Goal: Task Accomplishment & Management: Manage account settings

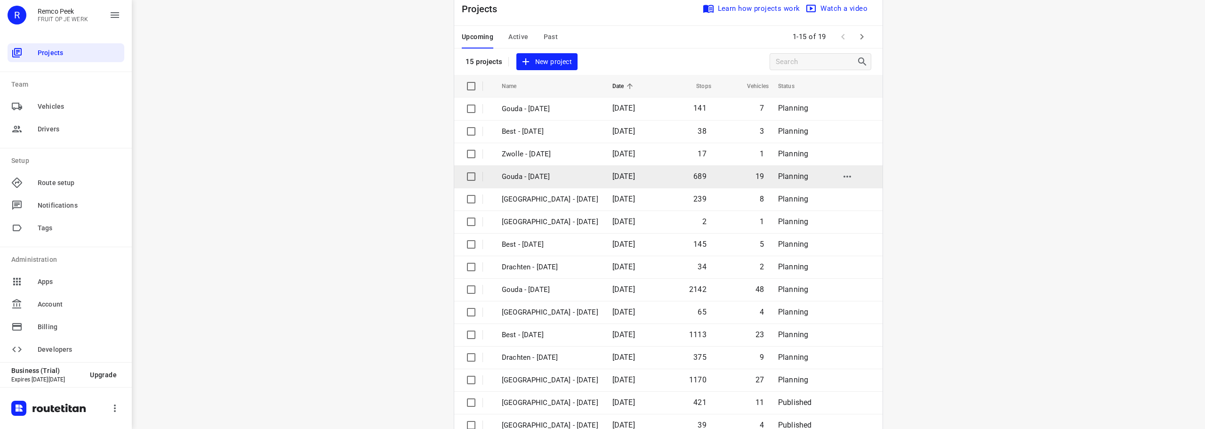
scroll to position [47, 0]
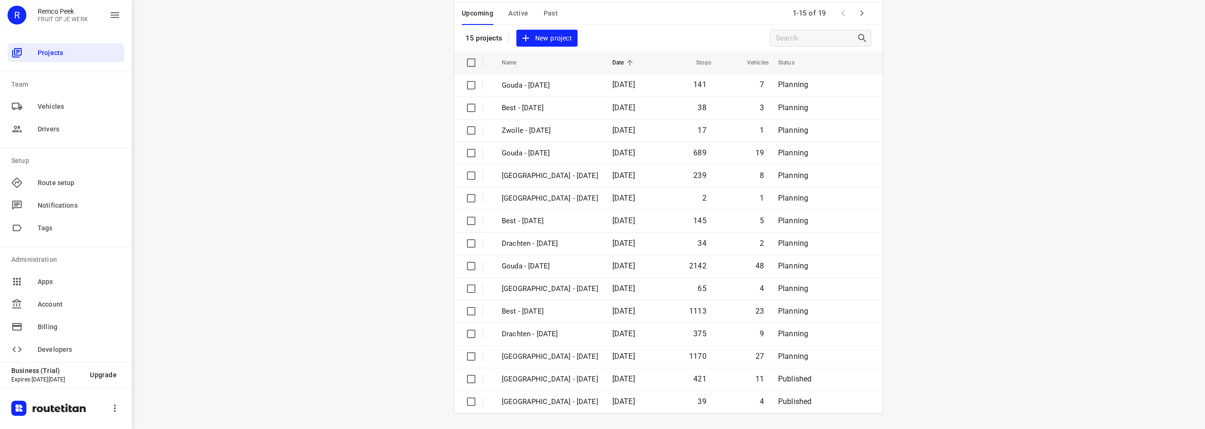
click at [862, 16] on icon "button" at bounding box center [861, 13] width 11 height 11
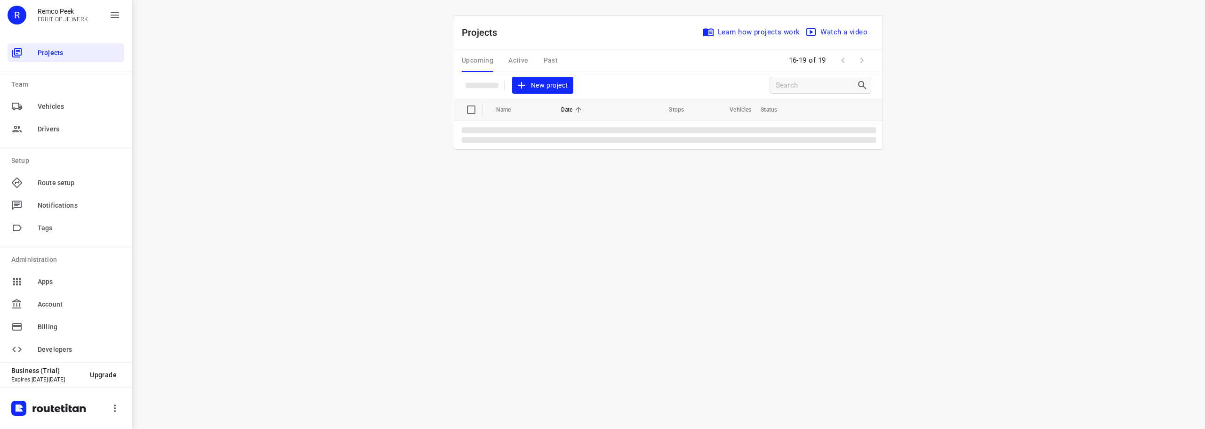
scroll to position [0, 0]
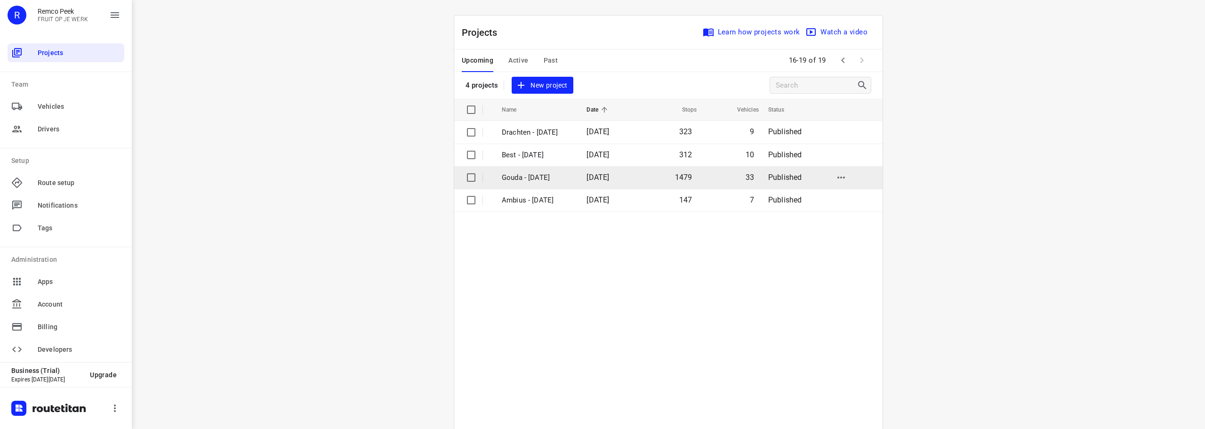
click at [516, 174] on p "Gouda - Tuesday" at bounding box center [537, 177] width 71 height 11
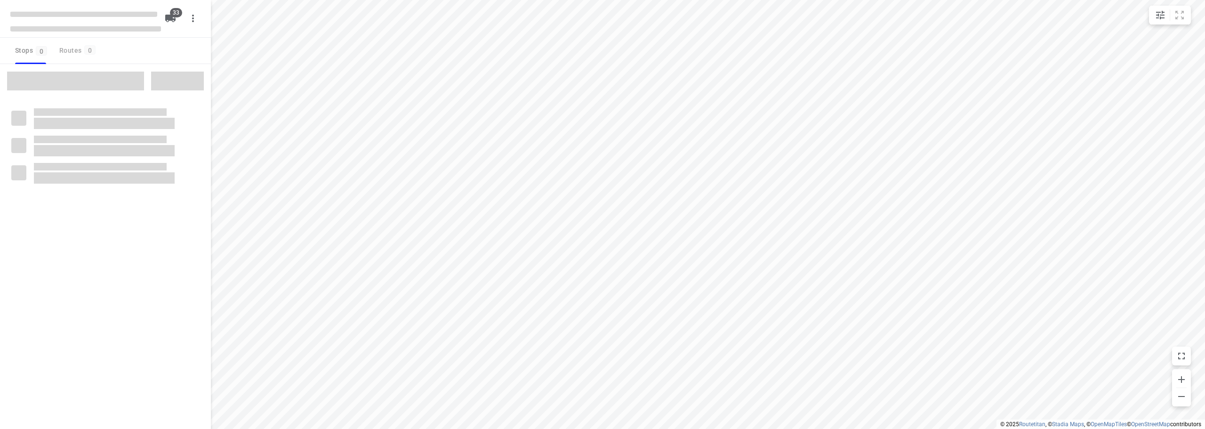
checkbox input "true"
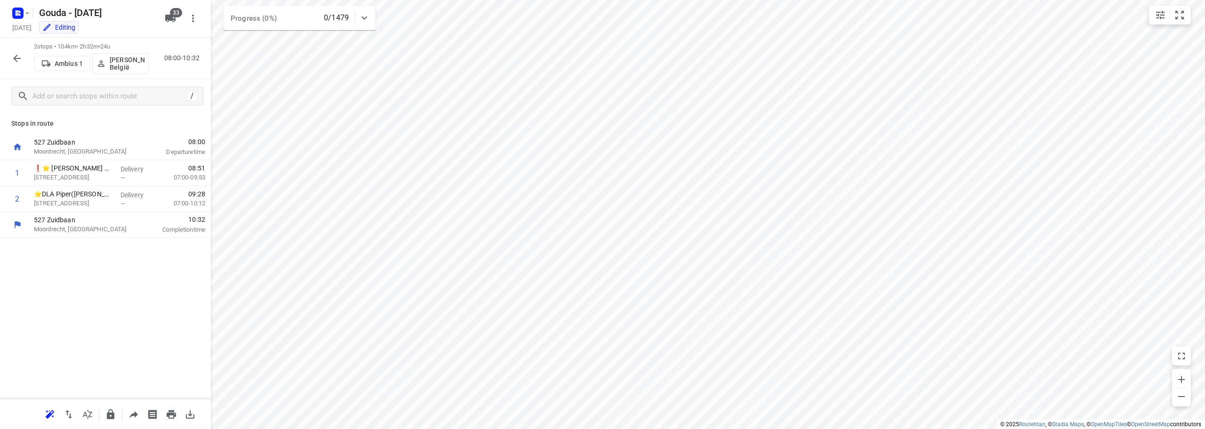
click at [116, 130] on div "Stops in route 527 Zuidbaan Moordrecht, Netherlands 08:00 Departure time 1 ❗⭐ V…" at bounding box center [105, 256] width 211 height 286
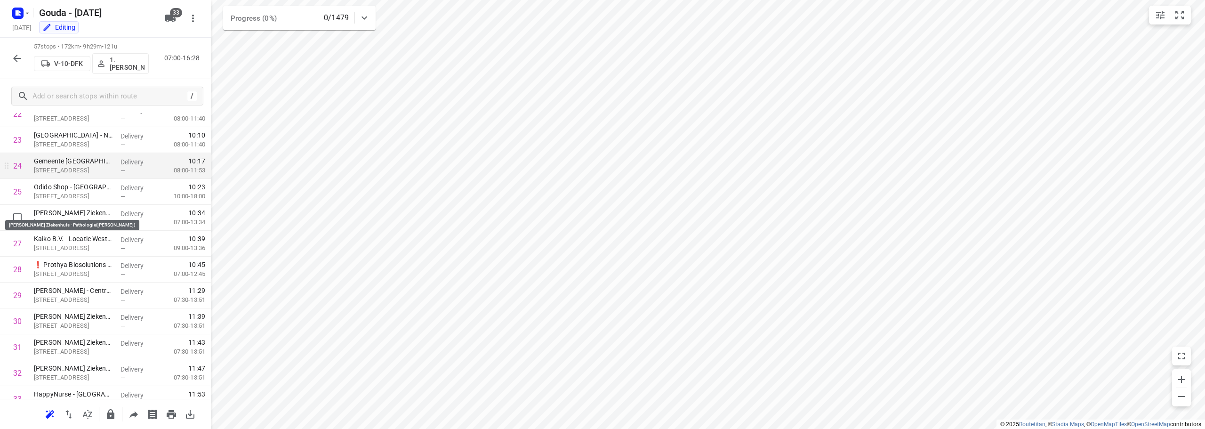
scroll to position [612, 0]
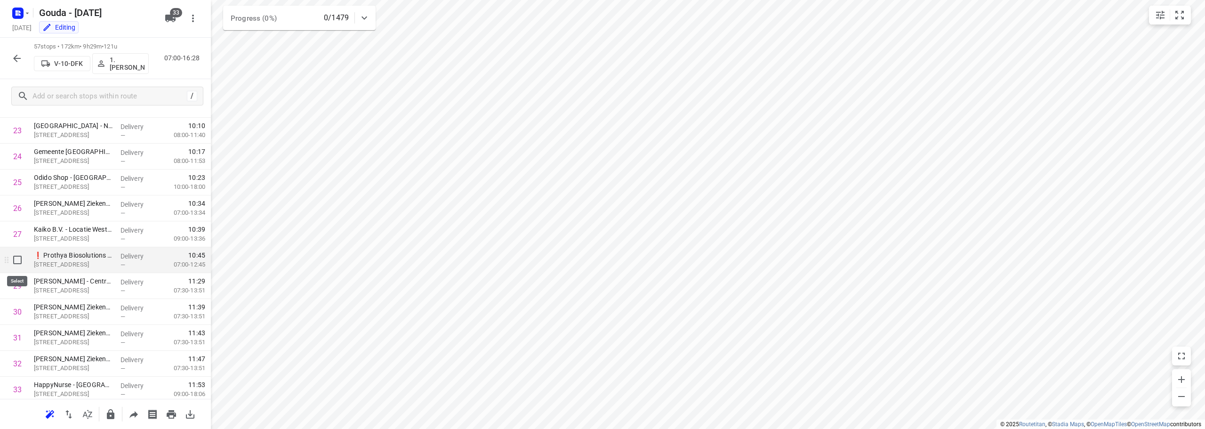
click at [17, 259] on input "checkbox" at bounding box center [17, 259] width 19 height 19
checkbox input "true"
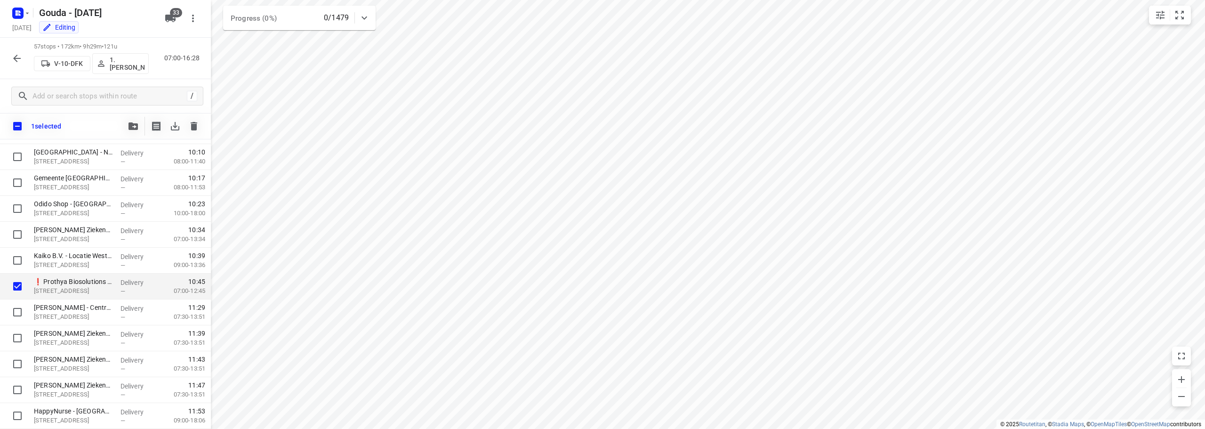
click at [134, 125] on icon "button" at bounding box center [132, 126] width 9 height 8
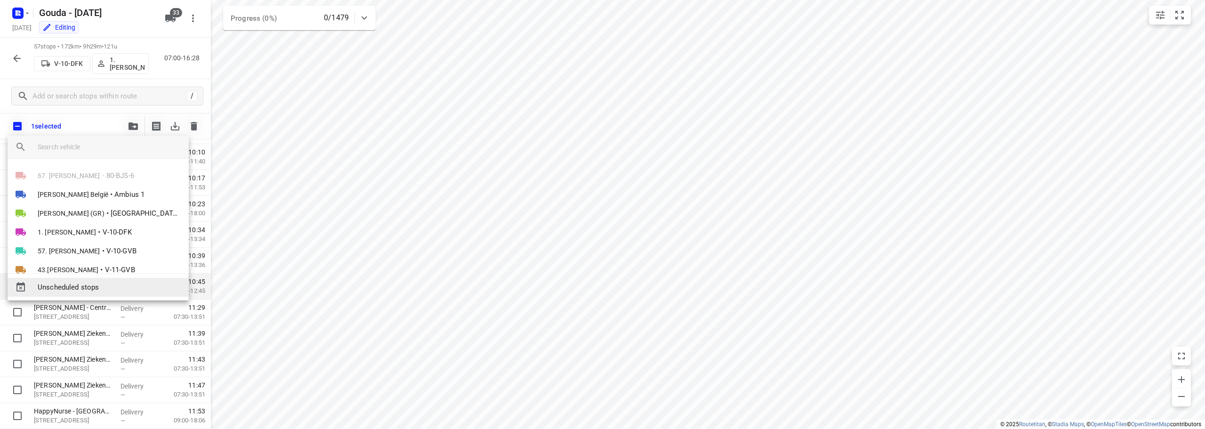
click at [121, 291] on span "Unscheduled stops" at bounding box center [110, 287] width 144 height 11
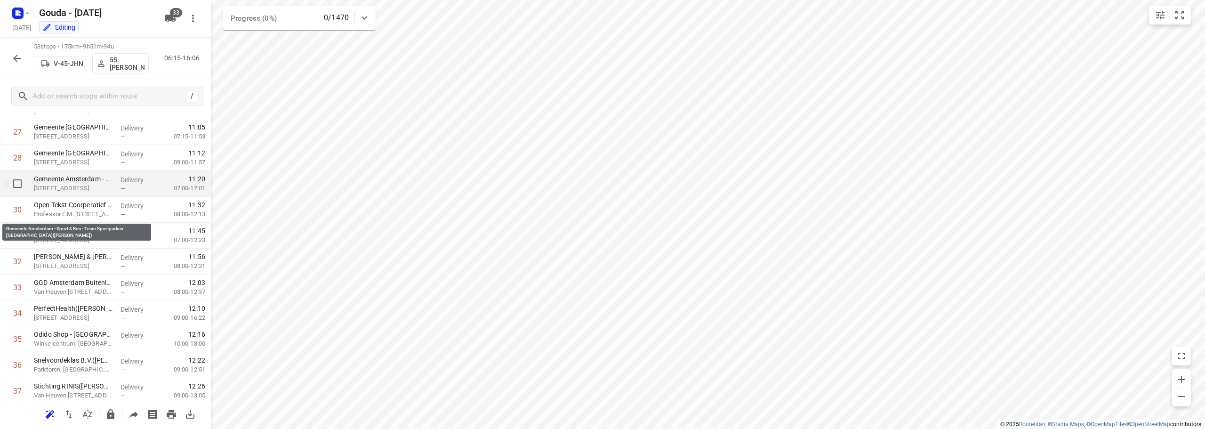
scroll to position [706, 0]
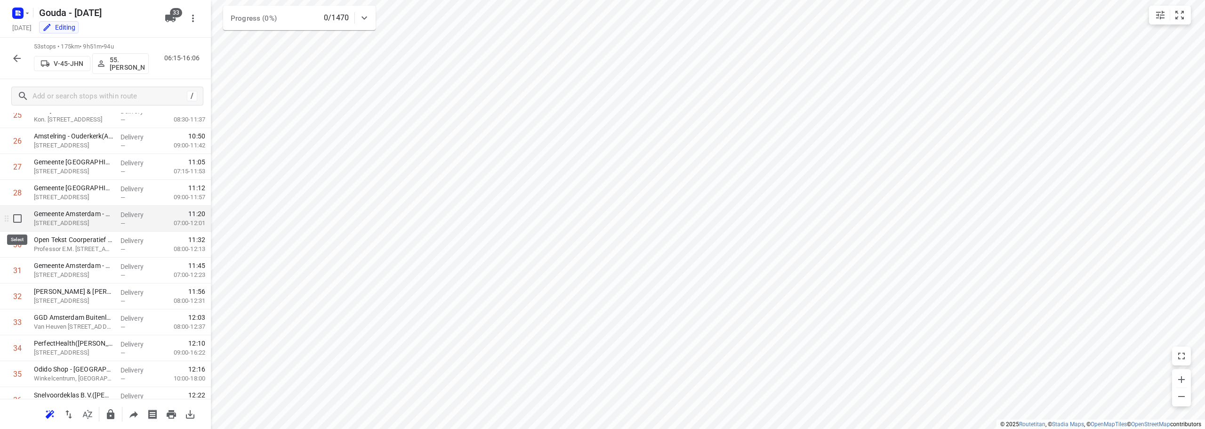
drag, startPoint x: 18, startPoint y: 219, endPoint x: 26, endPoint y: 232, distance: 15.4
click at [18, 218] on input "checkbox" at bounding box center [17, 218] width 19 height 19
checkbox input "true"
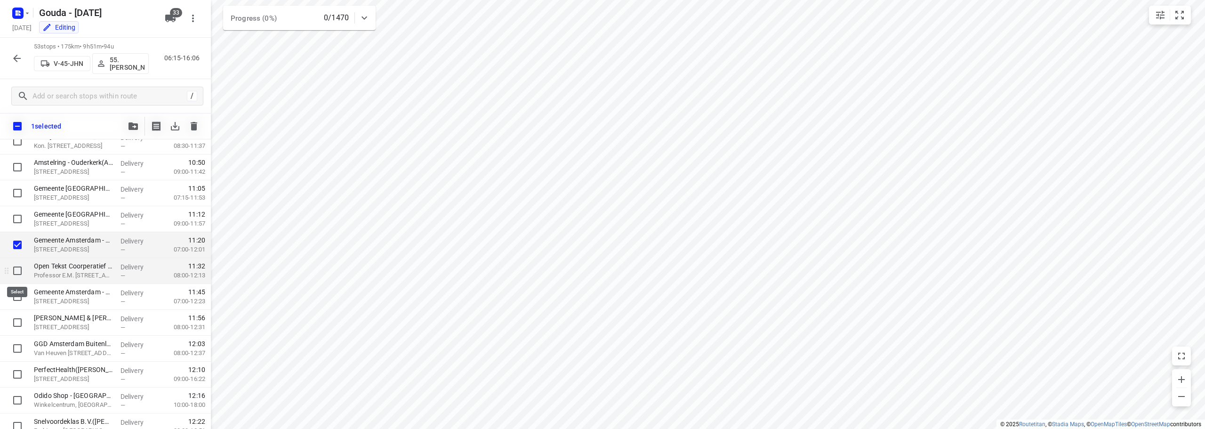
click at [18, 269] on input "checkbox" at bounding box center [17, 270] width 19 height 19
checkbox input "true"
drag, startPoint x: 12, startPoint y: 296, endPoint x: 16, endPoint y: 301, distance: 6.0
click at [12, 296] on input "checkbox" at bounding box center [17, 296] width 19 height 19
checkbox input "true"
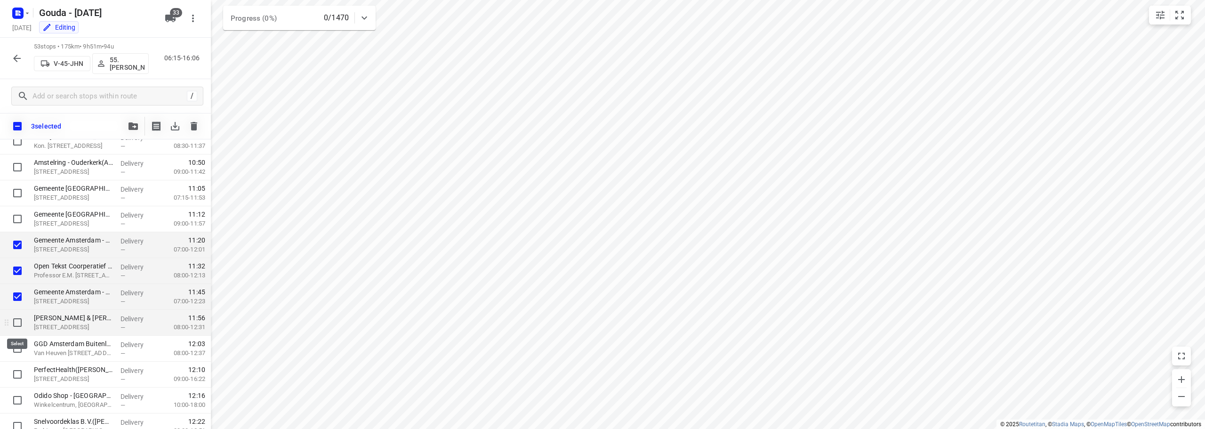
click at [18, 325] on input "checkbox" at bounding box center [17, 322] width 19 height 19
checkbox input "true"
click at [17, 345] on input "checkbox" at bounding box center [17, 348] width 19 height 19
checkbox input "true"
click at [121, 124] on div "5 selected" at bounding box center [105, 126] width 211 height 26
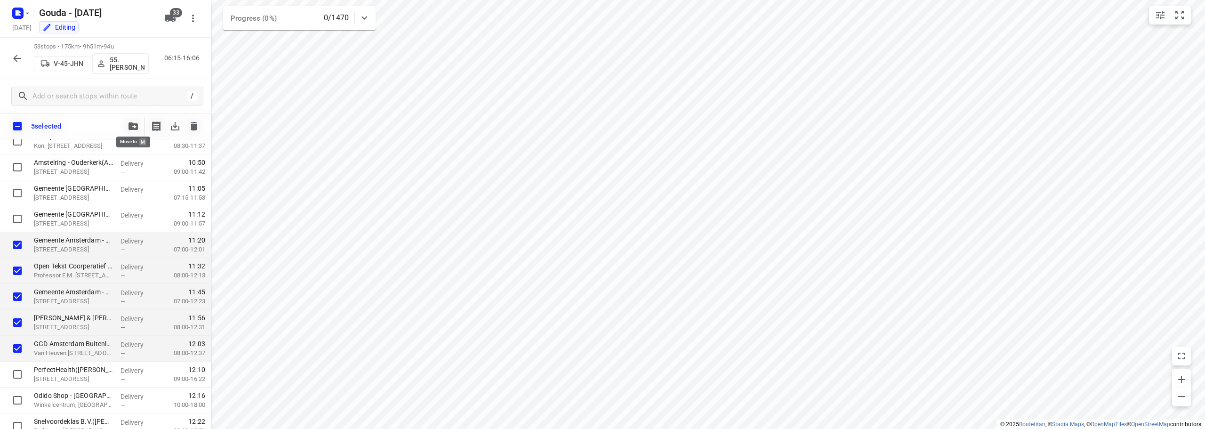
click at [128, 127] on span "button" at bounding box center [133, 126] width 11 height 8
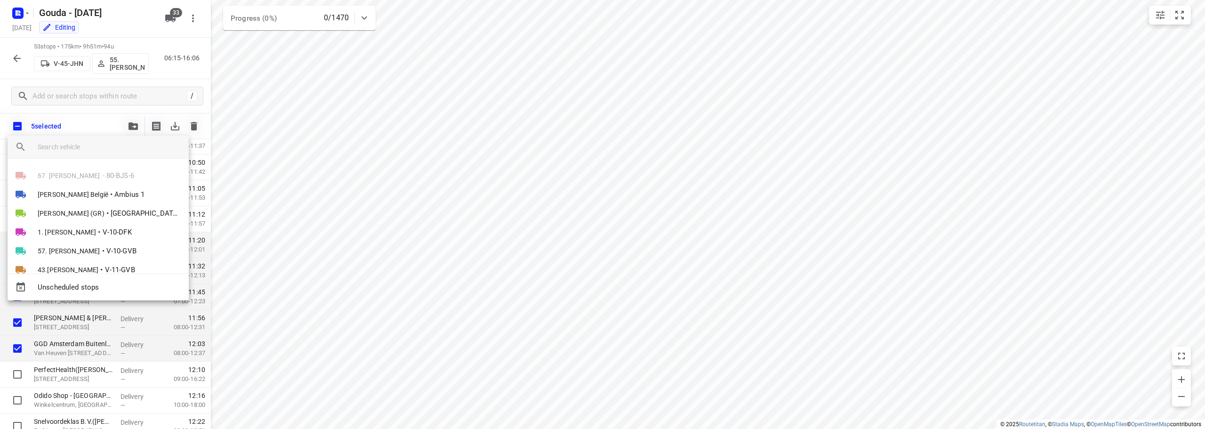
click at [94, 151] on input "search vehicle" at bounding box center [110, 147] width 144 height 14
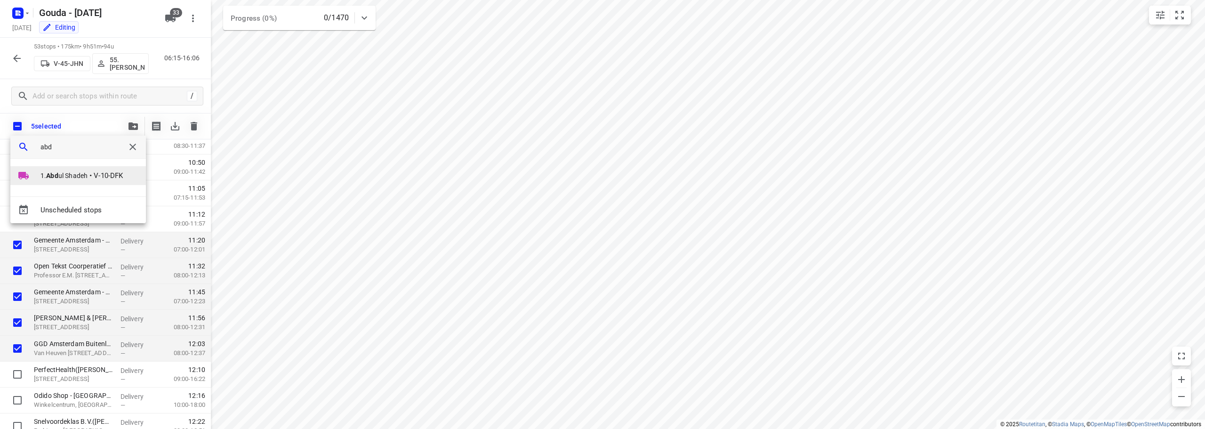
type input "abd"
click at [41, 174] on span "1. Abd ul Shadeh" at bounding box center [63, 175] width 47 height 9
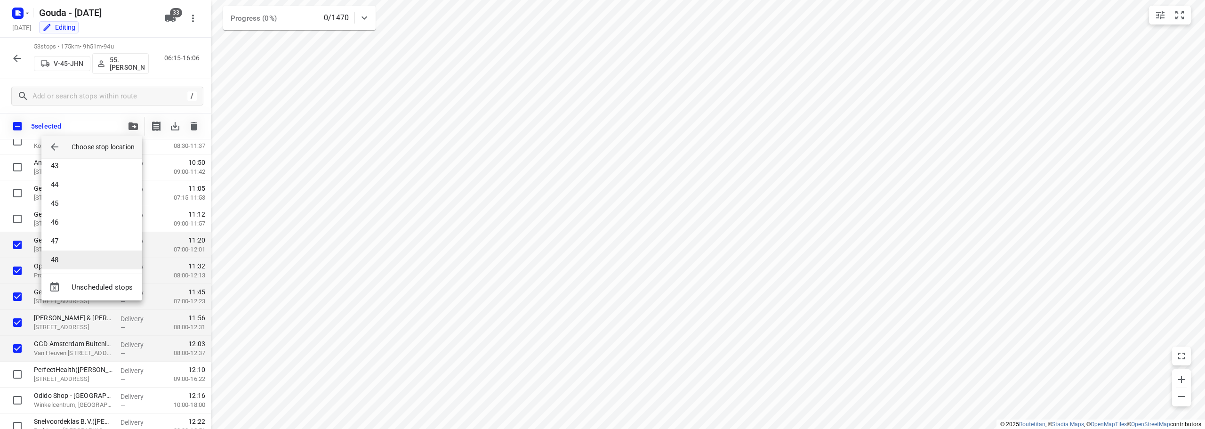
scroll to position [800, 0]
click at [96, 263] on li "48" at bounding box center [91, 256] width 101 height 19
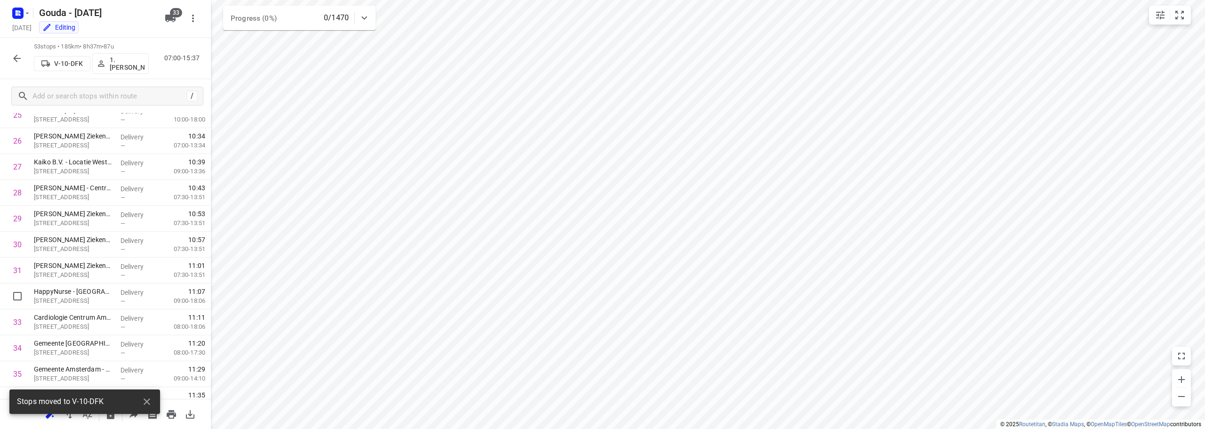
scroll to position [1186, 0]
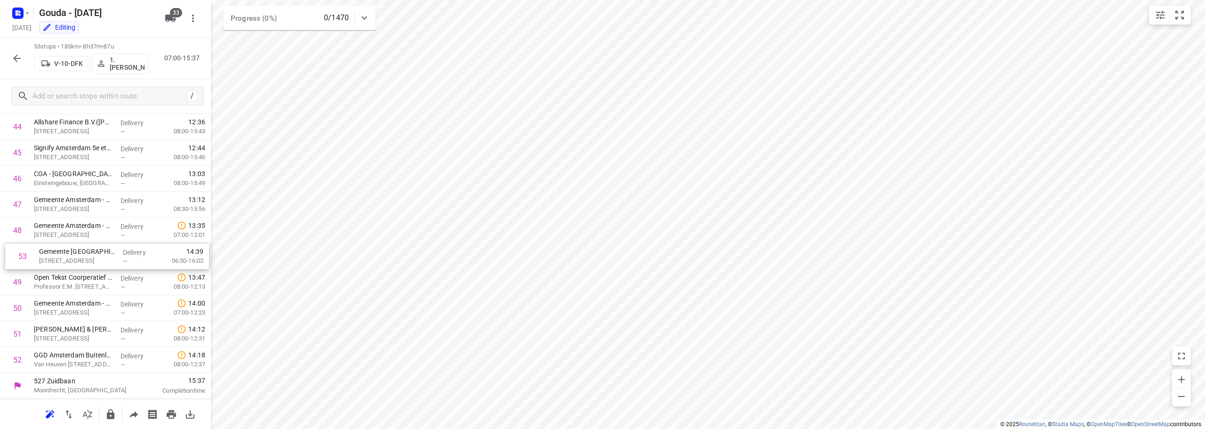
drag, startPoint x: 84, startPoint y: 369, endPoint x: 92, endPoint y: 259, distance: 109.9
drag, startPoint x: 88, startPoint y: 260, endPoint x: 91, endPoint y: 237, distance: 23.3
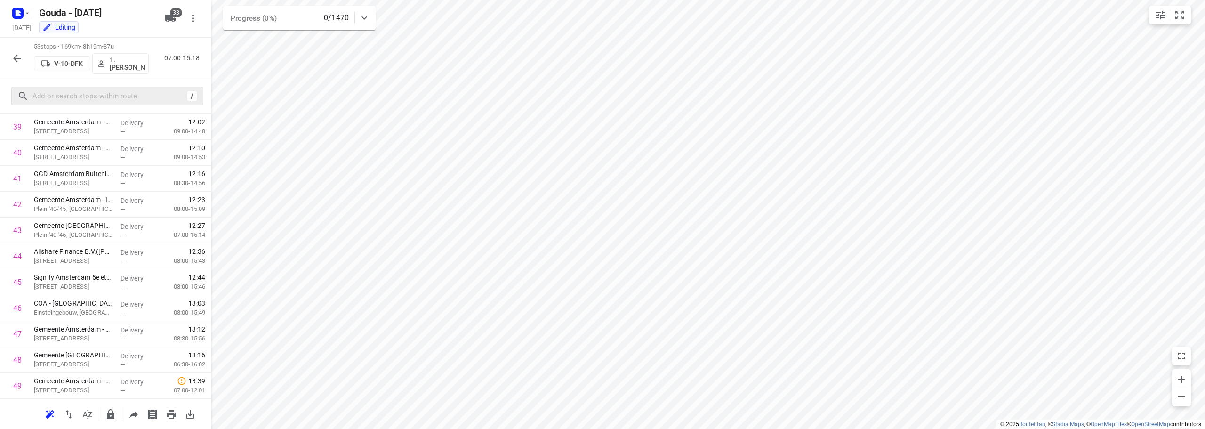
click at [112, 104] on div "/" at bounding box center [107, 96] width 192 height 19
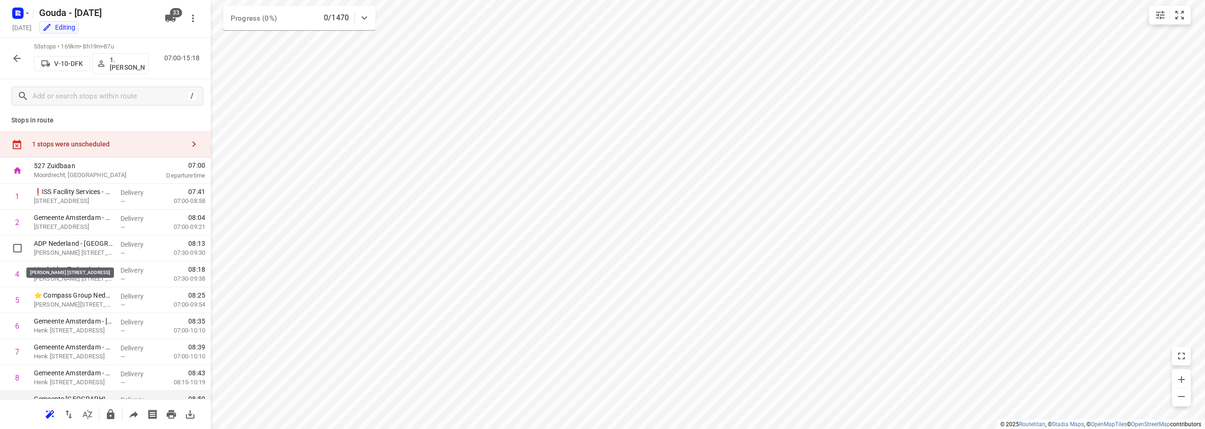
scroll to position [0, 0]
click at [93, 147] on div "1 stops were unscheduled" at bounding box center [108, 148] width 152 height 8
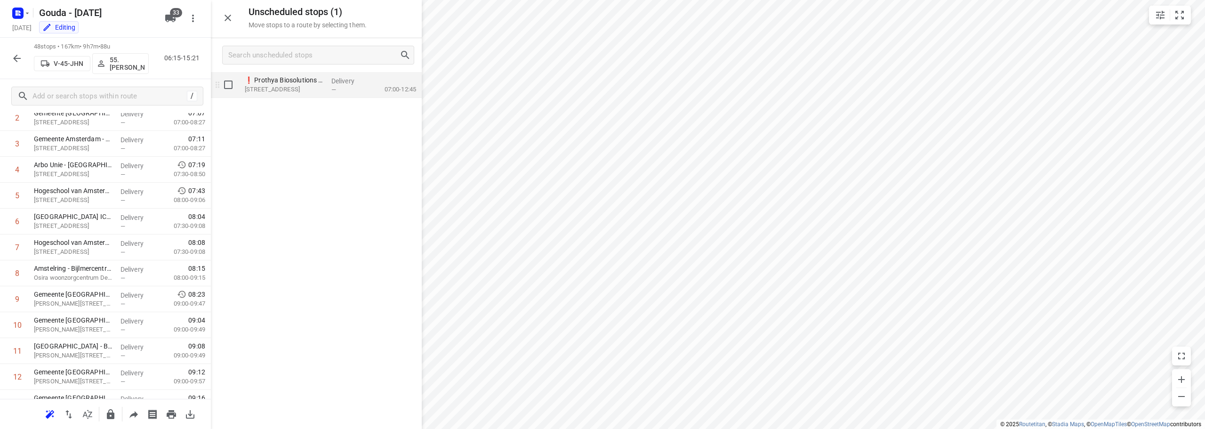
scroll to position [235, 0]
drag, startPoint x: 289, startPoint y: 88, endPoint x: 287, endPoint y: 95, distance: 8.0
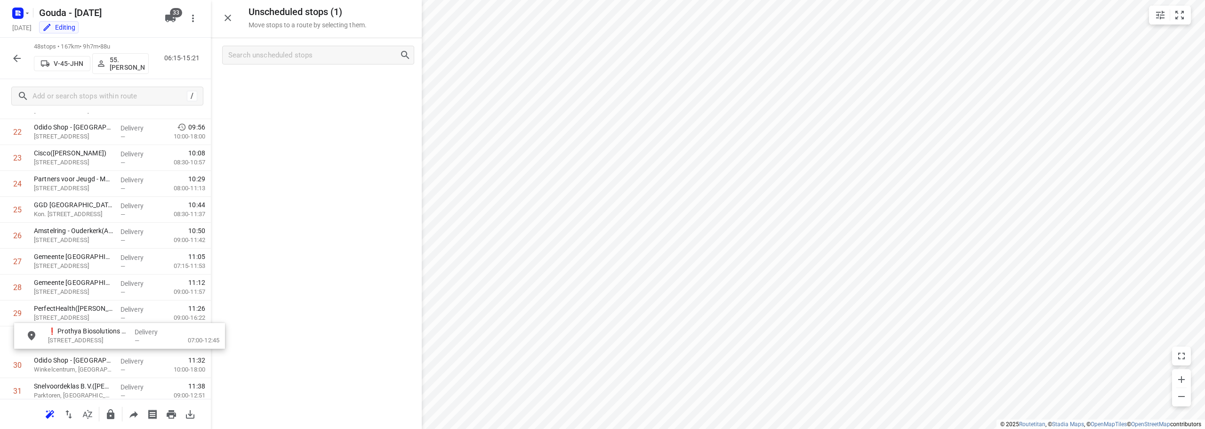
scroll to position [614, 0]
drag, startPoint x: 325, startPoint y: 82, endPoint x: 104, endPoint y: 308, distance: 315.8
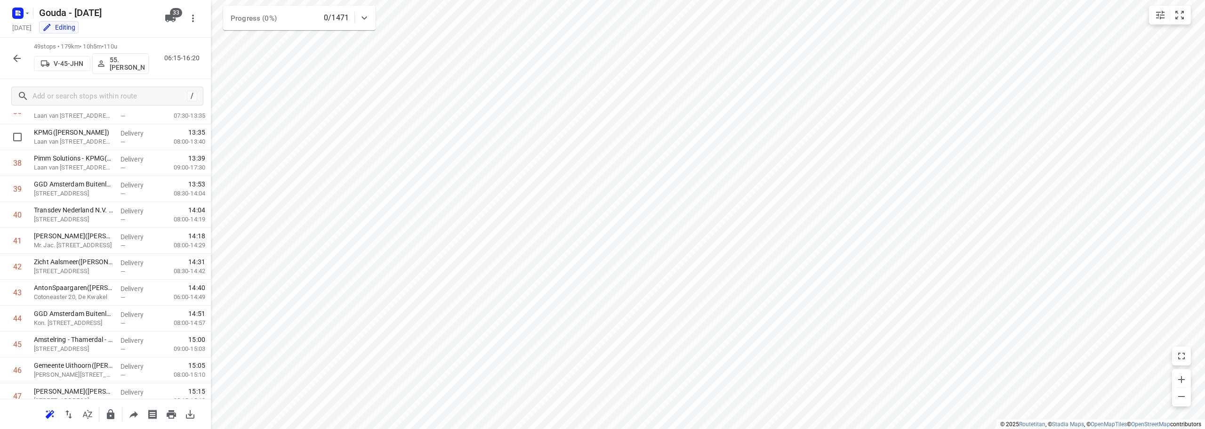
scroll to position [632, 0]
click at [22, 218] on input "checkbox" at bounding box center [17, 213] width 19 height 19
checkbox input "true"
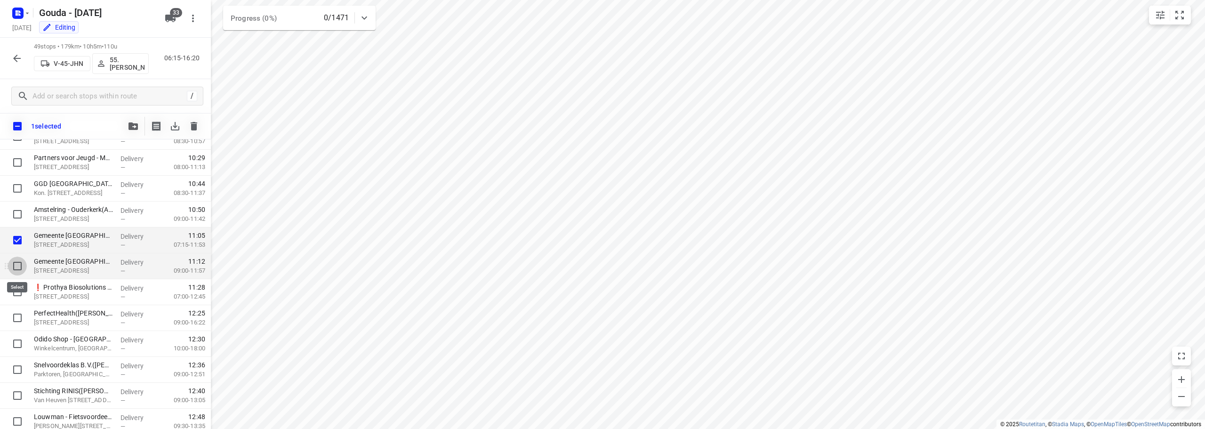
click at [17, 270] on input "checkbox" at bounding box center [17, 265] width 19 height 19
checkbox input "true"
click at [129, 128] on icon "button" at bounding box center [132, 126] width 9 height 8
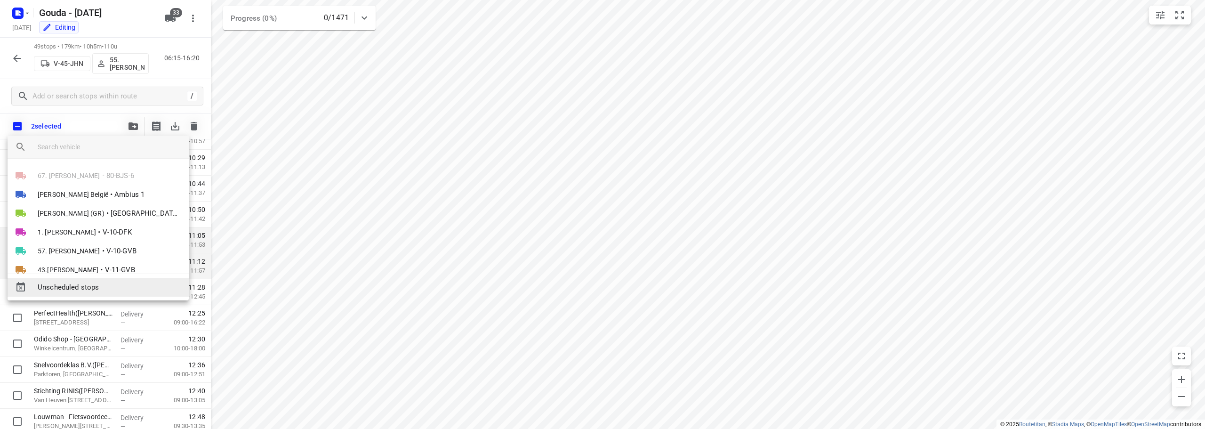
click at [101, 283] on span "Unscheduled stops" at bounding box center [110, 287] width 144 height 11
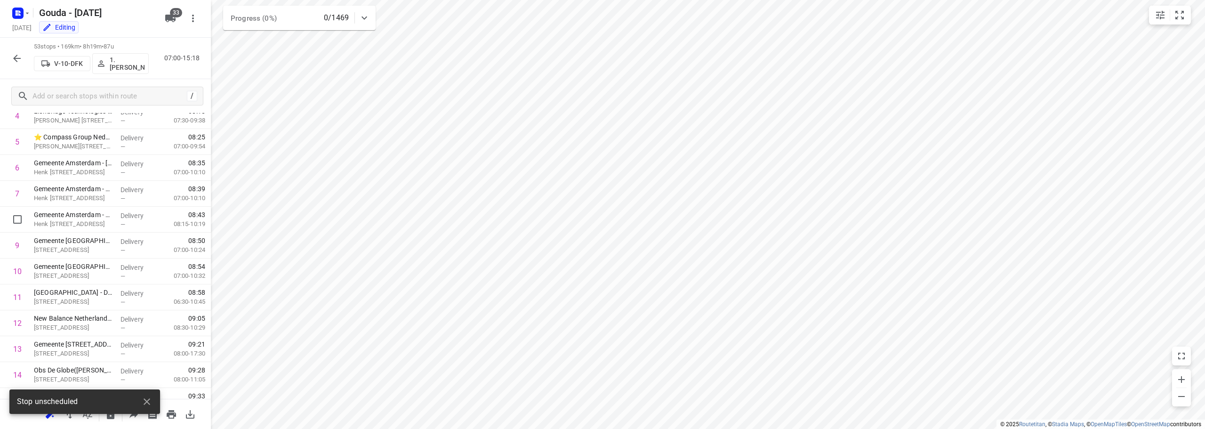
scroll to position [0, 0]
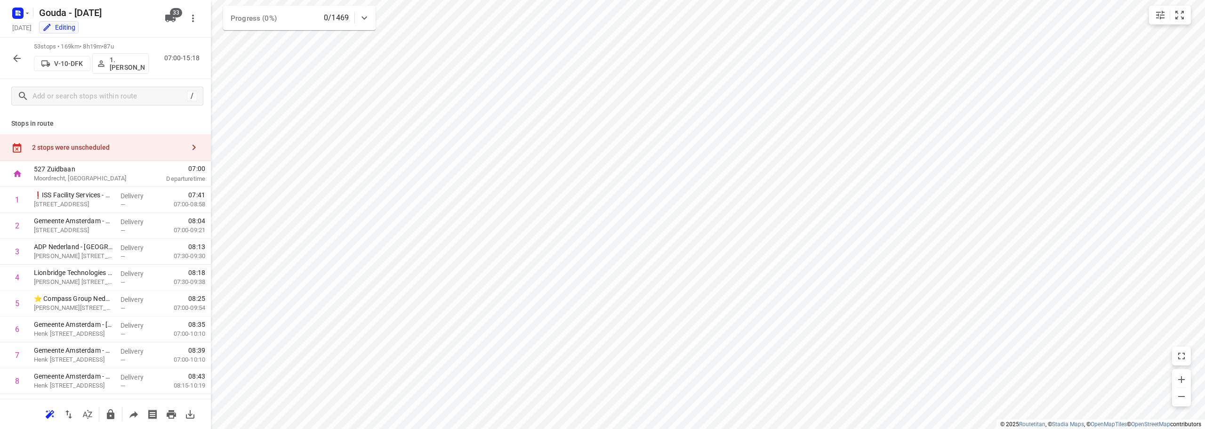
click at [113, 138] on div "2 stops were unscheduled" at bounding box center [105, 147] width 211 height 27
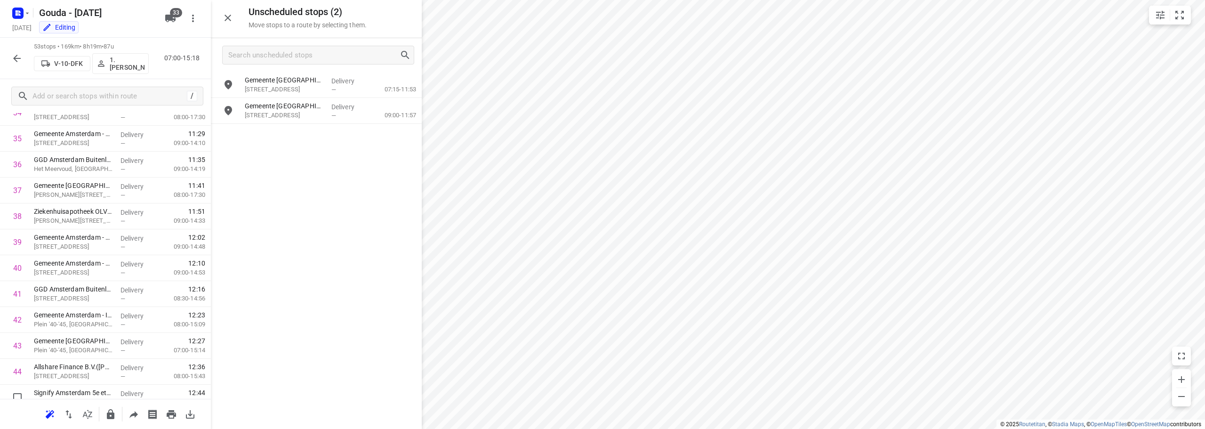
scroll to position [1186, 0]
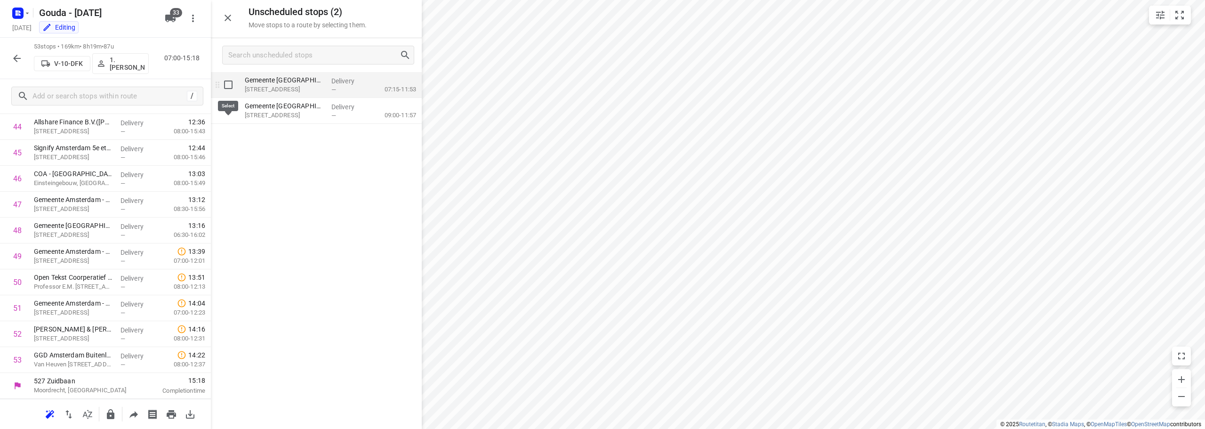
click at [230, 73] on div "grid" at bounding box center [226, 85] width 30 height 26
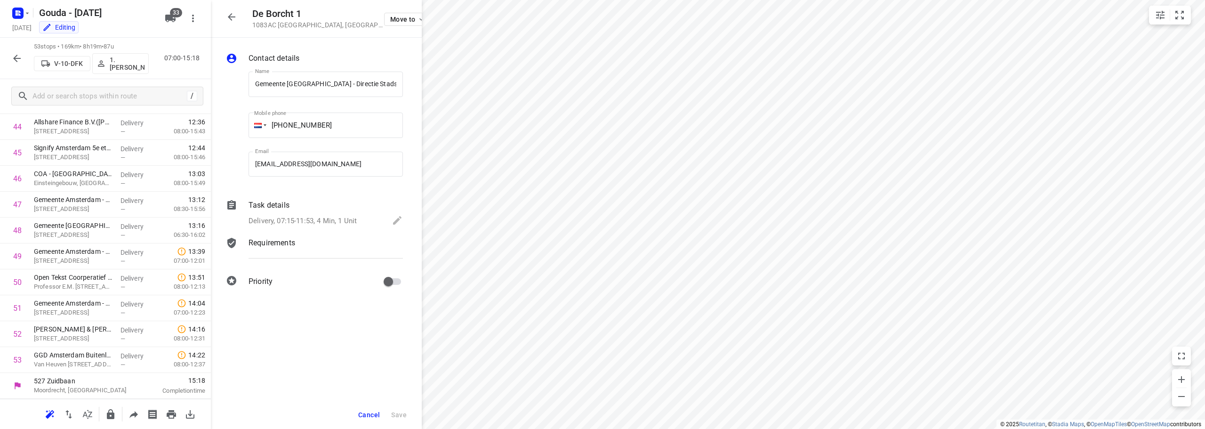
scroll to position [0, 101]
click at [367, 415] on span "Cancel" at bounding box center [369, 415] width 22 height 8
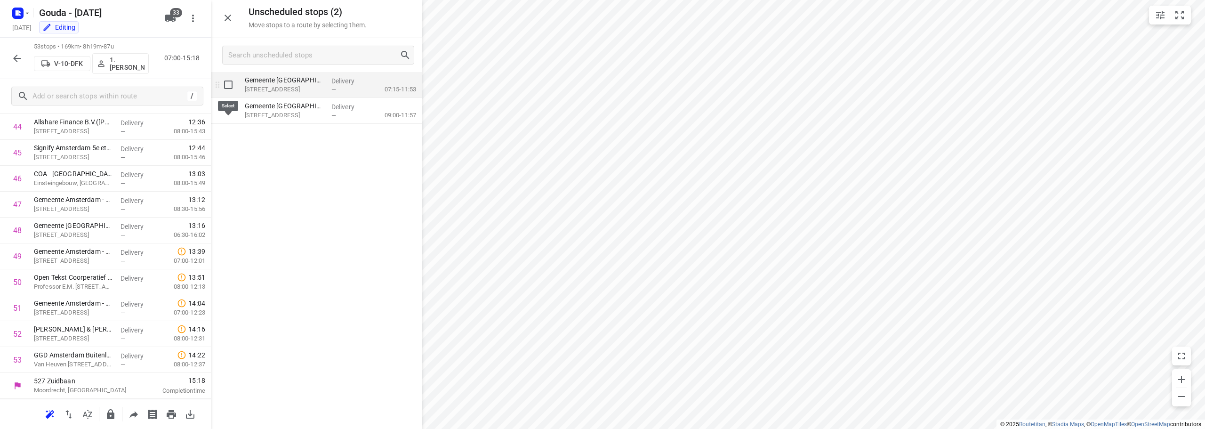
click at [232, 82] on input "grid" at bounding box center [228, 84] width 19 height 19
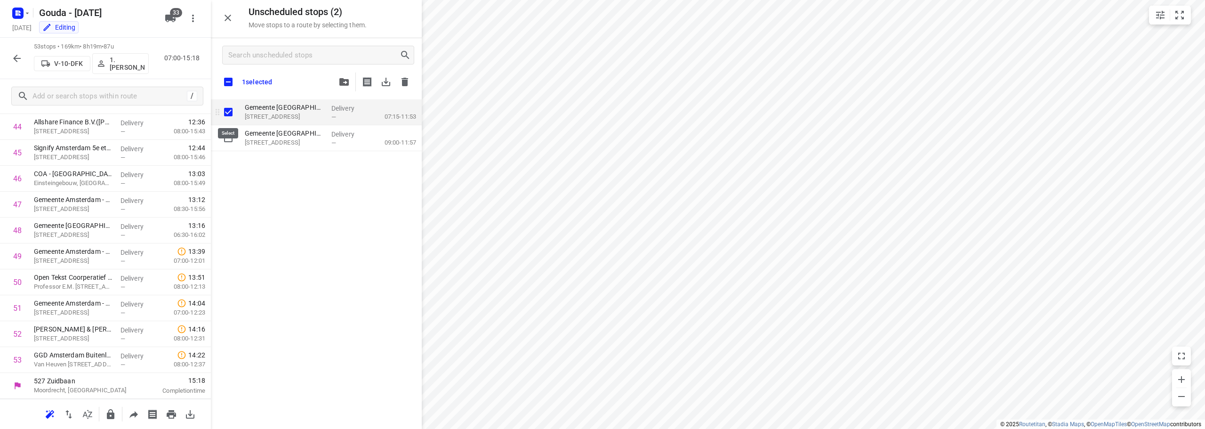
checkbox input "true"
click at [232, 79] on input "checkbox" at bounding box center [228, 82] width 20 height 20
checkbox input "true"
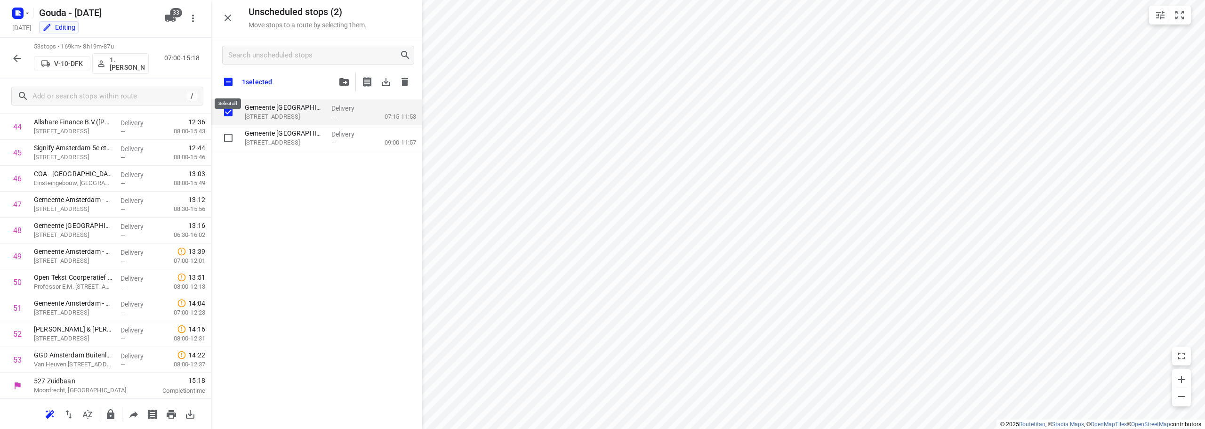
checkbox input "true"
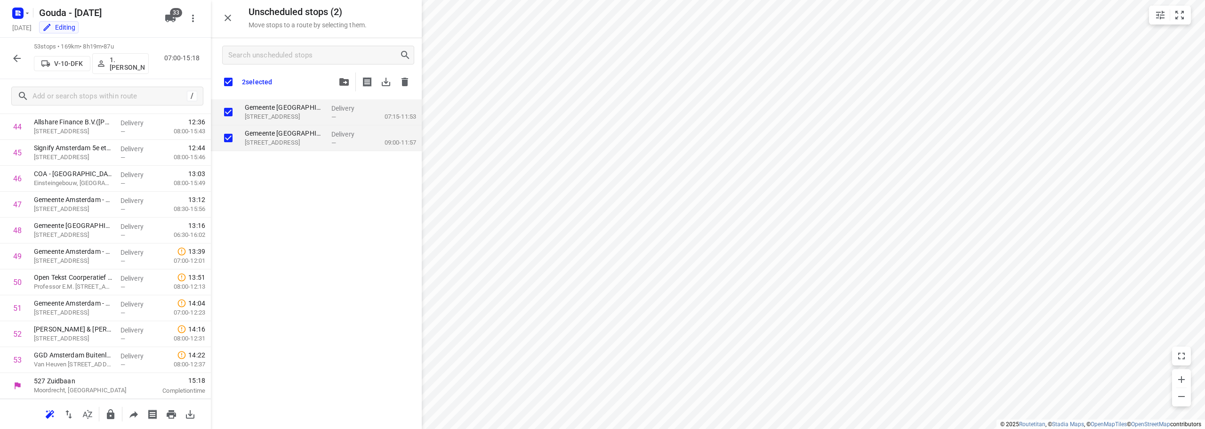
checkbox input "true"
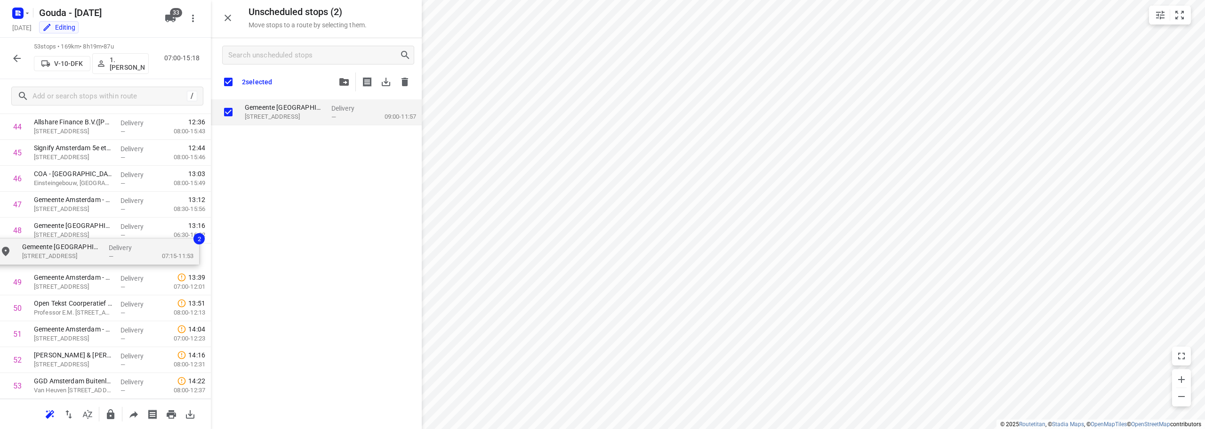
drag, startPoint x: 318, startPoint y: 114, endPoint x: 79, endPoint y: 282, distance: 292.5
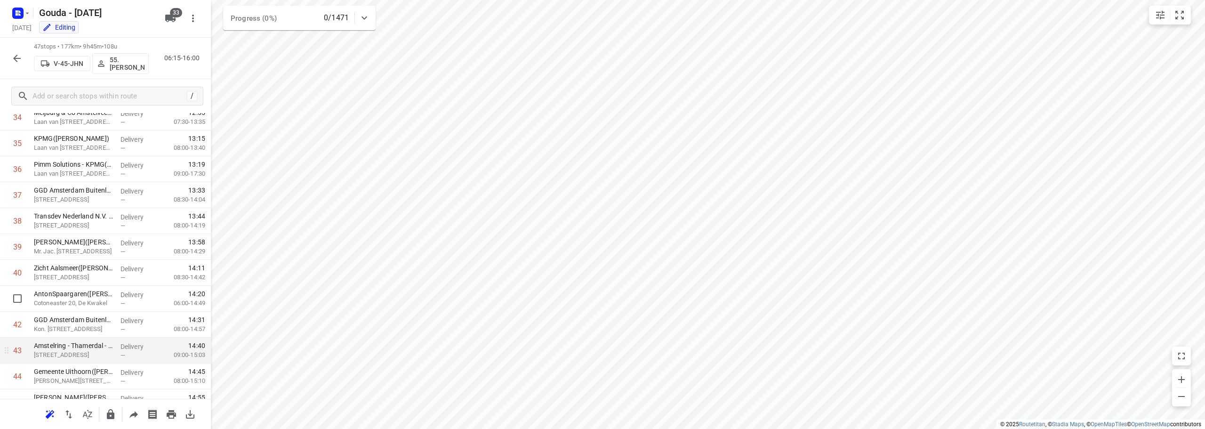
scroll to position [1004, 0]
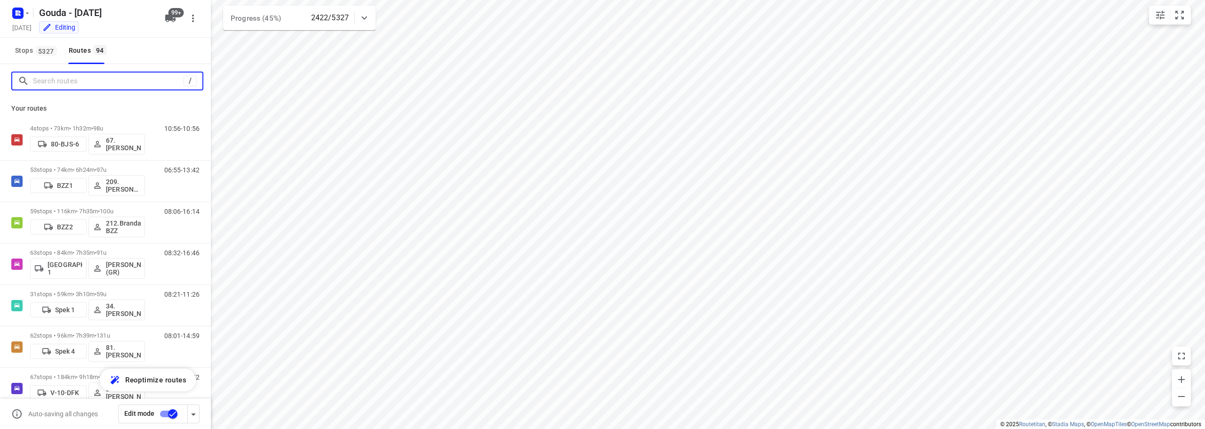
click at [91, 79] on input "Search routes" at bounding box center [108, 81] width 151 height 15
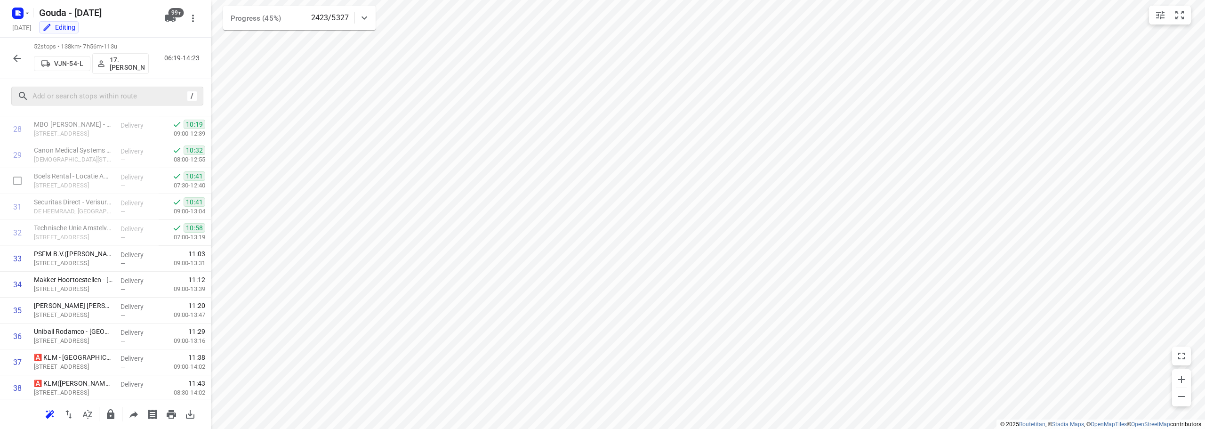
scroll to position [800, 0]
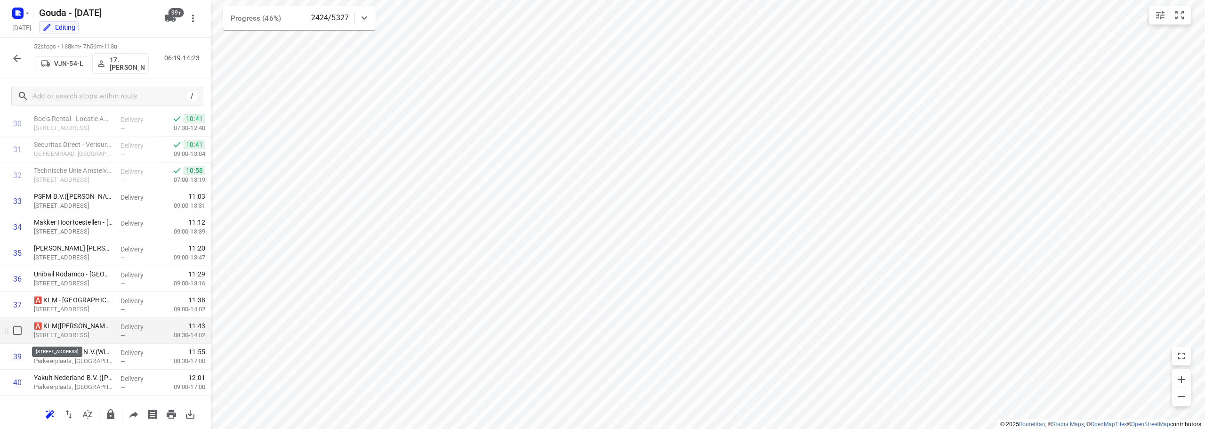
click at [66, 338] on p "Amsterdamseweg 55, Amstelveen" at bounding box center [73, 334] width 79 height 9
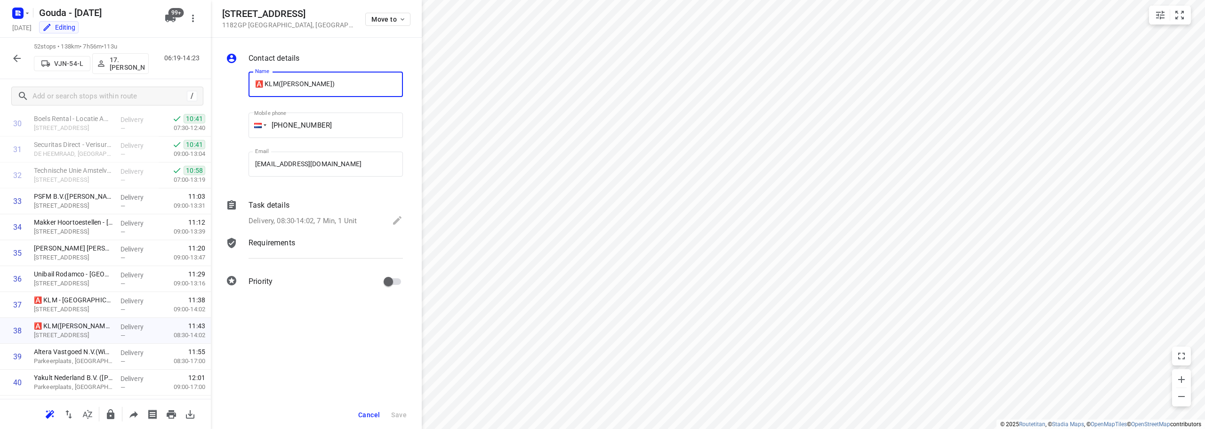
click at [375, 419] on button "Cancel" at bounding box center [368, 414] width 29 height 17
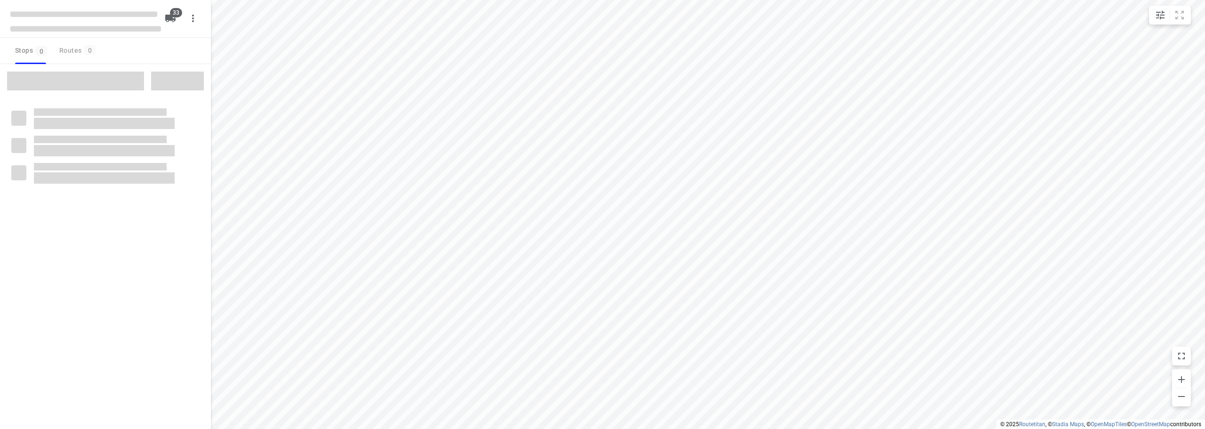
checkbox input "true"
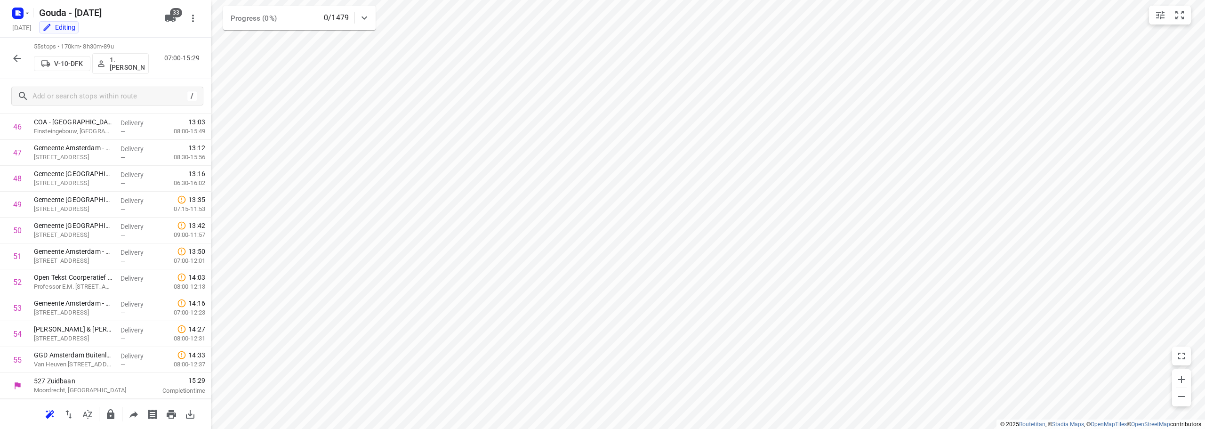
scroll to position [1004, 0]
click at [22, 54] on icon "button" at bounding box center [16, 58] width 11 height 11
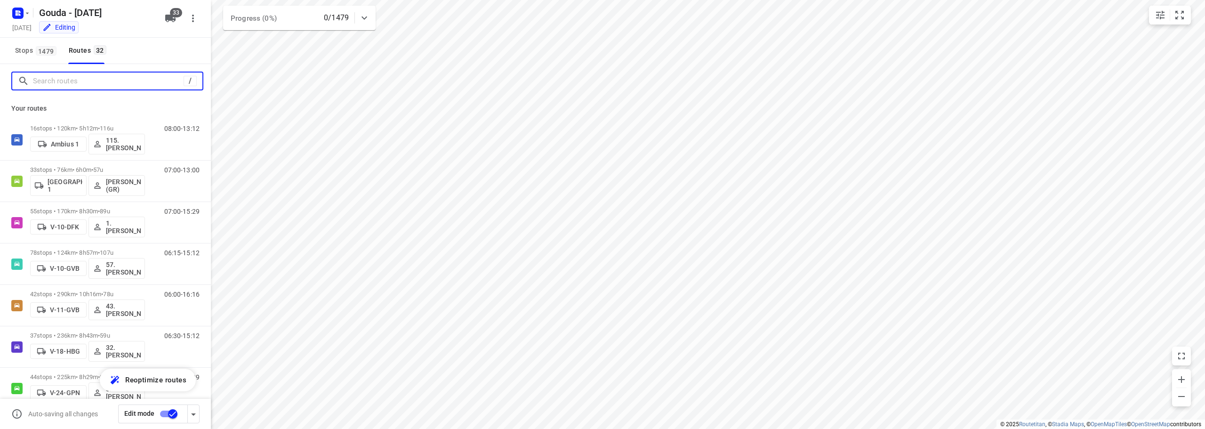
click at [90, 83] on input "Search routes" at bounding box center [108, 81] width 151 height 15
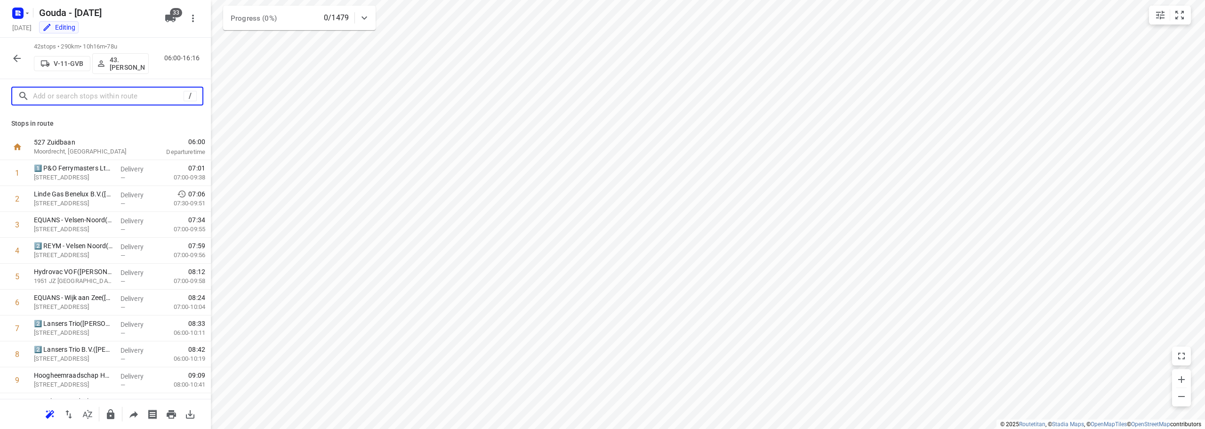
click at [92, 95] on input "text" at bounding box center [108, 96] width 151 height 15
click at [75, 90] on input "text" at bounding box center [109, 96] width 153 height 15
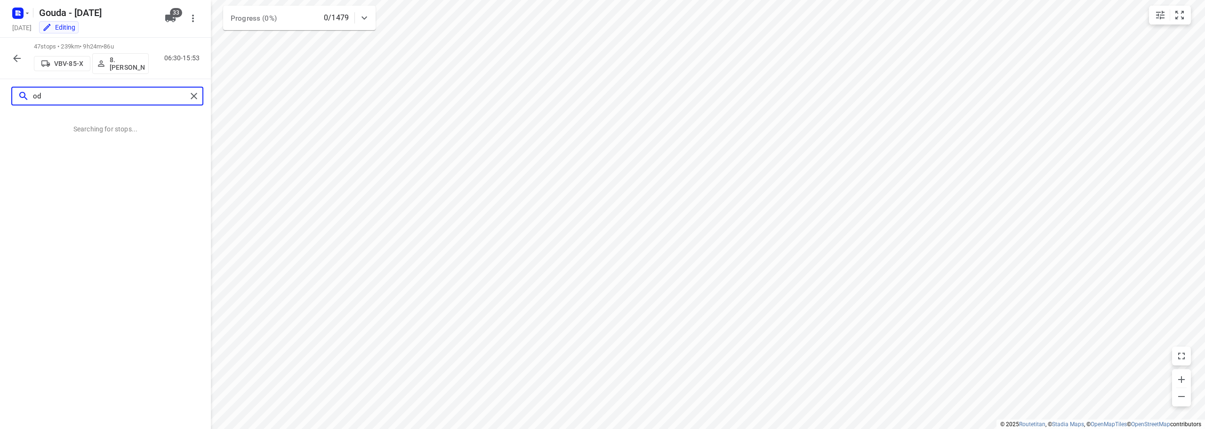
type input "o"
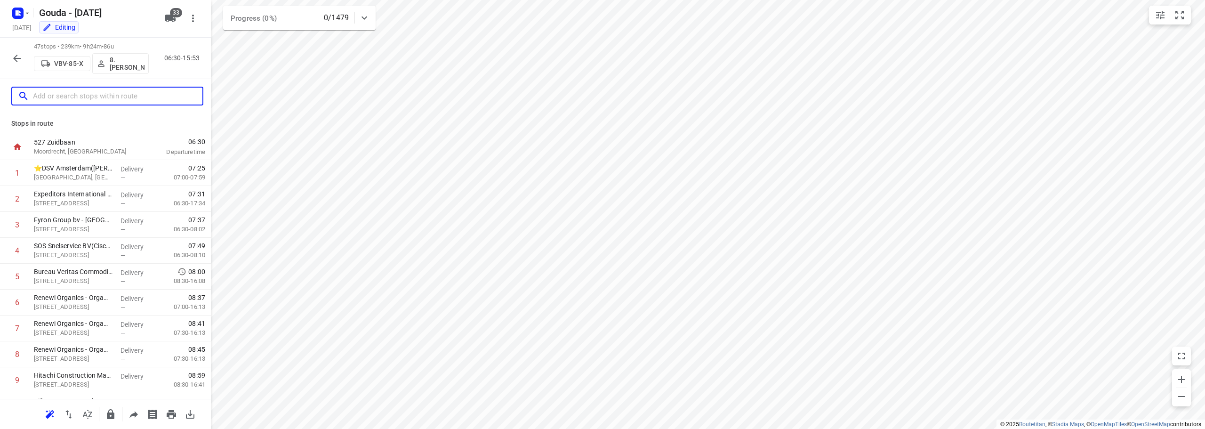
drag, startPoint x: 107, startPoint y: 91, endPoint x: 119, endPoint y: 84, distance: 14.0
click at [110, 89] on input "text" at bounding box center [117, 96] width 169 height 15
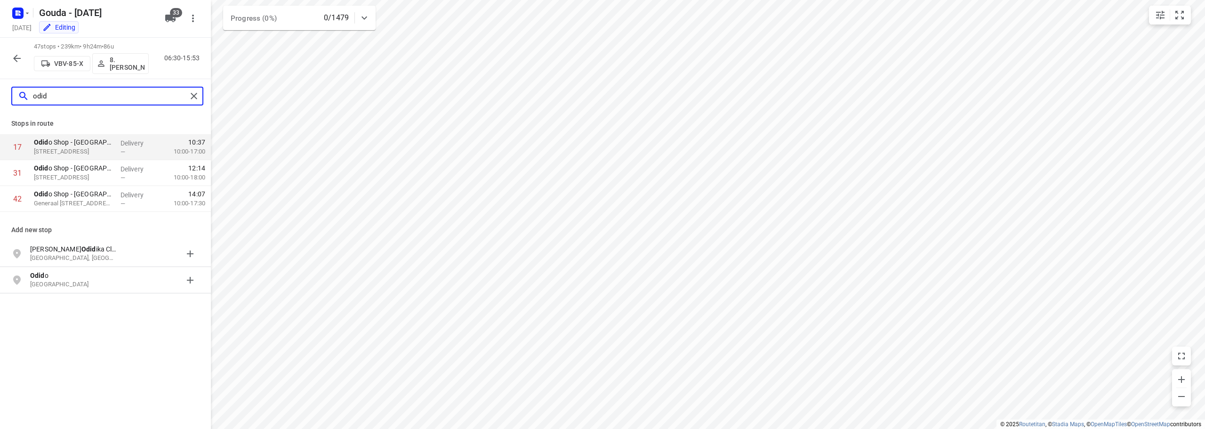
type input "odid"
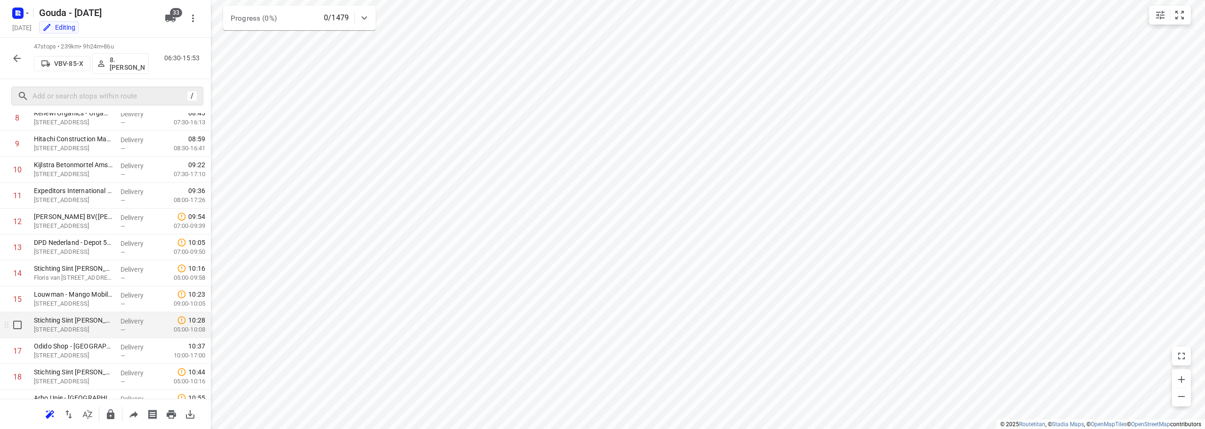
scroll to position [251, 0]
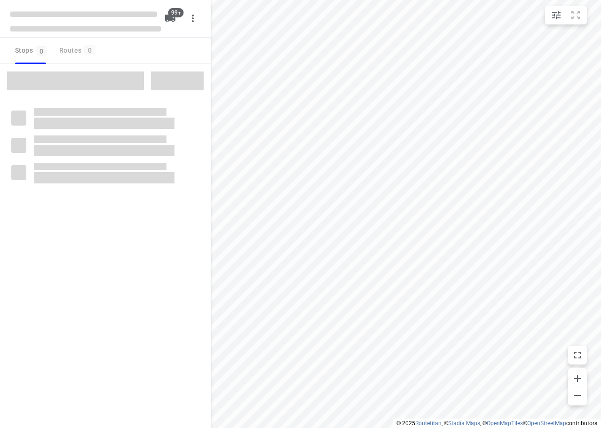
click at [181, 45] on div "Stops 0 Routes 0" at bounding box center [105, 51] width 211 height 26
click at [170, 48] on div "Stops 0 Routes 0" at bounding box center [105, 51] width 211 height 26
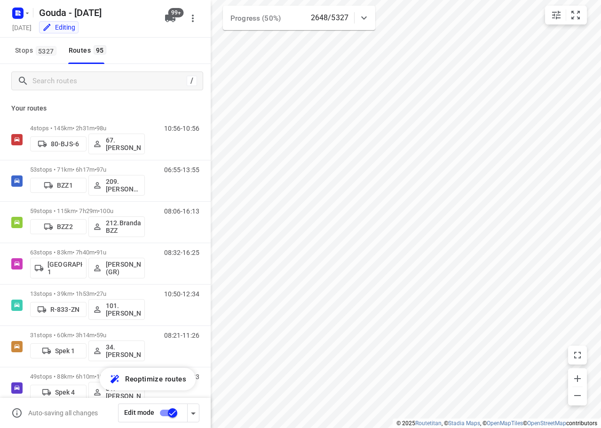
checkbox input "true"
click at [108, 81] on input "Search routes" at bounding box center [109, 81] width 153 height 15
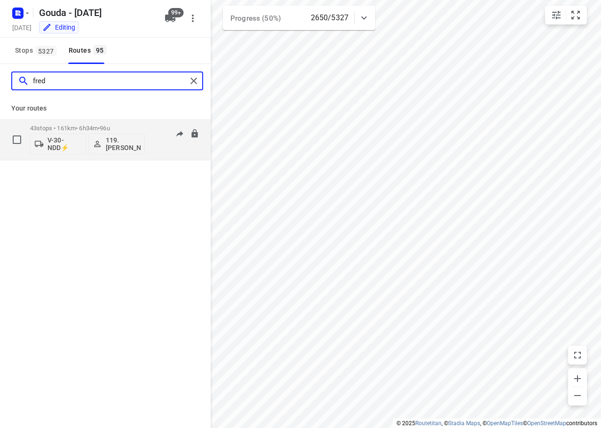
type input "fred"
click at [110, 126] on span "96u" at bounding box center [105, 128] width 10 height 7
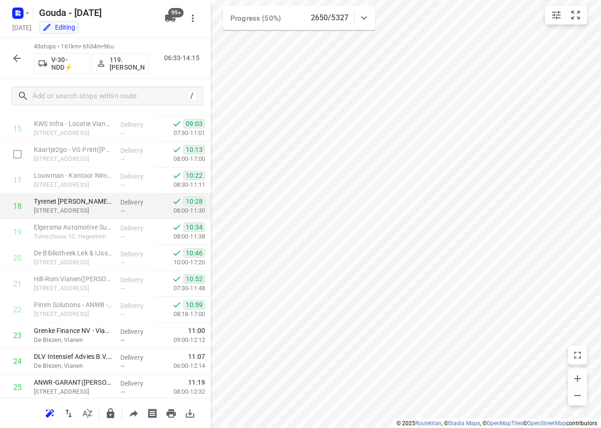
scroll to position [471, 0]
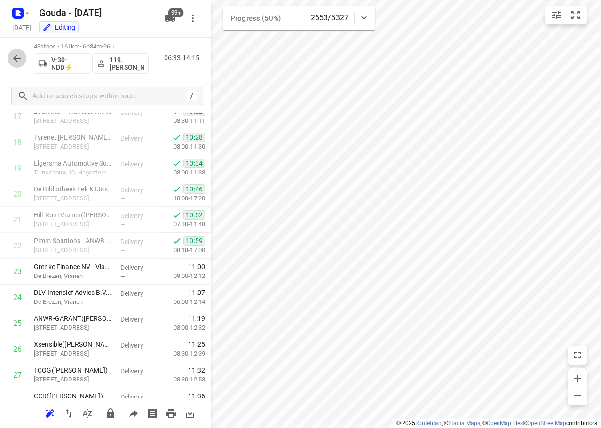
click at [20, 56] on icon "button" at bounding box center [16, 58] width 11 height 11
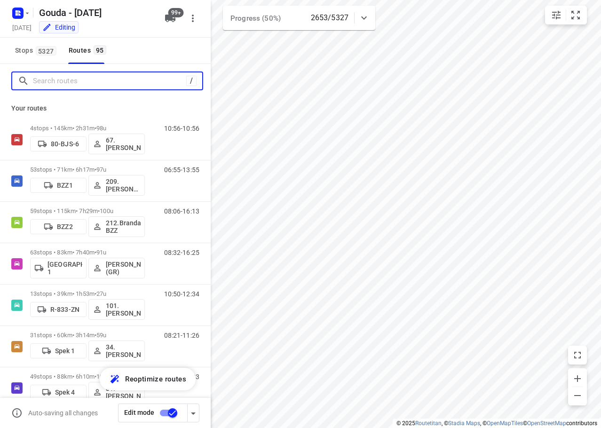
click at [55, 75] on input "Search routes" at bounding box center [109, 81] width 153 height 15
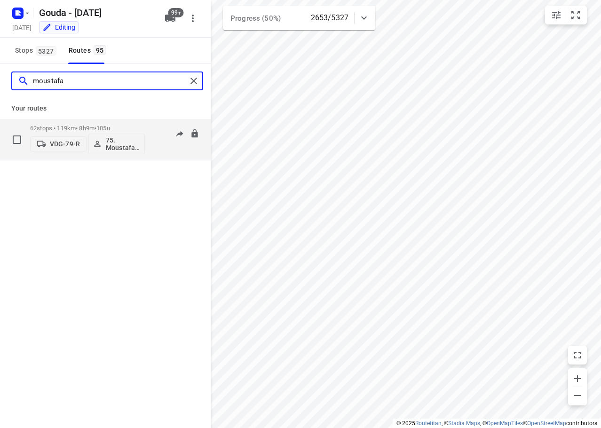
type input "moustafa"
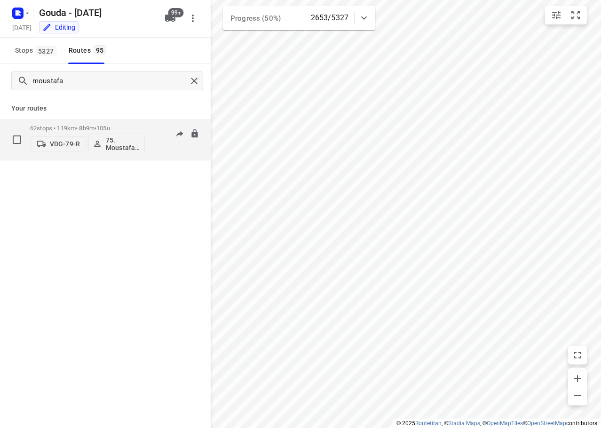
click at [88, 120] on div "62 stops • 119km • 8h9m • 105u VDG-79-R 75. Moustafa Shhadeh" at bounding box center [87, 139] width 115 height 39
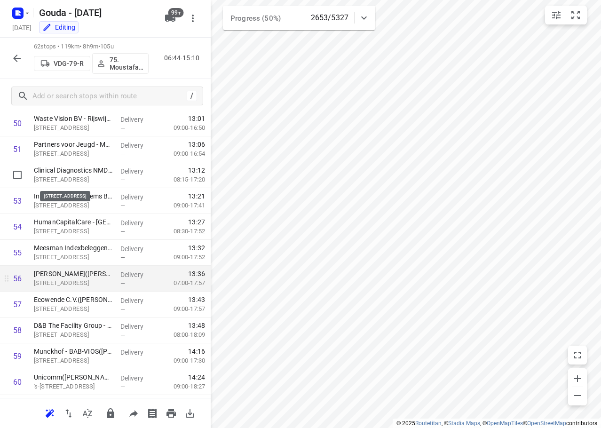
scroll to position [1392, 0]
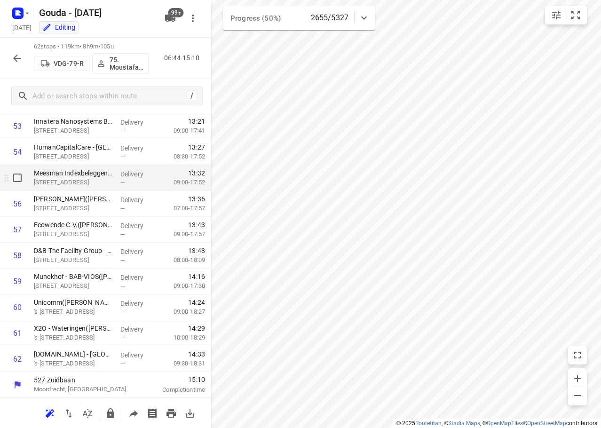
click at [133, 179] on div "i © 2025 Routetitan , © Stadia Maps , © OpenMapTiles © OpenStreetMap contributo…" at bounding box center [300, 214] width 601 height 428
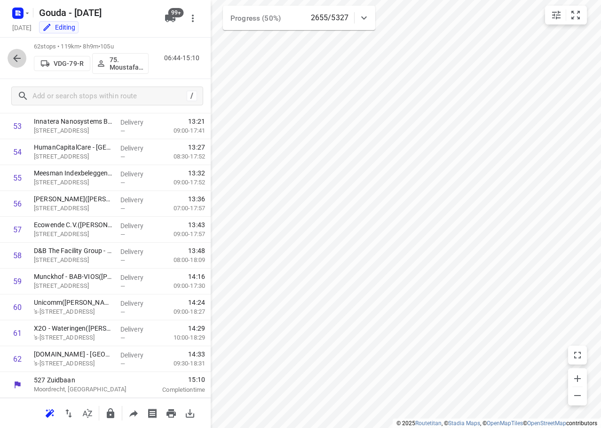
click at [19, 62] on icon "button" at bounding box center [16, 58] width 11 height 11
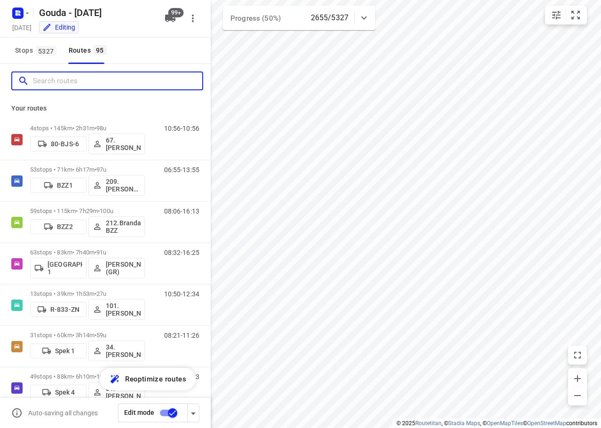
drag, startPoint x: 105, startPoint y: 82, endPoint x: 120, endPoint y: 74, distance: 16.9
click at [107, 75] on input "Search routes" at bounding box center [117, 81] width 169 height 15
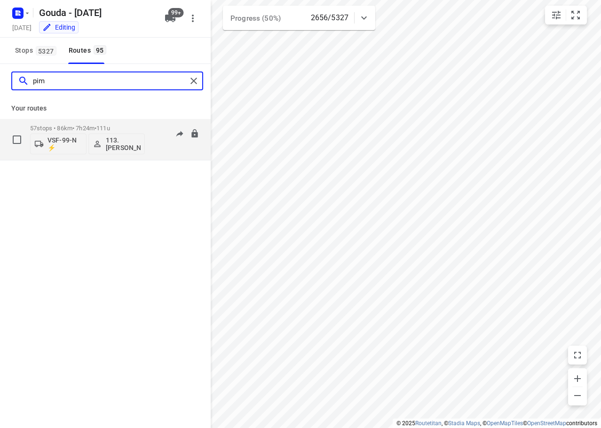
type input "pim"
click at [110, 127] on span "111u" at bounding box center [103, 128] width 14 height 7
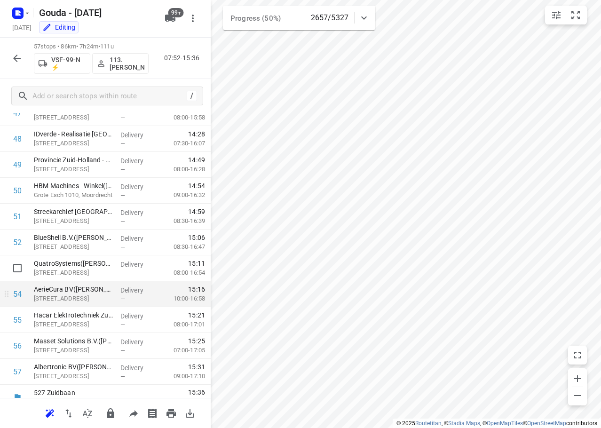
scroll to position [1263, 0]
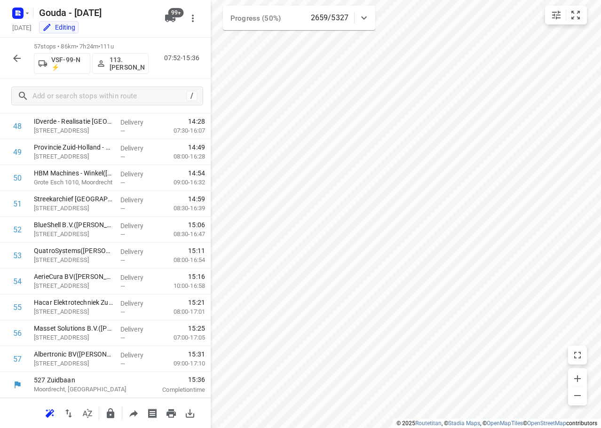
click at [15, 53] on icon "button" at bounding box center [16, 58] width 11 height 11
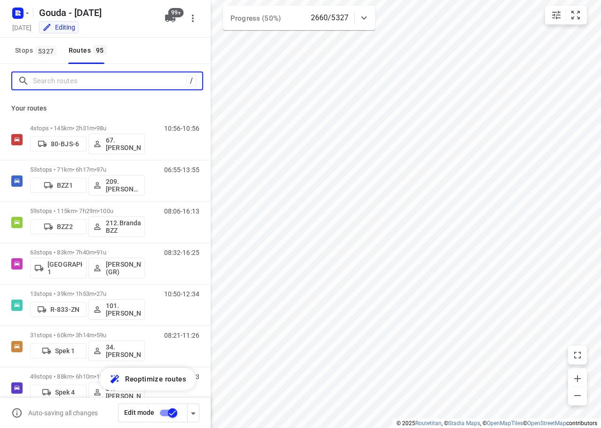
click at [87, 85] on input "Search routes" at bounding box center [109, 81] width 153 height 15
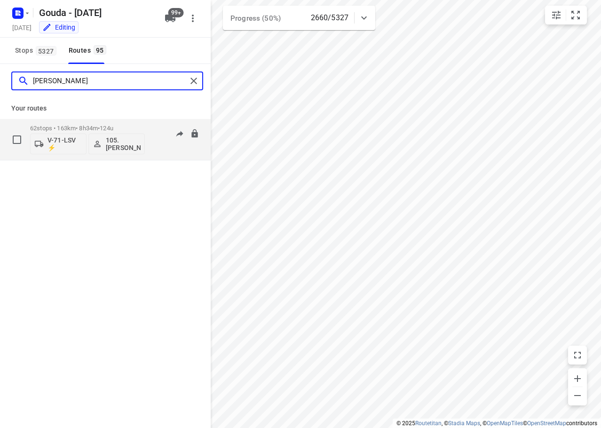
type input "ruben"
click at [131, 127] on p "62 stops • 163km • 8h34m • 124u" at bounding box center [87, 128] width 115 height 7
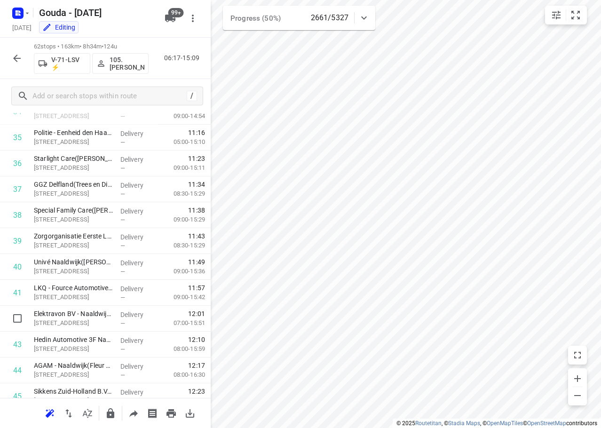
scroll to position [875, 0]
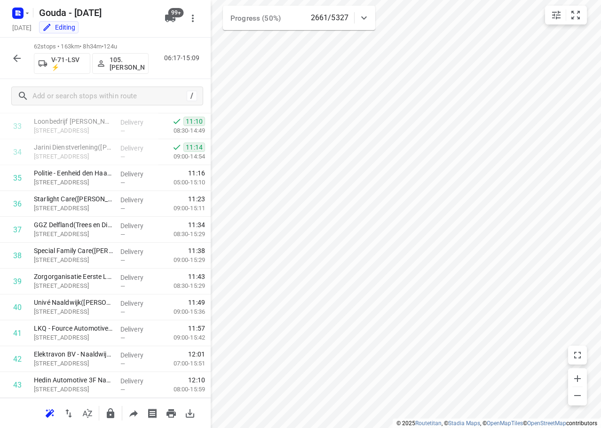
click at [19, 54] on icon "button" at bounding box center [16, 58] width 11 height 11
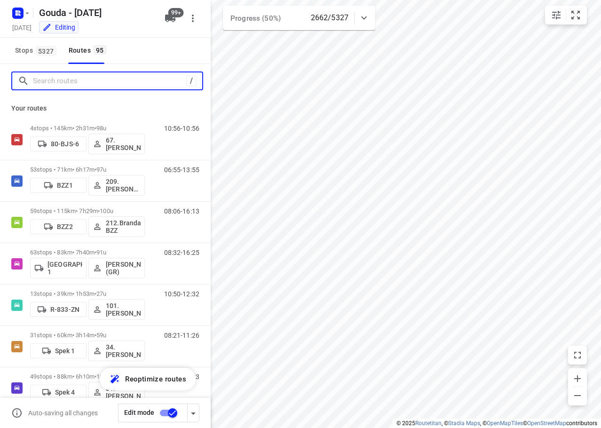
click at [75, 82] on input "Search routes" at bounding box center [109, 81] width 153 height 15
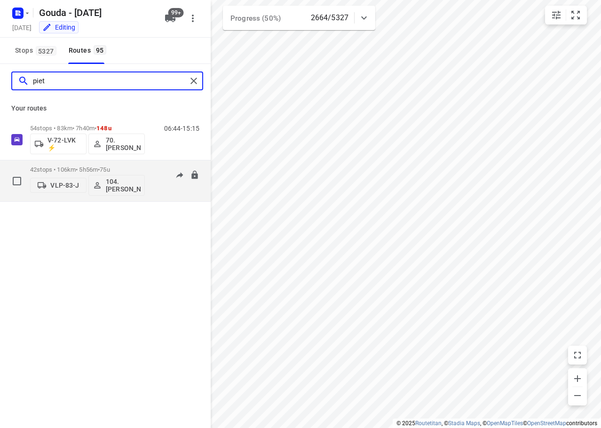
type input "piet"
click at [102, 173] on div "VLP-83-J 104.Piet van Popering" at bounding box center [87, 184] width 115 height 23
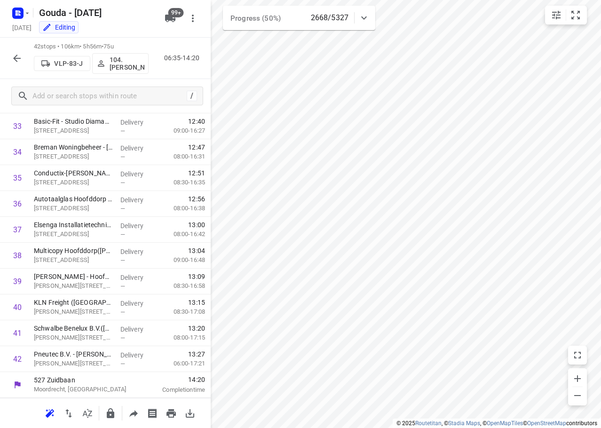
click at [13, 54] on icon "button" at bounding box center [16, 58] width 11 height 11
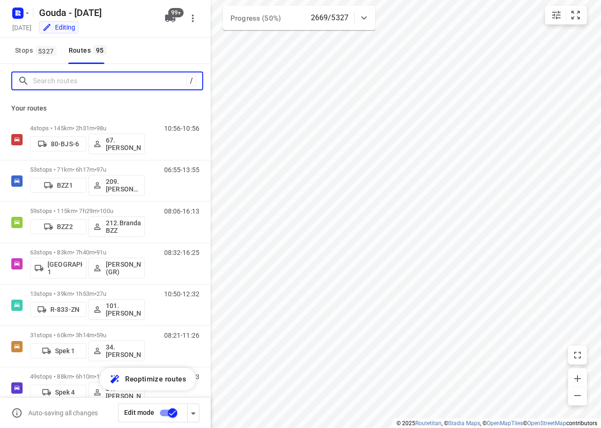
drag, startPoint x: 75, startPoint y: 80, endPoint x: 100, endPoint y: 22, distance: 62.6
click at [79, 67] on div "/" at bounding box center [105, 81] width 211 height 34
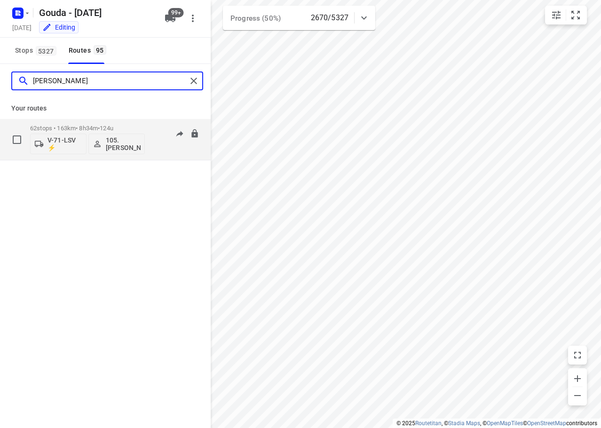
type input "ruben"
click at [123, 130] on p "62 stops • 163km • 8h34m • 124u" at bounding box center [87, 128] width 115 height 7
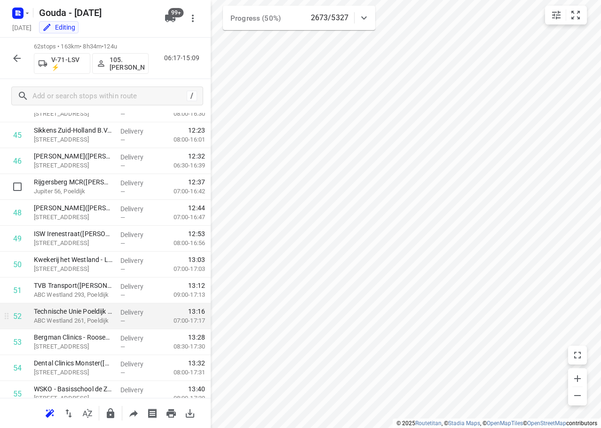
scroll to position [1392, 0]
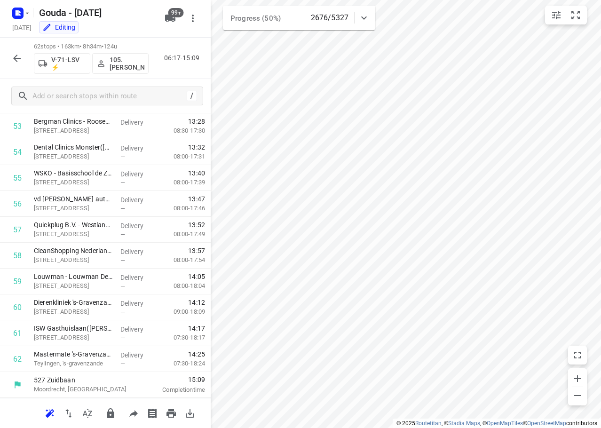
click at [1, 55] on div "62 stops • 163km • 8h34m • 124u V-71-LSV ⚡ 105.Ruben Hamminga 06:17-15:09" at bounding box center [105, 58] width 211 height 41
click at [16, 59] on icon "button" at bounding box center [16, 58] width 11 height 11
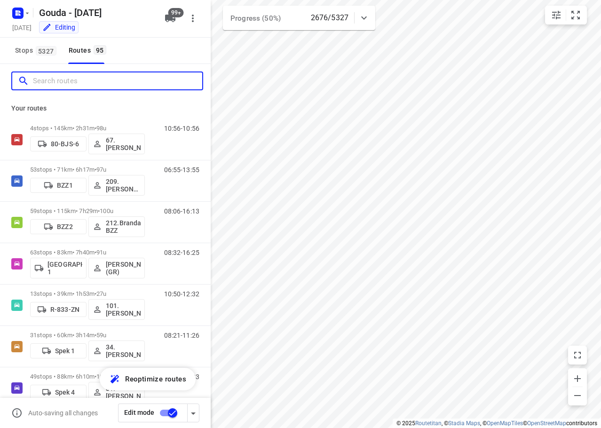
drag, startPoint x: 74, startPoint y: 84, endPoint x: 84, endPoint y: 71, distance: 16.6
click at [77, 76] on input "Search routes" at bounding box center [117, 81] width 169 height 15
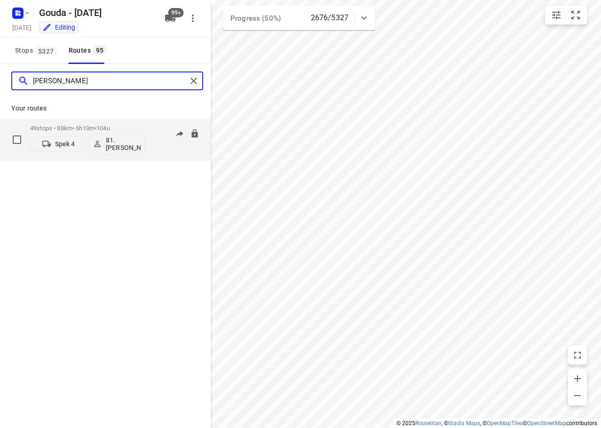
type input "sidney"
click at [108, 128] on span "104u" at bounding box center [103, 128] width 14 height 7
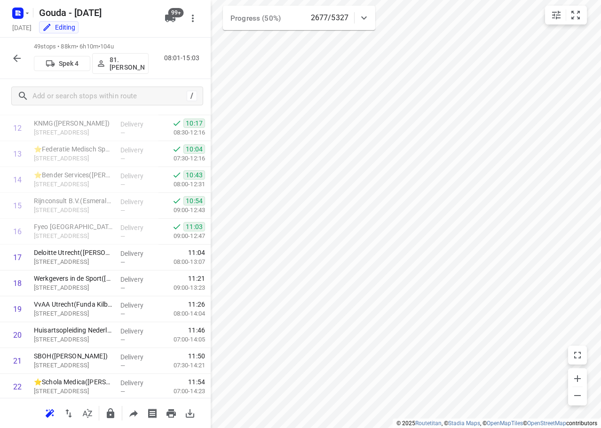
scroll to position [1056, 0]
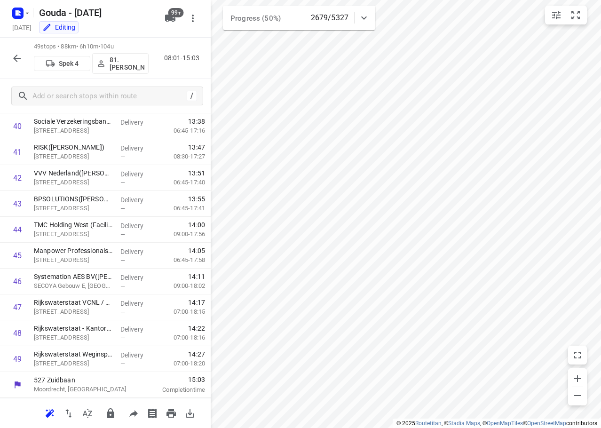
click at [24, 64] on button "button" at bounding box center [17, 58] width 19 height 19
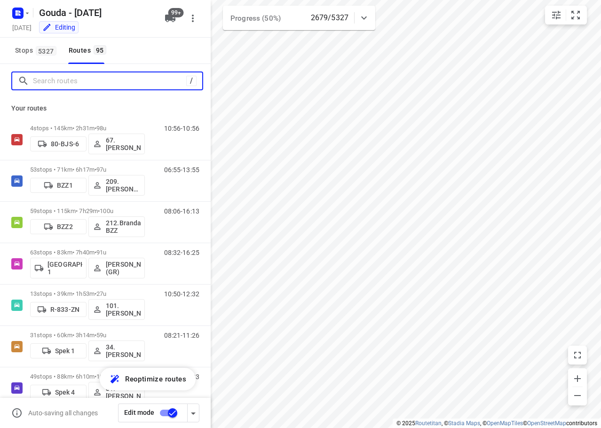
click at [82, 84] on input "Search routes" at bounding box center [109, 81] width 153 height 15
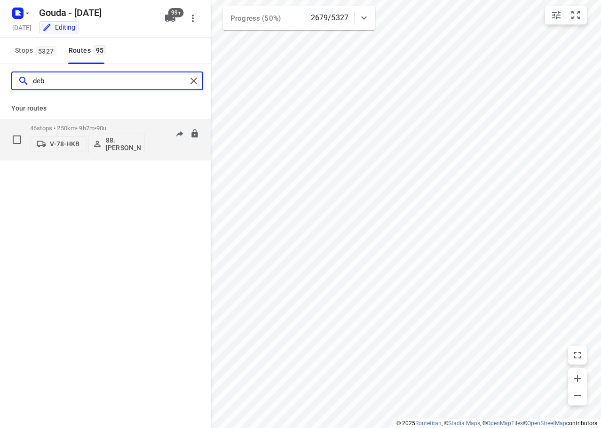
type input "deb"
click at [89, 125] on p "46 stops • 250km • 9h7m • 90u" at bounding box center [87, 128] width 115 height 7
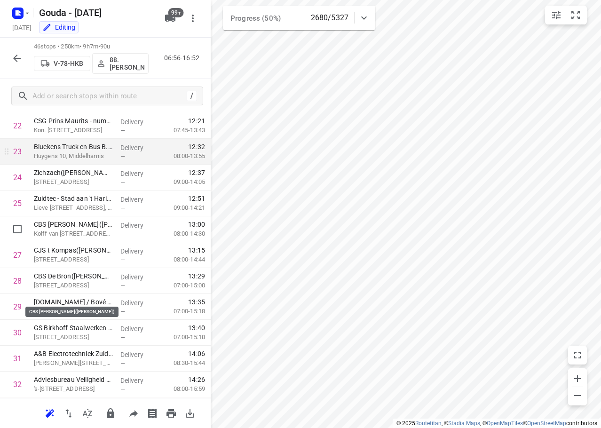
scroll to position [508, 0]
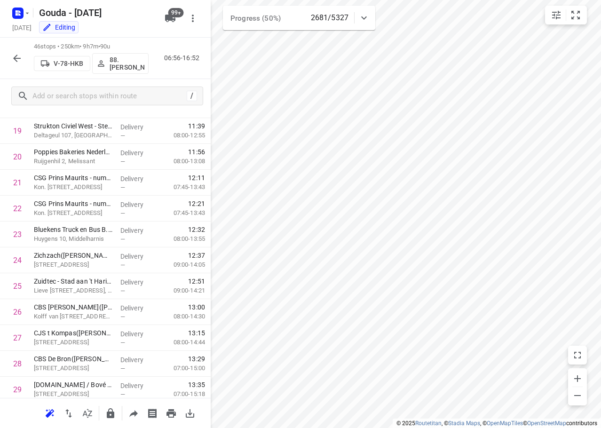
click at [21, 59] on icon "button" at bounding box center [16, 58] width 11 height 11
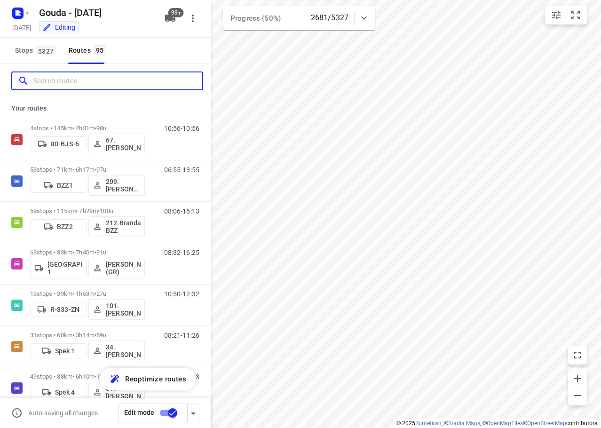
click at [65, 87] on input "Search routes" at bounding box center [117, 81] width 169 height 15
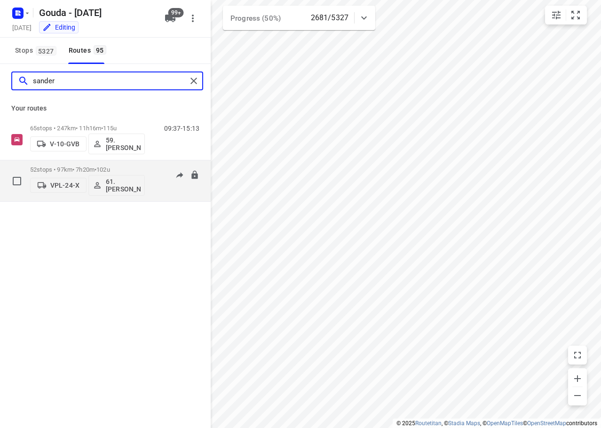
type input "sander"
click at [110, 172] on span "102u" at bounding box center [103, 169] width 14 height 7
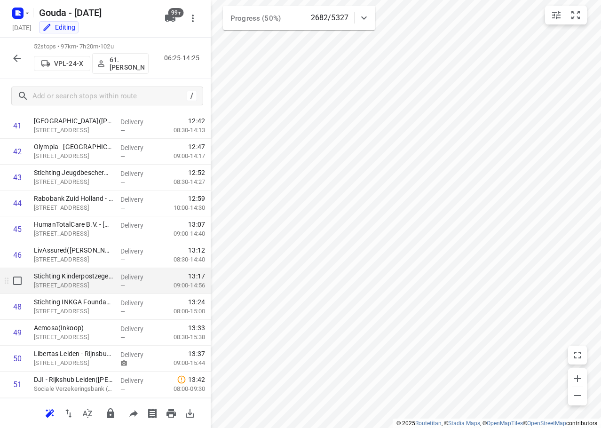
scroll to position [1134, 0]
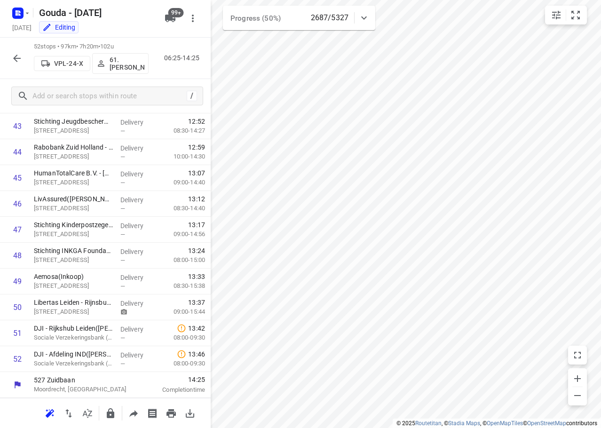
click at [21, 49] on button "button" at bounding box center [17, 58] width 19 height 19
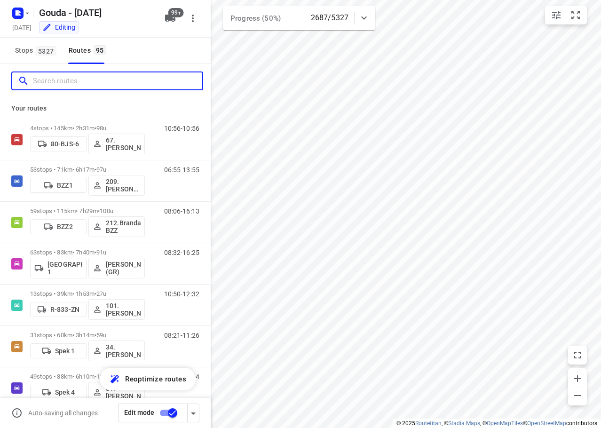
click at [47, 75] on input "Search routes" at bounding box center [117, 81] width 169 height 15
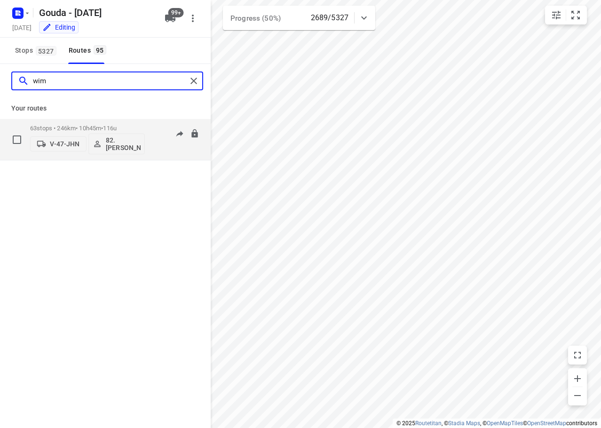
type input "wim"
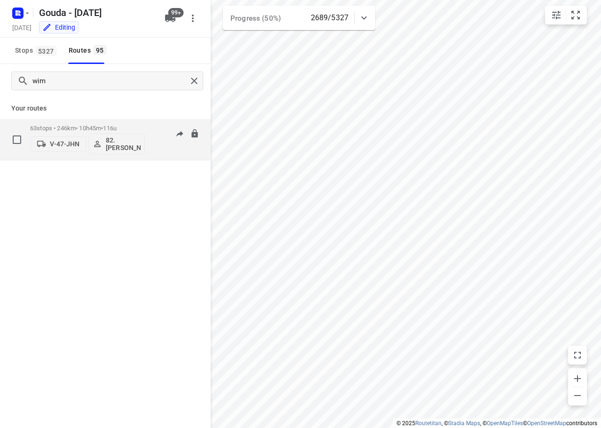
click at [117, 125] on span "116u" at bounding box center [110, 128] width 14 height 7
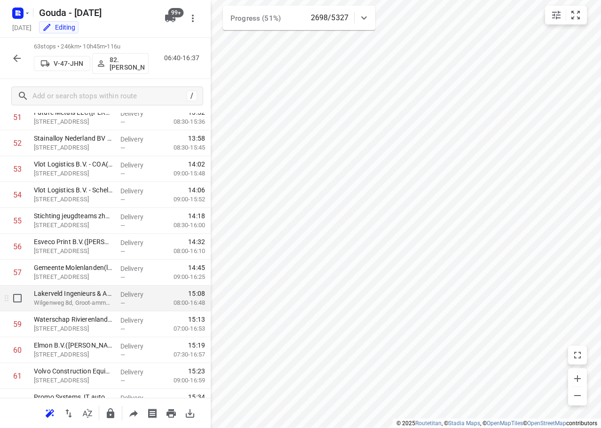
scroll to position [1418, 0]
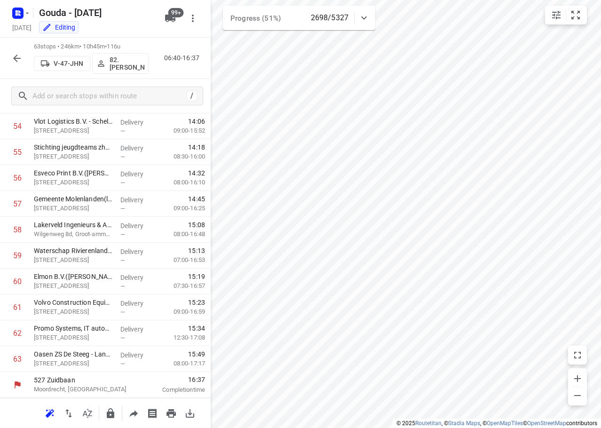
click at [14, 54] on icon "button" at bounding box center [16, 58] width 11 height 11
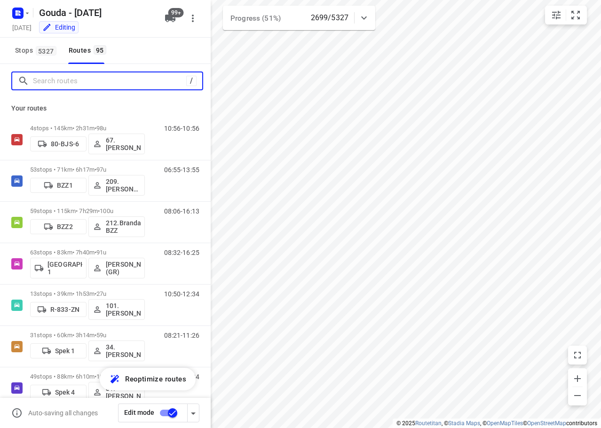
click at [55, 84] on input "Search routes" at bounding box center [109, 81] width 153 height 15
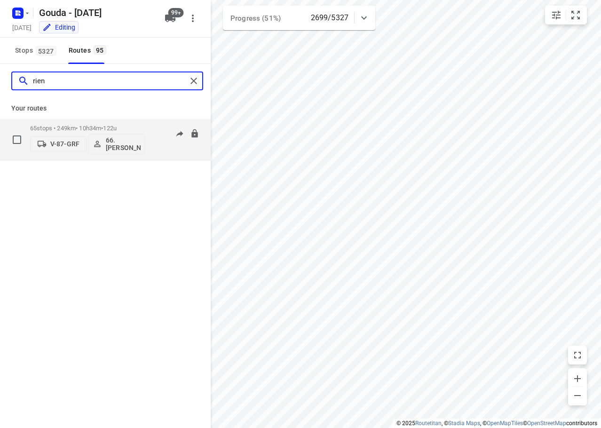
type input "rien"
click at [69, 129] on p "65 stops • 249km • 10h34m • 122u" at bounding box center [87, 128] width 115 height 7
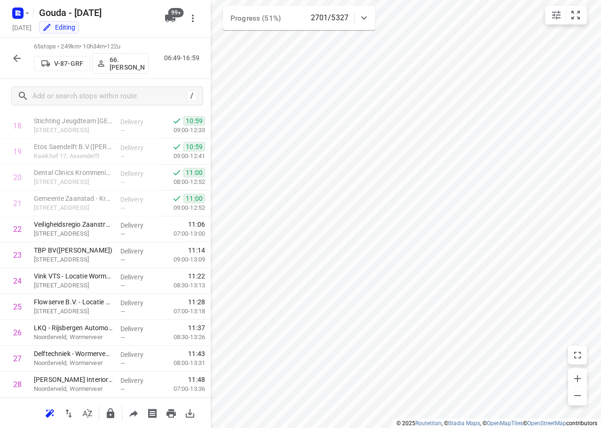
scroll to position [1470, 0]
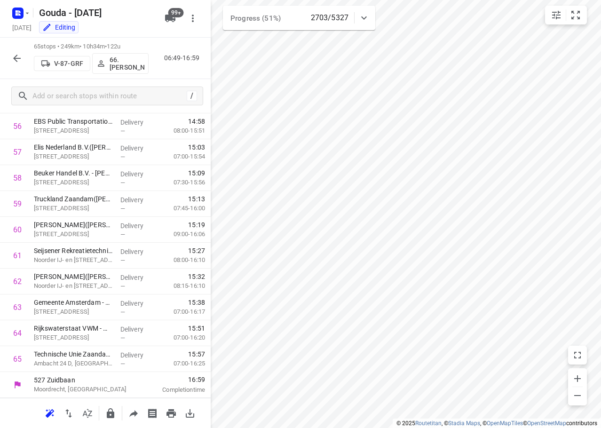
click at [19, 56] on icon "button" at bounding box center [16, 58] width 11 height 11
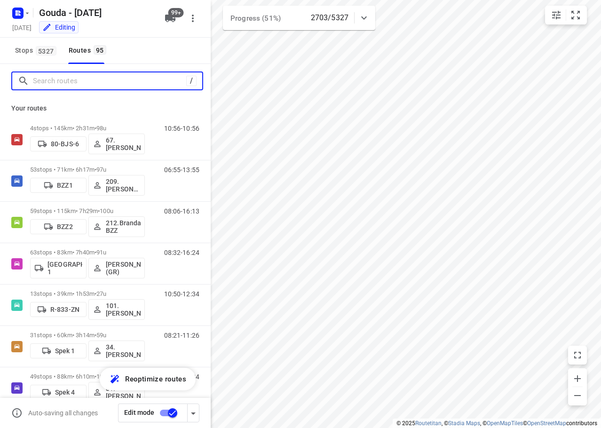
click at [59, 80] on input "Search routes" at bounding box center [109, 81] width 153 height 15
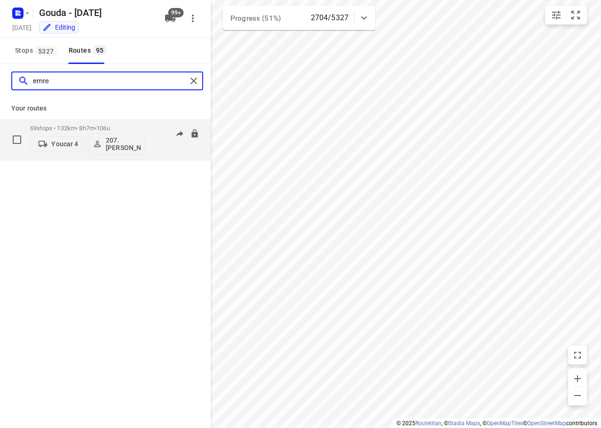
type input "emre"
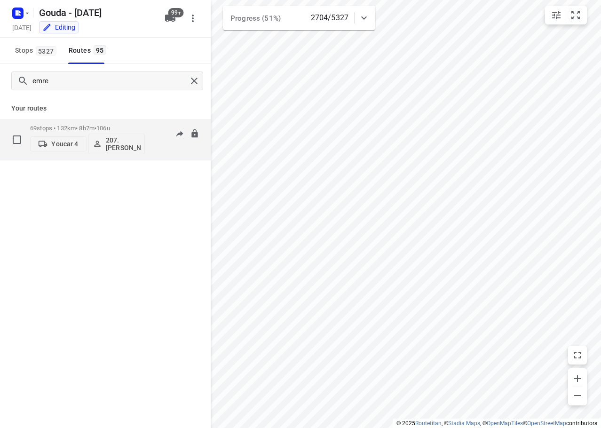
click at [96, 127] on span "•" at bounding box center [96, 128] width 2 height 7
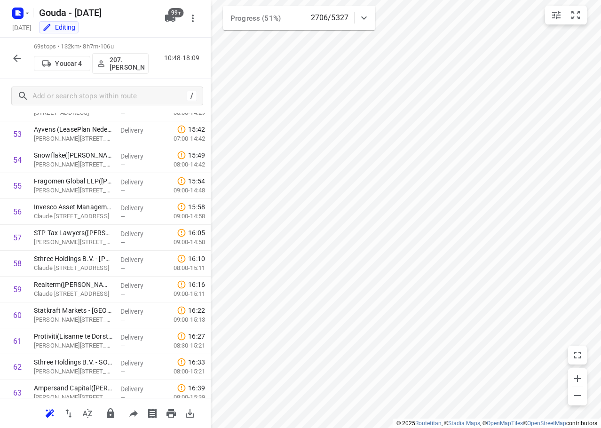
scroll to position [1574, 0]
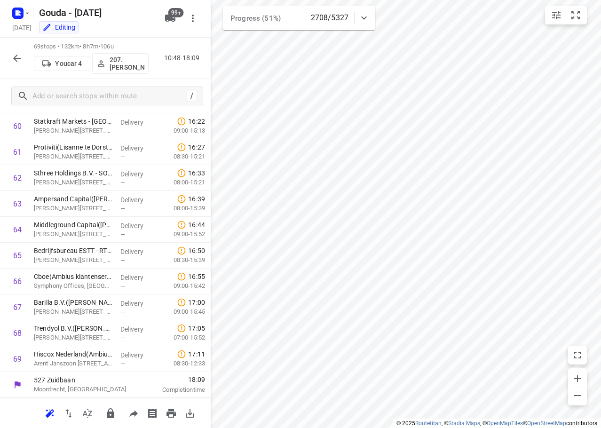
click at [18, 59] on icon "button" at bounding box center [16, 58] width 11 height 11
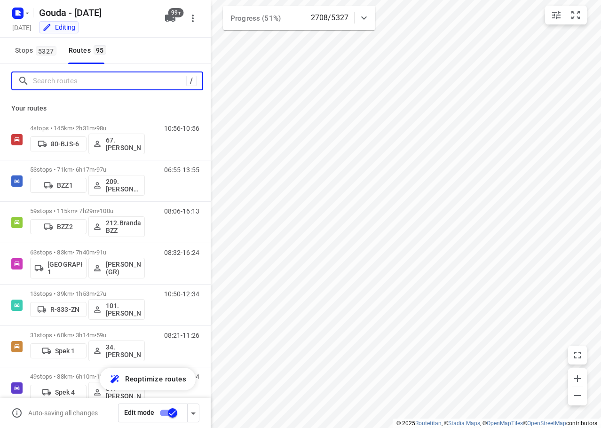
click at [41, 82] on input "Search routes" at bounding box center [109, 81] width 153 height 15
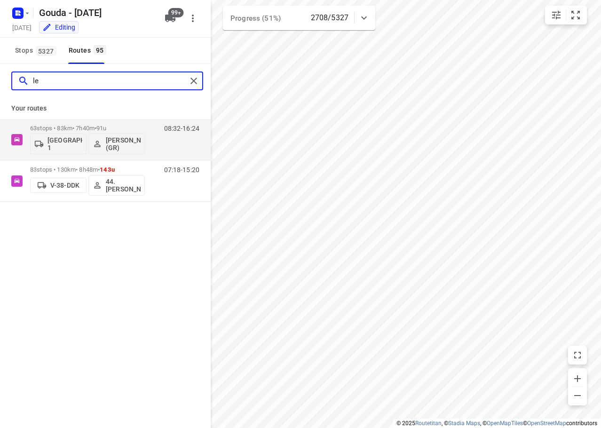
type input "l"
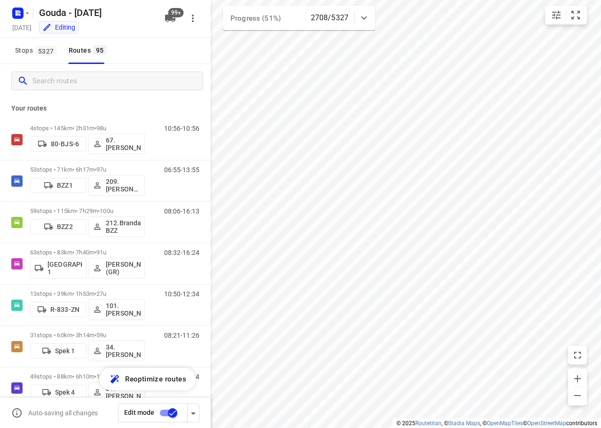
click at [172, 110] on p "Your routes" at bounding box center [105, 109] width 188 height 10
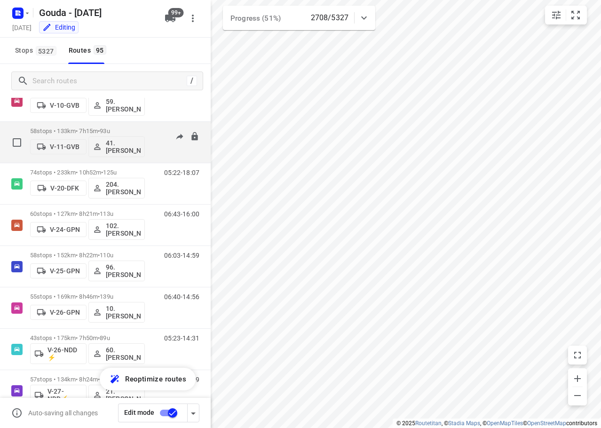
scroll to position [376, 0]
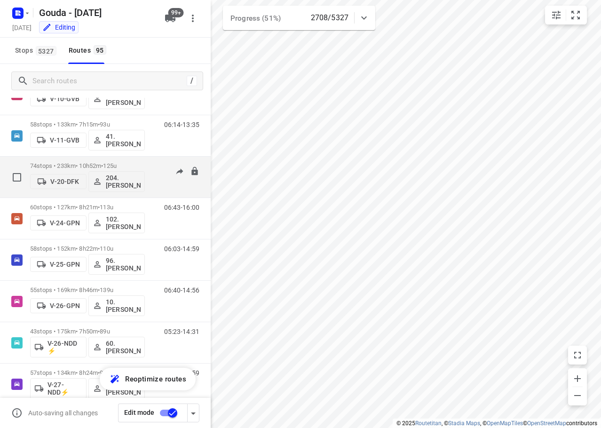
click at [132, 161] on div "74 stops • 233km • 10h52m • 125u V-20-DFK 204.Shebay Girmay" at bounding box center [87, 177] width 115 height 39
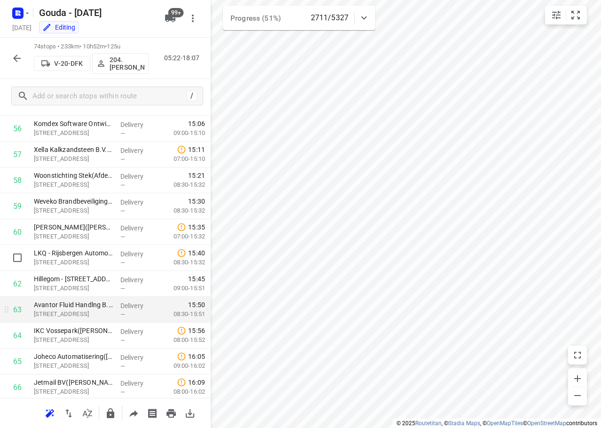
scroll to position [1703, 0]
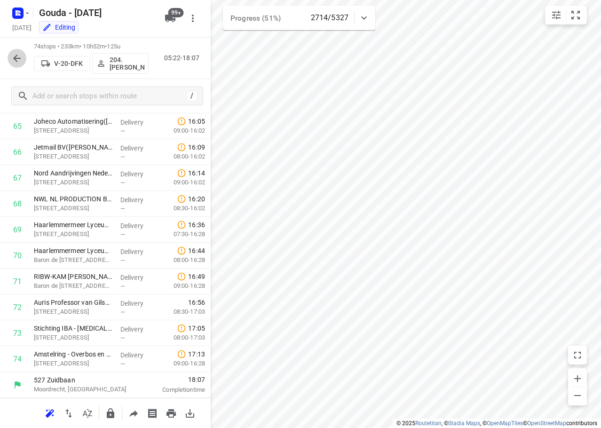
click at [18, 57] on icon "button" at bounding box center [16, 58] width 11 height 11
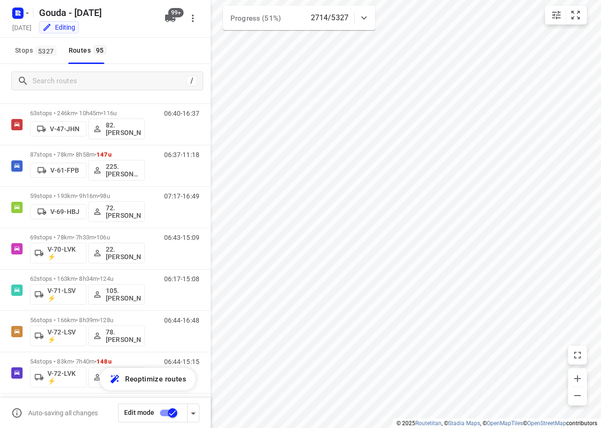
scroll to position [1102, 0]
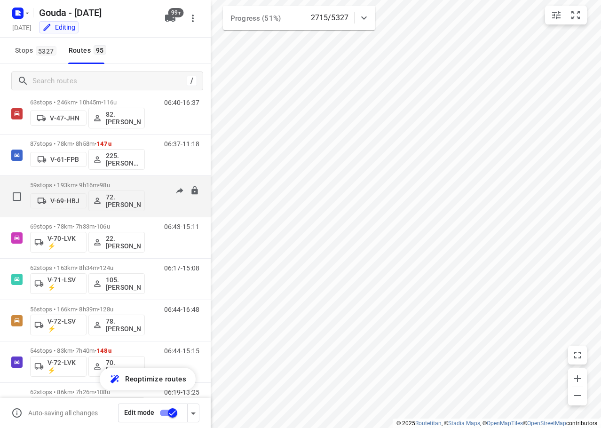
click at [120, 184] on p "59 stops • 193km • 9h16m • 98u" at bounding box center [87, 185] width 115 height 7
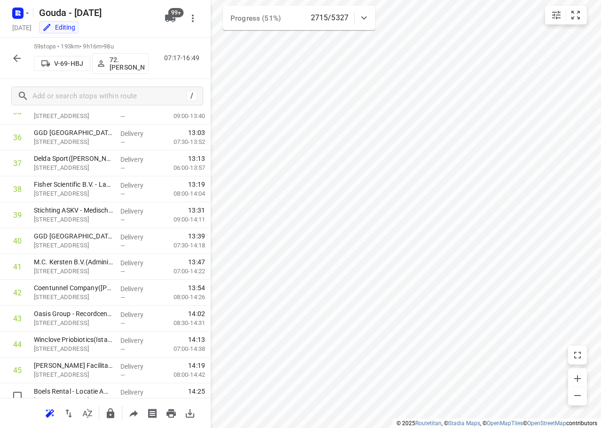
scroll to position [1315, 0]
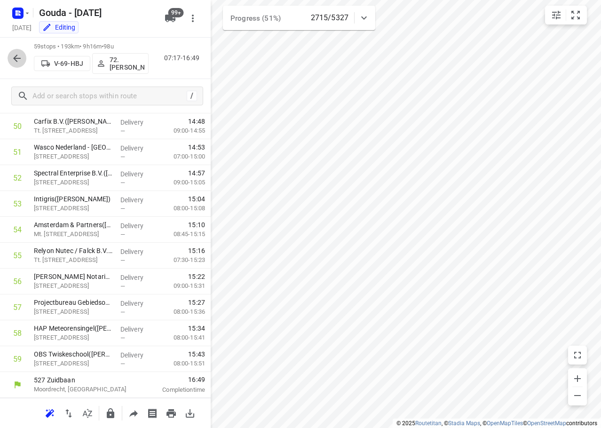
click at [12, 62] on icon "button" at bounding box center [16, 58] width 11 height 11
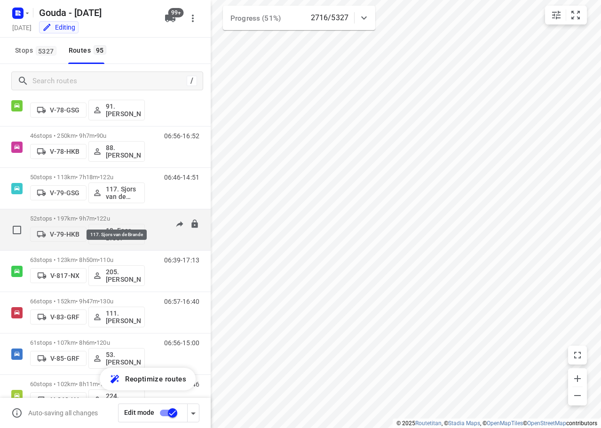
scroll to position [1706, 0]
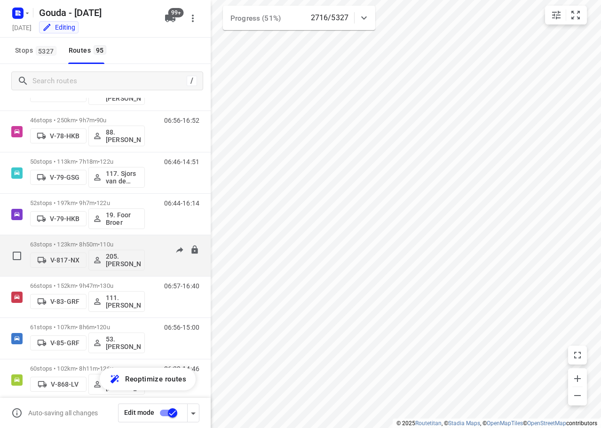
click at [124, 240] on div "63 stops • 123km • 8h50m • 110u V-817-NX 205.Ahmed Bouaid" at bounding box center [87, 255] width 115 height 39
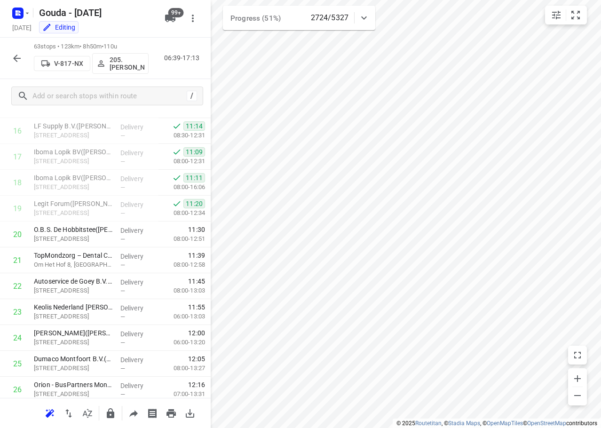
scroll to position [807, 0]
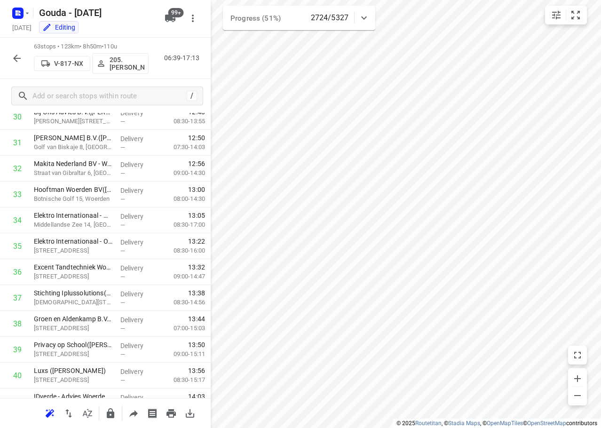
click at [16, 60] on icon "button" at bounding box center [17, 59] width 8 height 8
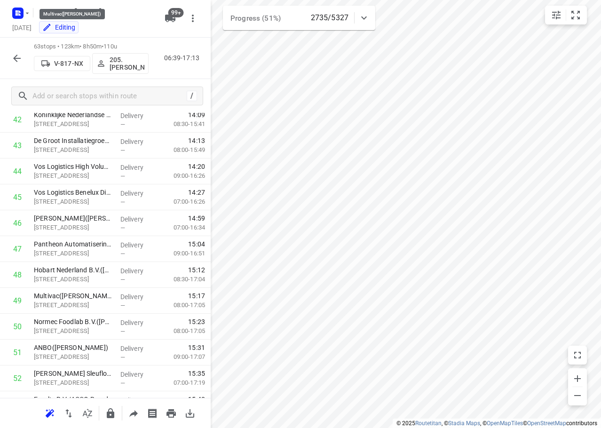
scroll to position [1418, 0]
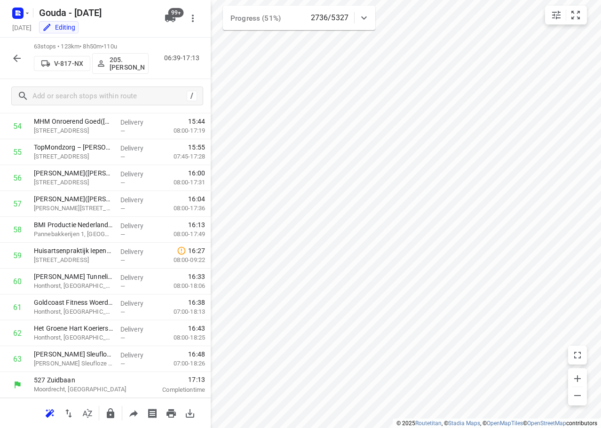
click at [19, 58] on icon "button" at bounding box center [17, 59] width 8 height 8
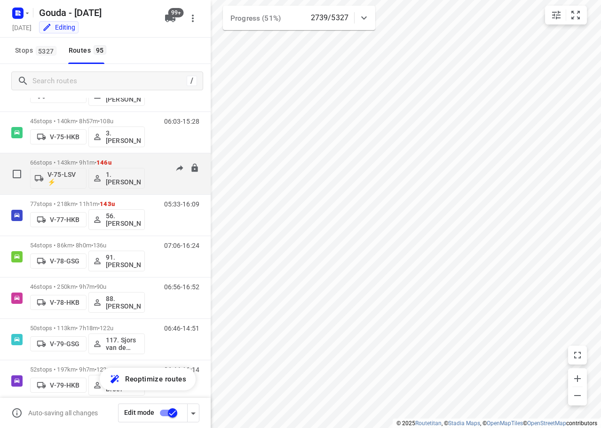
scroll to position [1597, 0]
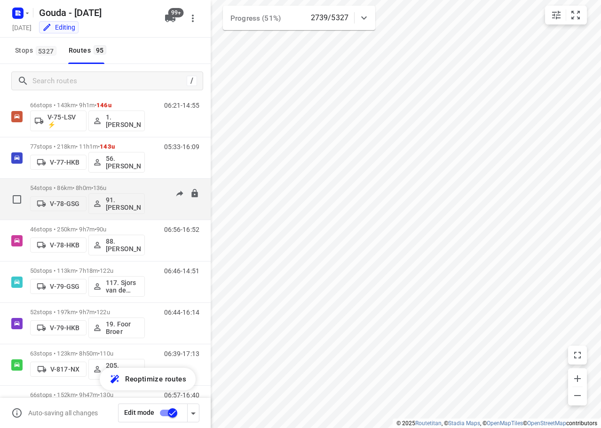
click at [89, 186] on p "54 stops • 86km • 8h0m • 136u" at bounding box center [87, 187] width 115 height 7
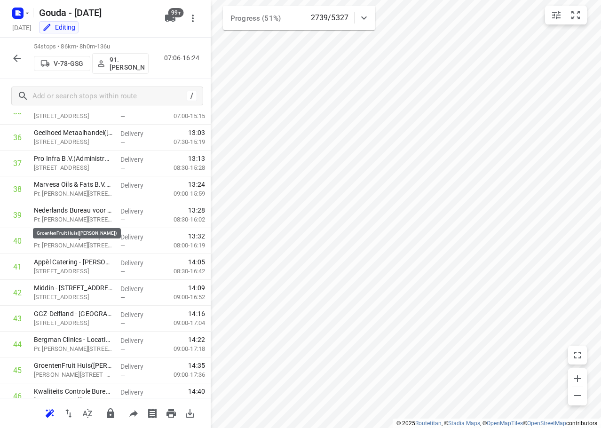
scroll to position [1185, 0]
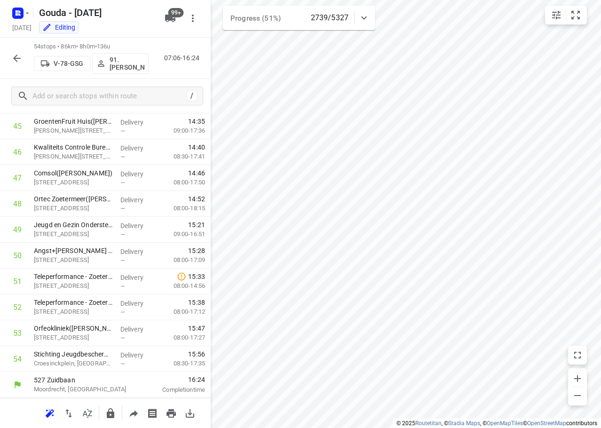
click at [14, 56] on icon "button" at bounding box center [16, 58] width 11 height 11
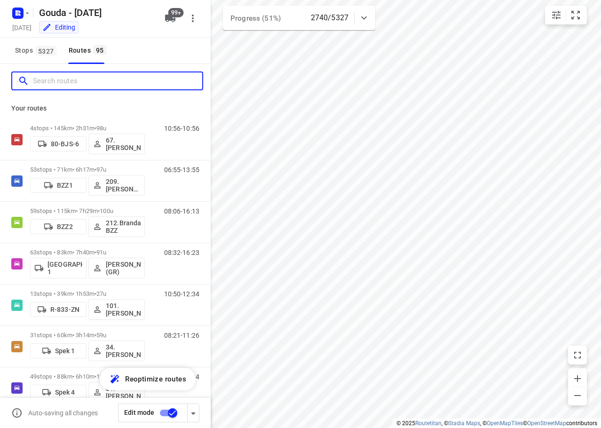
click at [116, 85] on input "Search routes" at bounding box center [117, 81] width 169 height 15
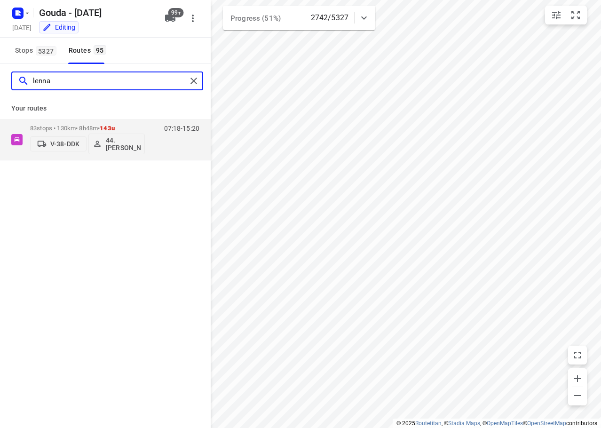
type input "lenna"
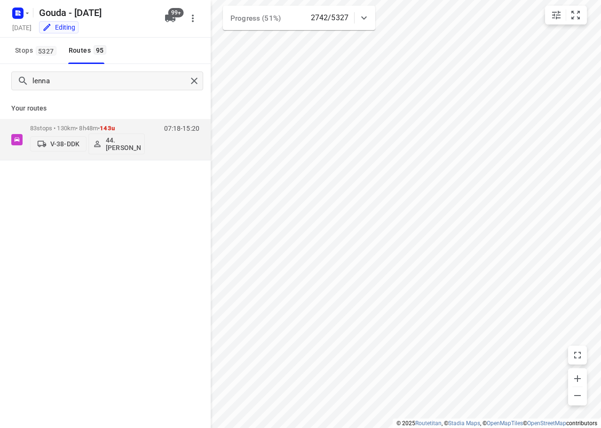
click at [118, 117] on div "Your routes 83 stops • 130km • 8h48m • 143u V-38-DDK 44. Lennard Horn 07:18-15:…" at bounding box center [105, 129] width 211 height 63
click at [118, 122] on div "83 stops • 130km • 8h48m • 143u V-38-DDK 44. Lennard Horn" at bounding box center [87, 139] width 115 height 39
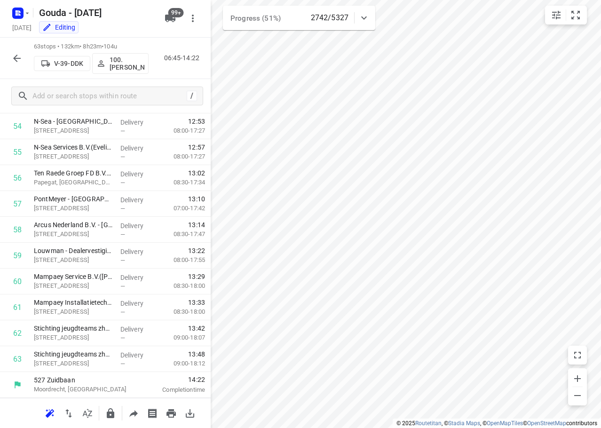
scroll to position [1418, 0]
click at [15, 52] on button "button" at bounding box center [17, 58] width 19 height 19
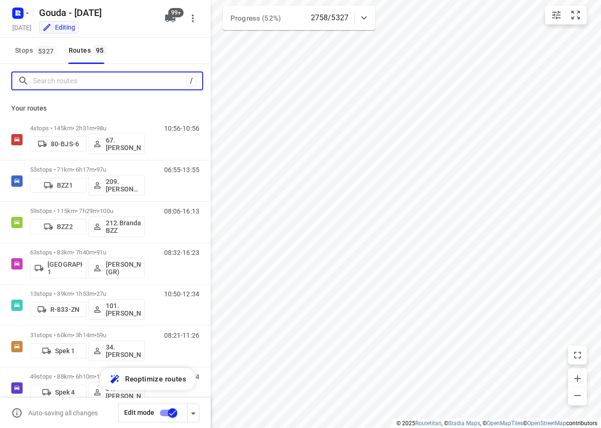
click at [69, 81] on input "Search routes" at bounding box center [109, 81] width 153 height 15
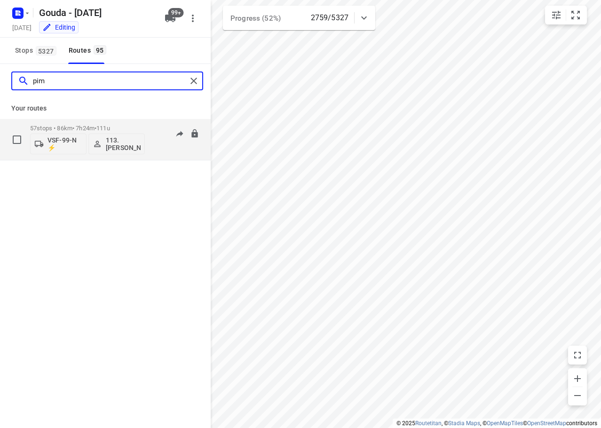
type input "pim"
click at [110, 125] on span "111u" at bounding box center [103, 128] width 14 height 7
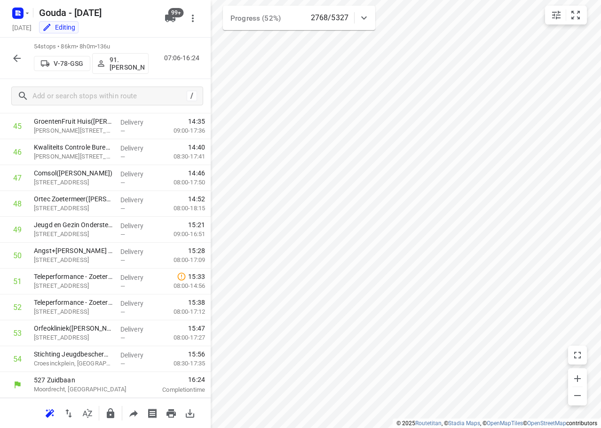
scroll to position [1185, 0]
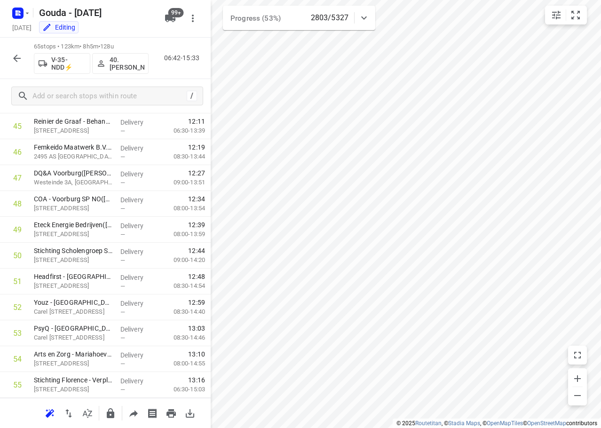
click at [16, 56] on icon "button" at bounding box center [17, 59] width 8 height 8
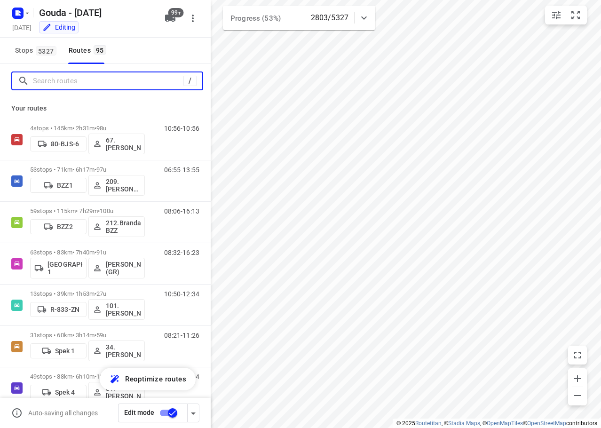
drag, startPoint x: 63, startPoint y: 85, endPoint x: 61, endPoint y: 80, distance: 5.1
click at [62, 85] on input "Search routes" at bounding box center [108, 81] width 151 height 15
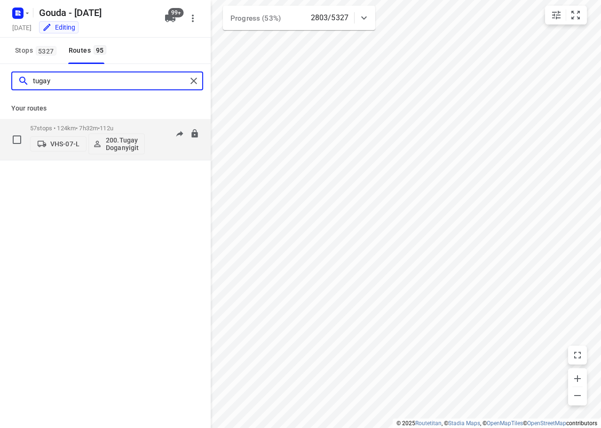
type input "tugay"
click at [95, 128] on p "57 stops • 124km • 7h32m • 112u" at bounding box center [87, 128] width 115 height 7
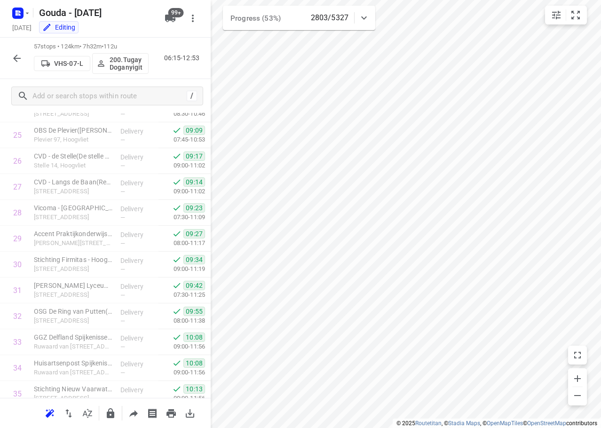
scroll to position [1263, 0]
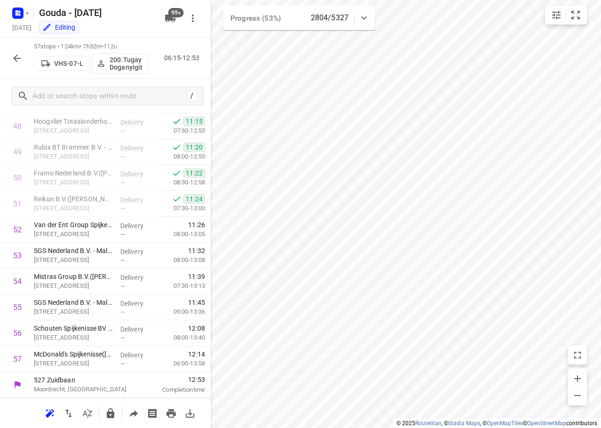
click at [24, 60] on button "button" at bounding box center [17, 58] width 19 height 19
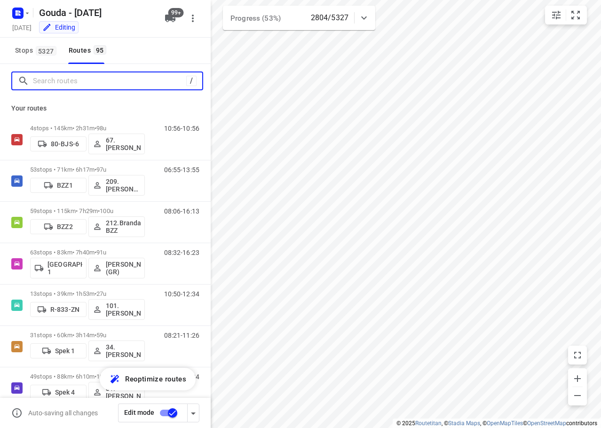
click at [59, 84] on input "Search routes" at bounding box center [109, 81] width 153 height 15
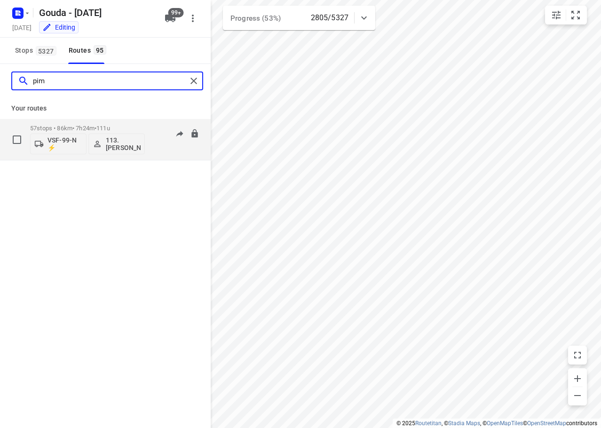
type input "pim"
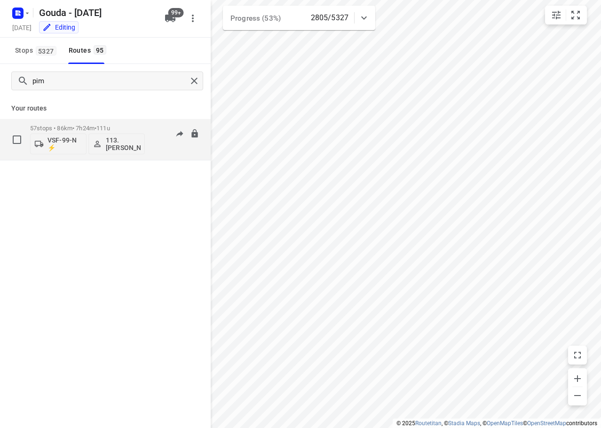
click at [109, 128] on span "111u" at bounding box center [103, 128] width 14 height 7
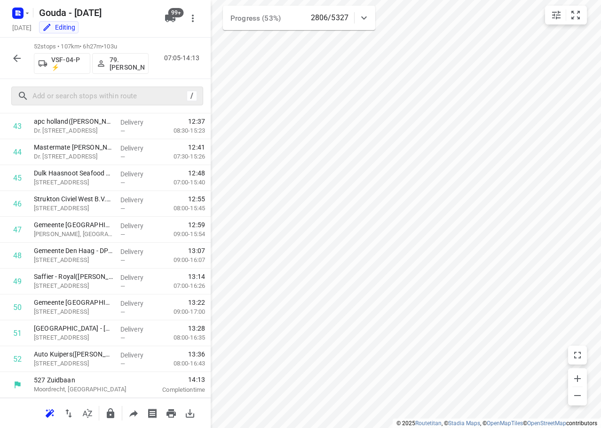
scroll to position [1134, 0]
click at [16, 55] on icon "button" at bounding box center [16, 58] width 11 height 11
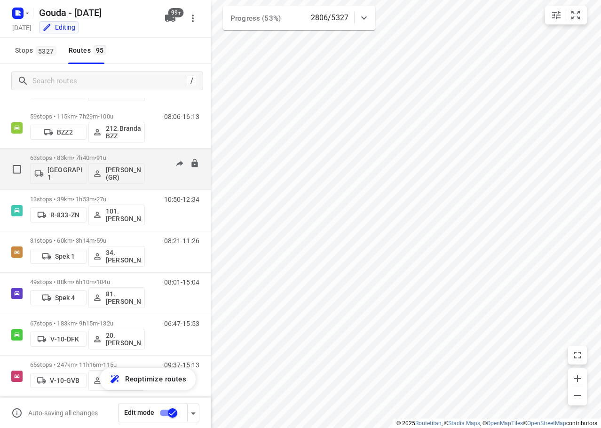
scroll to position [0, 0]
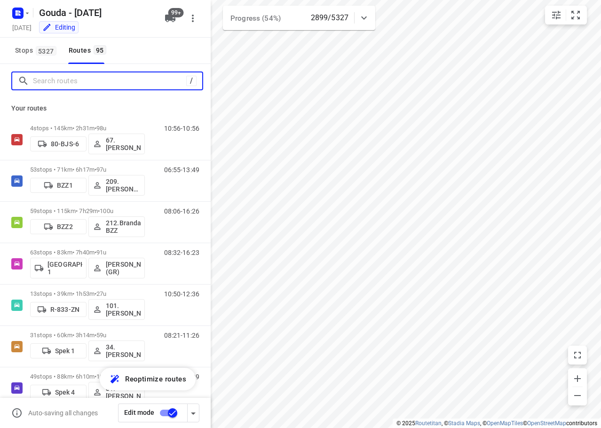
click at [117, 82] on input "Search routes" at bounding box center [109, 81] width 153 height 15
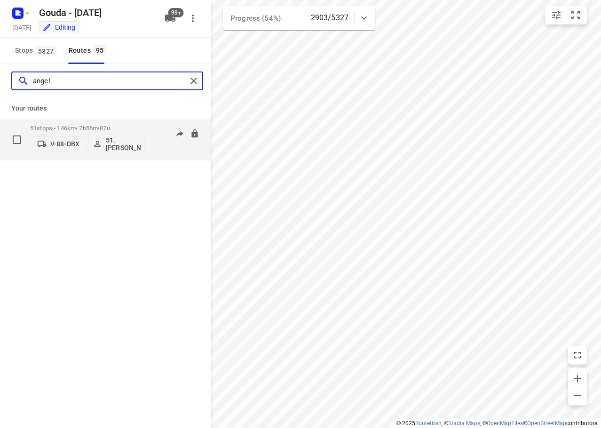
type input "angel"
click at [88, 128] on p "51 stops • 146km • 7h56m • 87u" at bounding box center [87, 128] width 115 height 7
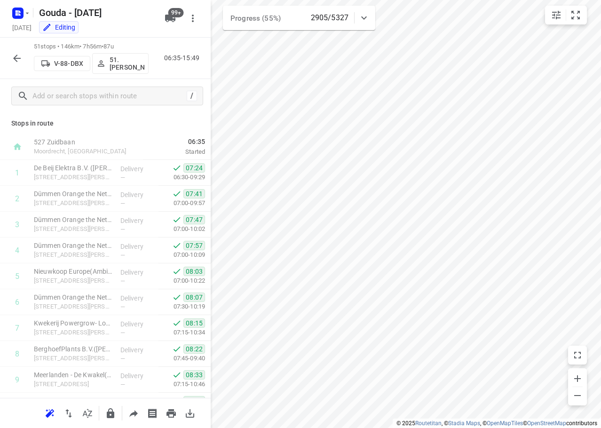
click at [18, 57] on icon "button" at bounding box center [16, 58] width 11 height 11
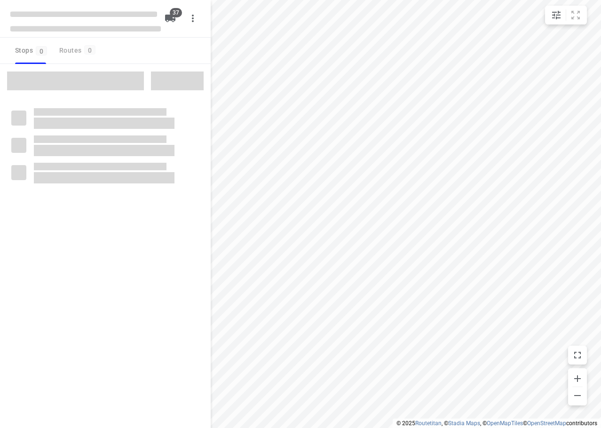
checkbox input "true"
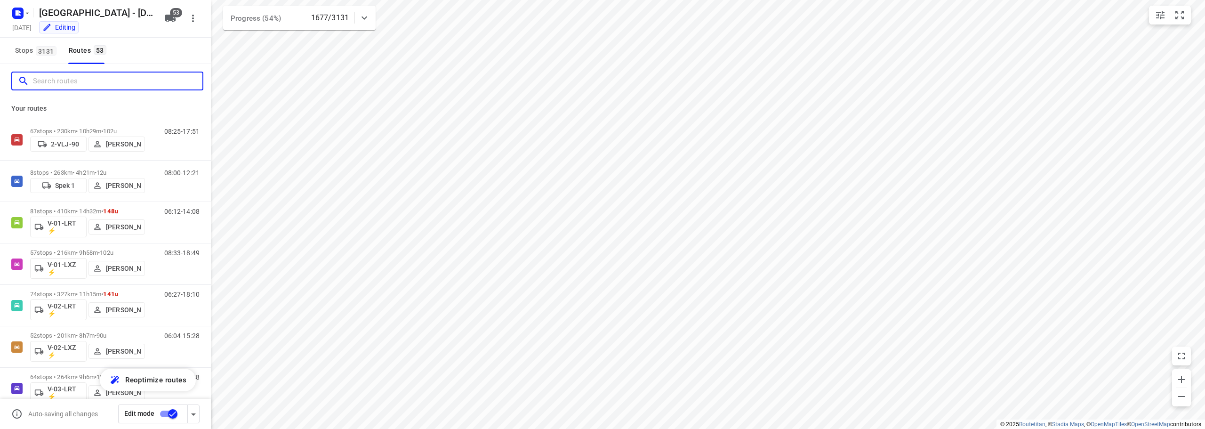
click at [104, 84] on input "Search routes" at bounding box center [117, 81] width 169 height 15
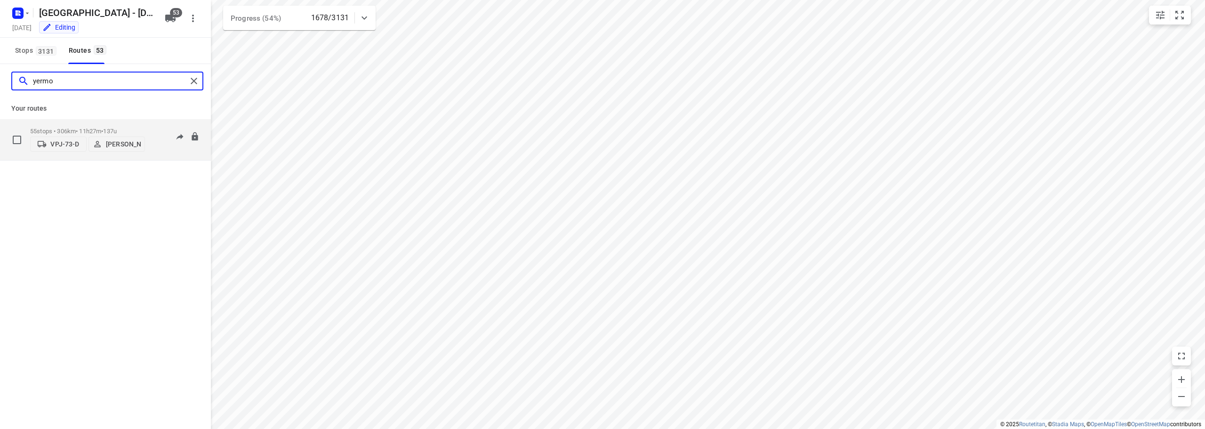
type input "yermo"
click at [104, 130] on p "55 stops • 306km • 11h27m • 137u" at bounding box center [87, 131] width 115 height 7
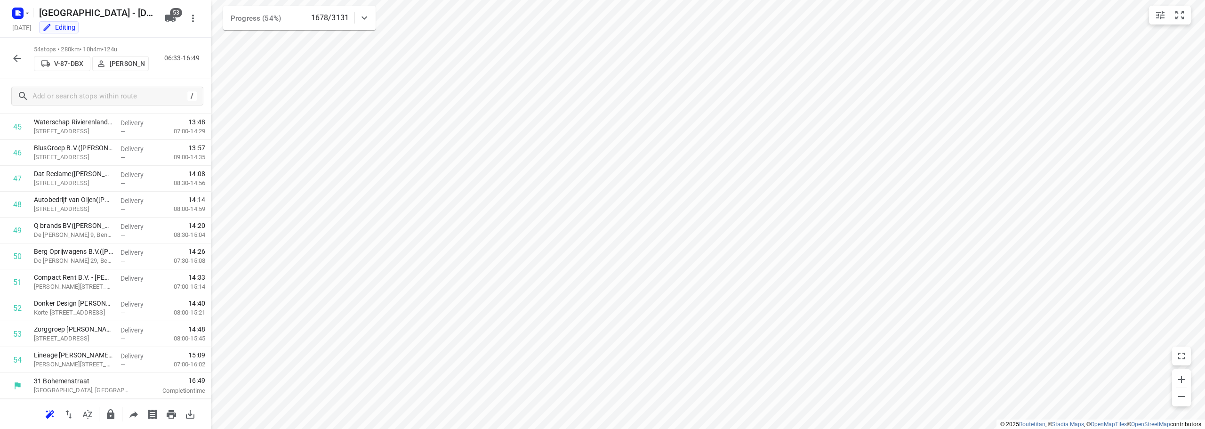
scroll to position [1185, 0]
click at [17, 56] on icon "button" at bounding box center [16, 58] width 11 height 11
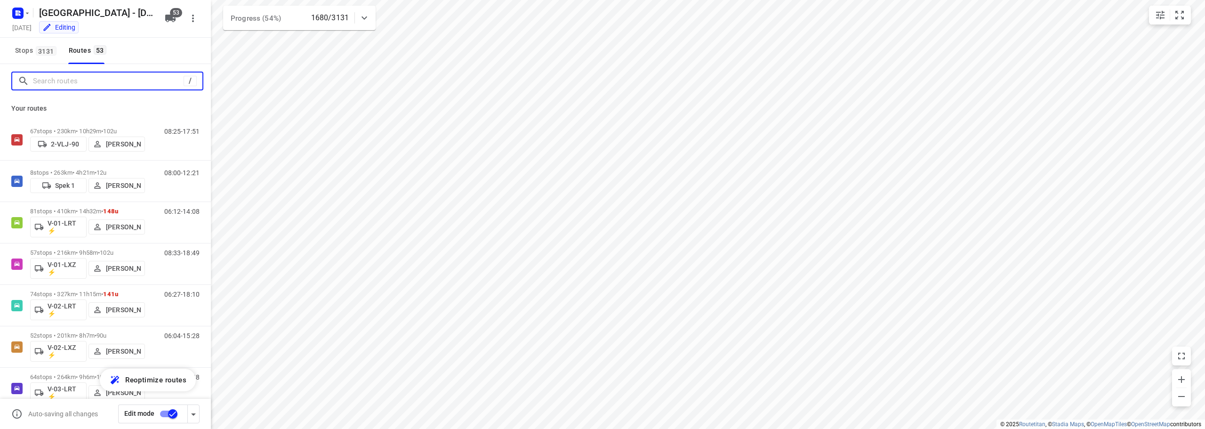
click at [69, 84] on input "Search routes" at bounding box center [108, 81] width 151 height 15
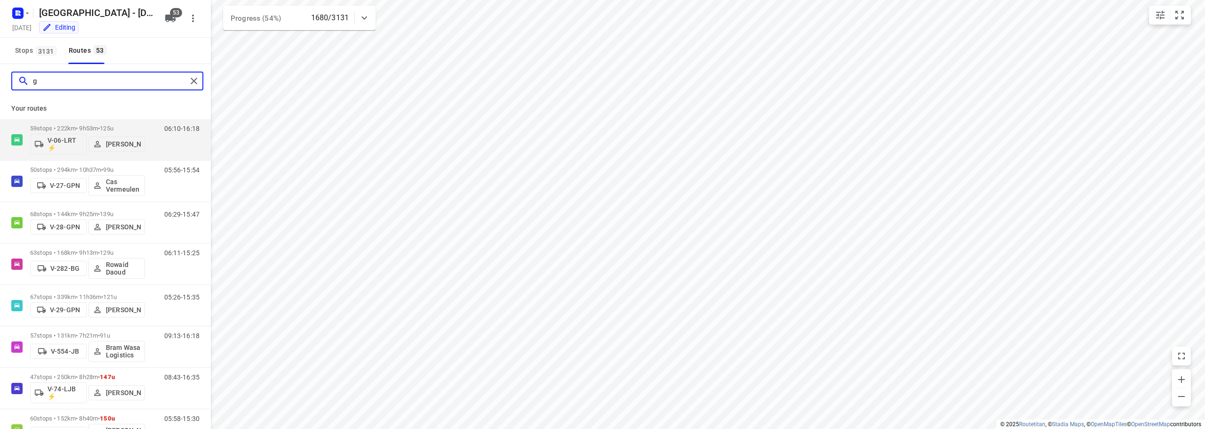
type input "g"
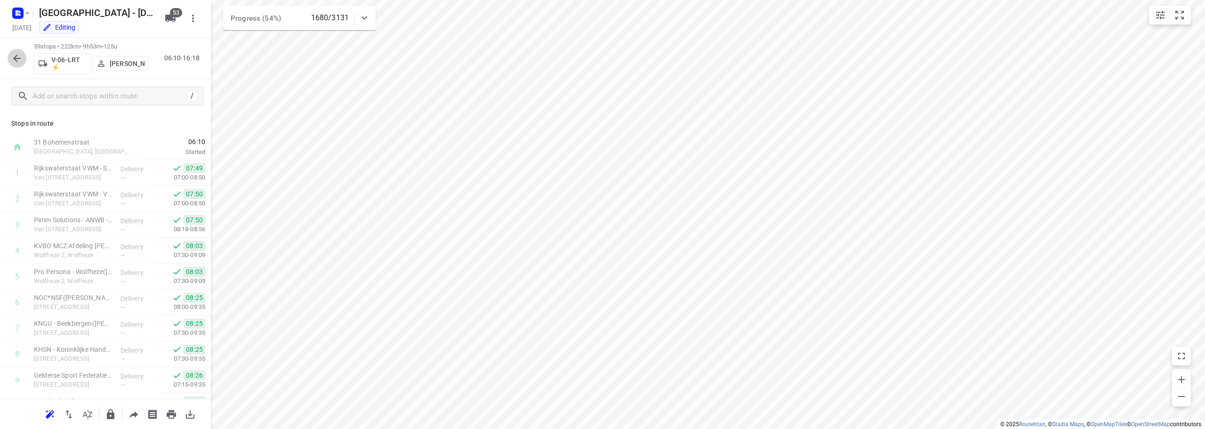
click at [14, 59] on icon "button" at bounding box center [16, 58] width 11 height 11
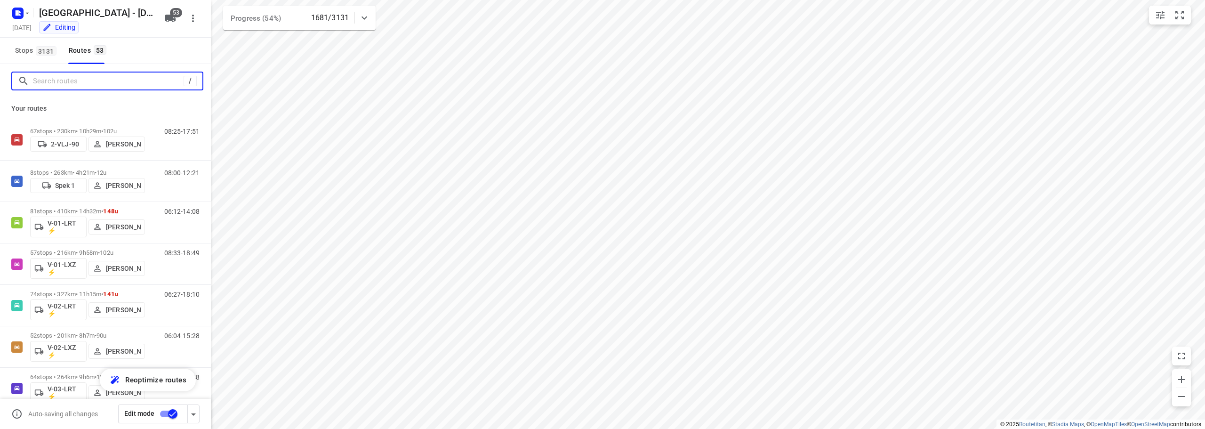
click at [60, 84] on input "Search routes" at bounding box center [108, 81] width 151 height 15
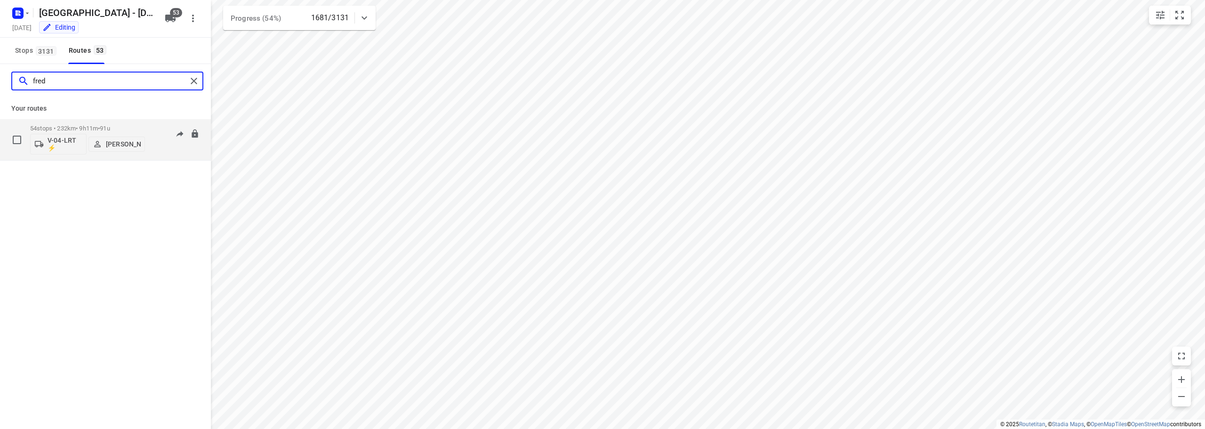
type input "fred"
click at [120, 130] on p "54 stops • 232km • 9h11m • 91u" at bounding box center [87, 128] width 115 height 7
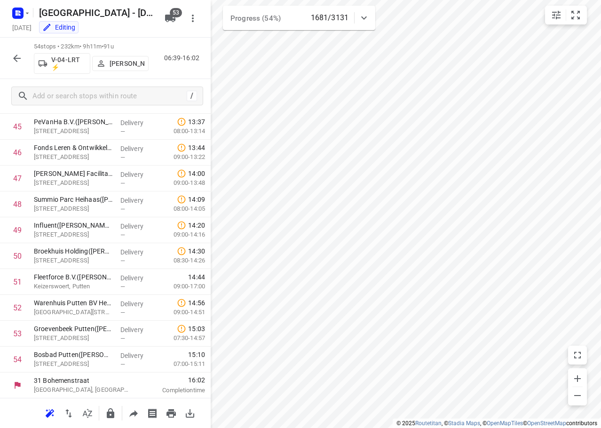
click at [26, 55] on div at bounding box center [17, 58] width 19 height 19
click at [16, 57] on icon "button" at bounding box center [16, 58] width 11 height 11
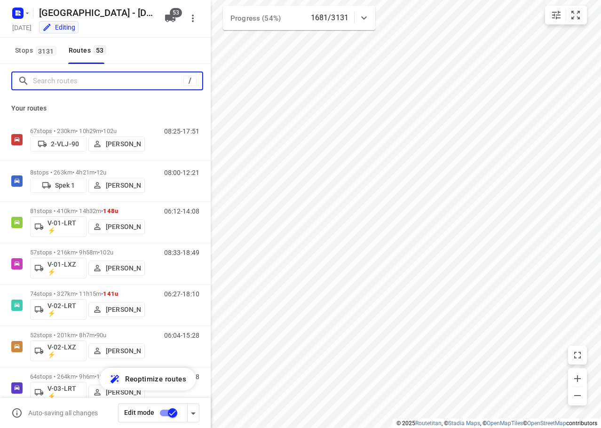
click at [64, 82] on input "Search routes" at bounding box center [108, 81] width 151 height 15
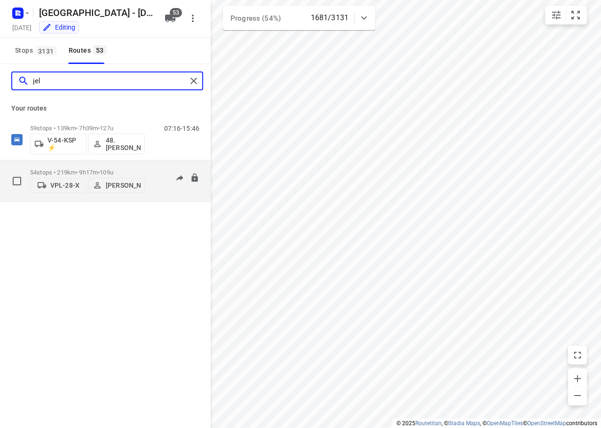
type input "jel"
click at [139, 169] on p "54 stops • 219km • 9h17m • 109u" at bounding box center [87, 172] width 115 height 7
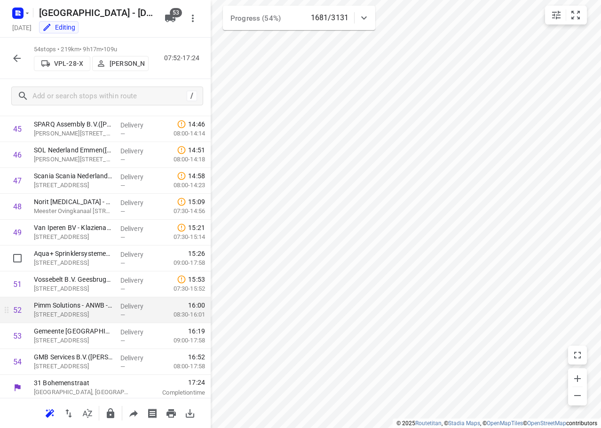
scroll to position [1185, 0]
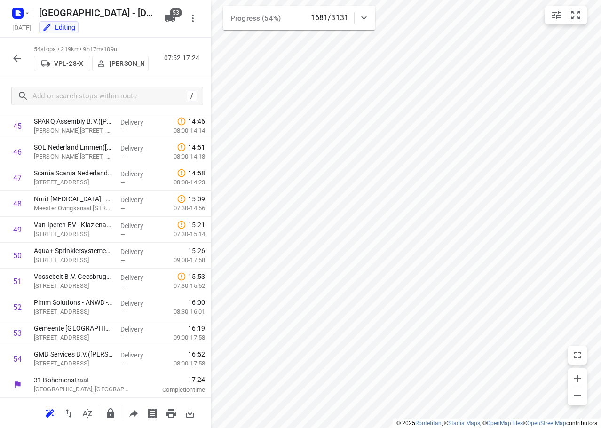
click at [15, 67] on button "button" at bounding box center [17, 58] width 19 height 19
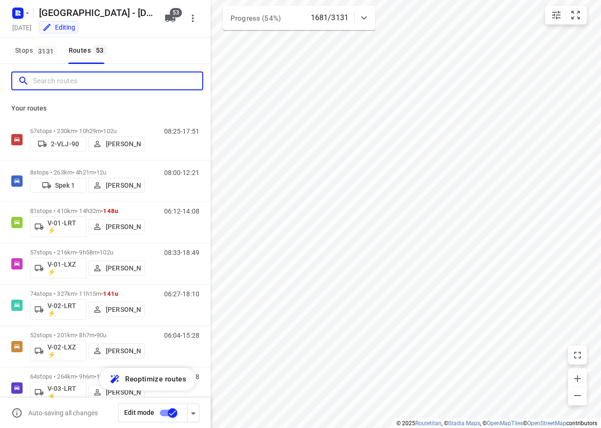
click at [80, 76] on input "Search routes" at bounding box center [117, 81] width 169 height 15
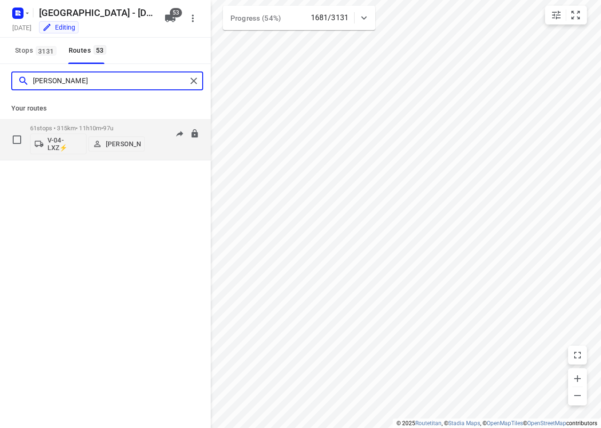
type input "marius"
click at [104, 124] on div "61 stops • 315km • 11h10m • 97u V-04-LXZ⚡ Marius Deckers" at bounding box center [87, 139] width 115 height 39
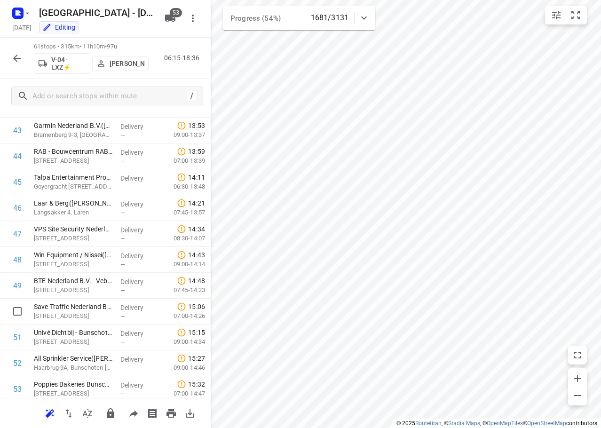
scroll to position [1366, 0]
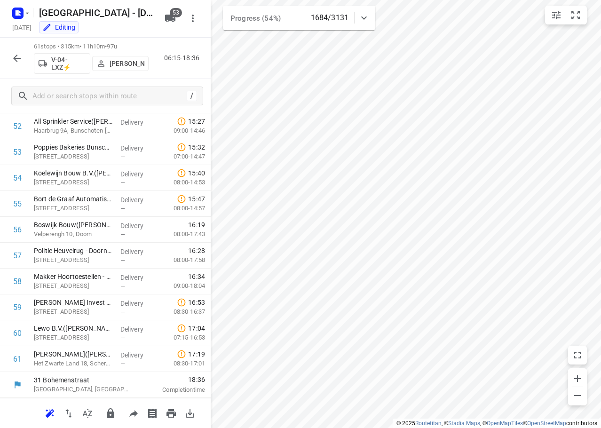
click at [16, 66] on button "button" at bounding box center [17, 58] width 19 height 19
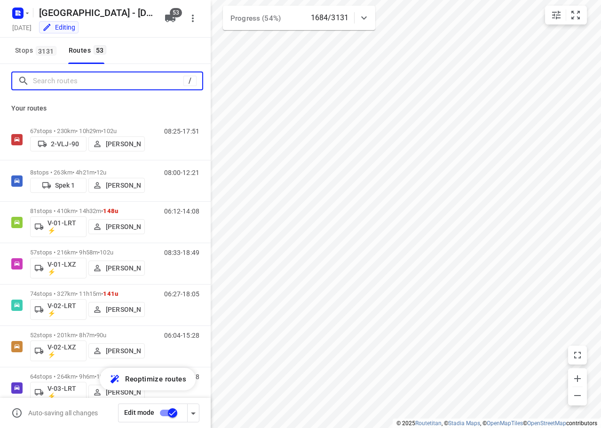
click at [74, 84] on input "Search routes" at bounding box center [108, 81] width 151 height 15
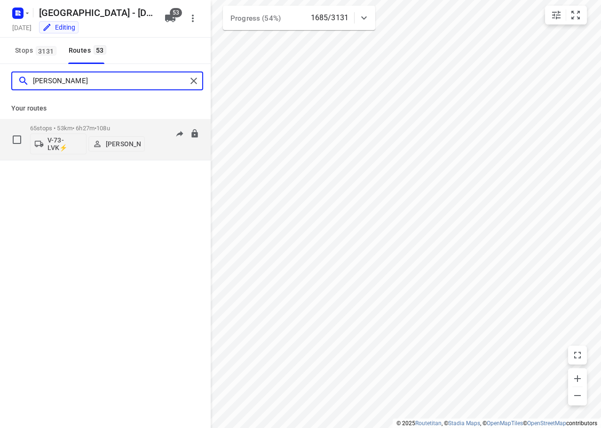
type input "nick"
click at [92, 124] on div "65 stops • 53km • 6h27m • 108u V-73-LVK⚡ Nicky Kriest" at bounding box center [87, 139] width 115 height 39
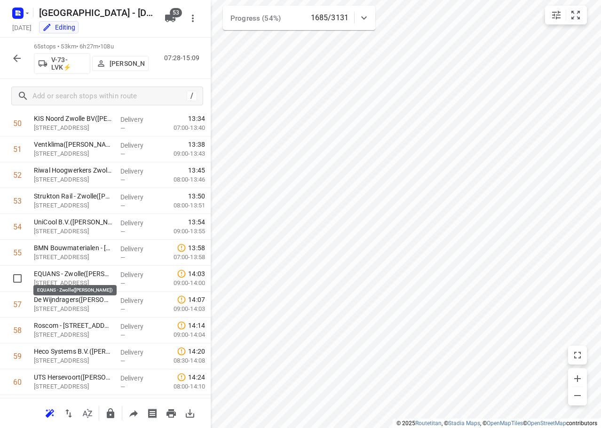
scroll to position [1470, 0]
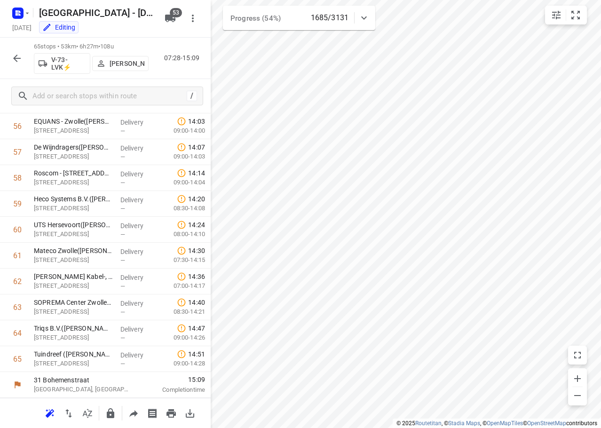
click at [15, 52] on button "button" at bounding box center [17, 58] width 19 height 19
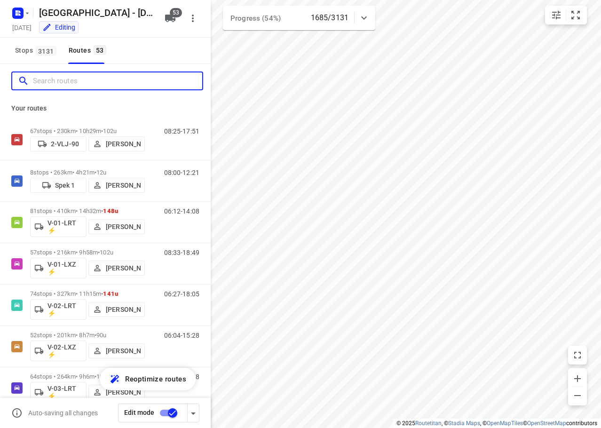
click at [77, 85] on input "Search routes" at bounding box center [117, 81] width 169 height 15
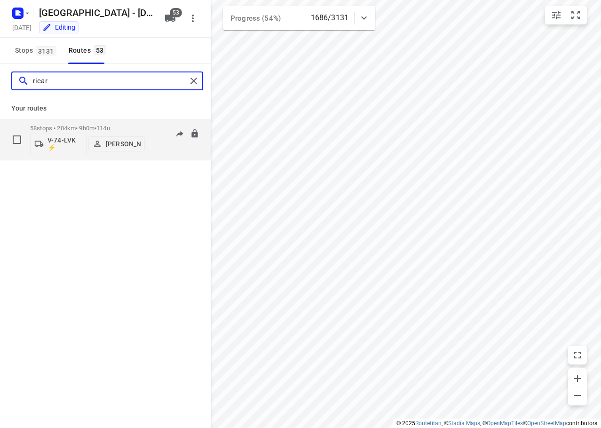
type input "ricar"
click at [112, 124] on div "58 stops • 204km • 9h0m • 114u V-74-LVK ⚡ Ricardo Schuitema" at bounding box center [87, 139] width 115 height 39
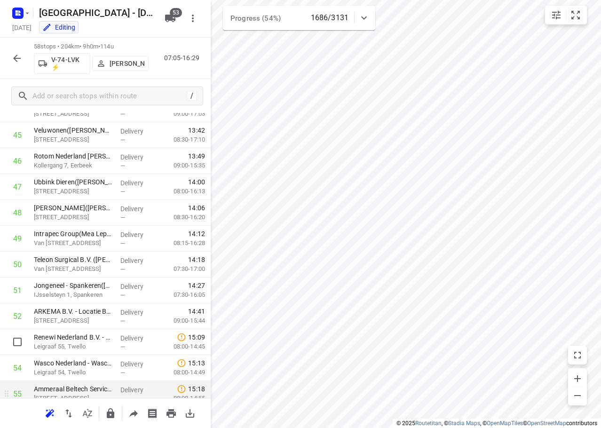
scroll to position [1289, 0]
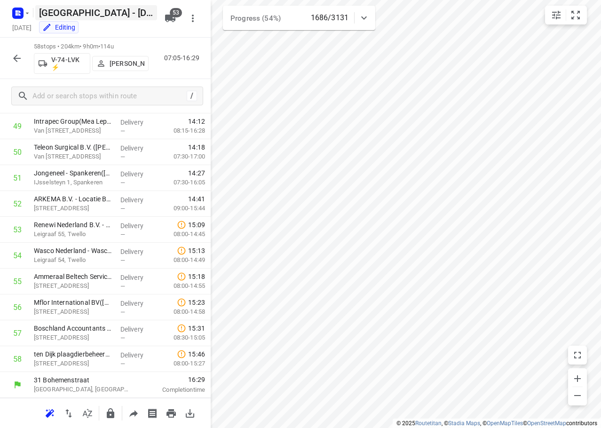
drag, startPoint x: 17, startPoint y: 61, endPoint x: 79, endPoint y: 7, distance: 81.7
click at [24, 54] on button "button" at bounding box center [17, 58] width 19 height 19
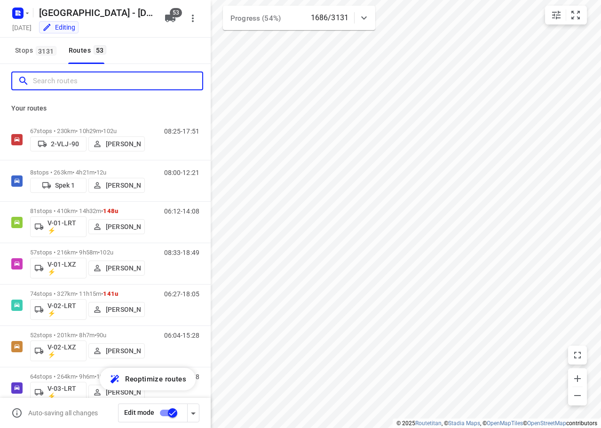
click at [120, 86] on input "Search routes" at bounding box center [117, 81] width 169 height 15
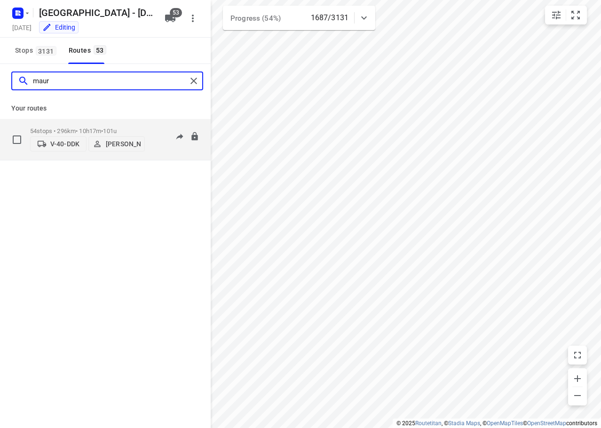
type input "maur"
click at [128, 123] on div "54 stops • 296km • 10h17m • 101u V-40-DDK Maurice Tolman" at bounding box center [87, 139] width 115 height 33
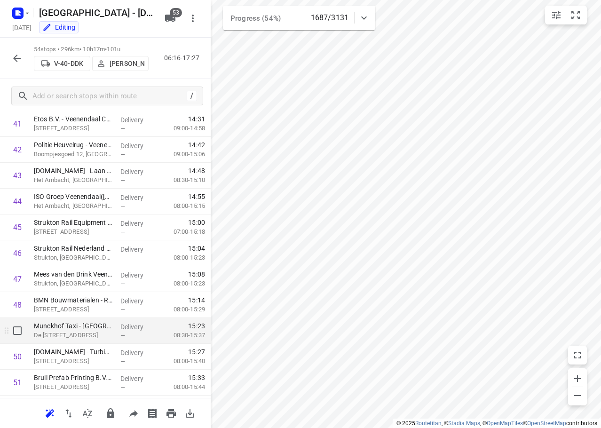
scroll to position [1185, 0]
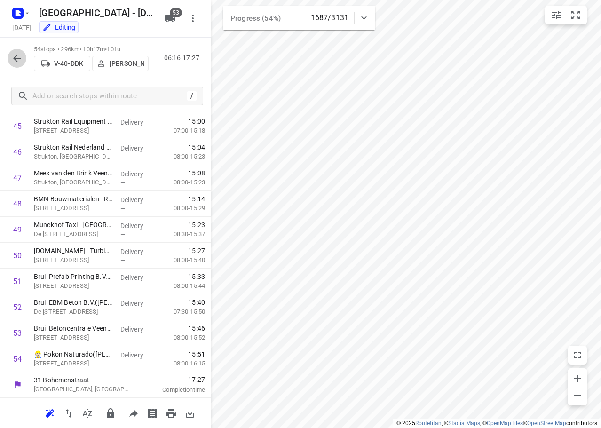
click at [22, 59] on icon "button" at bounding box center [16, 58] width 11 height 11
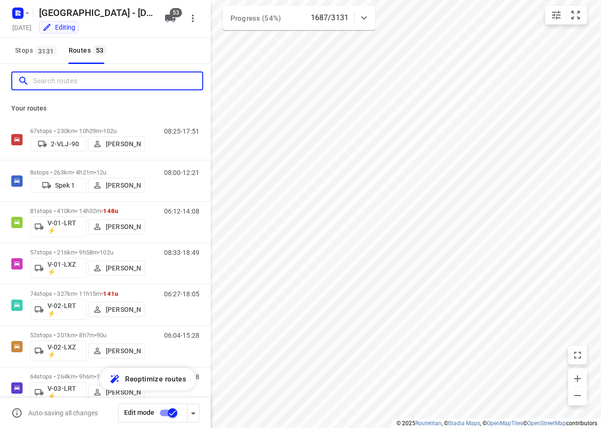
click at [60, 80] on input "Search routes" at bounding box center [117, 81] width 169 height 15
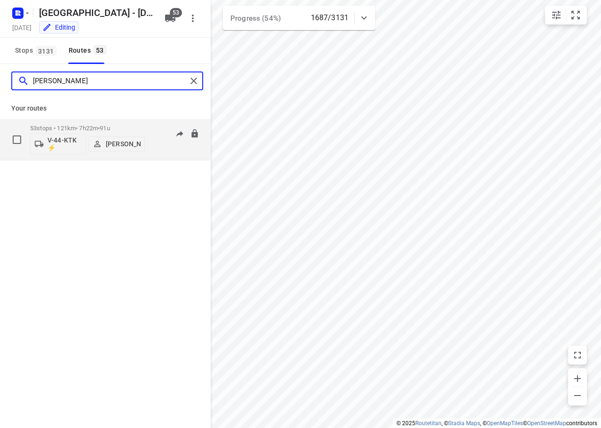
type input "kim"
click at [114, 122] on div "53 stops • 121km • 7h22m • 91u V-44-KTK ⚡ Kim van der Steen" at bounding box center [87, 139] width 115 height 39
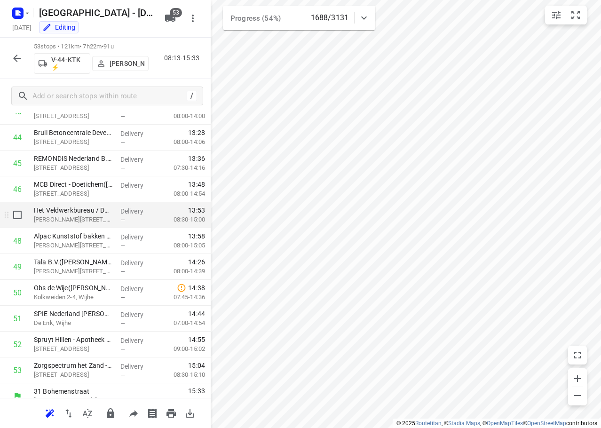
scroll to position [1159, 0]
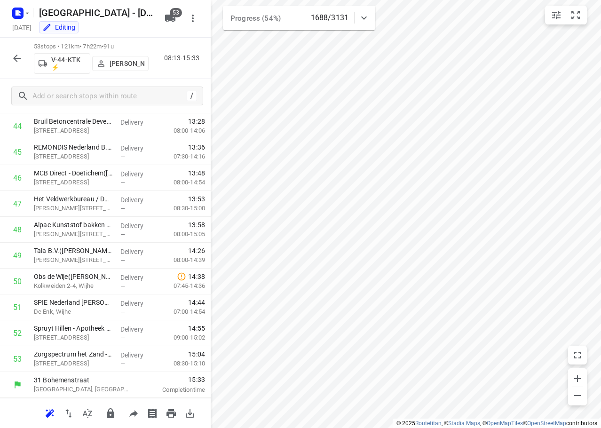
click at [18, 59] on icon "button" at bounding box center [16, 58] width 11 height 11
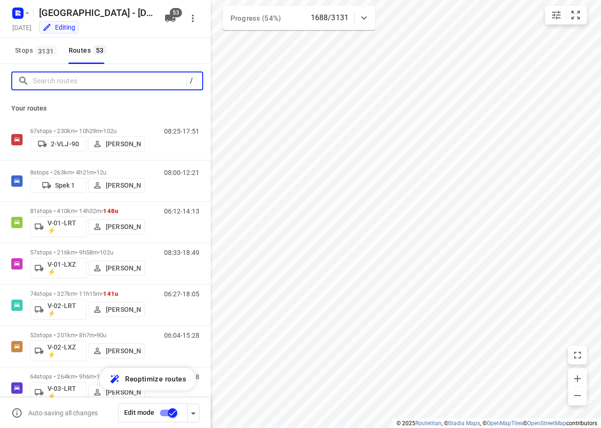
click at [91, 81] on input "Search routes" at bounding box center [109, 81] width 153 height 15
type input "a"
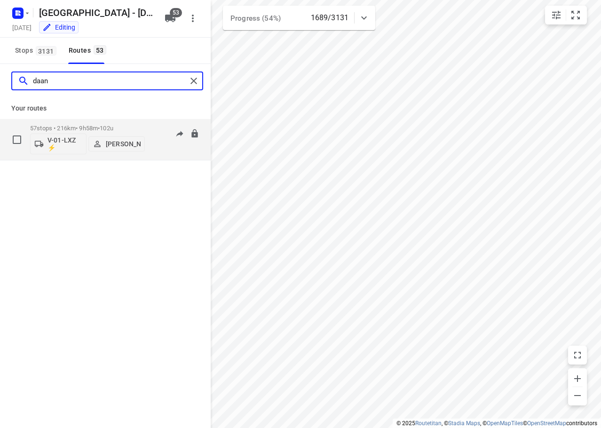
type input "daan"
click at [121, 123] on div "57 stops • 216km • 9h58m • 102u V-01-LXZ ⚡ Daan Koman" at bounding box center [87, 139] width 115 height 39
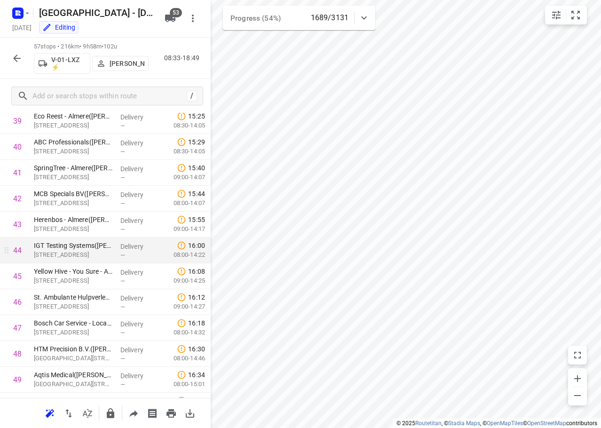
scroll to position [1263, 0]
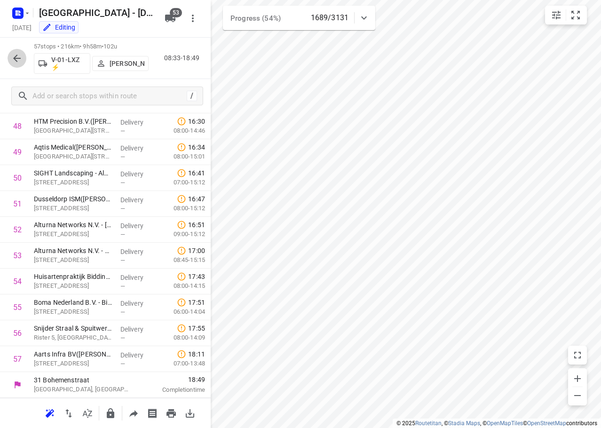
click at [12, 60] on icon "button" at bounding box center [16, 58] width 11 height 11
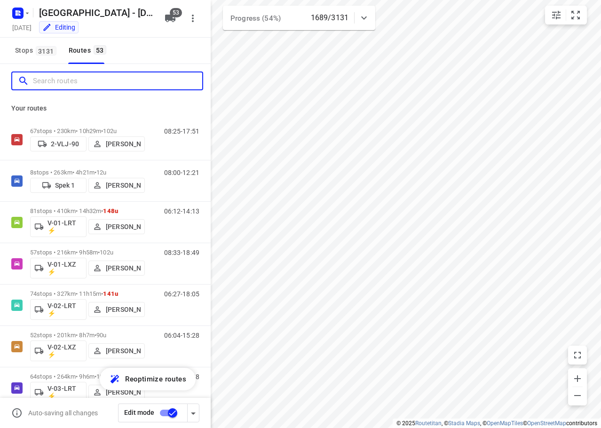
drag, startPoint x: 119, startPoint y: 82, endPoint x: 142, endPoint y: 61, distance: 31.0
click at [120, 79] on input "Search routes" at bounding box center [117, 81] width 169 height 15
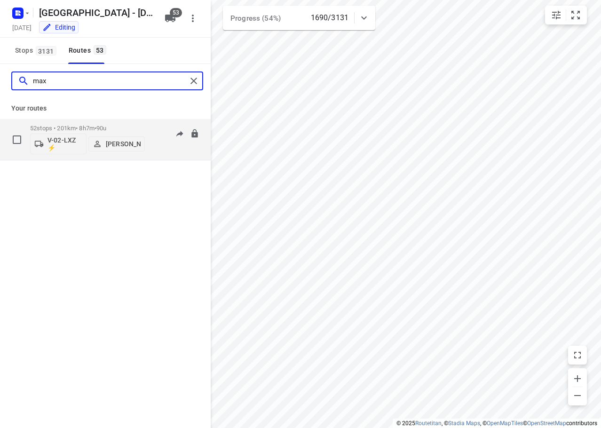
type input "max"
click at [132, 130] on p "52 stops • 201km • 8h7m • 90u" at bounding box center [87, 128] width 115 height 7
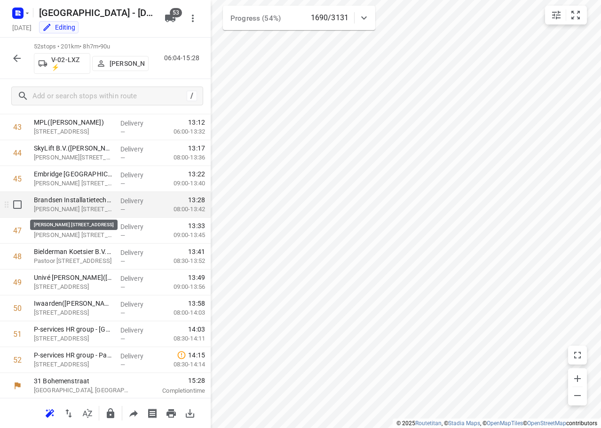
scroll to position [1134, 0]
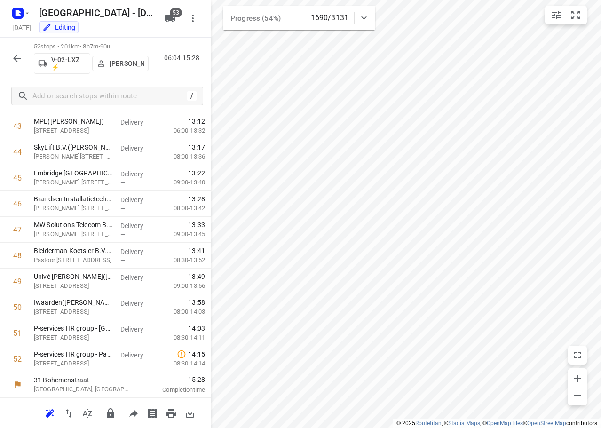
click at [9, 61] on button "button" at bounding box center [17, 58] width 19 height 19
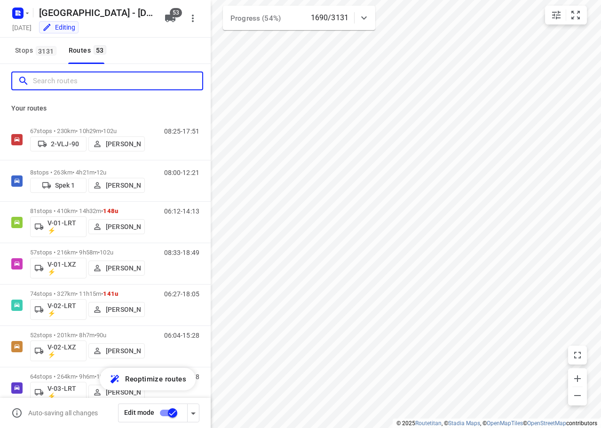
click at [99, 78] on input "Search routes" at bounding box center [117, 81] width 169 height 15
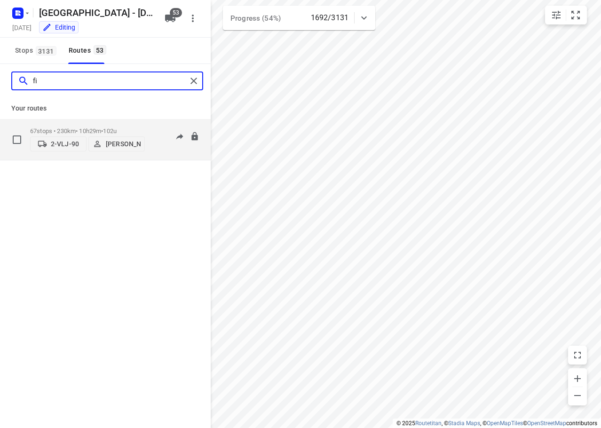
type input "fi"
click at [78, 123] on div "67 stops • 230km • 10h29m • 102u 2-VLJ-90 Fikri Mizaz 08:25-17:51" at bounding box center [105, 139] width 211 height 41
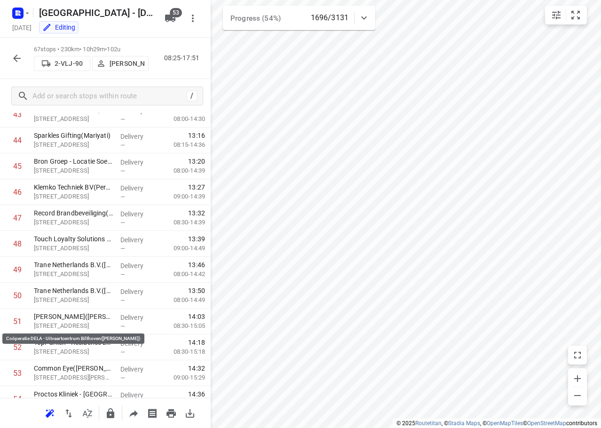
scroll to position [1522, 0]
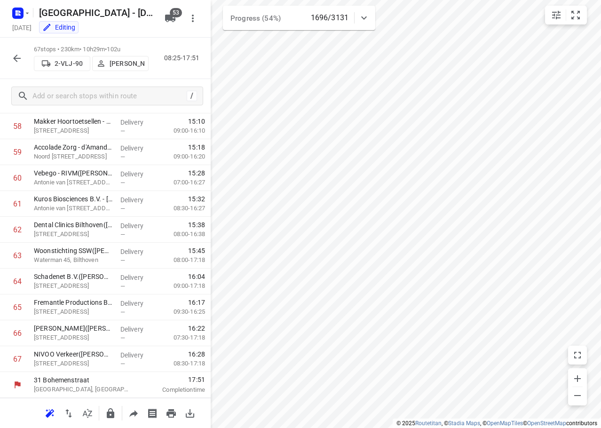
click at [12, 57] on icon "button" at bounding box center [16, 58] width 11 height 11
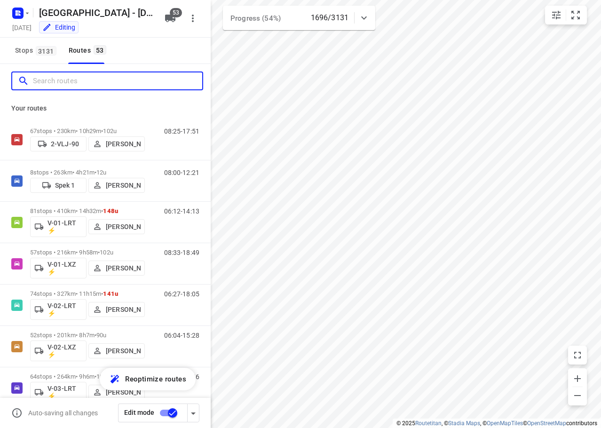
click at [72, 85] on input "Search routes" at bounding box center [117, 81] width 169 height 15
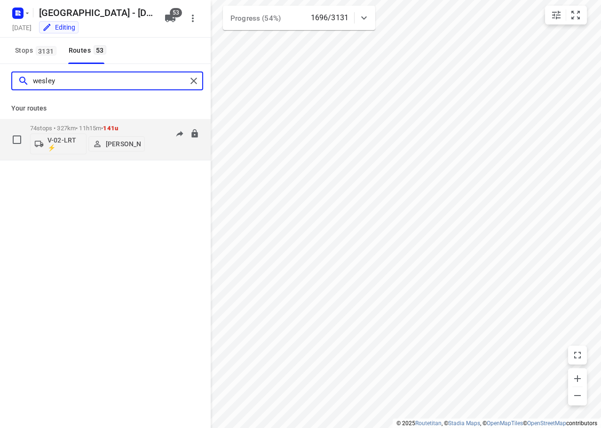
type input "wesley"
click at [114, 131] on span "141u" at bounding box center [110, 128] width 15 height 7
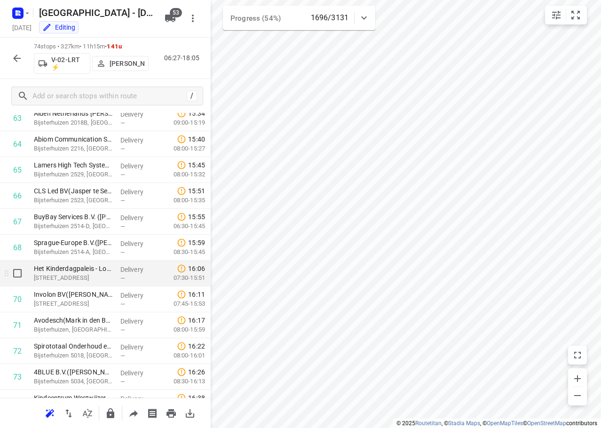
scroll to position [1703, 0]
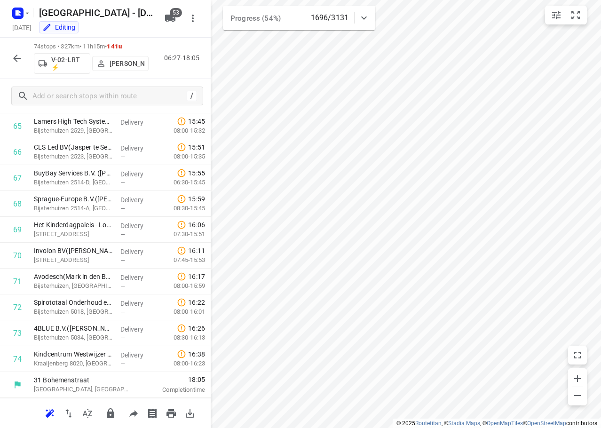
click at [19, 56] on icon "button" at bounding box center [16, 58] width 11 height 11
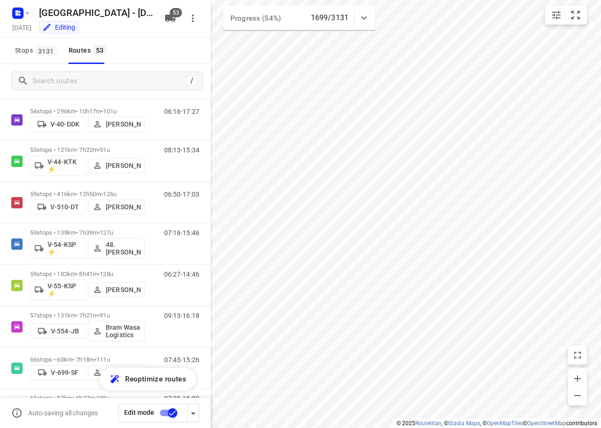
scroll to position [733, 0]
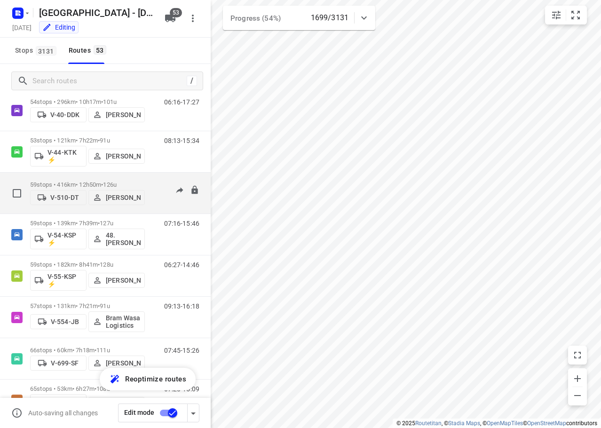
click at [123, 176] on div "59 stops • 416km • 12h50m • 126u V-510-DT Bernard Roosendaal" at bounding box center [87, 192] width 115 height 33
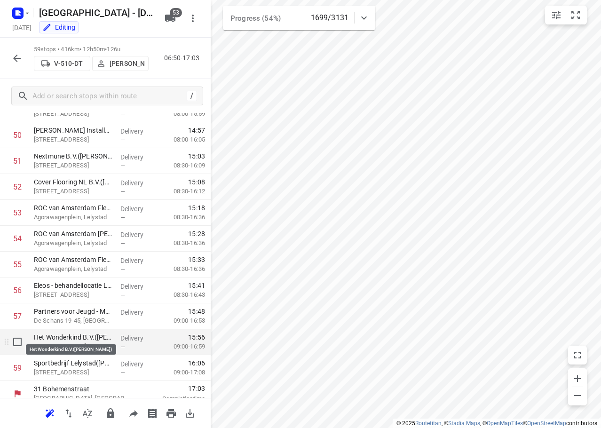
scroll to position [1315, 0]
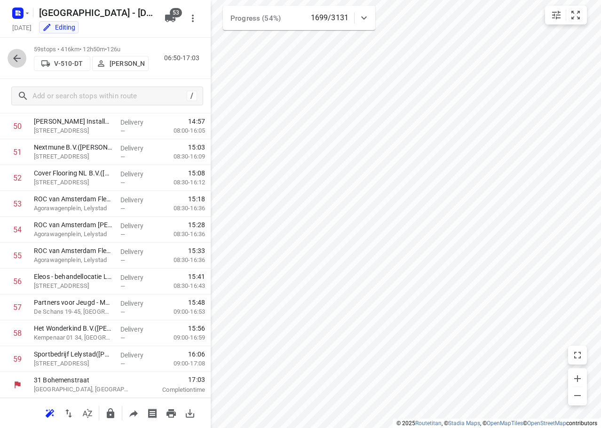
click at [24, 56] on button "button" at bounding box center [17, 58] width 19 height 19
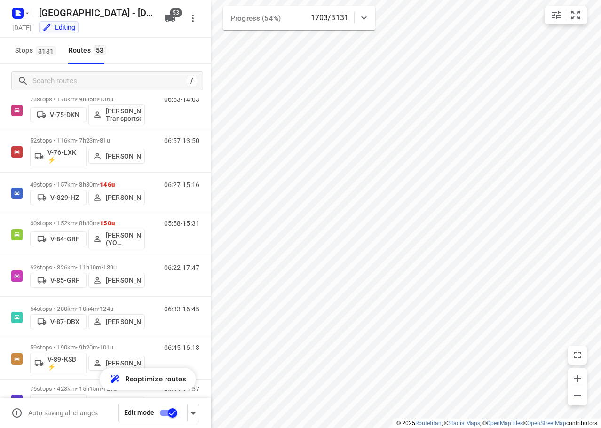
scroll to position [1150, 0]
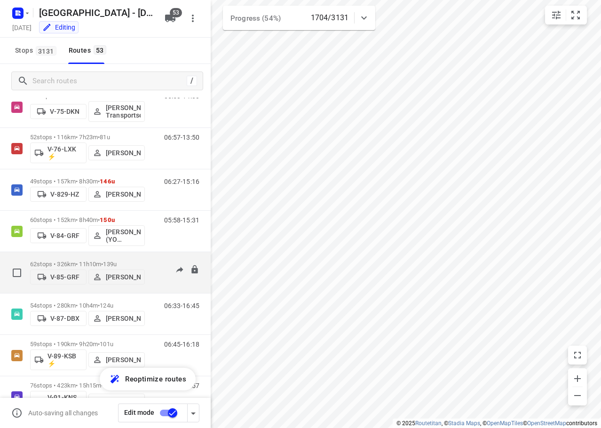
click at [111, 256] on div "62 stops • 326km • 11h10m • 139u V-85-GRF Milan Rave" at bounding box center [87, 272] width 115 height 33
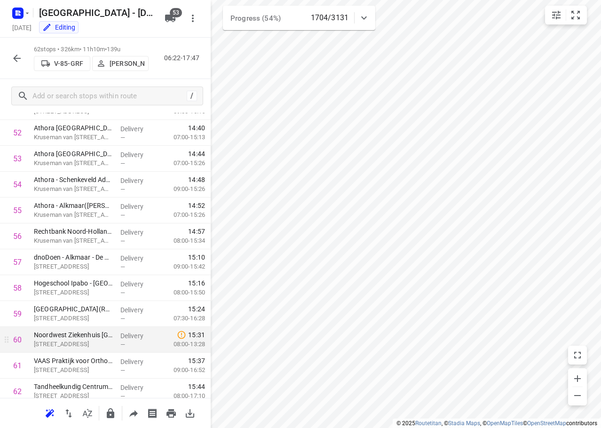
scroll to position [1392, 0]
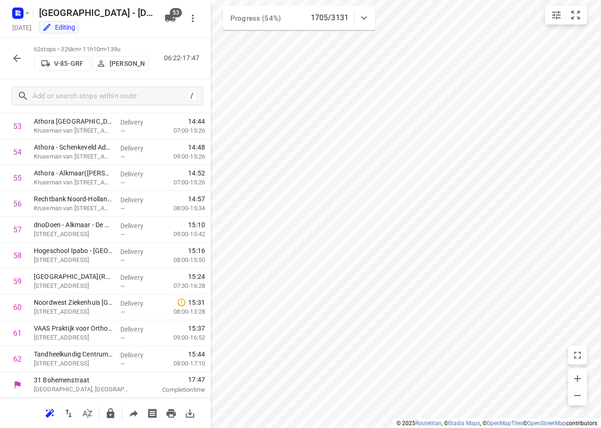
click at [22, 54] on icon "button" at bounding box center [16, 58] width 11 height 11
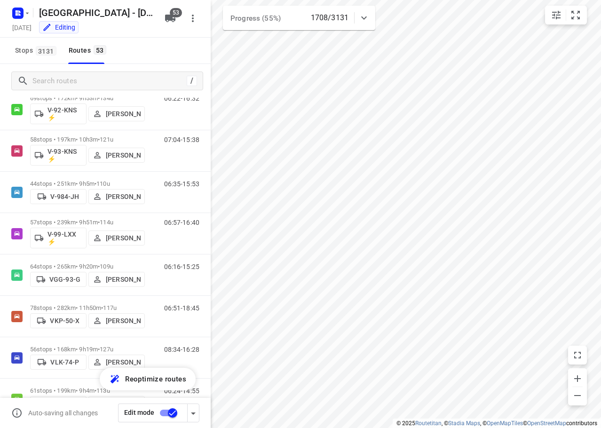
scroll to position [1502, 0]
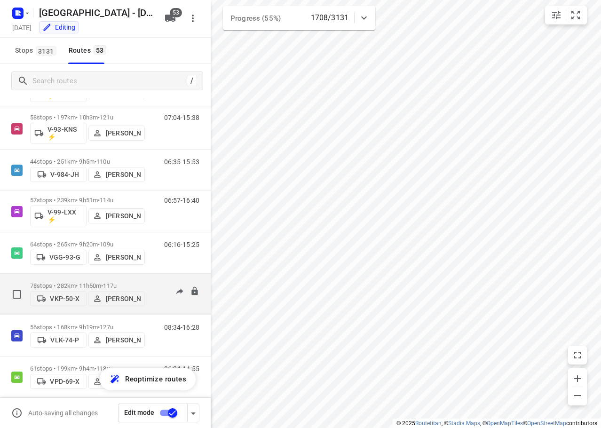
click at [143, 278] on div "78 stops • 282km • 11h50m • 117u VKP-50-X Steven Hubers" at bounding box center [87, 294] width 115 height 33
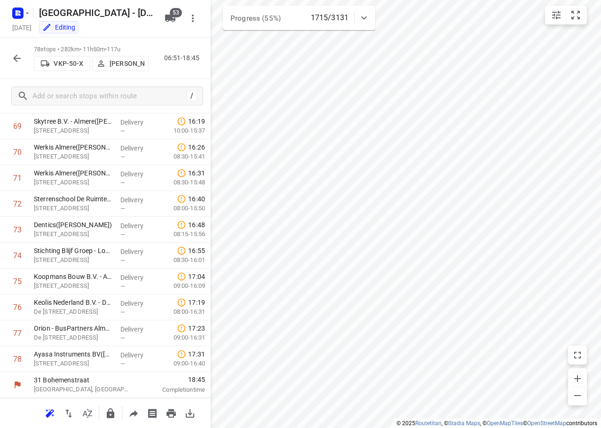
scroll to position [0, 0]
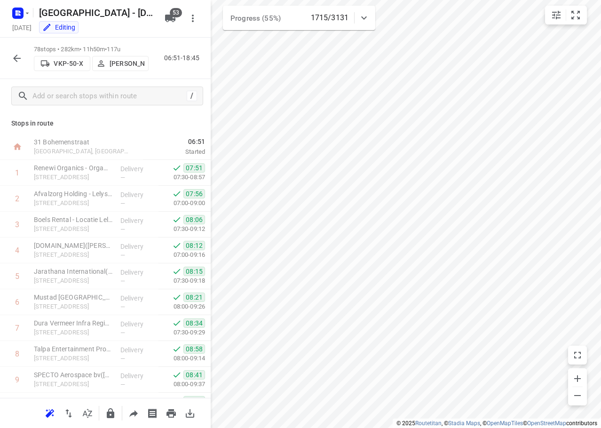
click at [156, 120] on p "Stops in route" at bounding box center [105, 124] width 188 height 10
click at [14, 56] on icon "button" at bounding box center [16, 58] width 11 height 11
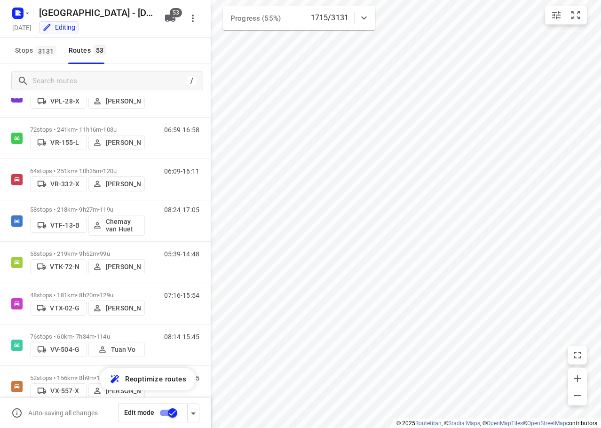
scroll to position [1900, 0]
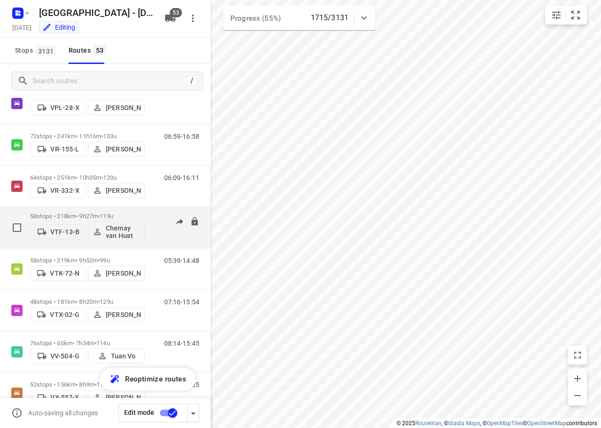
click at [123, 209] on div "58 stops • 218km • 9h27m • 119u VTF-13-B Chemay van Huet" at bounding box center [87, 227] width 115 height 39
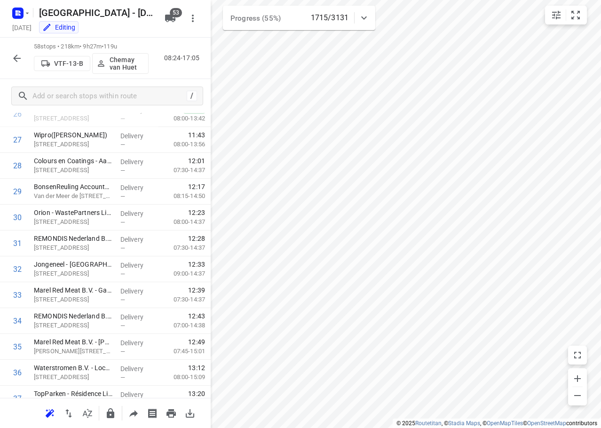
scroll to position [1289, 0]
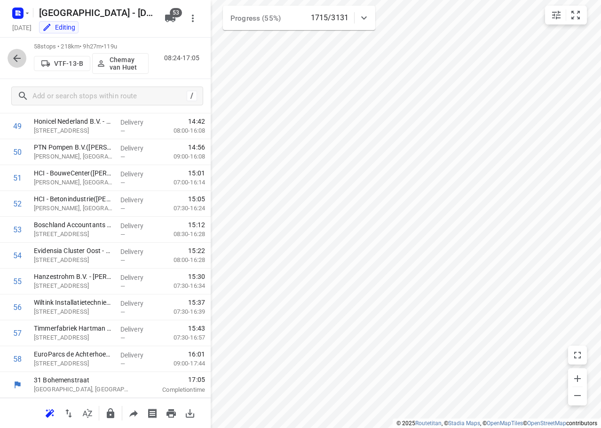
click at [13, 57] on icon "button" at bounding box center [16, 58] width 11 height 11
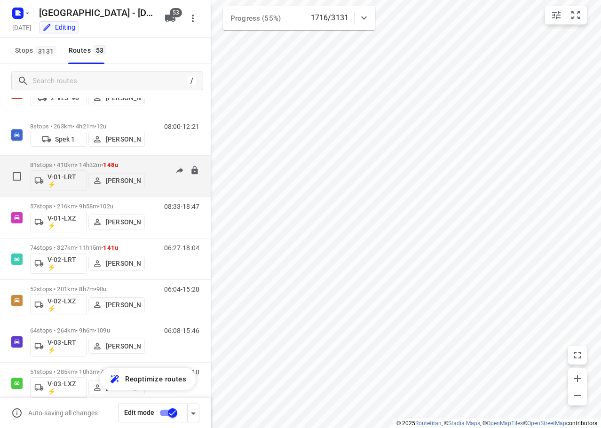
scroll to position [0, 0]
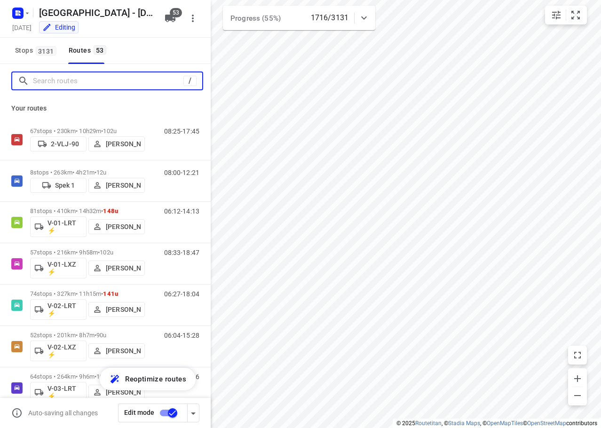
click at [105, 81] on input "Search routes" at bounding box center [108, 81] width 151 height 15
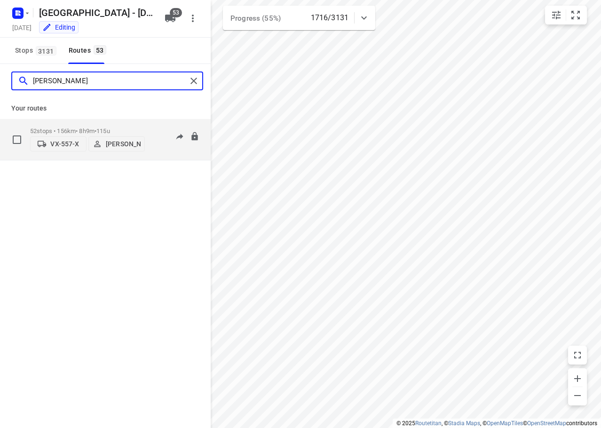
type input "johan"
click at [87, 128] on p "52 stops • 156km • 8h9m • 115u" at bounding box center [87, 131] width 115 height 7
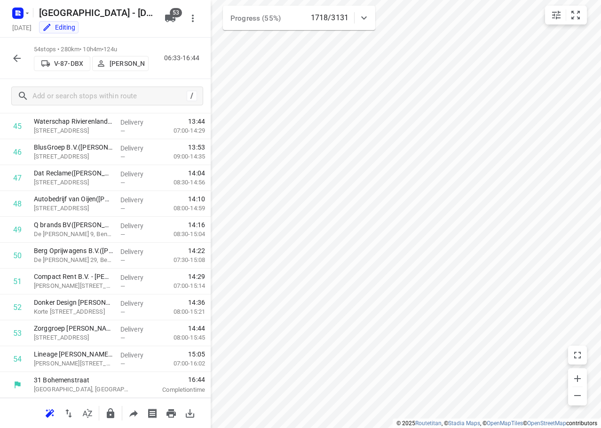
scroll to position [1185, 0]
click at [17, 56] on icon "button" at bounding box center [16, 58] width 11 height 11
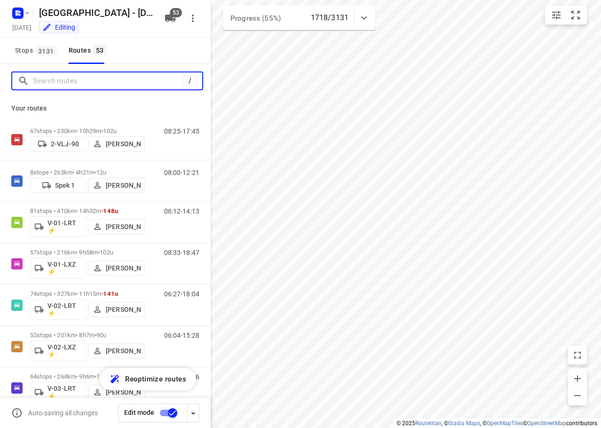
click at [42, 81] on input "Search routes" at bounding box center [108, 81] width 151 height 15
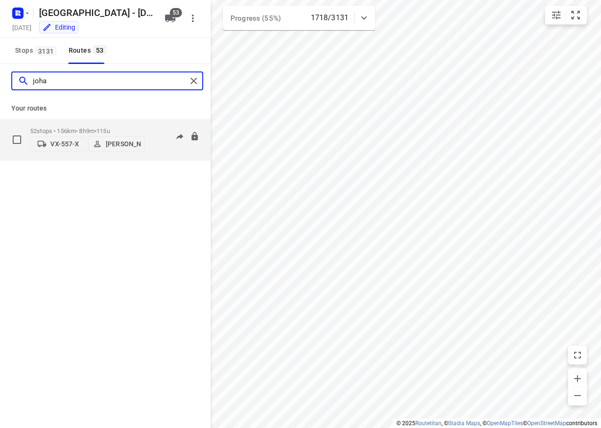
type input "joha"
click at [124, 124] on div "52 stops • 156km • 8h9m • 115u VX-557-X Johan Schild" at bounding box center [87, 139] width 115 height 33
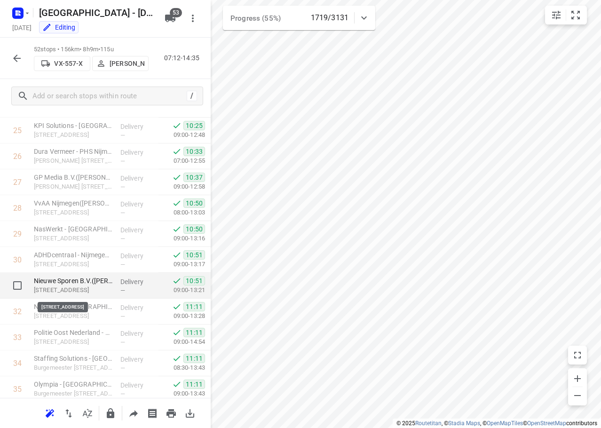
scroll to position [663, 0]
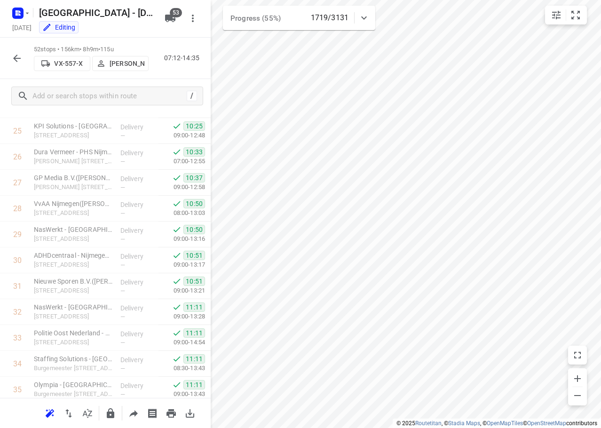
click at [10, 54] on button "button" at bounding box center [17, 58] width 19 height 19
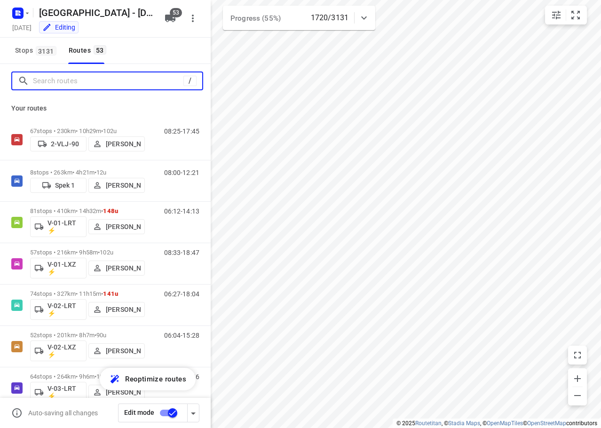
click at [165, 80] on input "Search routes" at bounding box center [108, 81] width 151 height 15
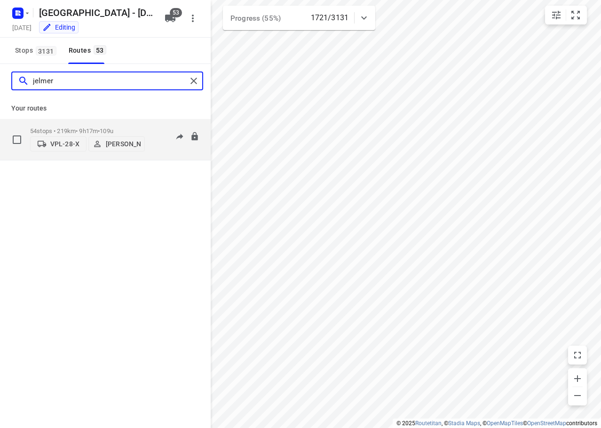
type input "jelmer"
click at [155, 129] on div "07:52-17:24" at bounding box center [175, 142] width 47 height 29
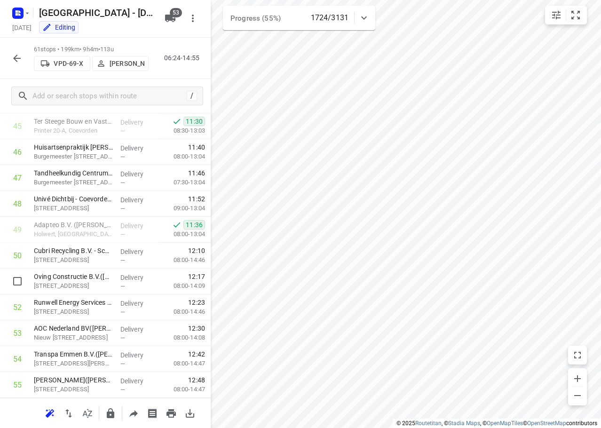
scroll to position [1366, 0]
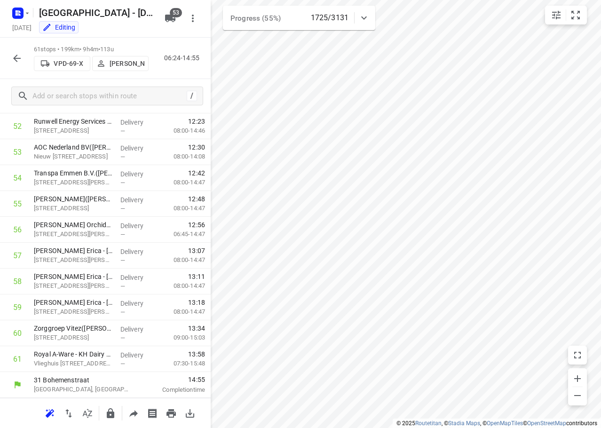
click at [18, 59] on icon "button" at bounding box center [16, 58] width 11 height 11
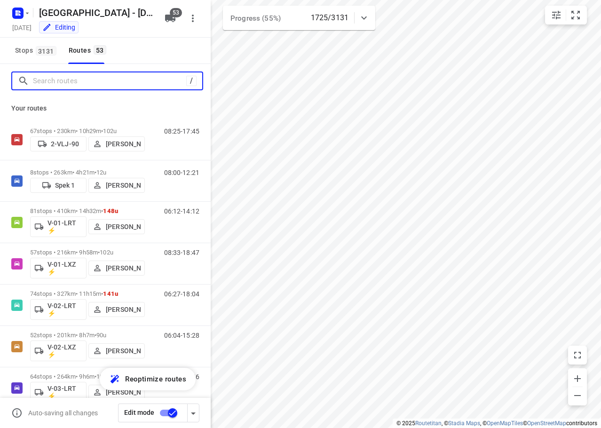
click at [82, 84] on input "Search routes" at bounding box center [109, 81] width 153 height 15
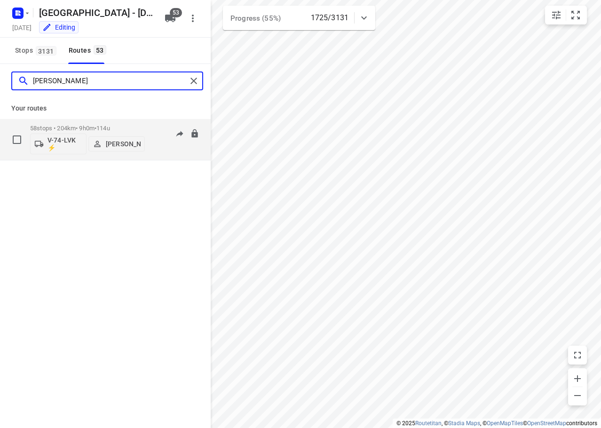
type input "ricardo"
click at [110, 127] on span "114u" at bounding box center [103, 128] width 14 height 7
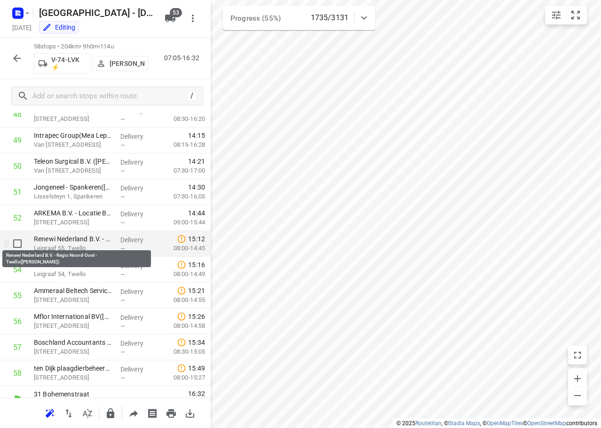
scroll to position [1289, 0]
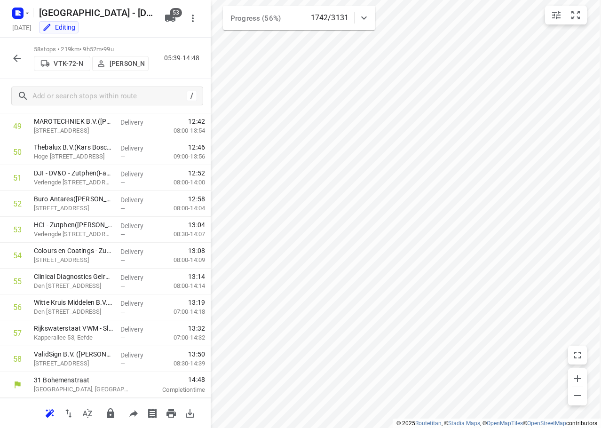
click at [14, 56] on icon "button" at bounding box center [16, 58] width 11 height 11
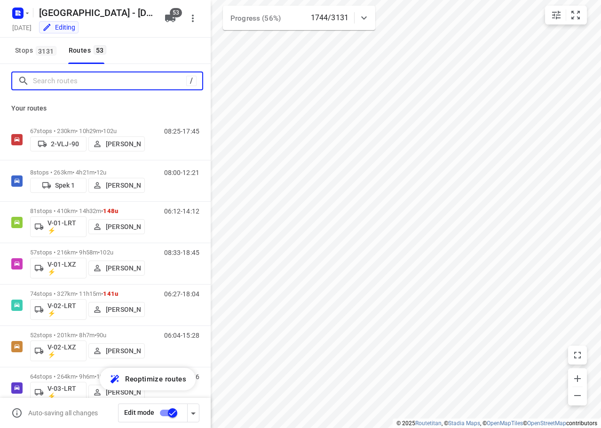
drag, startPoint x: 114, startPoint y: 82, endPoint x: 153, endPoint y: 86, distance: 39.3
click at [114, 82] on input "Search routes" at bounding box center [109, 81] width 153 height 15
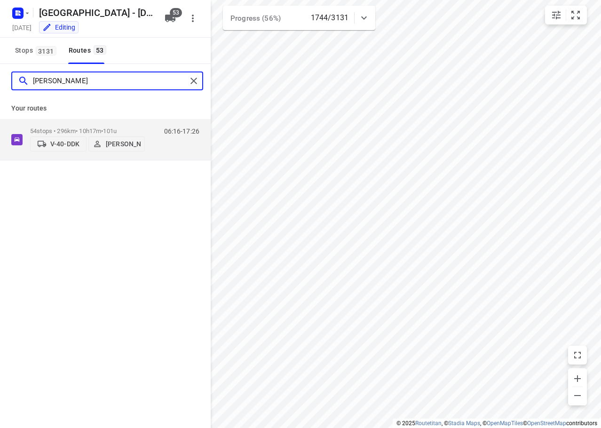
type input "maurice"
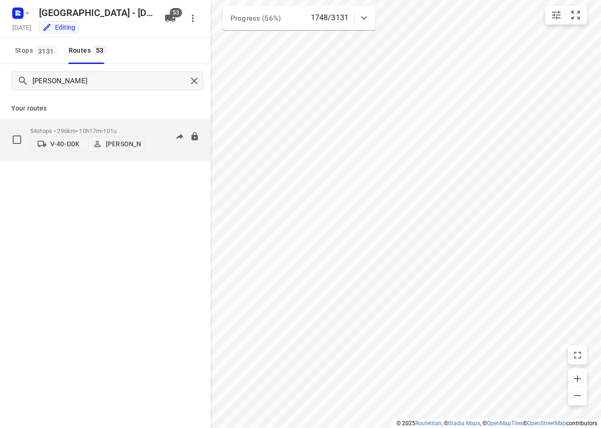
click at [116, 124] on div "54 stops • 296km • 10h17m • 101u V-40-DDK Maurice Tolman" at bounding box center [87, 139] width 115 height 33
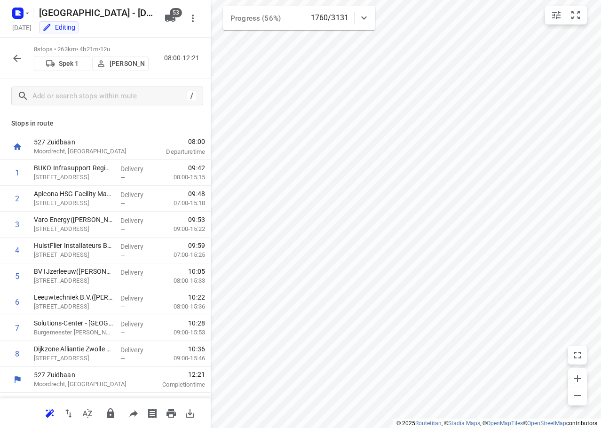
scroll to position [0, 0]
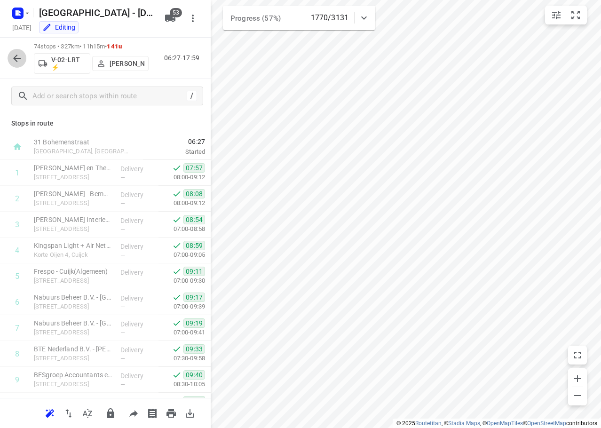
click at [12, 59] on icon "button" at bounding box center [16, 58] width 11 height 11
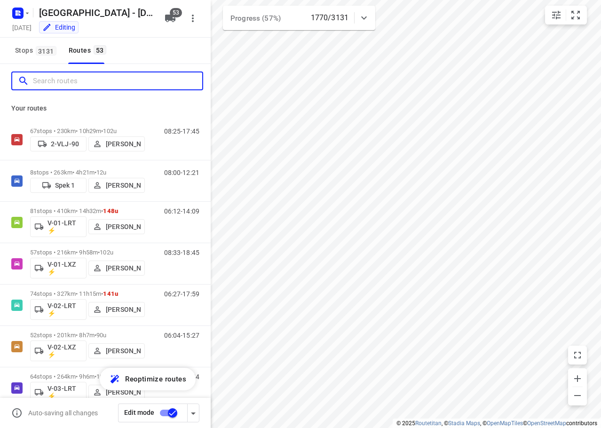
click at [56, 86] on input "Search routes" at bounding box center [117, 81] width 169 height 15
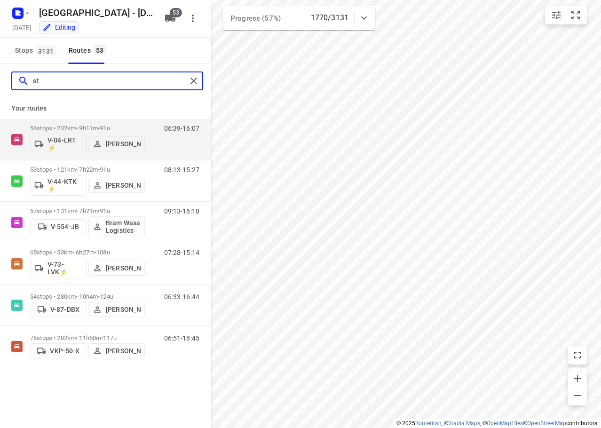
type input "s"
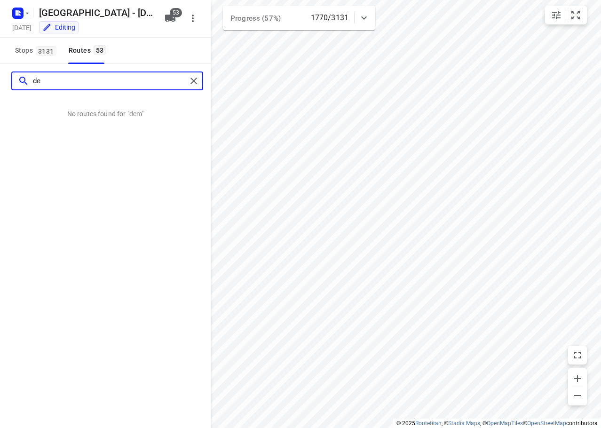
type input "d"
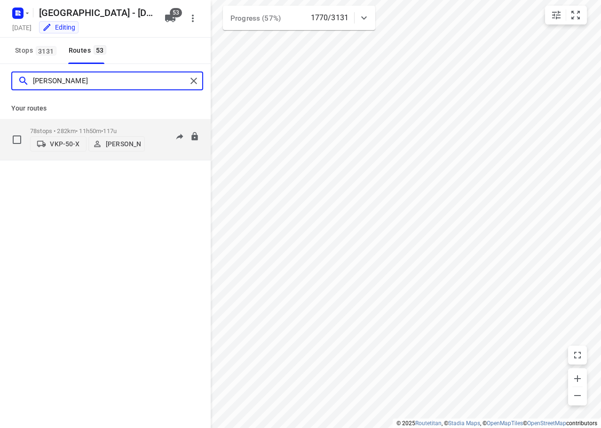
type input "steve"
click at [142, 128] on p "78 stops • 282km • 11h50m • 117u" at bounding box center [87, 131] width 115 height 7
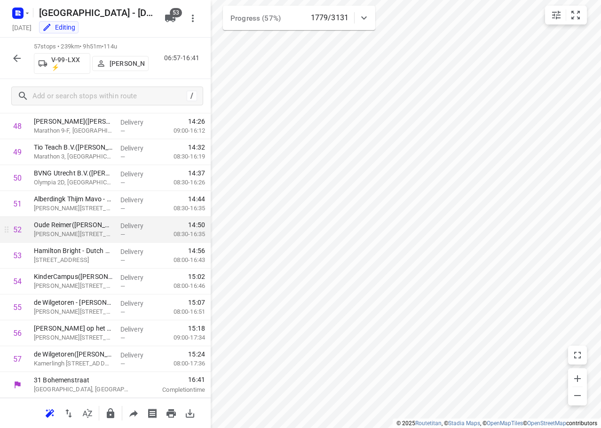
scroll to position [1263, 0]
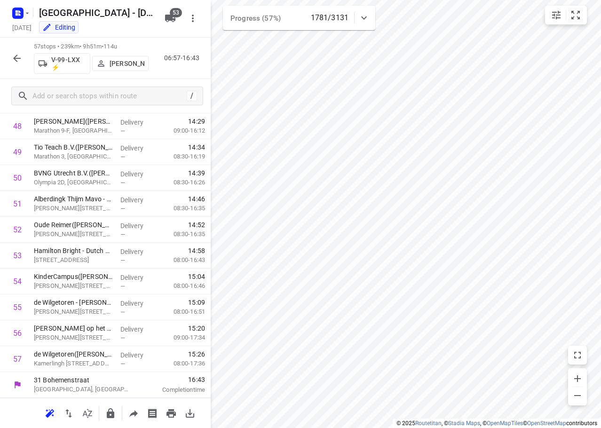
click at [16, 63] on icon "button" at bounding box center [16, 58] width 11 height 11
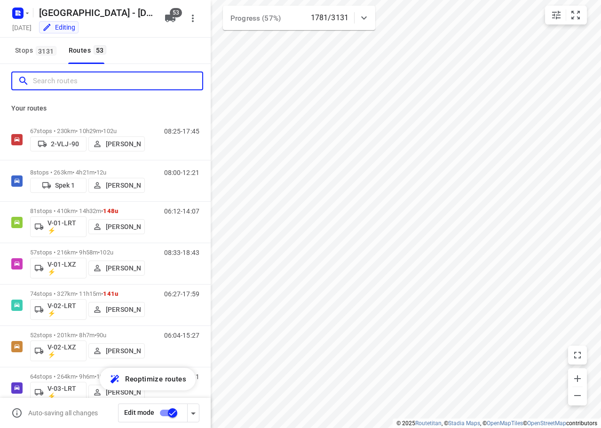
drag, startPoint x: 76, startPoint y: 87, endPoint x: 147, endPoint y: 71, distance: 72.4
click at [79, 82] on input "Search routes" at bounding box center [117, 81] width 169 height 15
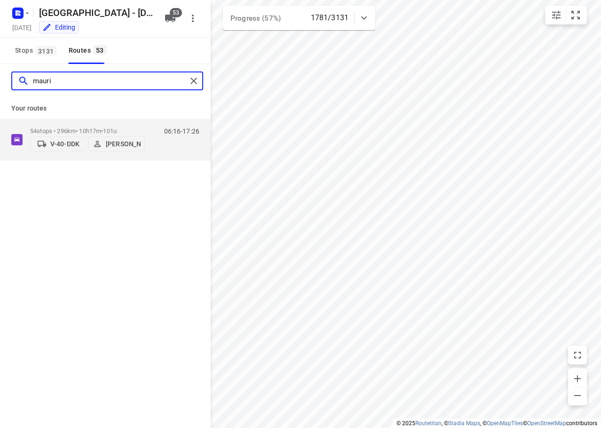
type input "mauri"
click at [120, 118] on div "Your routes 54 stops • 296km • 10h17m • 101u V-40-DDK Maurice Tolman 06:16-17:26" at bounding box center [105, 129] width 211 height 63
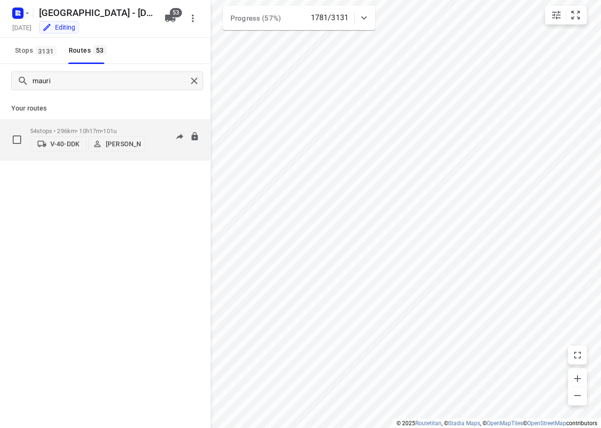
click at [121, 123] on div "54 stops • 296km • 10h17m • 101u V-40-DDK Maurice Tolman" at bounding box center [87, 139] width 115 height 33
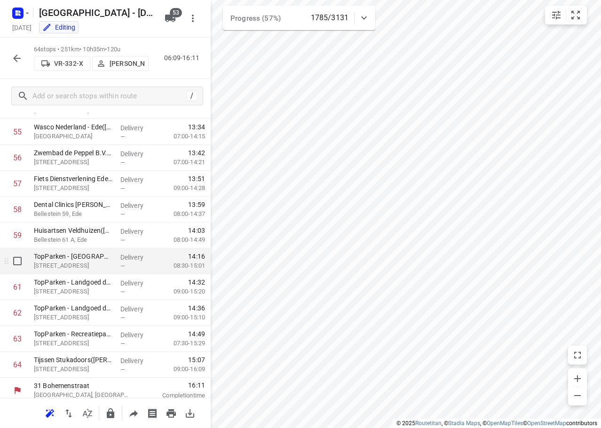
scroll to position [1444, 0]
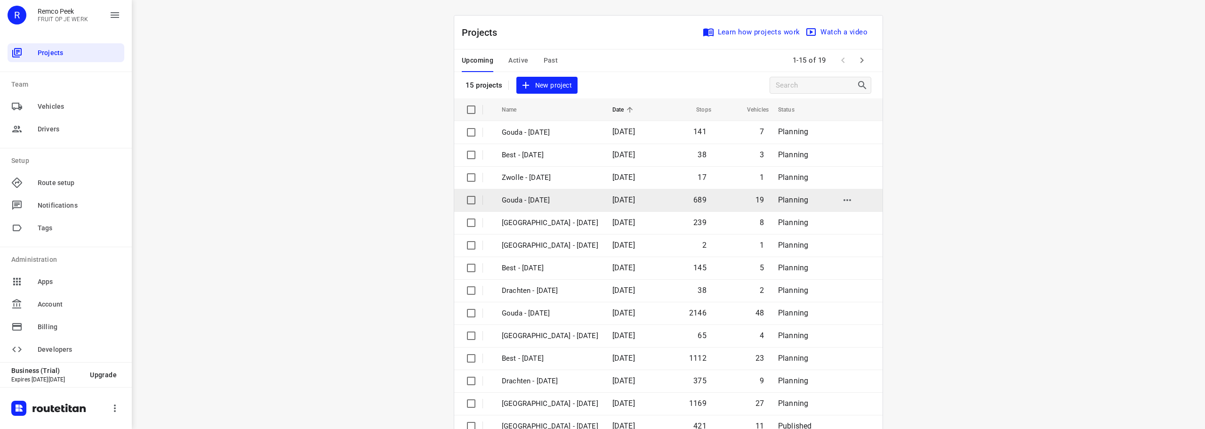
click at [543, 196] on p "Gouda - [DATE]" at bounding box center [550, 200] width 96 height 11
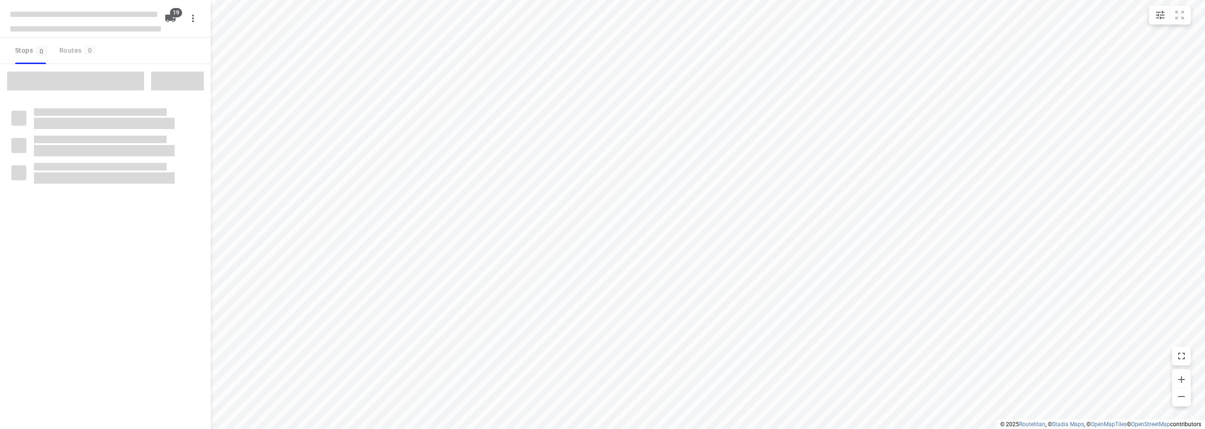
checkbox input "true"
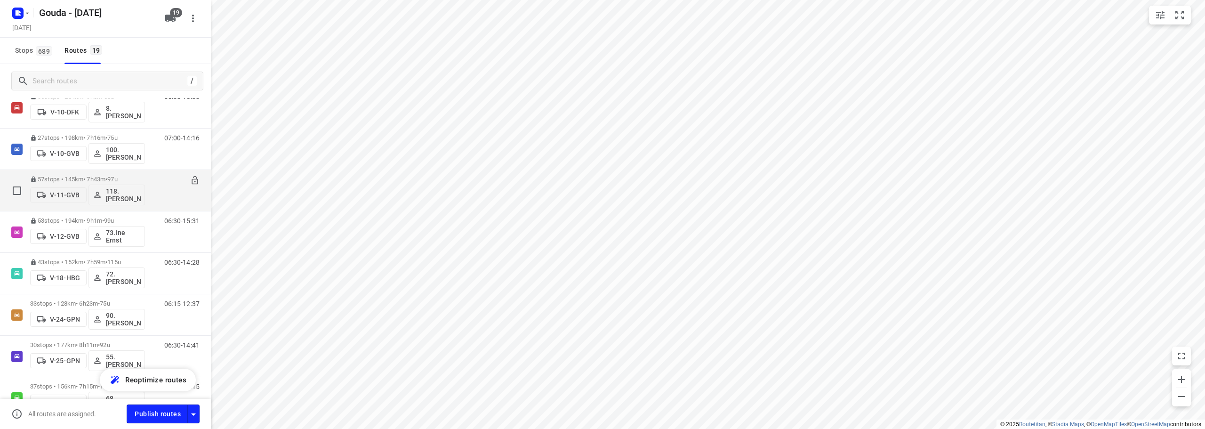
scroll to position [47, 0]
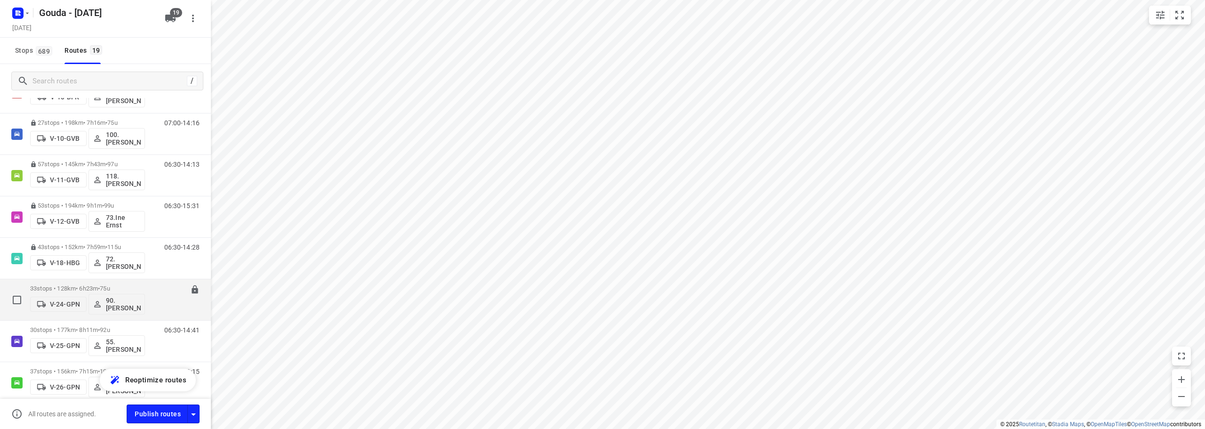
click at [144, 293] on div "V-24-GPN 90.[PERSON_NAME]" at bounding box center [87, 303] width 115 height 23
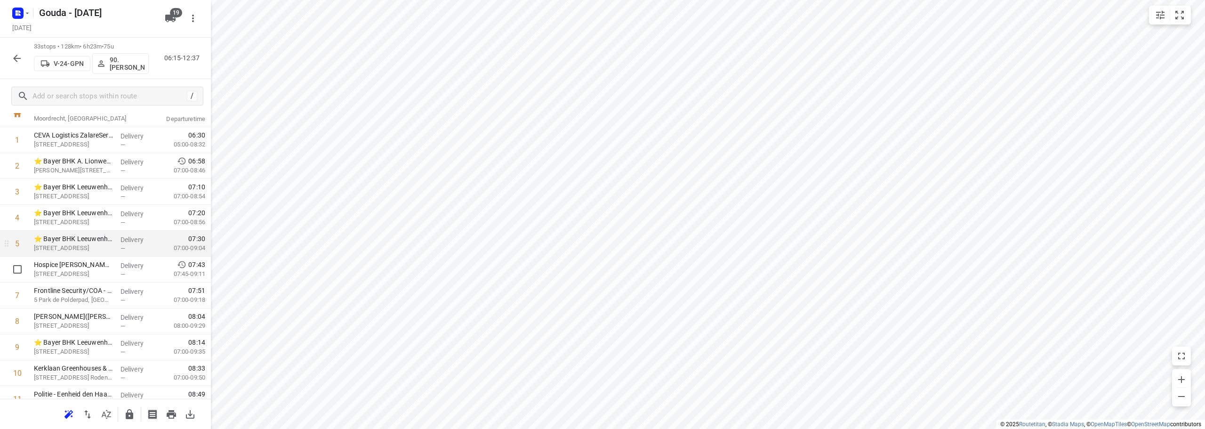
scroll to position [94, 0]
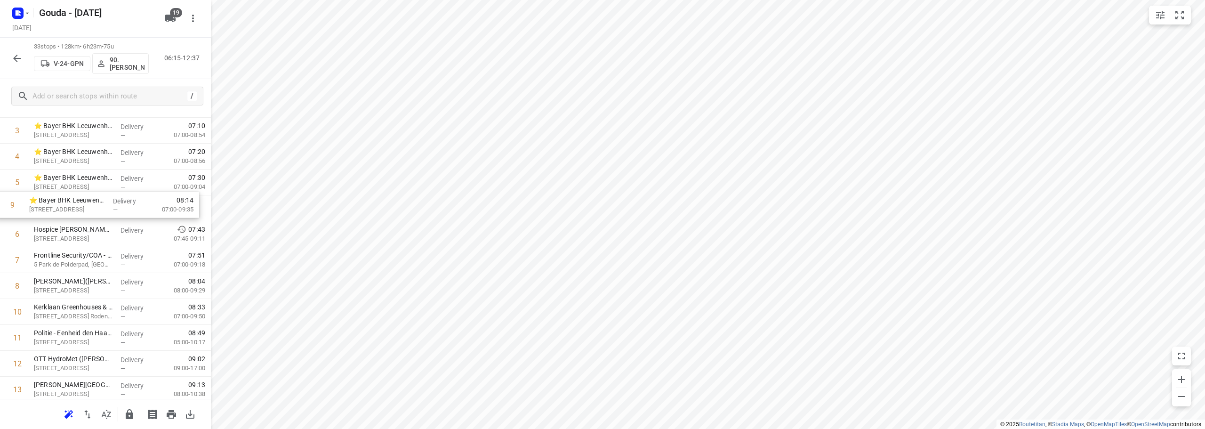
drag, startPoint x: 95, startPoint y: 293, endPoint x: 90, endPoint y: 206, distance: 86.7
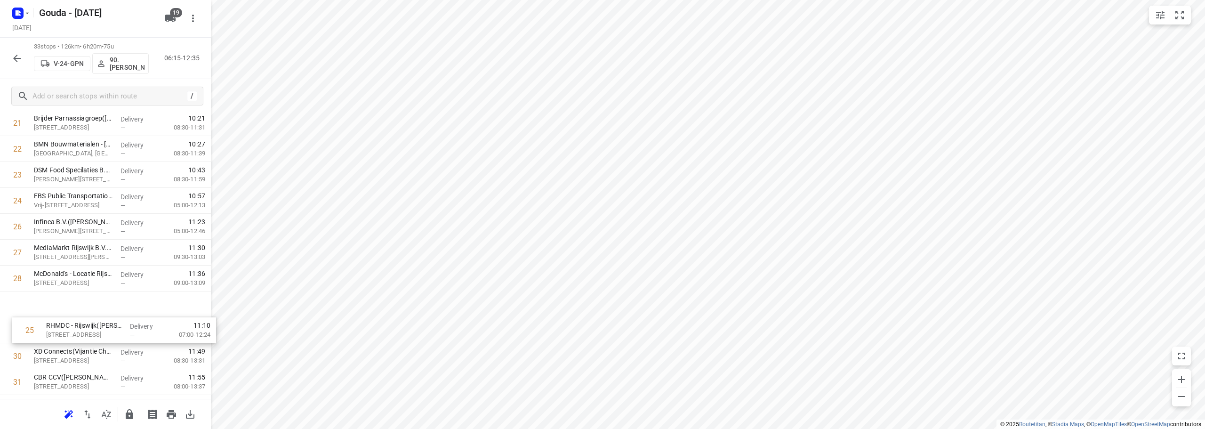
scroll to position [641, 0]
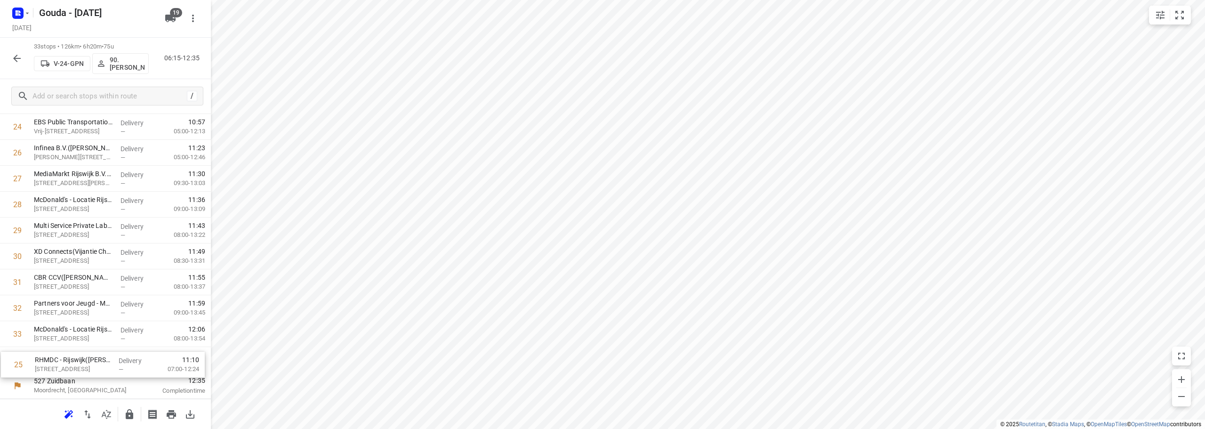
drag, startPoint x: 74, startPoint y: 245, endPoint x: 75, endPoint y: 365, distance: 120.5
click at [129, 414] on icon "button" at bounding box center [130, 414] width 8 height 10
click at [13, 59] on icon "button" at bounding box center [16, 58] width 11 height 11
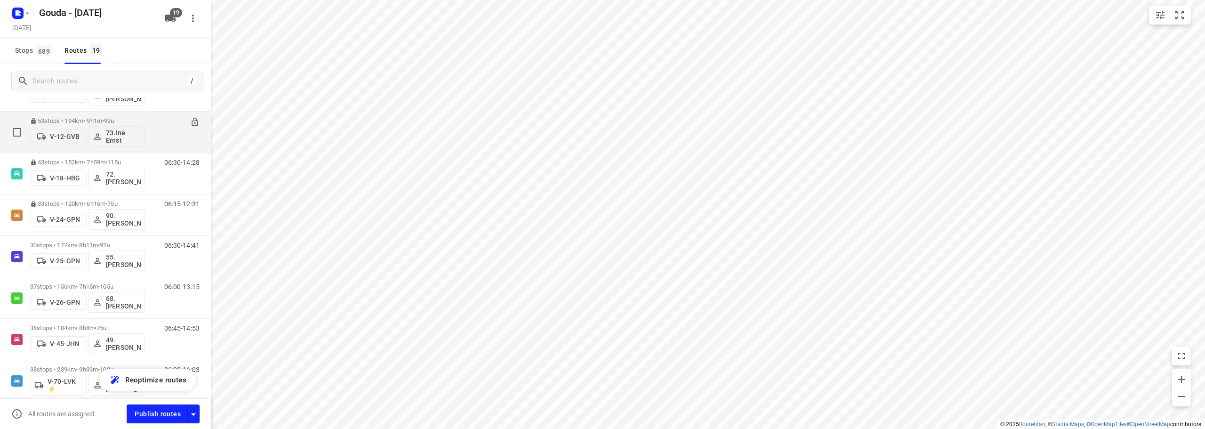
scroll to position [188, 0]
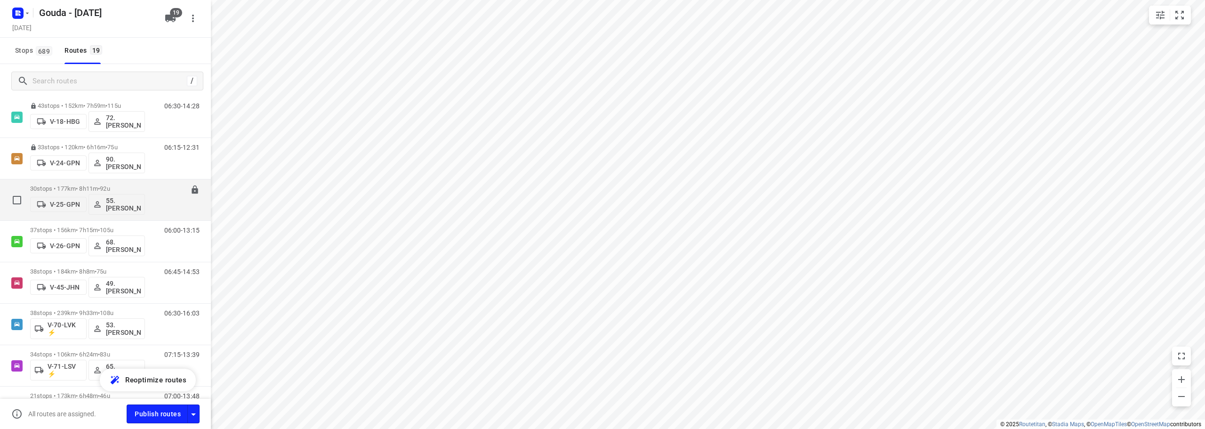
click at [110, 187] on span "92u" at bounding box center [105, 188] width 10 height 7
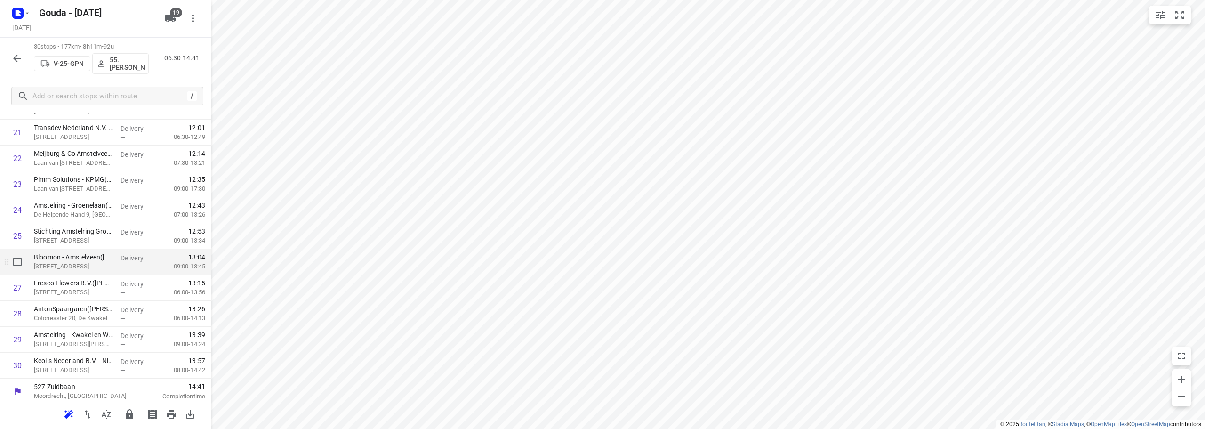
scroll to position [564, 0]
click at [131, 414] on icon "button" at bounding box center [130, 414] width 8 height 10
click at [11, 60] on icon "button" at bounding box center [16, 58] width 11 height 11
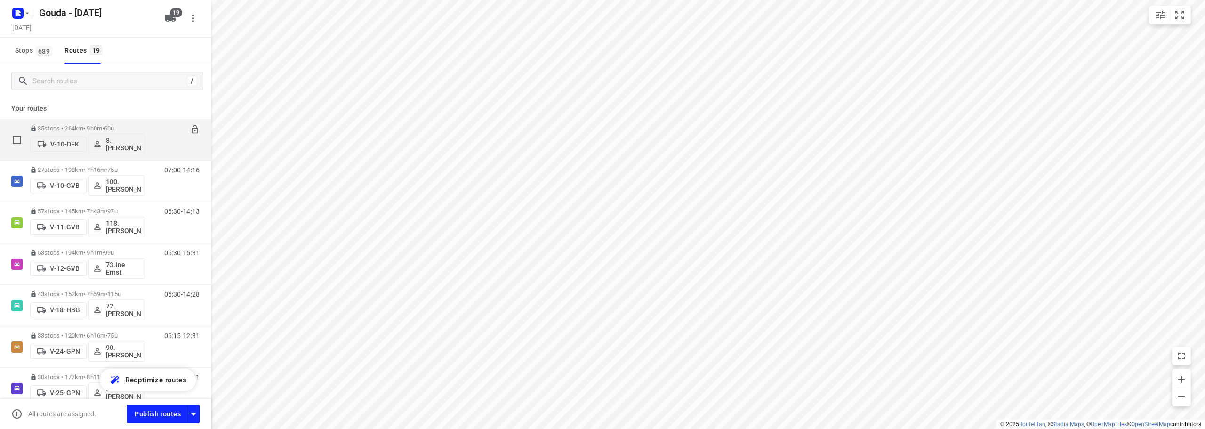
scroll to position [188, 0]
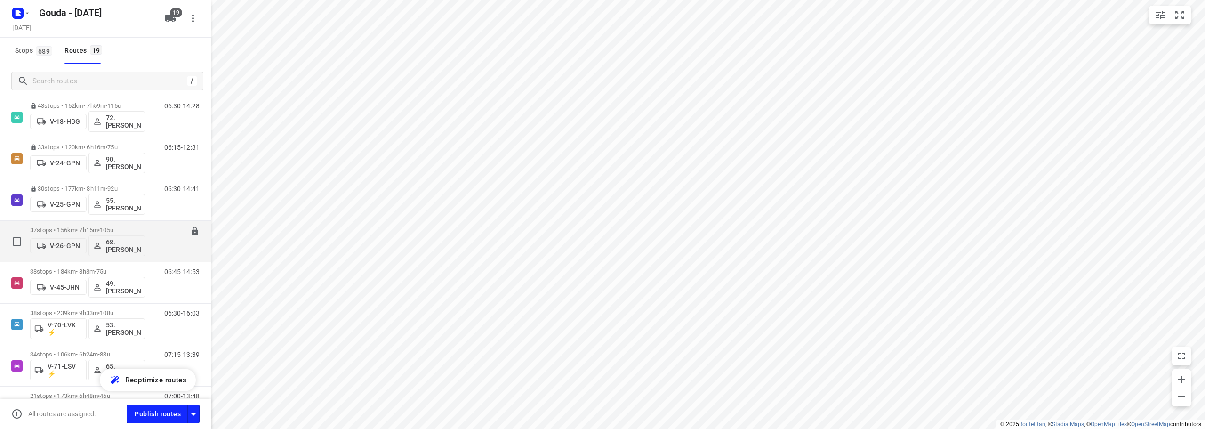
click at [98, 223] on div "37 stops • 156km • 7h15m • 105u V-26-GPN 68.[PERSON_NAME]" at bounding box center [87, 241] width 115 height 39
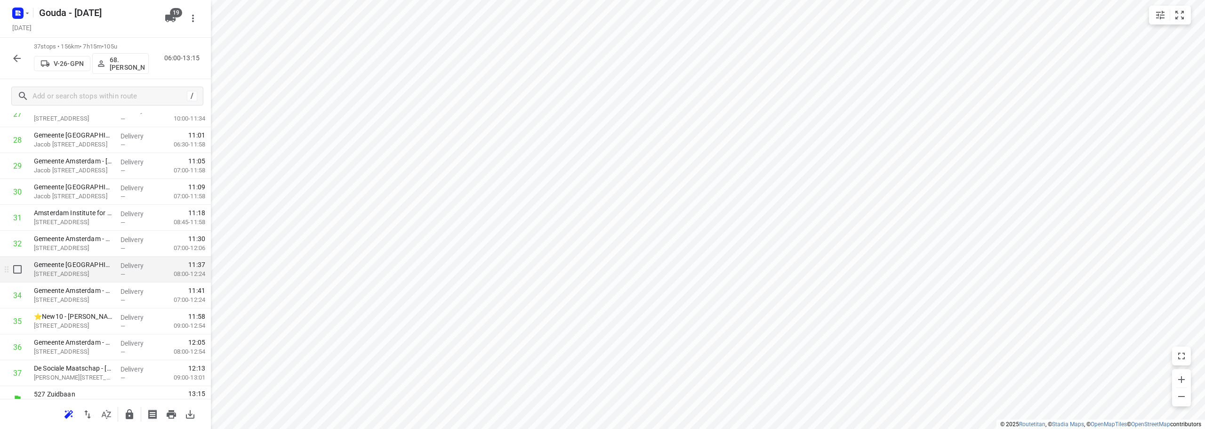
scroll to position [745, 0]
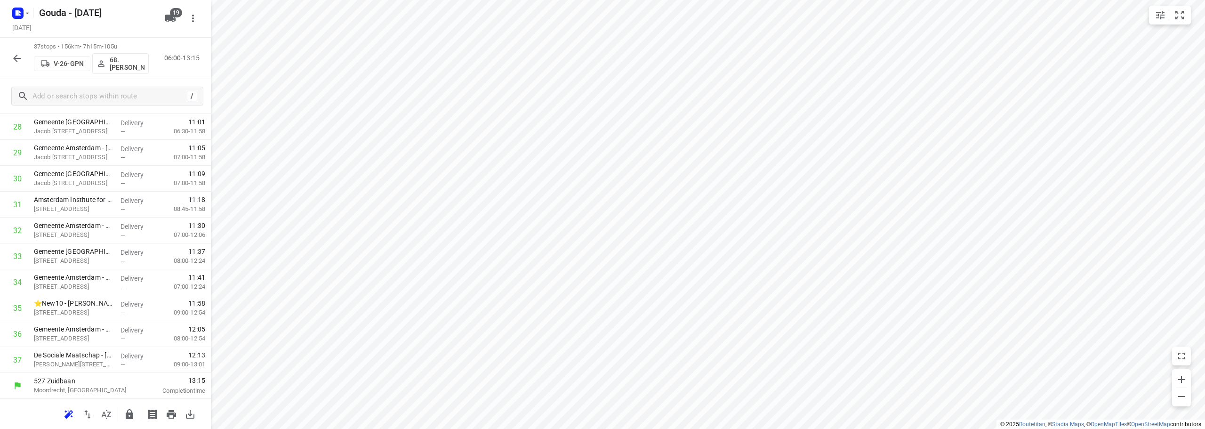
click at [128, 416] on icon "button" at bounding box center [129, 413] width 11 height 11
click at [20, 60] on icon "button" at bounding box center [16, 58] width 11 height 11
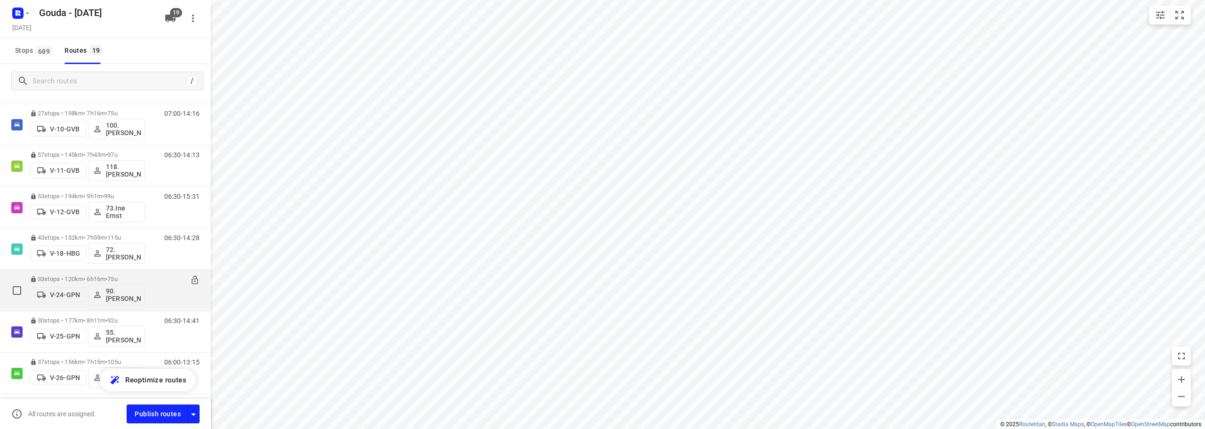
scroll to position [235, 0]
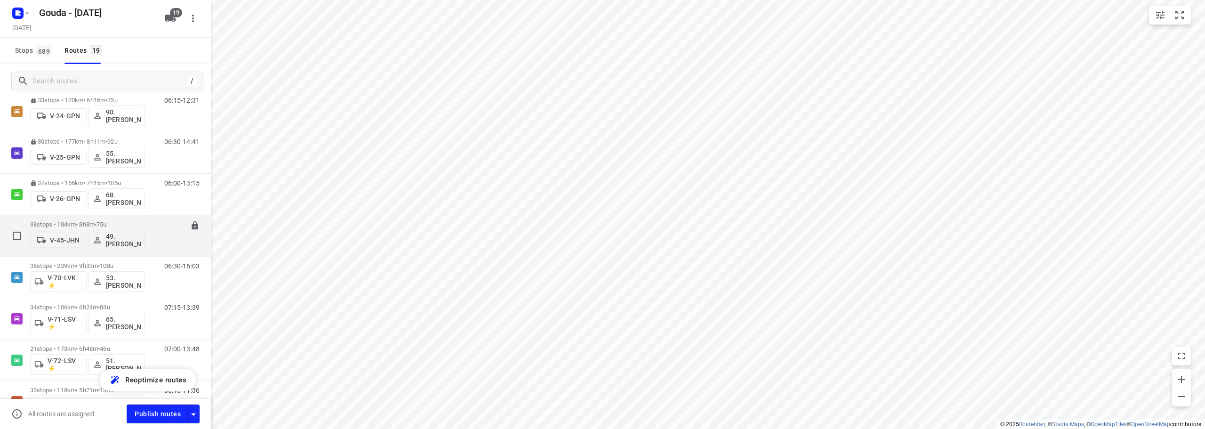
click at [120, 222] on p "38 stops • 184km • 8h8m • 75u" at bounding box center [87, 224] width 115 height 7
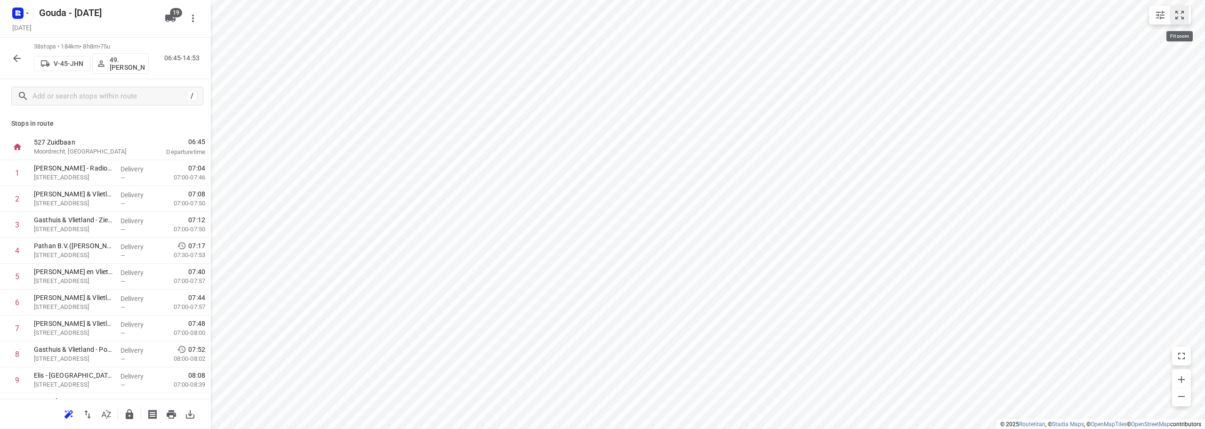
click at [1184, 18] on icon "small contained button group" at bounding box center [1179, 14] width 11 height 11
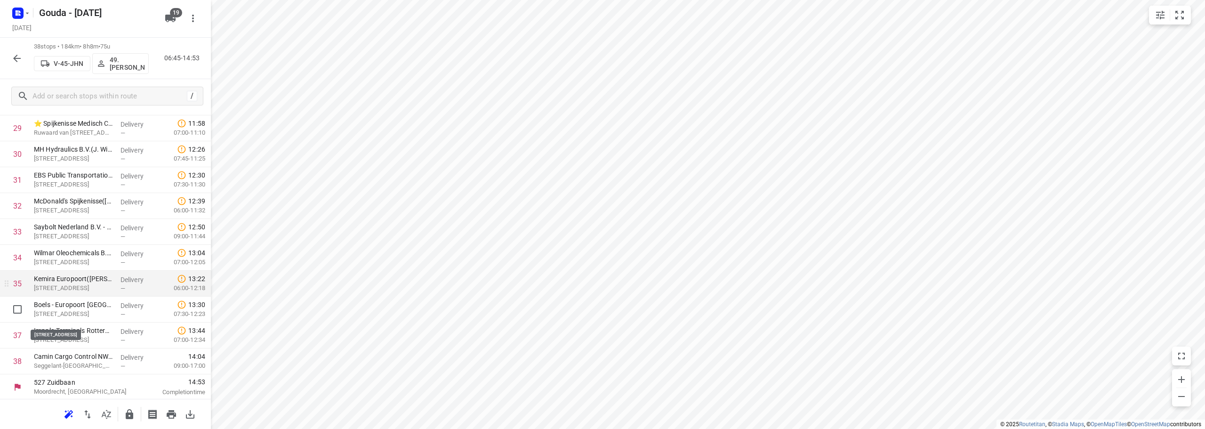
scroll to position [771, 0]
click at [127, 415] on icon "button" at bounding box center [130, 414] width 8 height 10
click at [17, 63] on icon "button" at bounding box center [16, 58] width 11 height 11
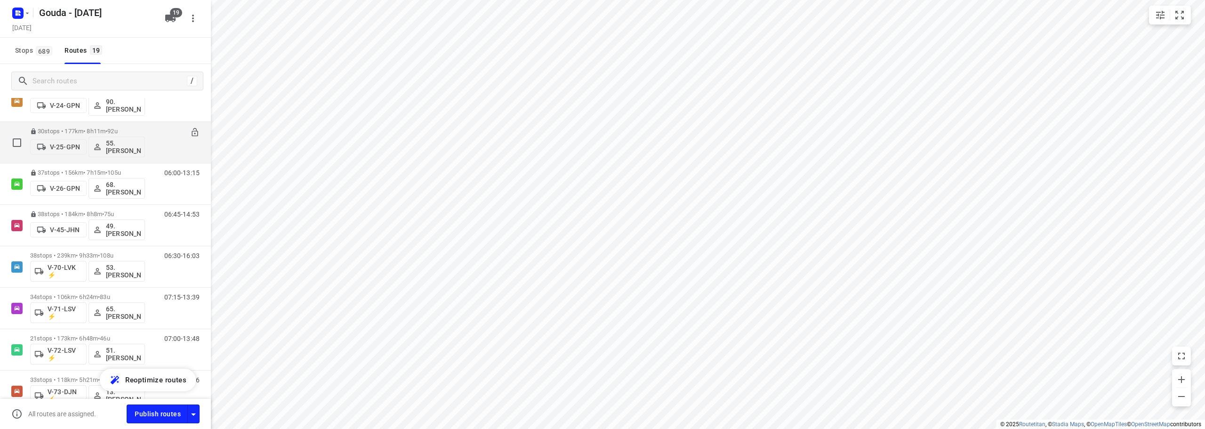
scroll to position [282, 0]
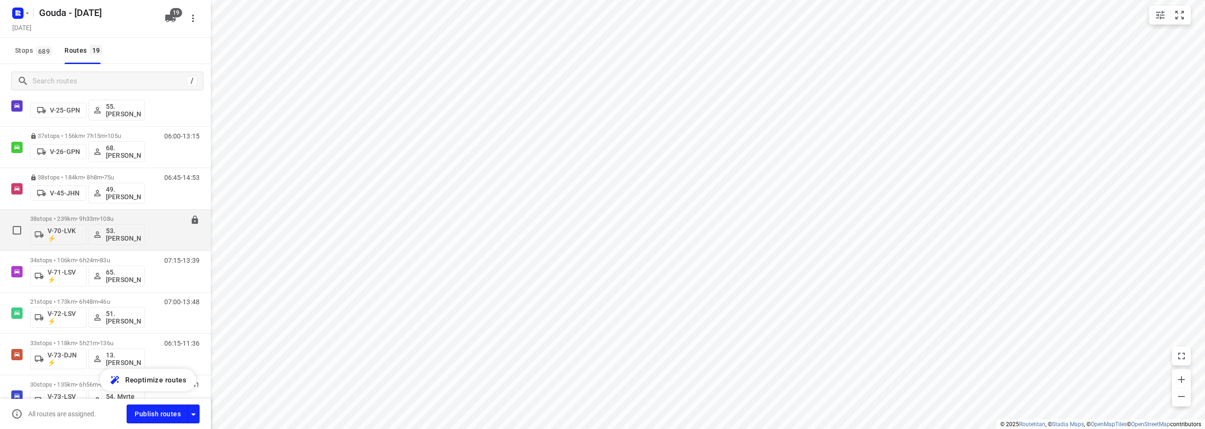
click at [113, 216] on span "108u" at bounding box center [107, 218] width 14 height 7
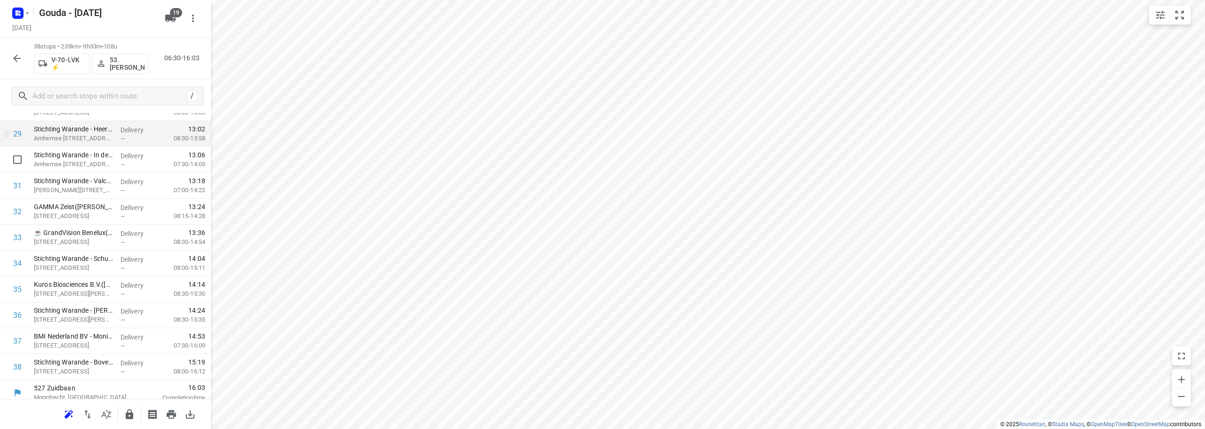
scroll to position [771, 0]
drag, startPoint x: 96, startPoint y: 360, endPoint x: 98, endPoint y: 334, distance: 26.9
drag, startPoint x: 57, startPoint y: 335, endPoint x: 62, endPoint y: 187, distance: 148.3
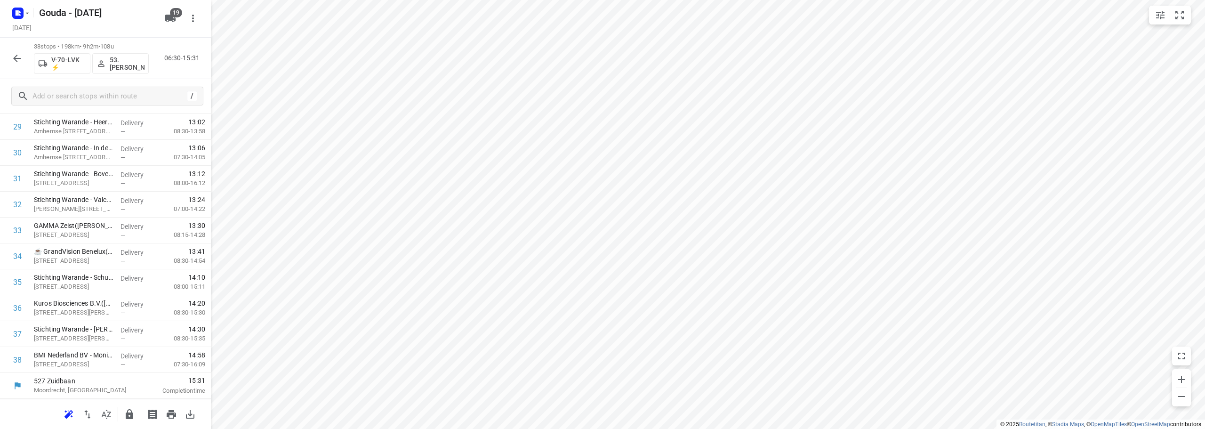
click at [128, 407] on button "button" at bounding box center [129, 414] width 19 height 19
click at [8, 59] on button "button" at bounding box center [17, 58] width 19 height 19
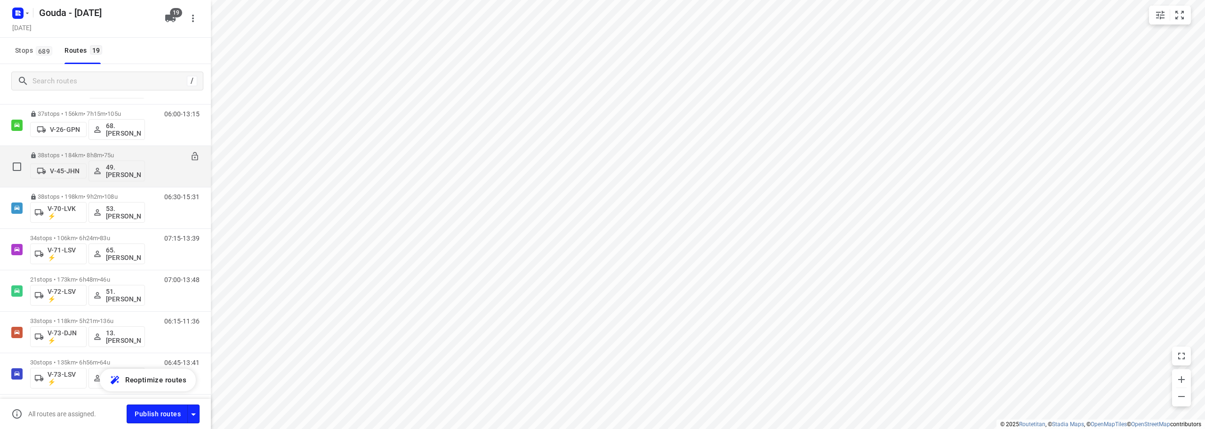
scroll to position [329, 0]
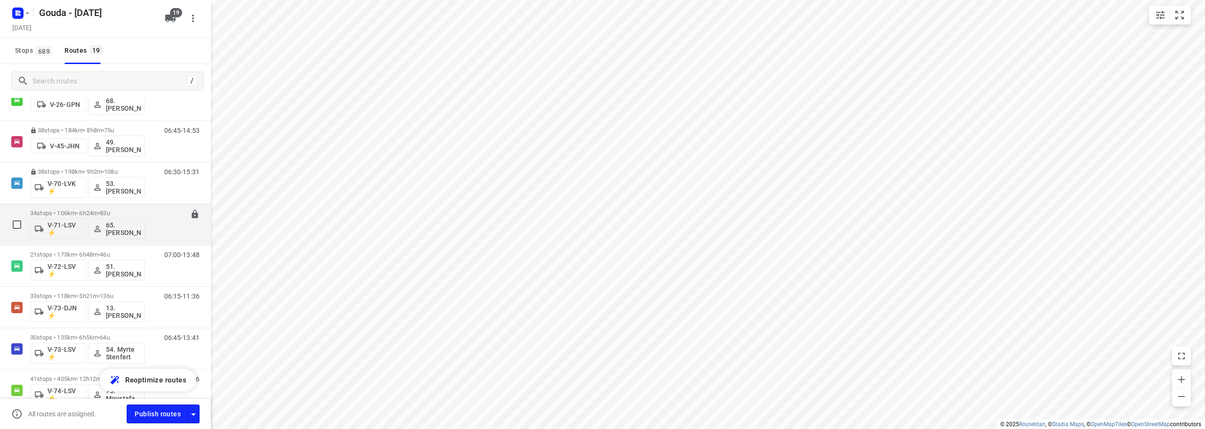
click at [136, 208] on div "34 stops • 106km • 6h24m • 83u V-71-LSV ⚡ 65. [PERSON_NAME]" at bounding box center [87, 224] width 115 height 39
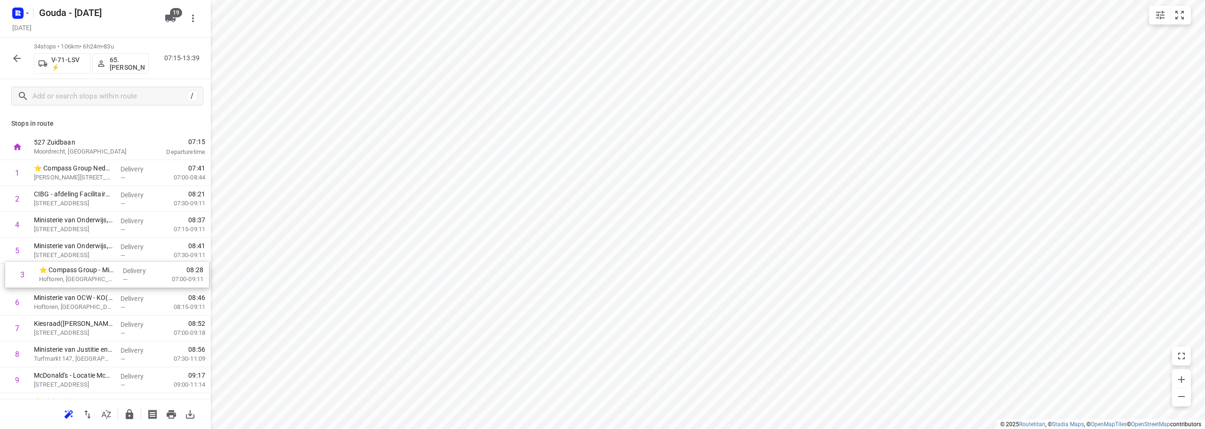
drag, startPoint x: 82, startPoint y: 224, endPoint x: 88, endPoint y: 280, distance: 56.3
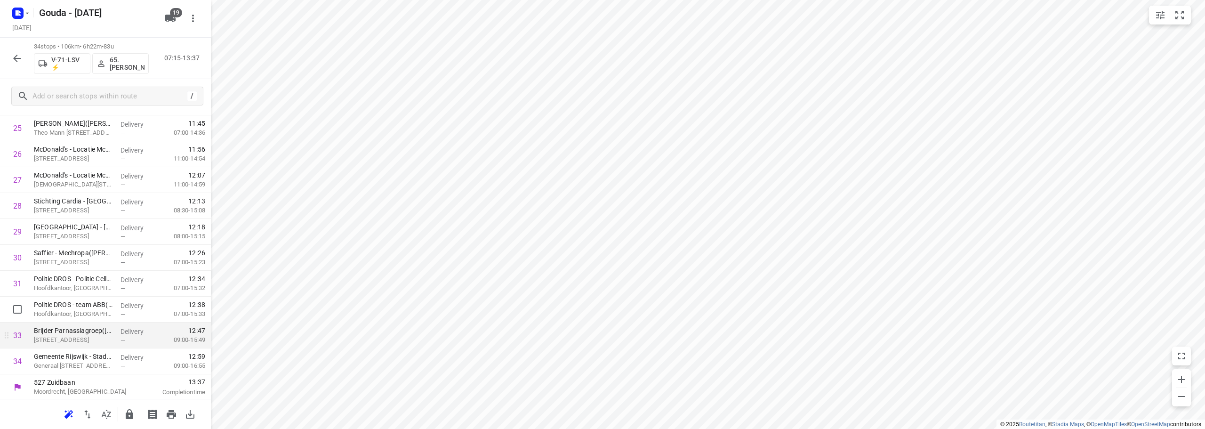
scroll to position [667, 0]
click at [14, 337] on input "checkbox" at bounding box center [17, 333] width 19 height 19
checkbox input "true"
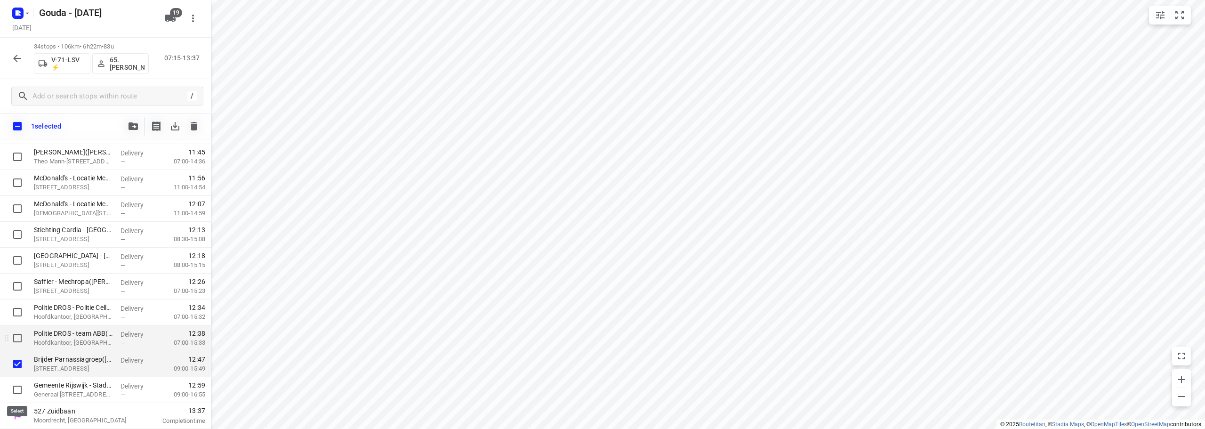
click at [17, 384] on input "checkbox" at bounding box center [17, 389] width 19 height 19
checkbox input "true"
click at [136, 125] on icon "button" at bounding box center [132, 126] width 9 height 8
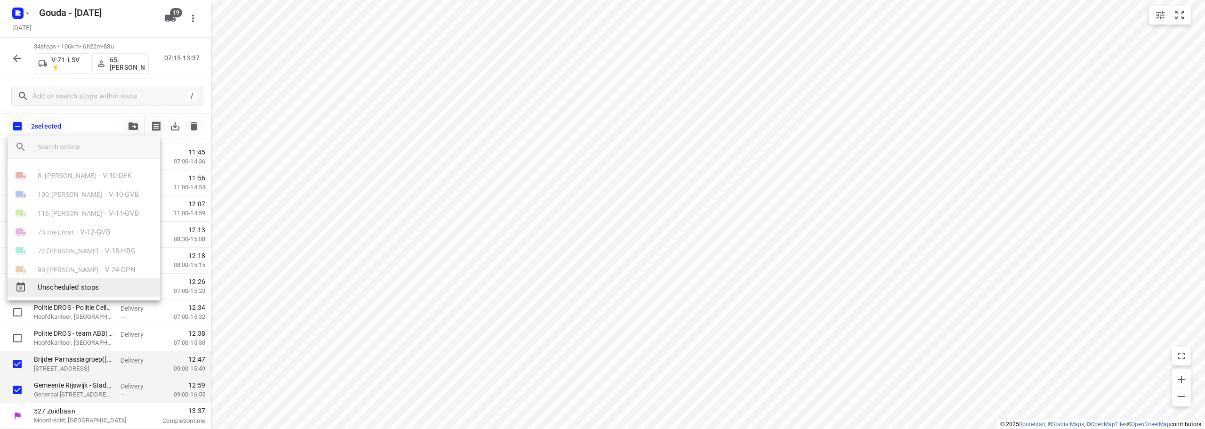
click at [103, 287] on span "Unscheduled stops" at bounding box center [95, 287] width 115 height 11
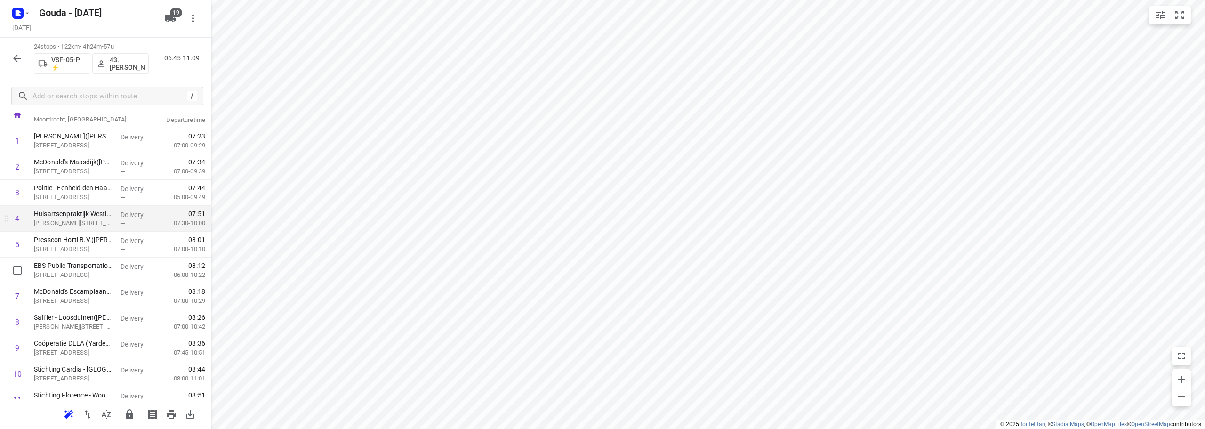
scroll to position [0, 0]
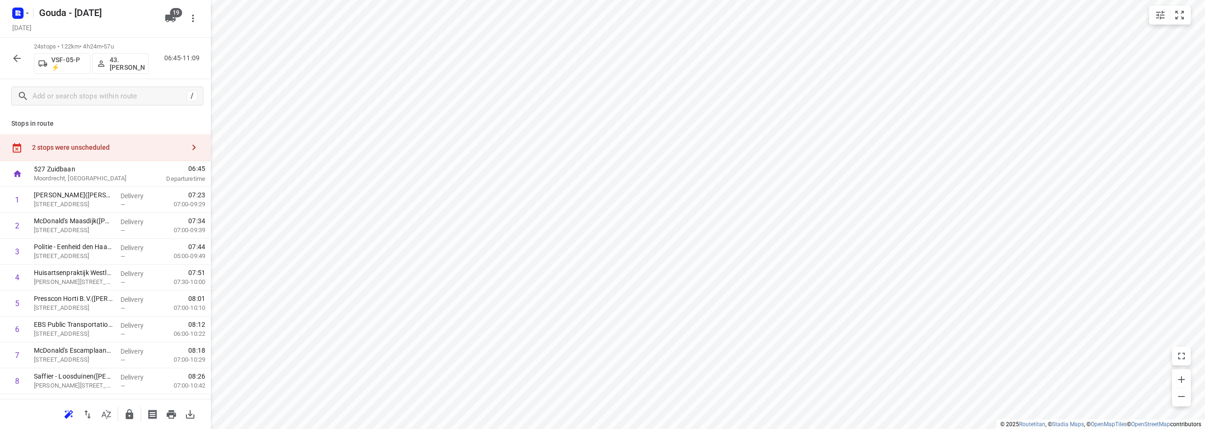
click at [80, 144] on div "2 stops were unscheduled" at bounding box center [108, 148] width 152 height 8
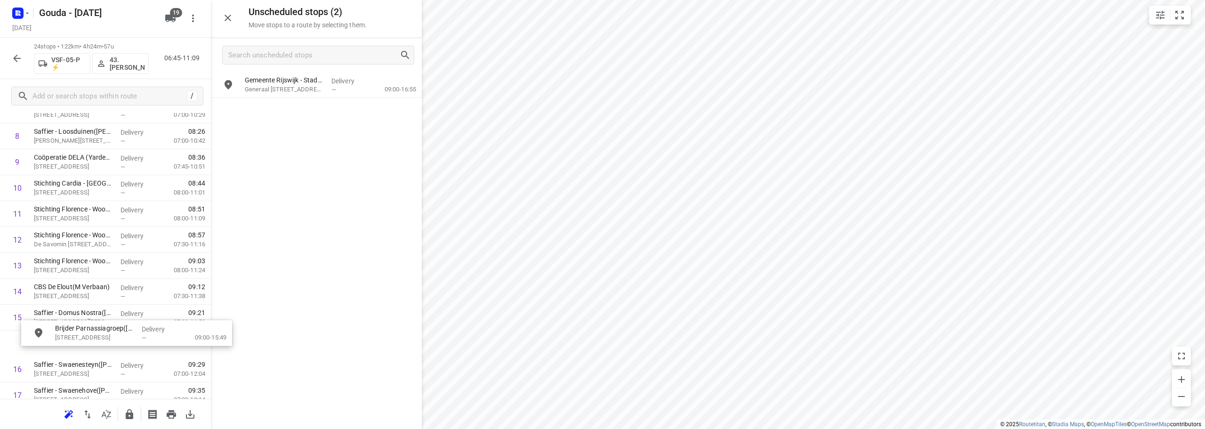
scroll to position [245, 0]
drag, startPoint x: 274, startPoint y: 117, endPoint x: 73, endPoint y: 327, distance: 290.9
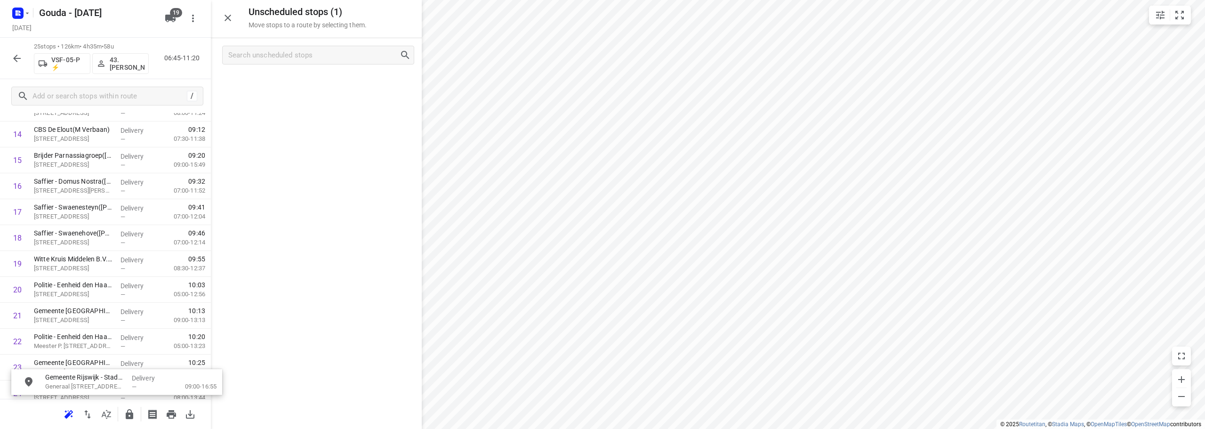
scroll to position [487, 0]
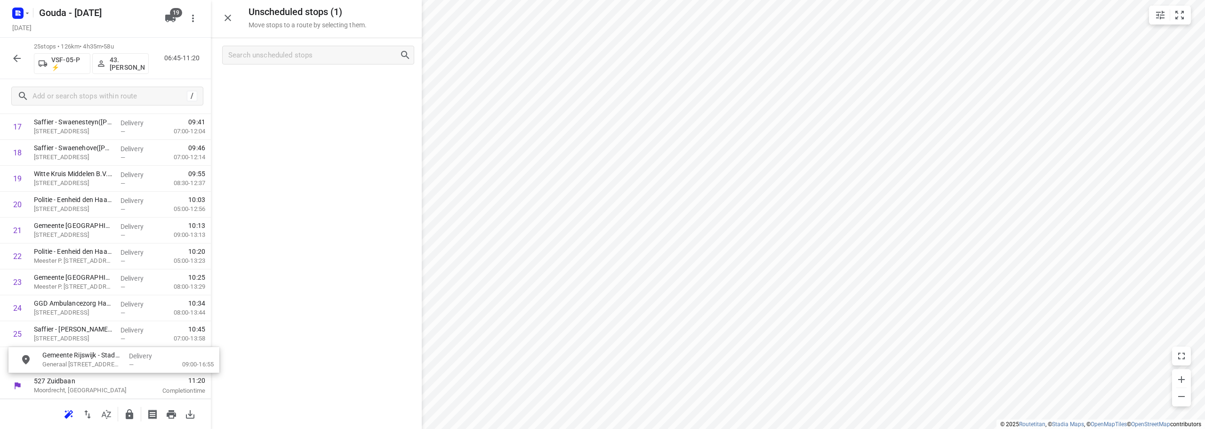
drag, startPoint x: 308, startPoint y: 85, endPoint x: 97, endPoint y: 361, distance: 347.5
click at [18, 59] on icon "button" at bounding box center [16, 58] width 11 height 11
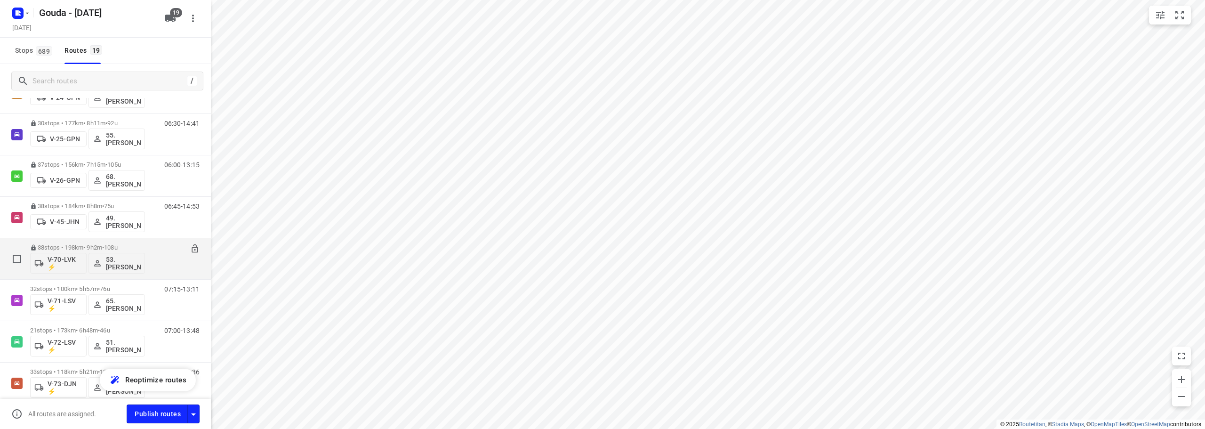
scroll to position [329, 0]
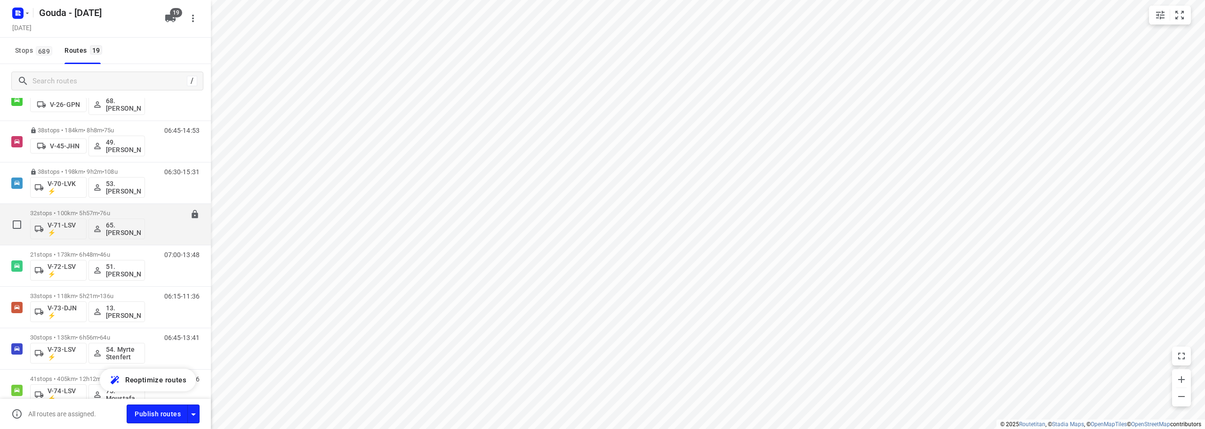
click at [128, 209] on div "32 stops • 100km • 5h57m • 76u V-71-LSV ⚡ 65. [PERSON_NAME]" at bounding box center [87, 224] width 115 height 39
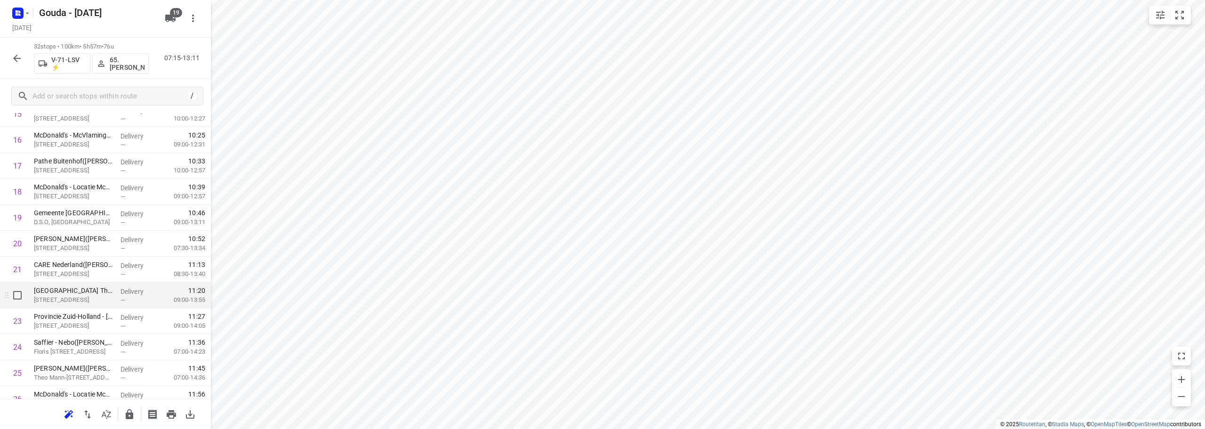
scroll to position [423, 0]
click at [133, 416] on icon "button" at bounding box center [130, 414] width 8 height 10
click at [17, 59] on icon "button" at bounding box center [16, 58] width 11 height 11
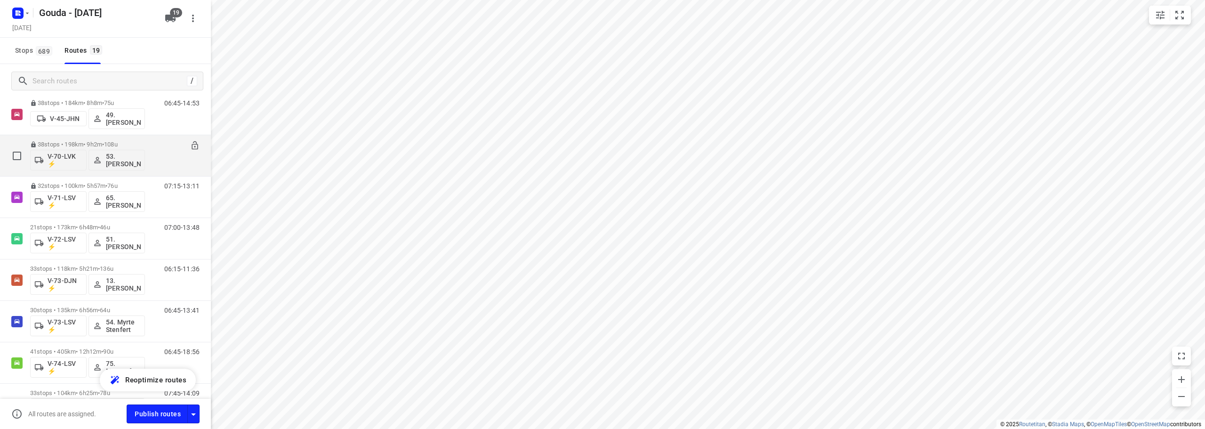
scroll to position [376, 0]
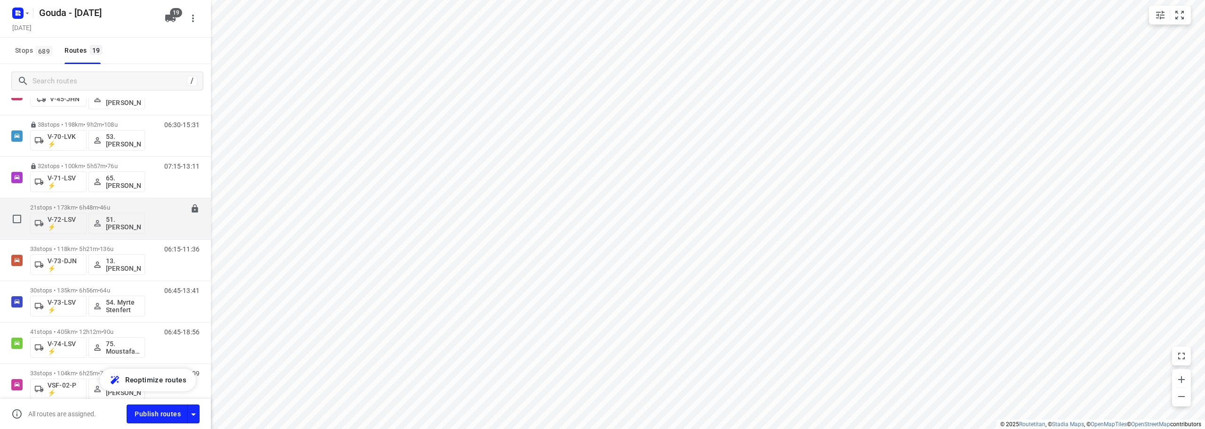
click at [114, 203] on div "21 stops • 173km • 6h48m • 46u V-72-LSV ⚡ 51.[PERSON_NAME]" at bounding box center [87, 218] width 115 height 39
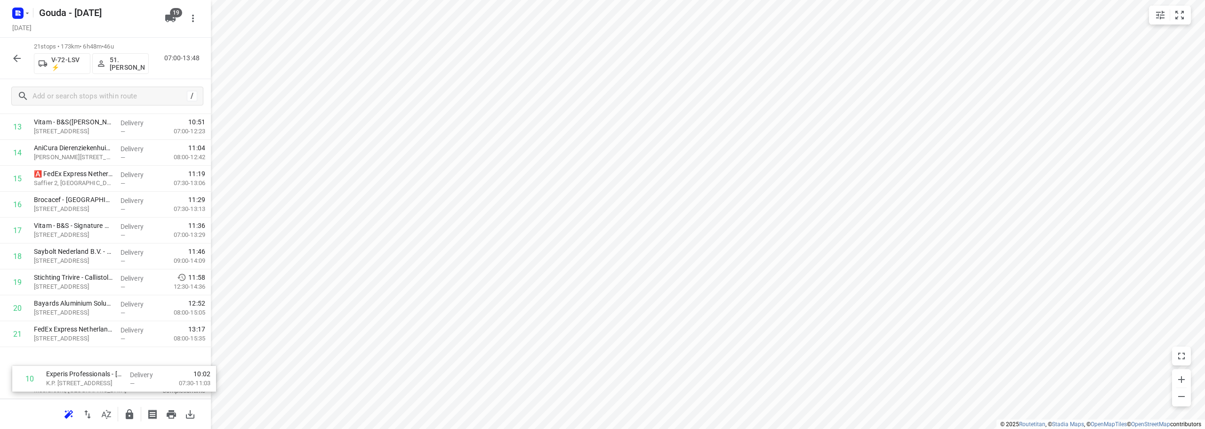
scroll to position [331, 0]
drag, startPoint x: 95, startPoint y: 272, endPoint x: 94, endPoint y: 375, distance: 102.6
click at [94, 375] on div "527 [GEOGRAPHIC_DATA], [GEOGRAPHIC_DATA] 07:00 Departure time 1 Gemeente Zuidpl…" at bounding box center [105, 100] width 211 height 595
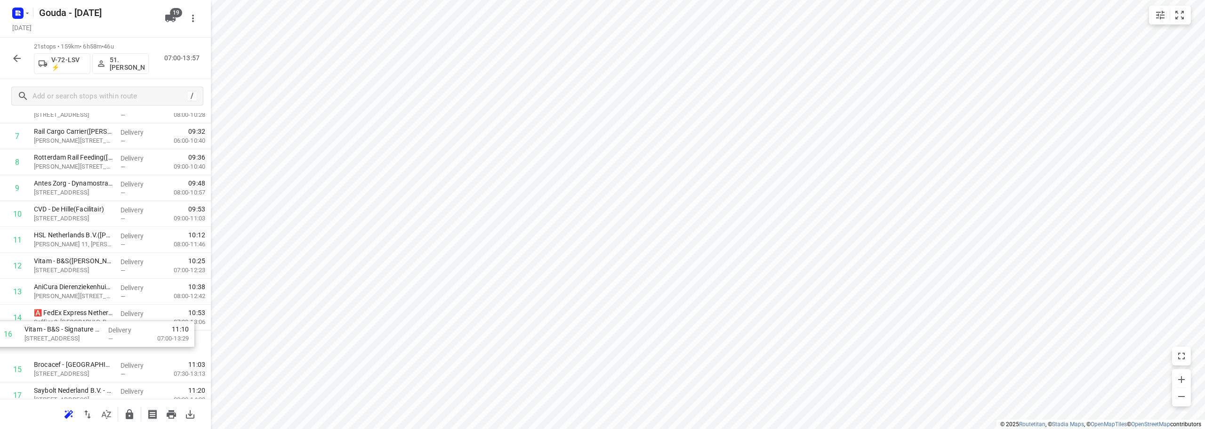
scroll to position [194, 0]
drag, startPoint x: 143, startPoint y: 382, endPoint x: 129, endPoint y: 289, distance: 93.2
click at [129, 289] on div "1 Gemeente Zuidplas - Gemeentehuis([PERSON_NAME]) [STREET_ADDRESS] Aan Den Ijss…" at bounding box center [105, 237] width 211 height 543
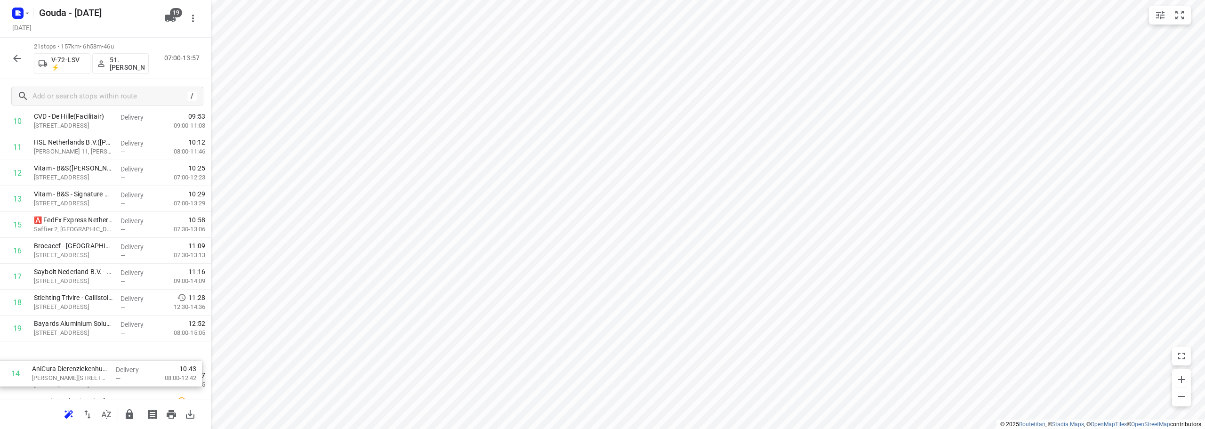
scroll to position [331, 0]
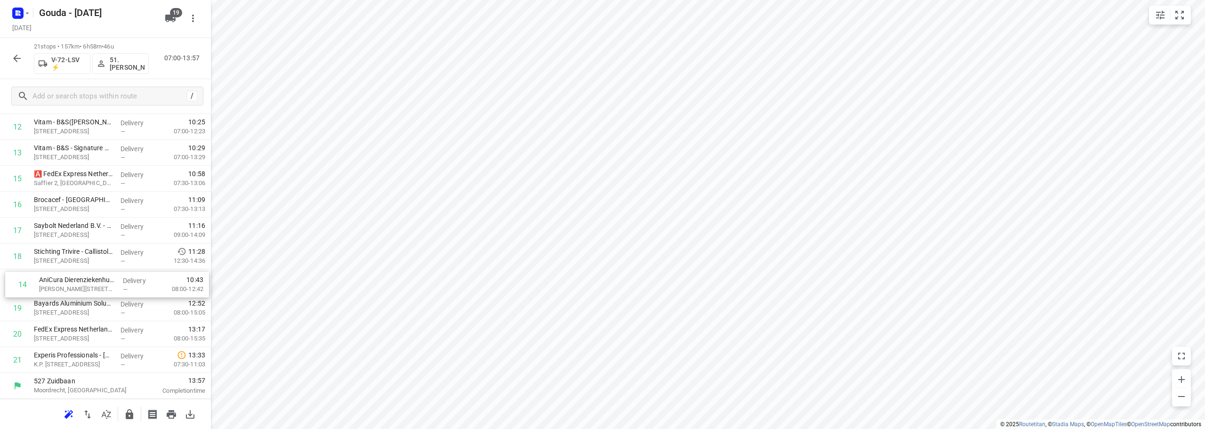
drag, startPoint x: 99, startPoint y: 315, endPoint x: 106, endPoint y: 292, distance: 24.6
click at [106, 292] on div "1 Gemeente Zuidplas - Gemeentehuis([PERSON_NAME]) [STREET_ADDRESS] Aan Den Ijss…" at bounding box center [105, 100] width 211 height 543
click at [131, 419] on icon "button" at bounding box center [129, 413] width 11 height 11
click at [11, 52] on button "button" at bounding box center [17, 58] width 19 height 19
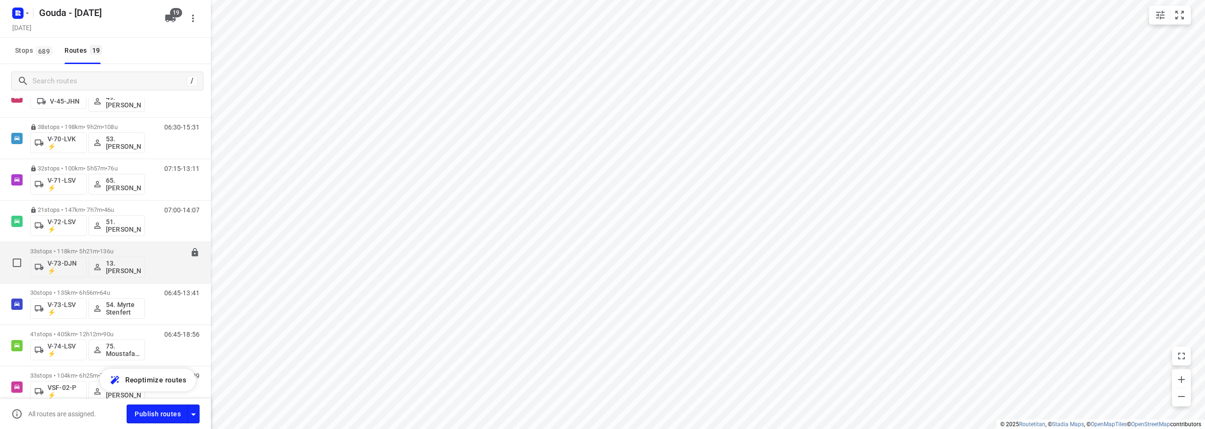
scroll to position [423, 0]
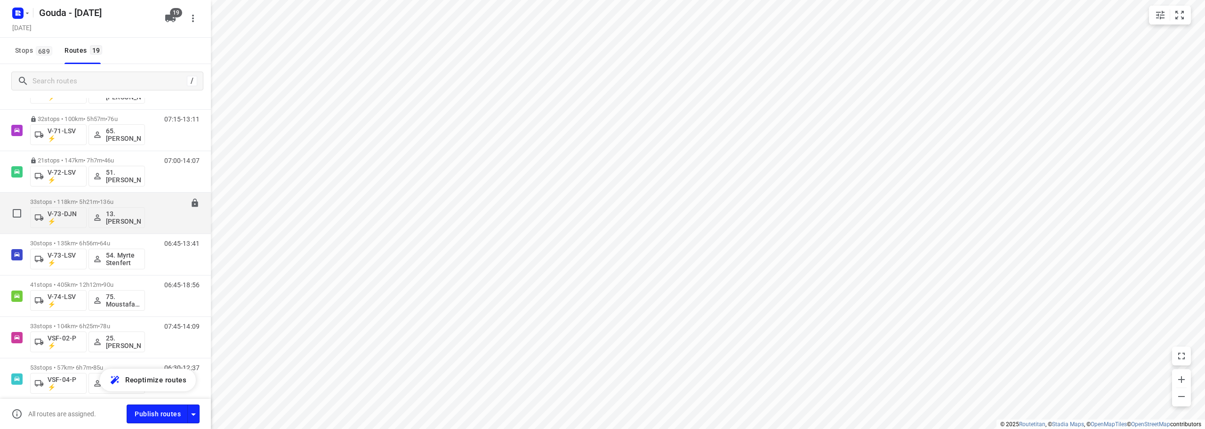
click at [134, 198] on div "33 stops • 118km • 5h21m • 136u V-73-DJN ⚡ 13. [PERSON_NAME]" at bounding box center [87, 212] width 115 height 39
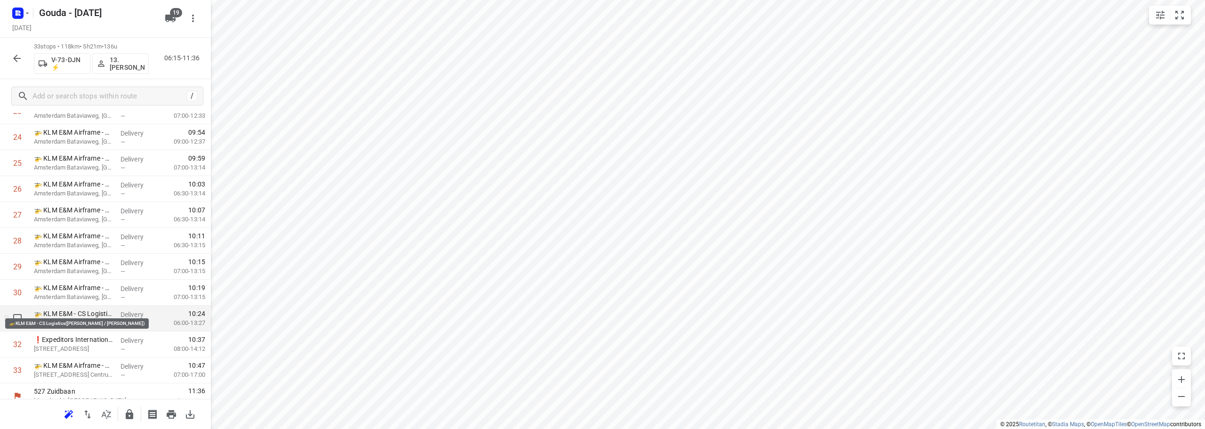
scroll to position [641, 0]
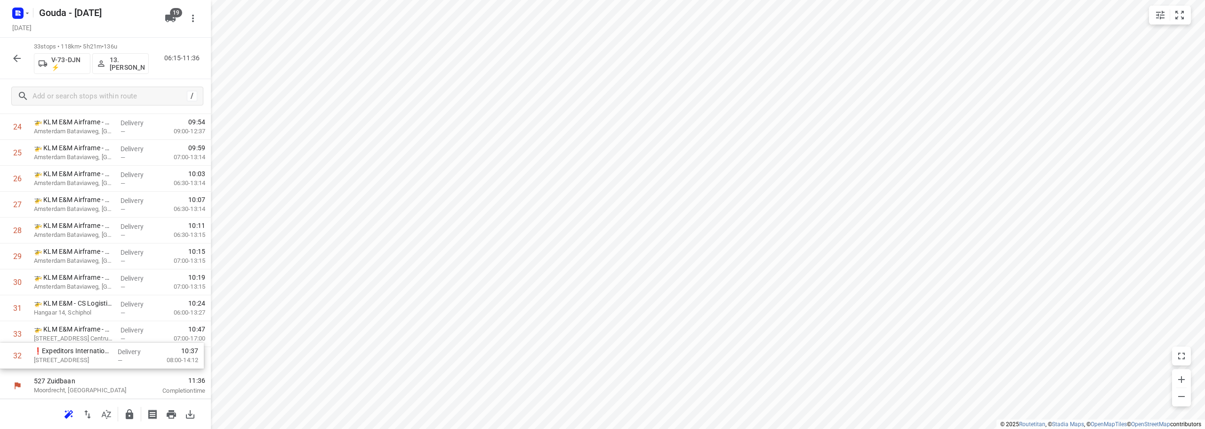
drag, startPoint x: 81, startPoint y: 334, endPoint x: 81, endPoint y: 361, distance: 26.8
click at [132, 417] on icon "button" at bounding box center [130, 414] width 8 height 10
click at [16, 51] on button "button" at bounding box center [17, 58] width 19 height 19
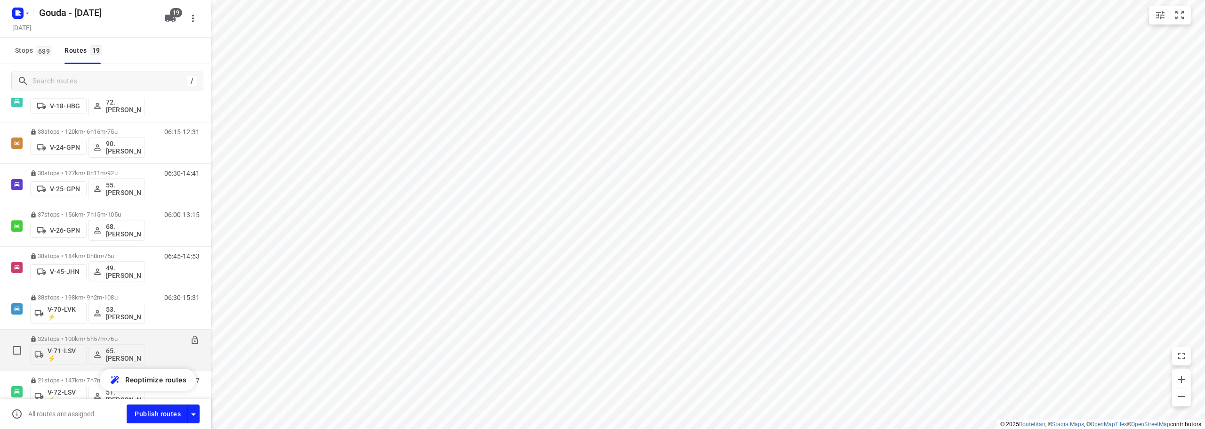
scroll to position [376, 0]
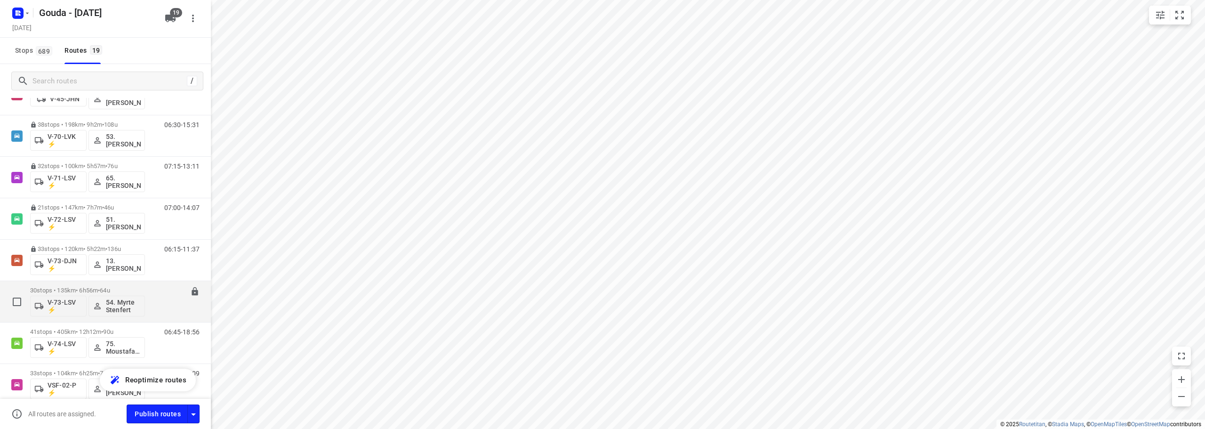
click at [134, 289] on p "30 stops • 135km • 6h56m • 64u" at bounding box center [87, 290] width 115 height 7
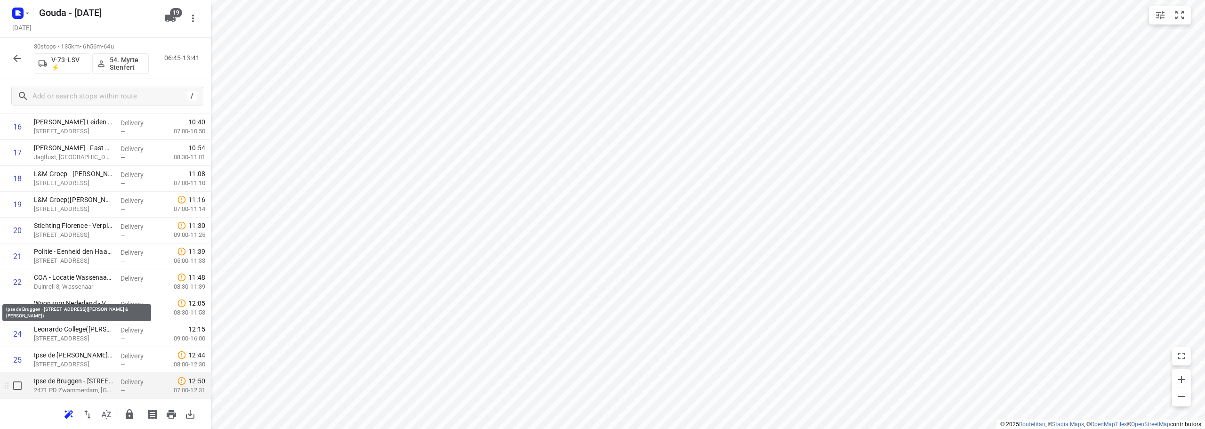
scroll to position [564, 0]
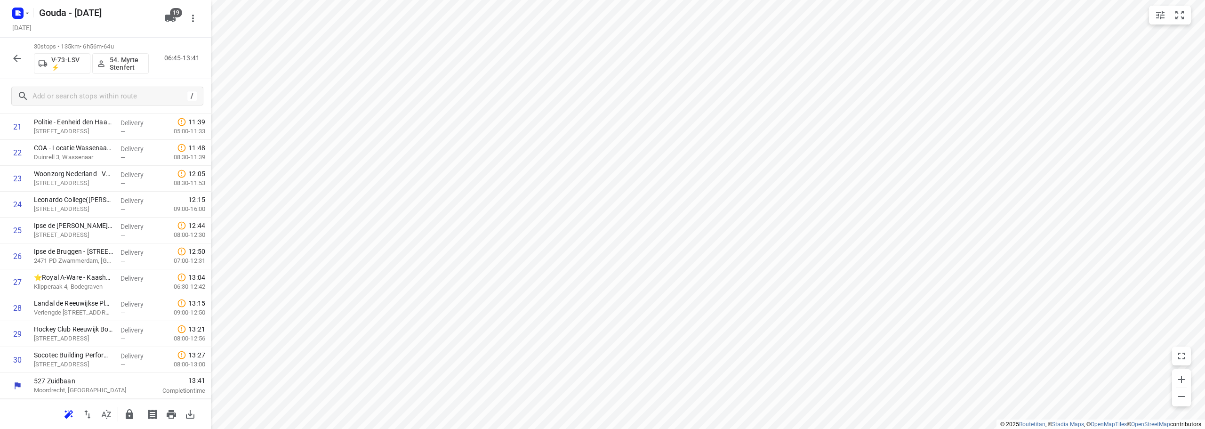
click at [131, 423] on button "button" at bounding box center [129, 414] width 19 height 19
click at [9, 50] on div at bounding box center [17, 58] width 19 height 19
click at [13, 54] on icon "button" at bounding box center [16, 58] width 11 height 11
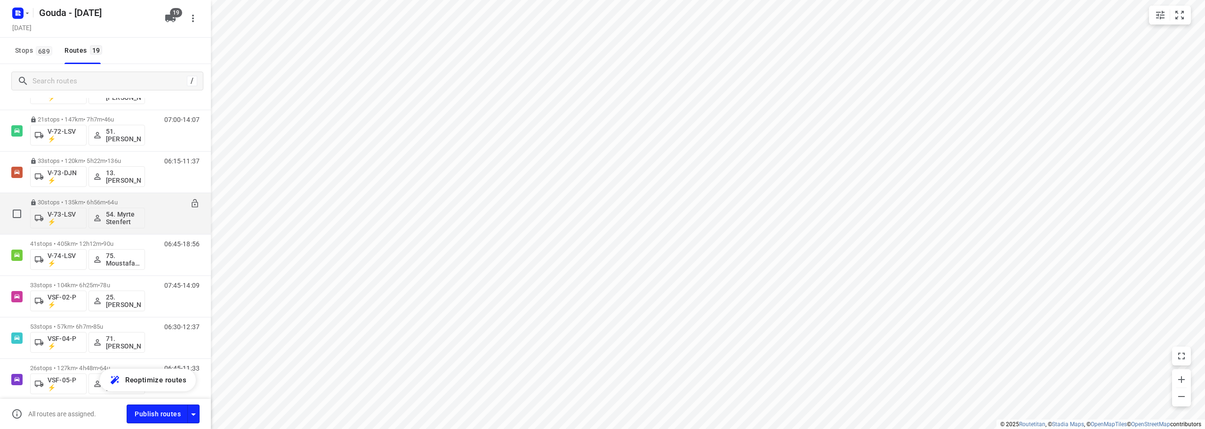
scroll to position [498, 0]
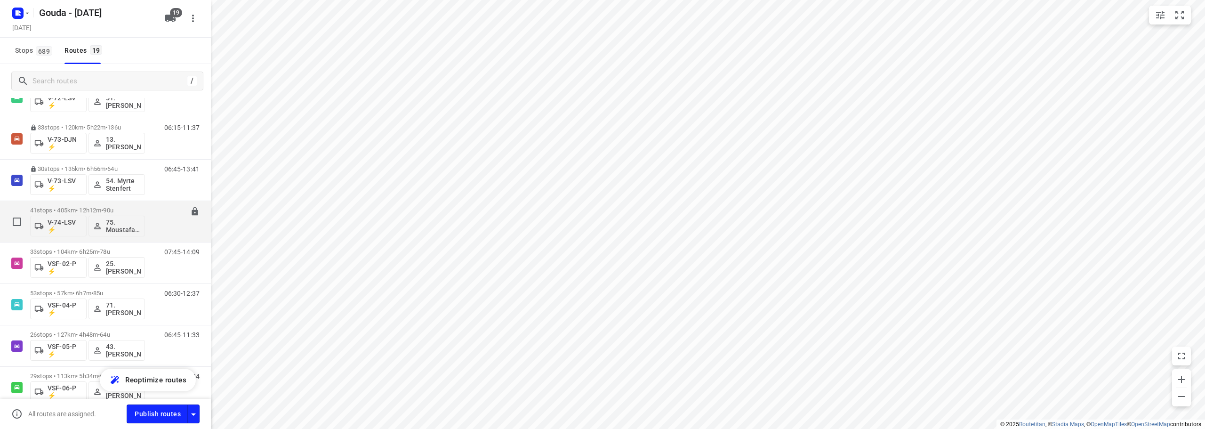
click at [113, 208] on span "90u" at bounding box center [108, 210] width 10 height 7
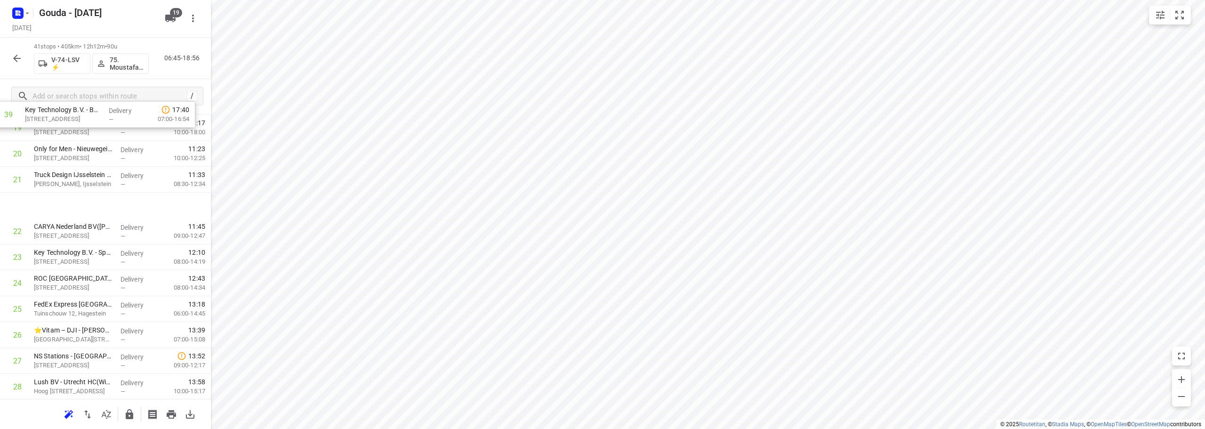
scroll to position [485, 0]
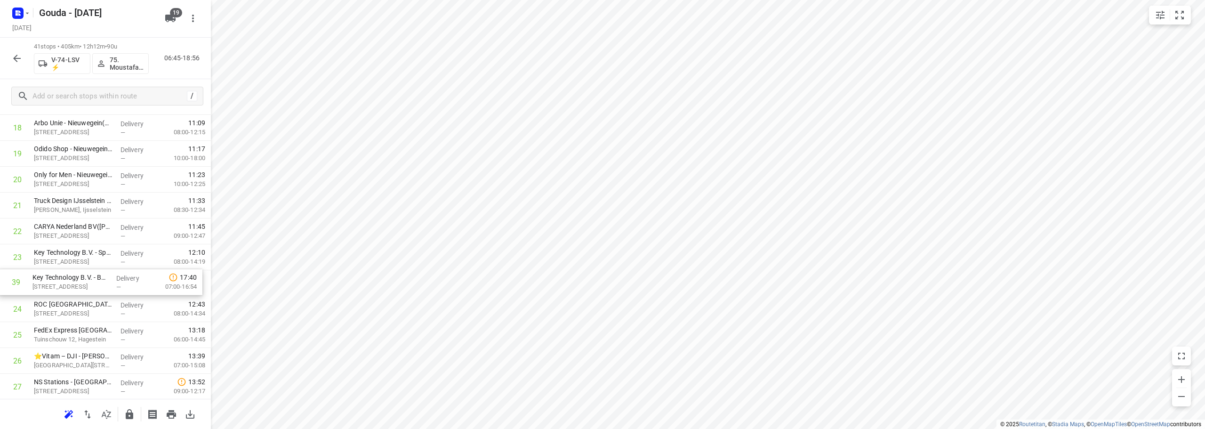
drag, startPoint x: 104, startPoint y: 313, endPoint x: 100, endPoint y: 285, distance: 28.4
click at [100, 285] on div "1 ViCentra B.V.([PERSON_NAME] / [PERSON_NAME] 6, [GEOGRAPHIC_DATA] Delivery — 0…" at bounding box center [105, 205] width 211 height 1061
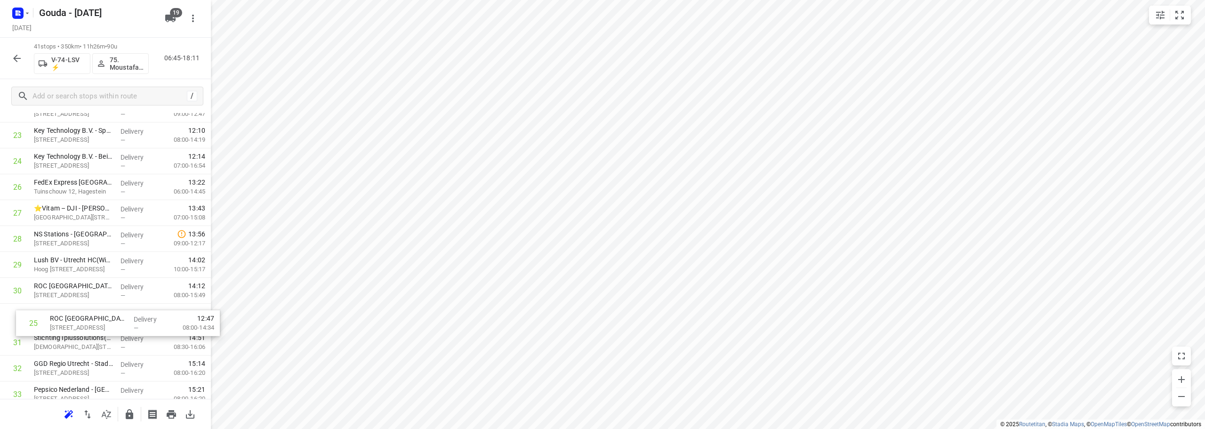
scroll to position [610, 0]
drag, startPoint x: 59, startPoint y: 317, endPoint x: 70, endPoint y: 326, distance: 14.0
click at [70, 326] on div "1 ViCentra B.V.([PERSON_NAME] / [PERSON_NAME] 6, [GEOGRAPHIC_DATA] Delivery — 0…" at bounding box center [105, 80] width 211 height 1061
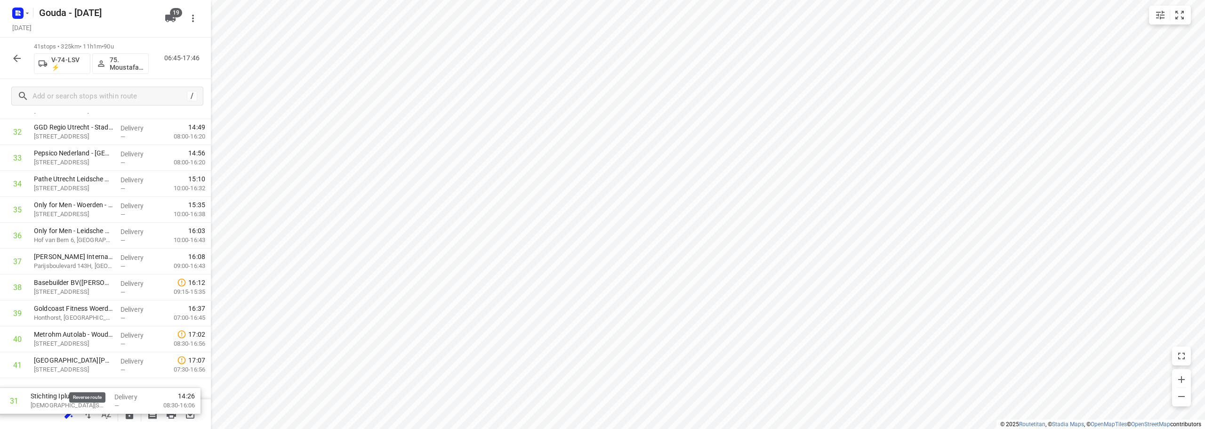
scroll to position [848, 0]
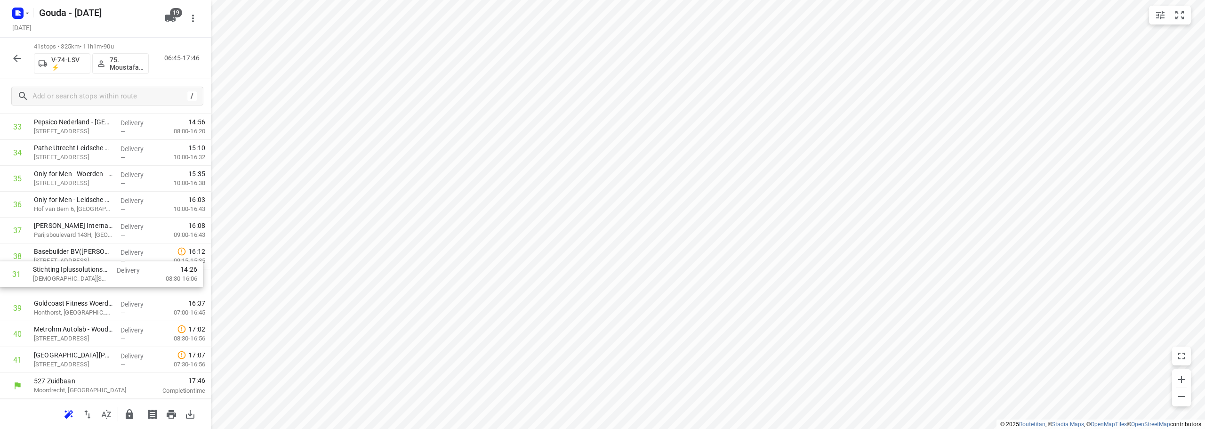
drag, startPoint x: 92, startPoint y: 292, endPoint x: 91, endPoint y: 280, distance: 12.3
drag, startPoint x: 89, startPoint y: 183, endPoint x: 96, endPoint y: 268, distance: 85.5
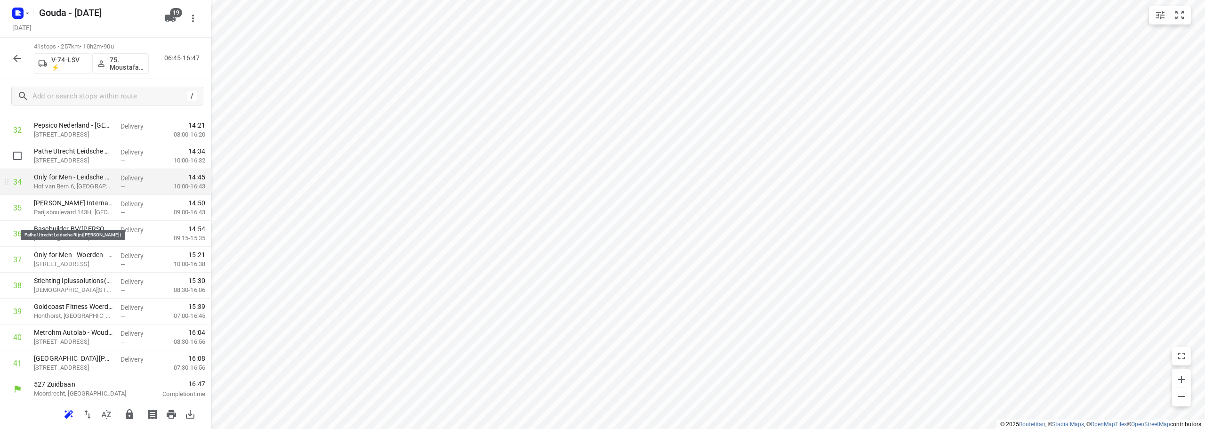
scroll to position [848, 0]
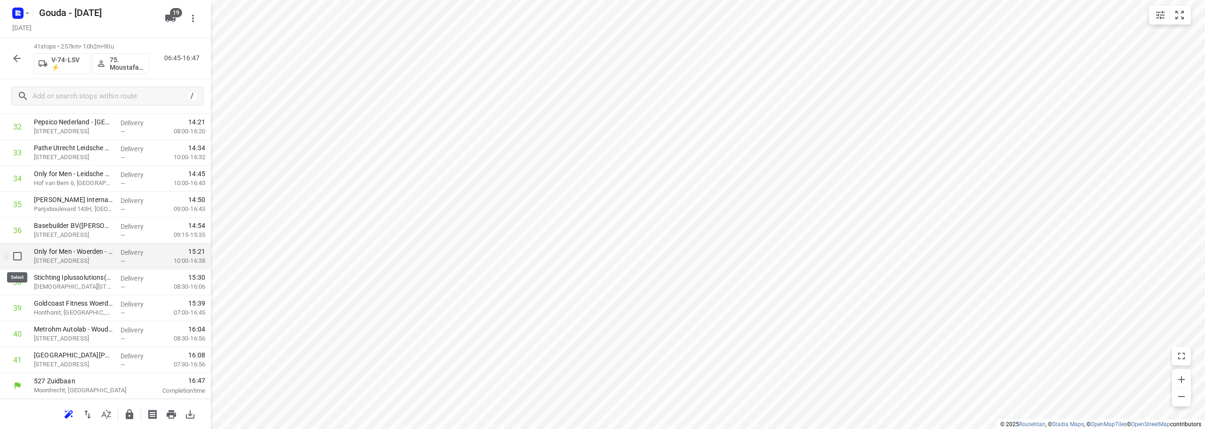
click at [20, 261] on input "checkbox" at bounding box center [17, 256] width 19 height 19
checkbox input "true"
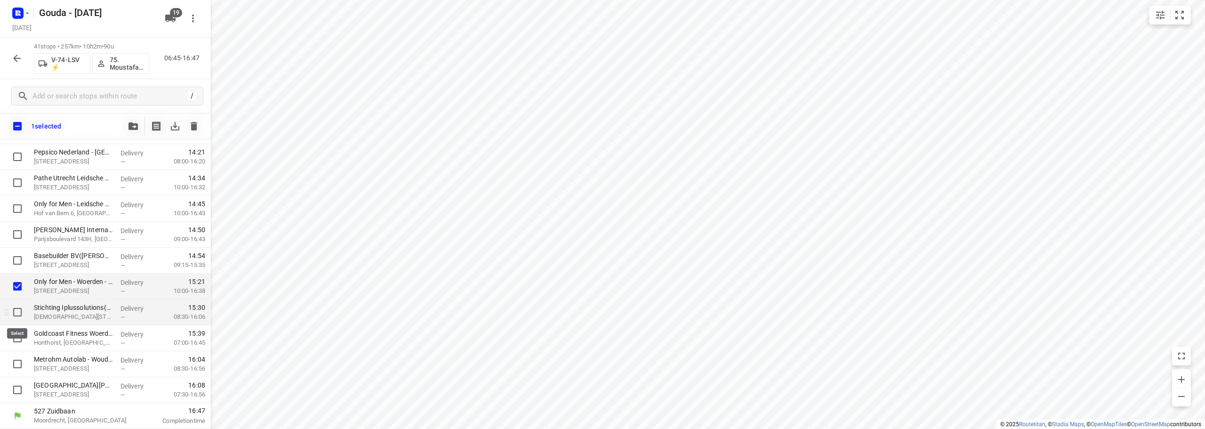
click at [17, 316] on input "checkbox" at bounding box center [17, 312] width 19 height 19
checkbox input "true"
click at [17, 334] on input "checkbox" at bounding box center [17, 337] width 19 height 19
checkbox input "true"
drag, startPoint x: 62, startPoint y: 287, endPoint x: 48, endPoint y: 399, distance: 112.5
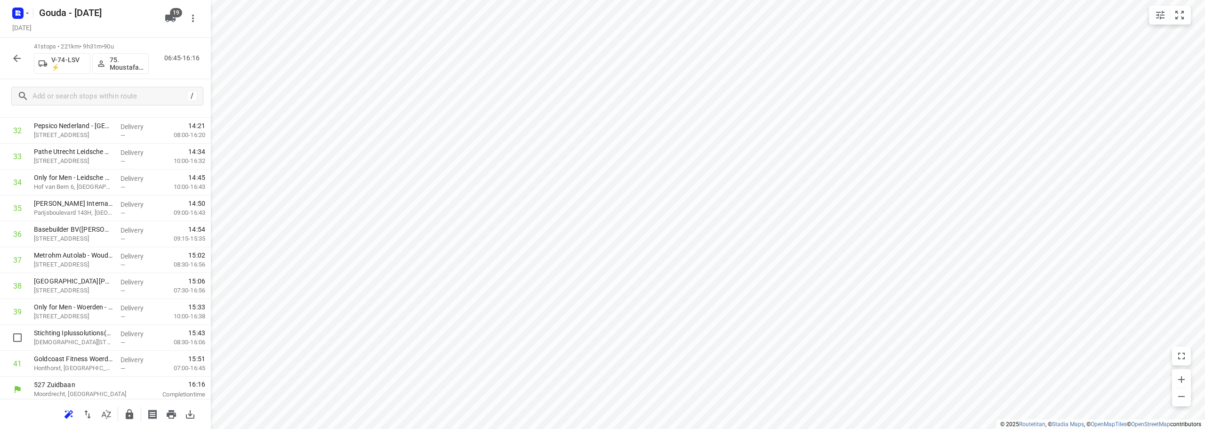
scroll to position [846, 0]
drag, startPoint x: 84, startPoint y: 341, endPoint x: 100, endPoint y: 308, distance: 36.8
click at [15, 58] on icon "button" at bounding box center [17, 59] width 8 height 8
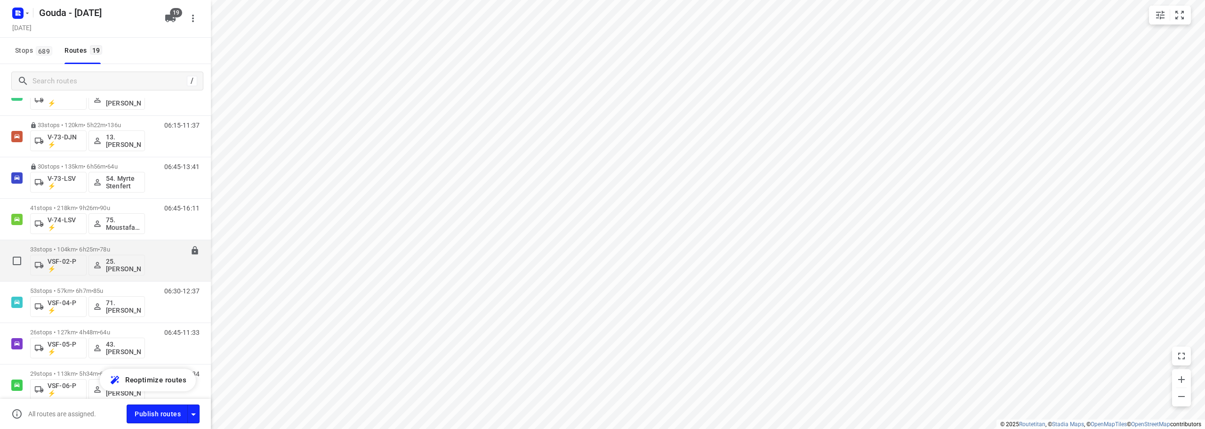
scroll to position [545, 0]
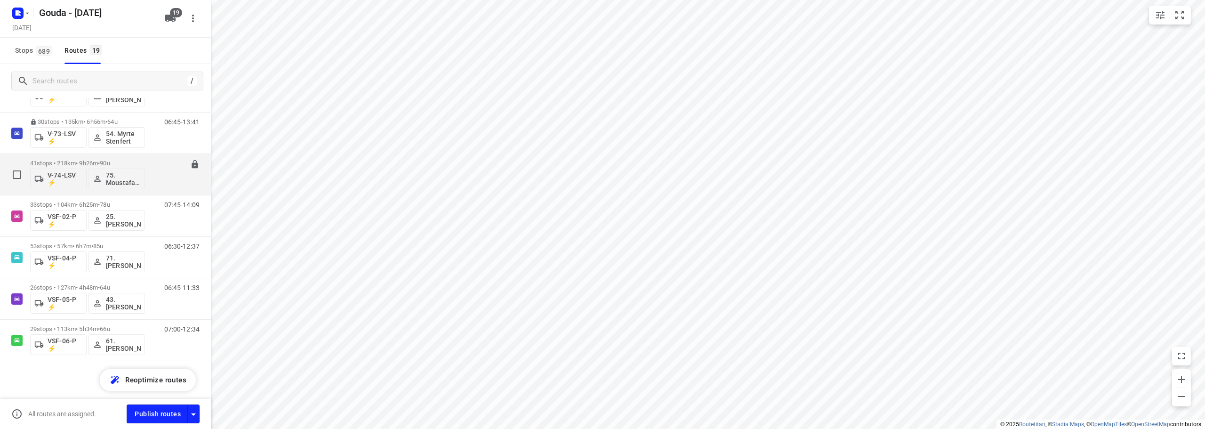
click at [110, 163] on span "90u" at bounding box center [105, 163] width 10 height 7
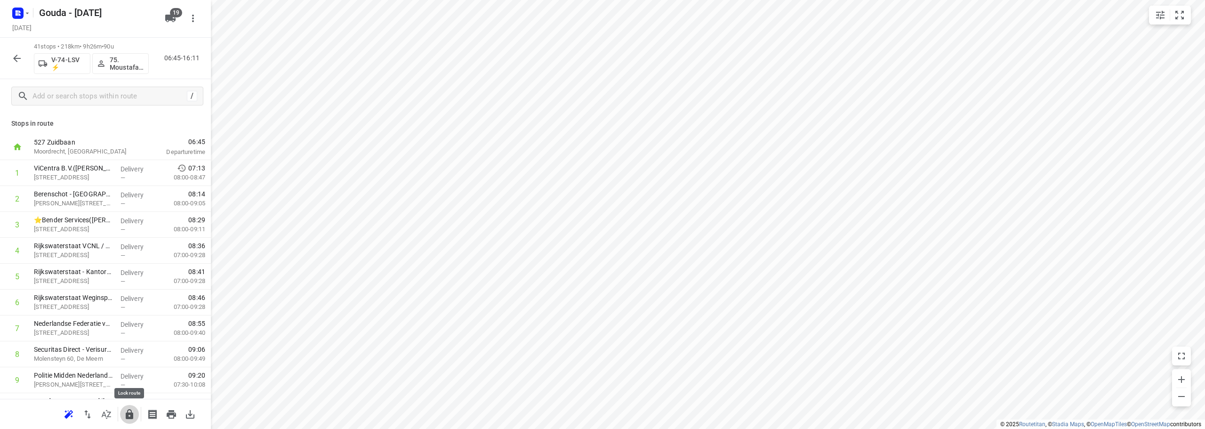
click at [131, 418] on icon "button" at bounding box center [130, 414] width 8 height 10
click at [15, 63] on icon "button" at bounding box center [16, 58] width 11 height 11
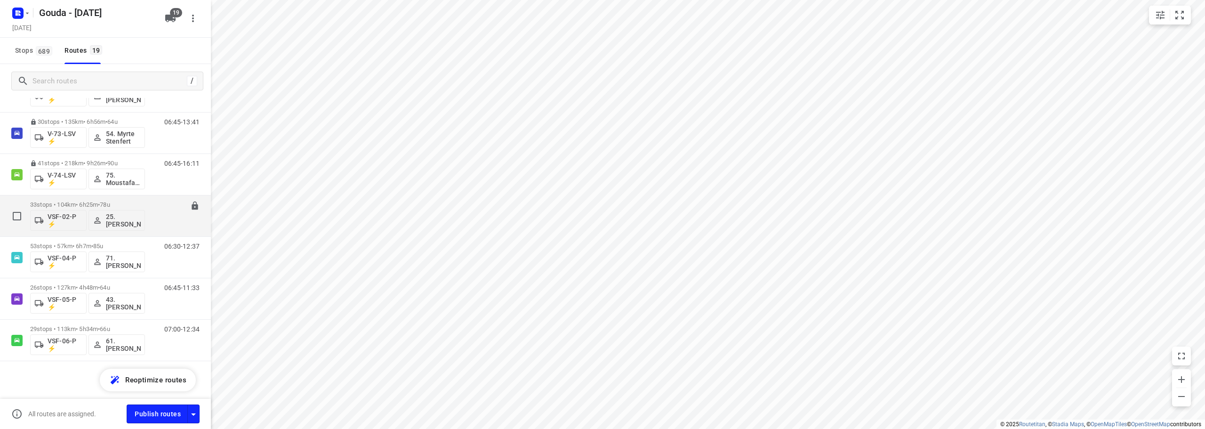
click at [129, 199] on div "33 stops • 104km • 6h25m • 78u VSF-02-P ⚡ 25. [PERSON_NAME]" at bounding box center [87, 215] width 115 height 39
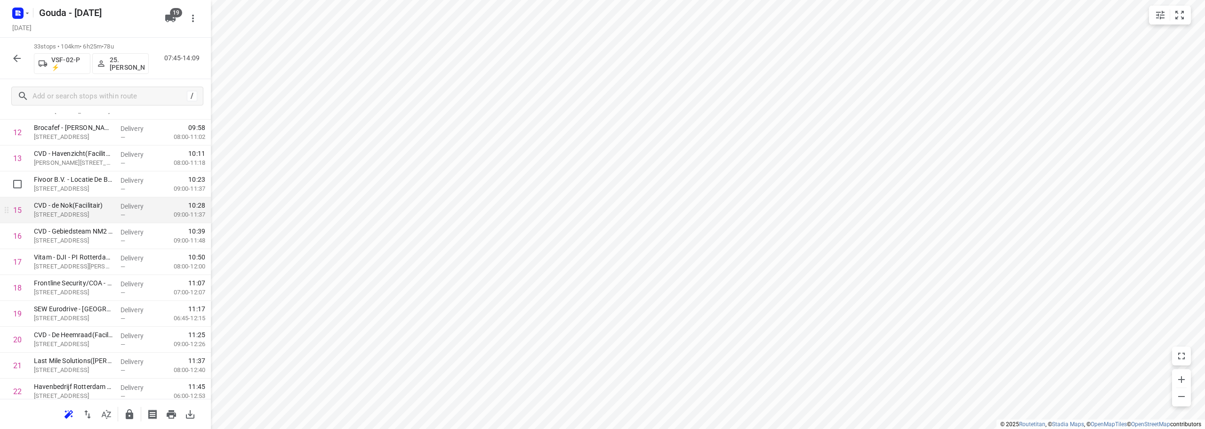
scroll to position [376, 0]
drag, startPoint x: 69, startPoint y: 264, endPoint x: 65, endPoint y: 240, distance: 24.8
click at [65, 240] on div "1 Frimex Installatie([PERSON_NAME]) Grote Esch 1160, Moordrecht Delivery — 07:4…" at bounding box center [105, 211] width 211 height 854
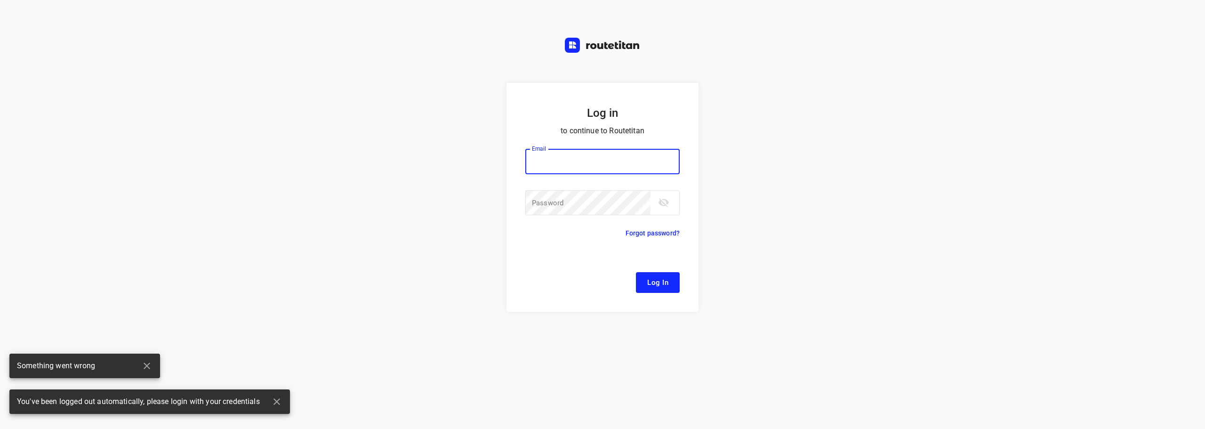
click at [551, 151] on input "email" at bounding box center [602, 161] width 154 height 25
type input "[EMAIL_ADDRESS][DOMAIN_NAME]"
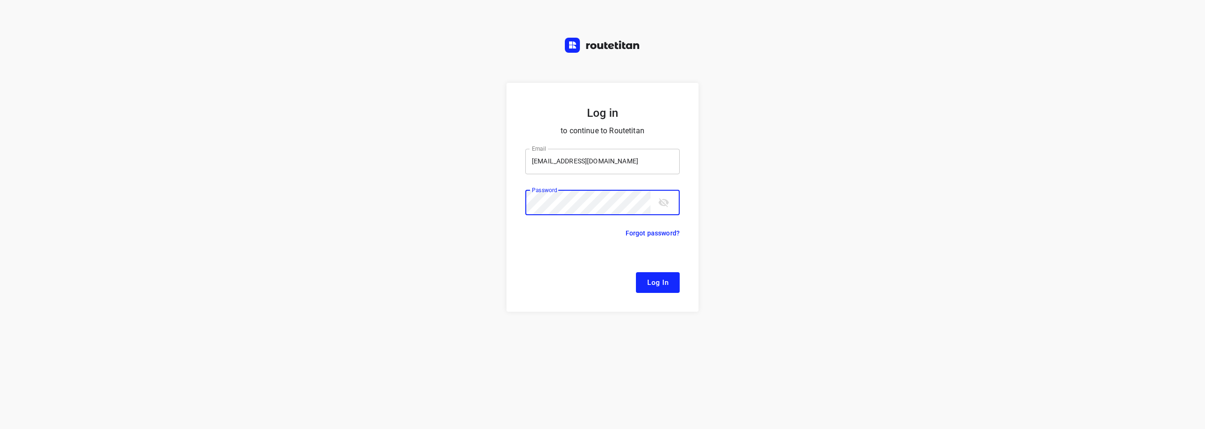
click at [636, 272] on button "Log In" at bounding box center [658, 282] width 44 height 21
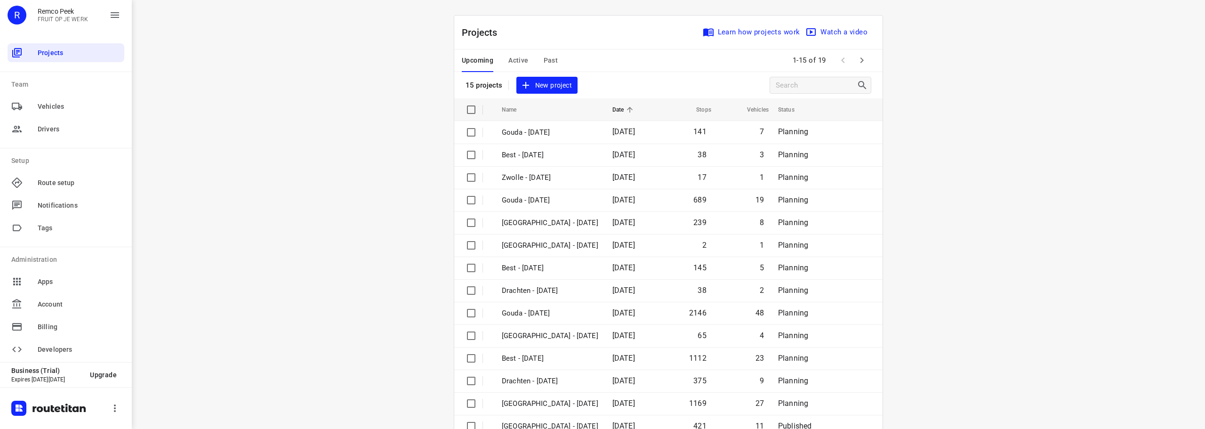
click at [366, 183] on div "i © 2025 Routetitan , © Stadia Maps , © OpenMapTiles © OpenStreetMap contributo…" at bounding box center [668, 214] width 1073 height 429
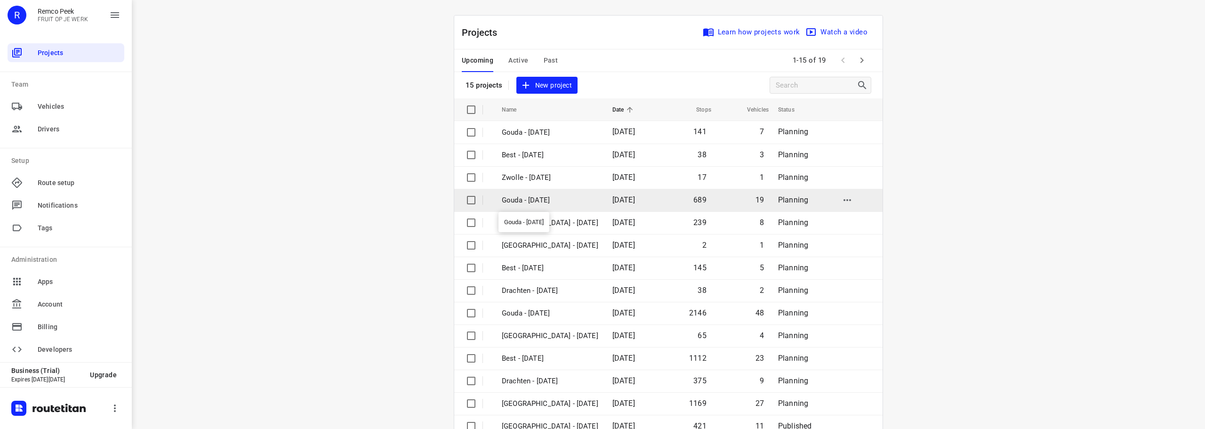
click at [545, 203] on p "Gouda - [DATE]" at bounding box center [550, 200] width 96 height 11
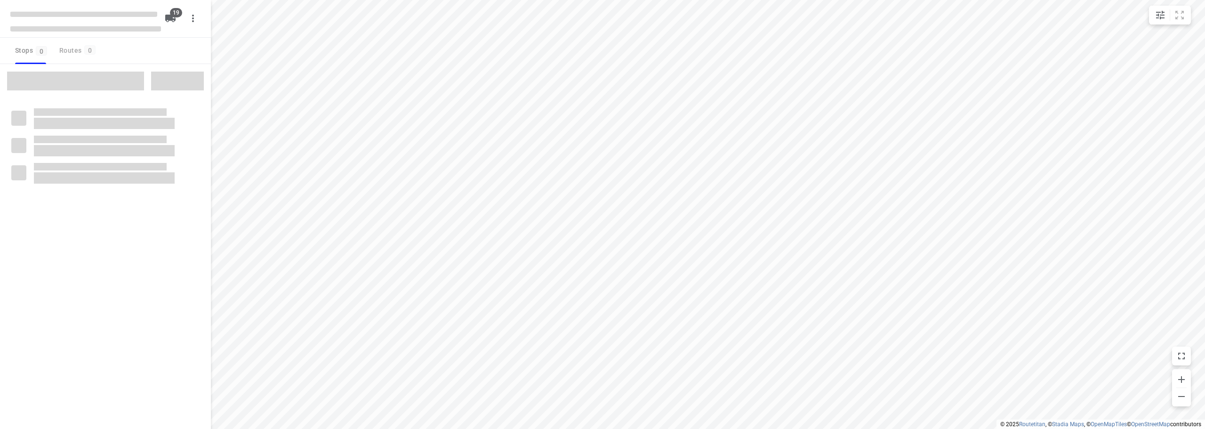
checkbox input "true"
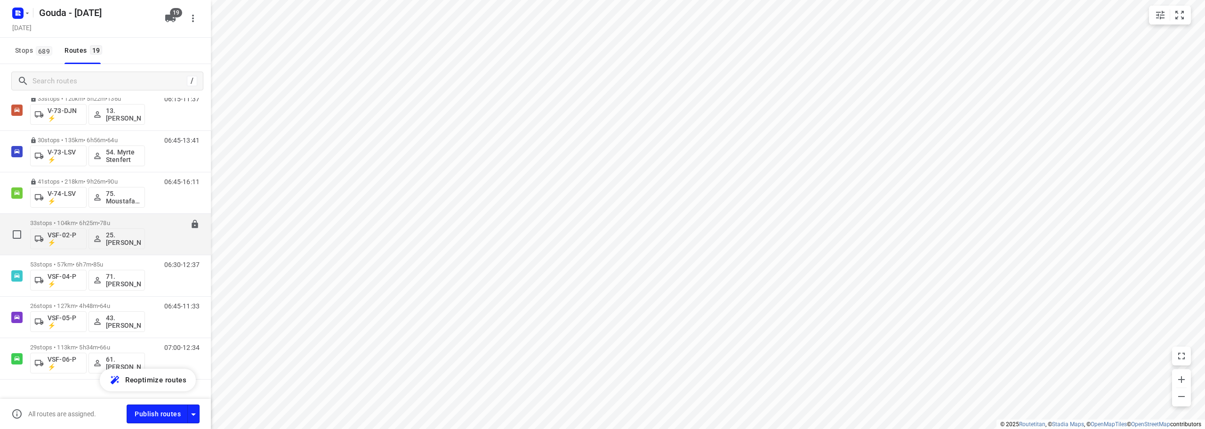
scroll to position [545, 0]
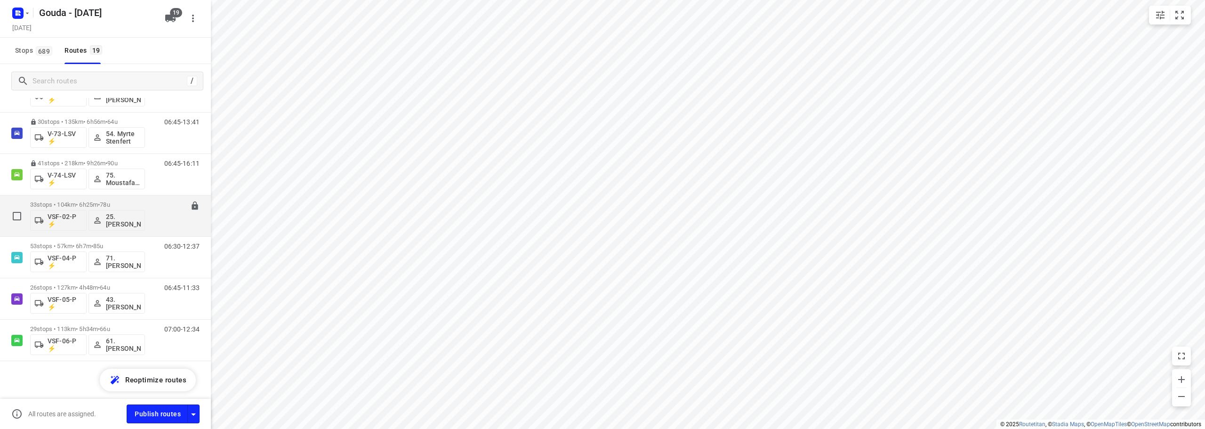
click at [130, 205] on p "33 stops • 104km • 6h25m • 78u" at bounding box center [87, 204] width 115 height 7
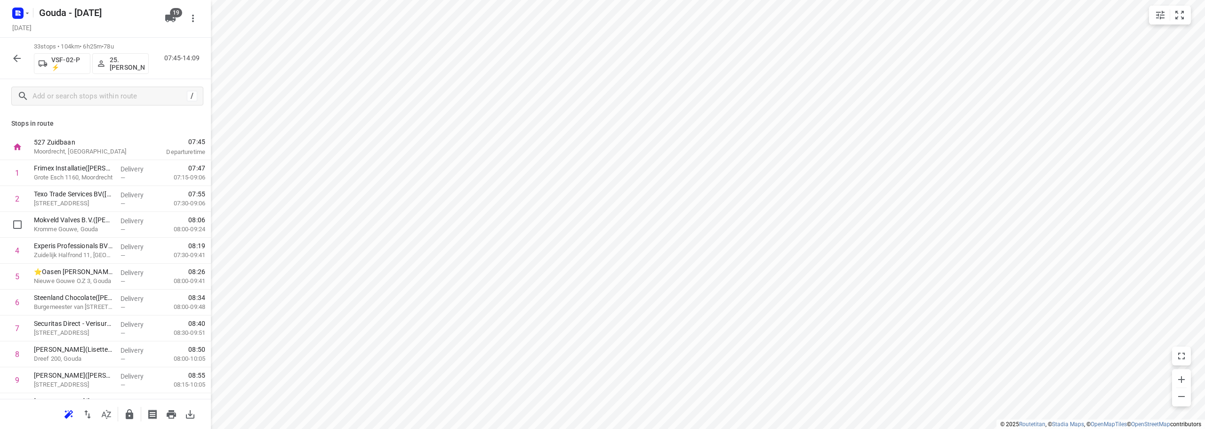
scroll to position [376, 0]
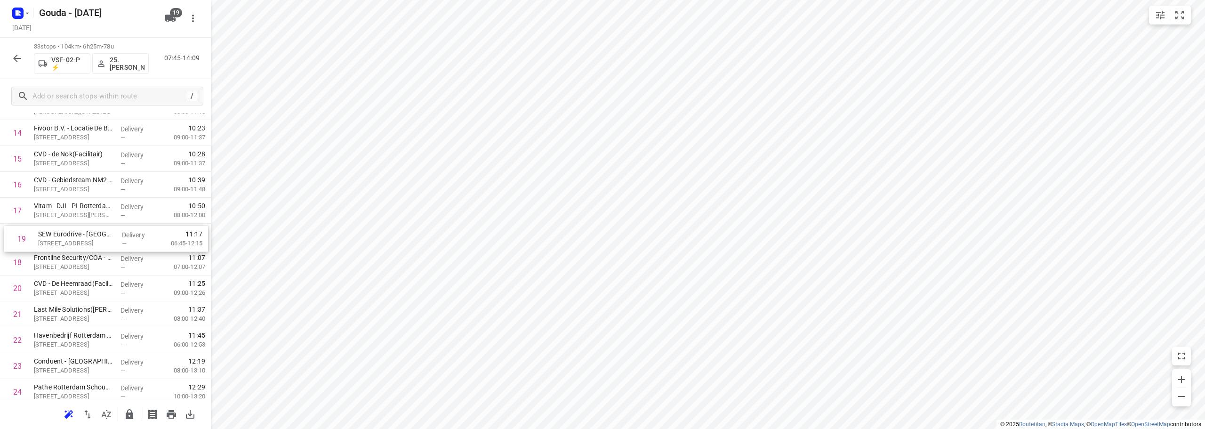
drag, startPoint x: 66, startPoint y: 261, endPoint x: 72, endPoint y: 234, distance: 27.4
click at [72, 234] on div "1 Frimex Installatie([PERSON_NAME]) Grote Esch 1160, Moordrecht Delivery — 07:4…" at bounding box center [105, 211] width 211 height 854
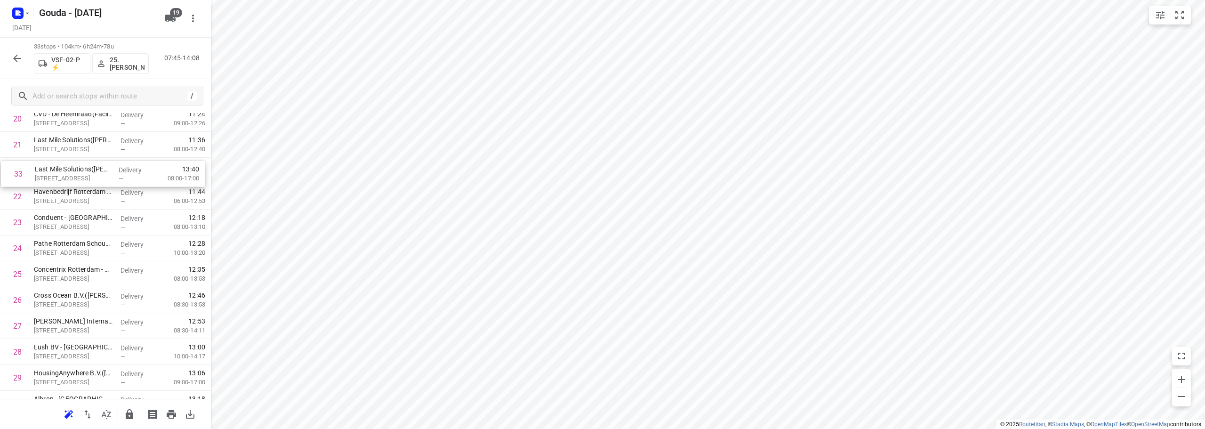
scroll to position [541, 0]
drag, startPoint x: 95, startPoint y: 359, endPoint x: 98, endPoint y: 158, distance: 200.5
click at [98, 158] on div "1 Frimex Installatie([PERSON_NAME]) Grote Esch 1160, Moordrecht Delivery — 07:4…" at bounding box center [105, 46] width 211 height 854
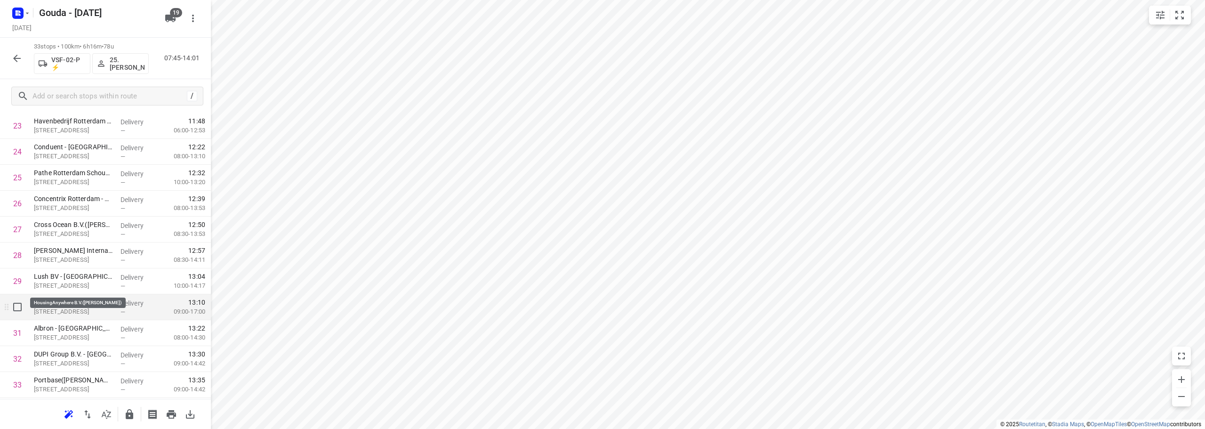
scroll to position [641, 0]
click at [134, 414] on icon "button" at bounding box center [129, 413] width 11 height 11
click at [16, 59] on icon "button" at bounding box center [16, 58] width 11 height 11
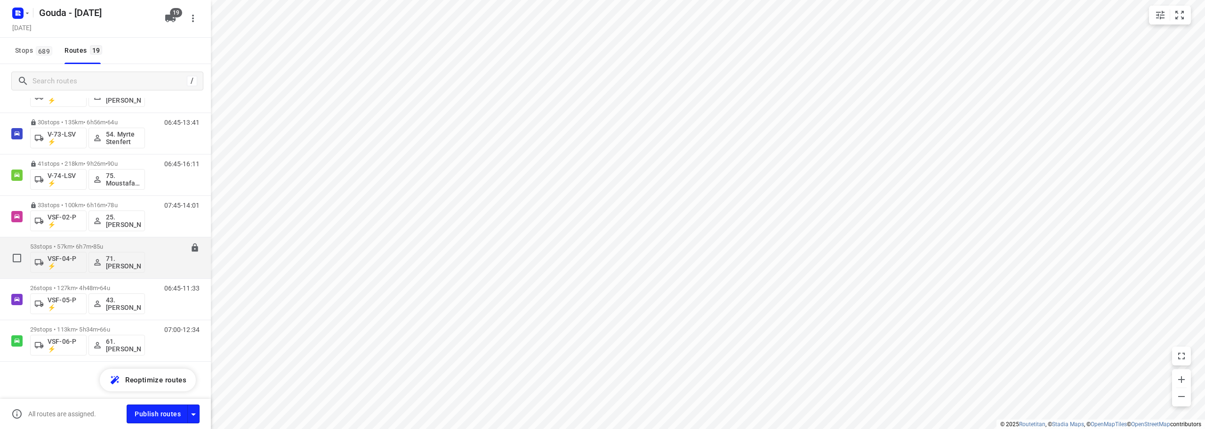
scroll to position [545, 0]
click at [116, 241] on div "53 stops • 57km • 6h7m • 85u VSF-04-P ⚡ 71. [PERSON_NAME]" at bounding box center [87, 257] width 115 height 39
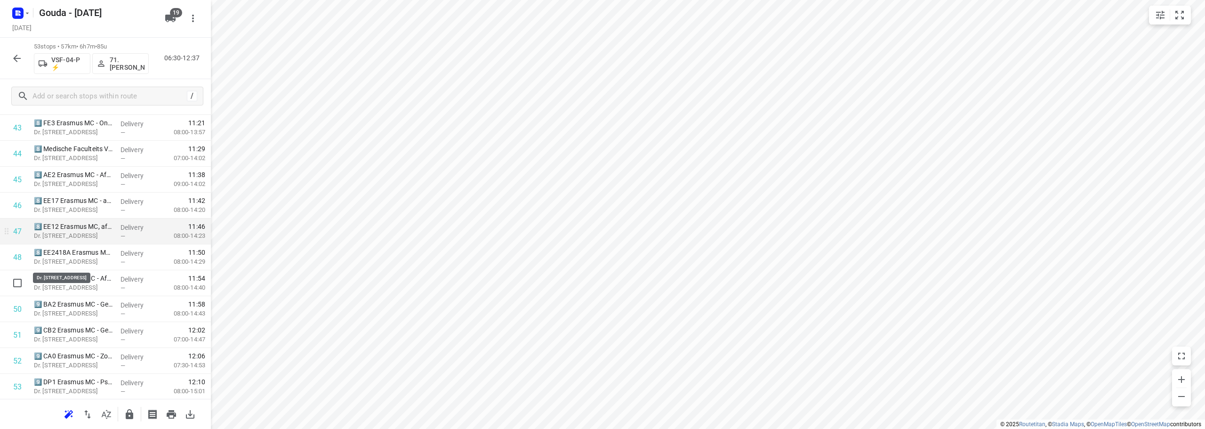
scroll to position [1159, 0]
click at [128, 419] on icon "button" at bounding box center [129, 413] width 11 height 11
click at [14, 56] on icon "button" at bounding box center [16, 58] width 11 height 11
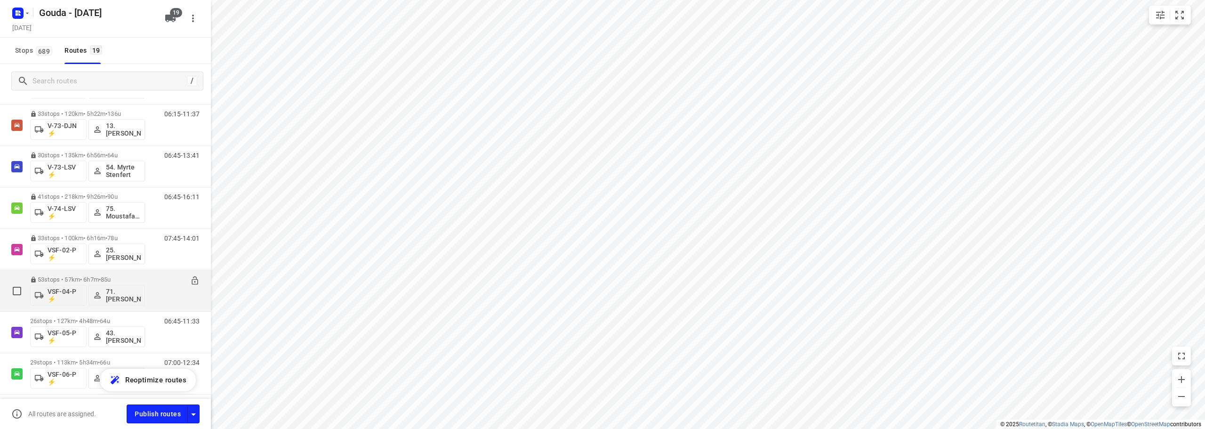
scroll to position [545, 0]
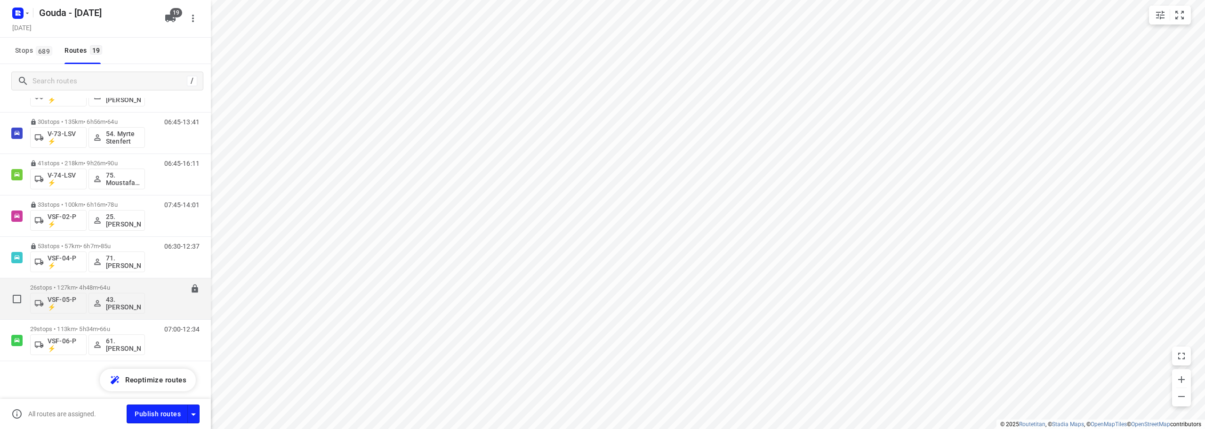
click at [99, 284] on p "26 stops • 127km • 4h48m • 64u" at bounding box center [87, 287] width 115 height 7
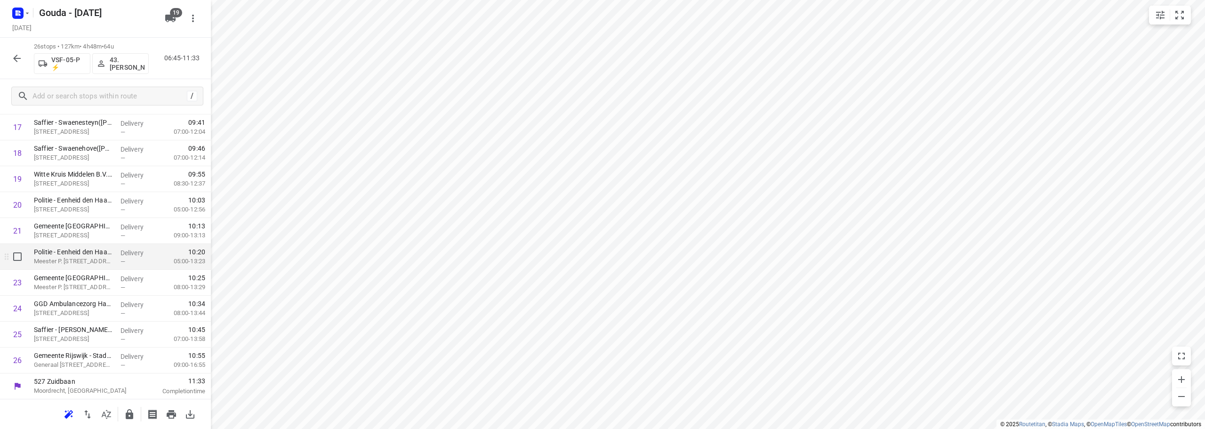
scroll to position [460, 0]
click at [129, 411] on icon "button" at bounding box center [129, 413] width 11 height 11
click at [16, 63] on icon "button" at bounding box center [16, 58] width 11 height 11
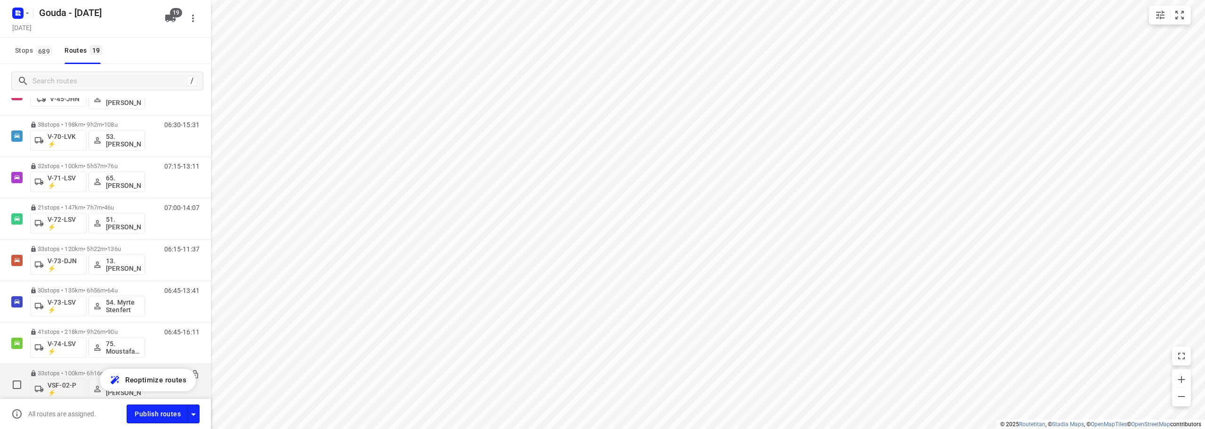
scroll to position [545, 0]
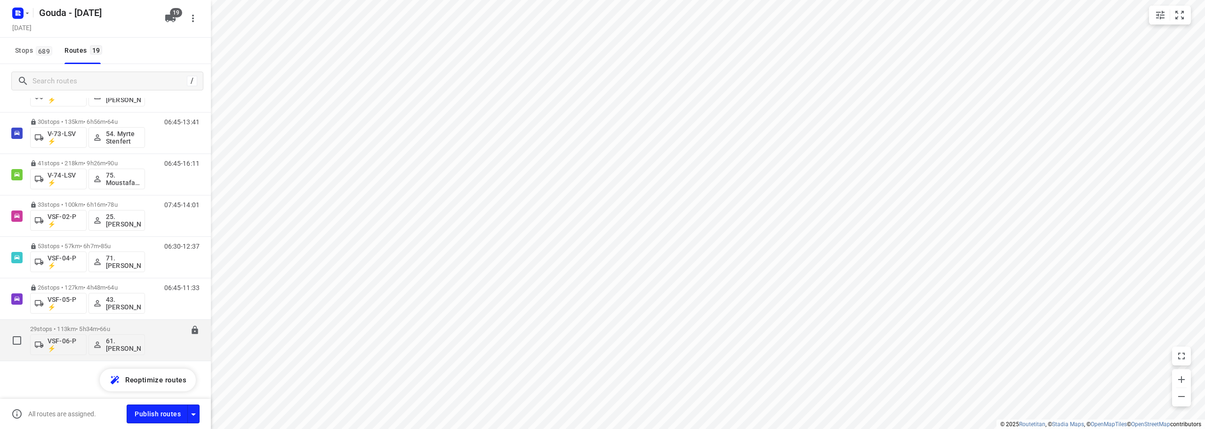
click at [110, 326] on span "66u" at bounding box center [105, 328] width 10 height 7
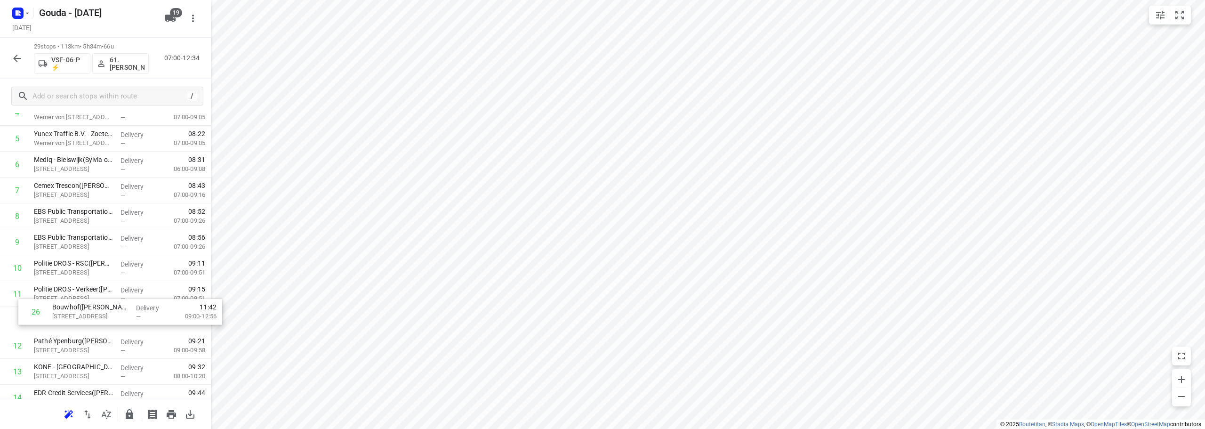
scroll to position [139, 0]
drag, startPoint x: 101, startPoint y: 283, endPoint x: 98, endPoint y: 260, distance: 22.7
click at [98, 260] on div "1 👷🏻⭐ Albron Nederland B.V. - Nutricia([PERSON_NAME]) [STREET_ADDRESS] Delivery…" at bounding box center [105, 396] width 211 height 751
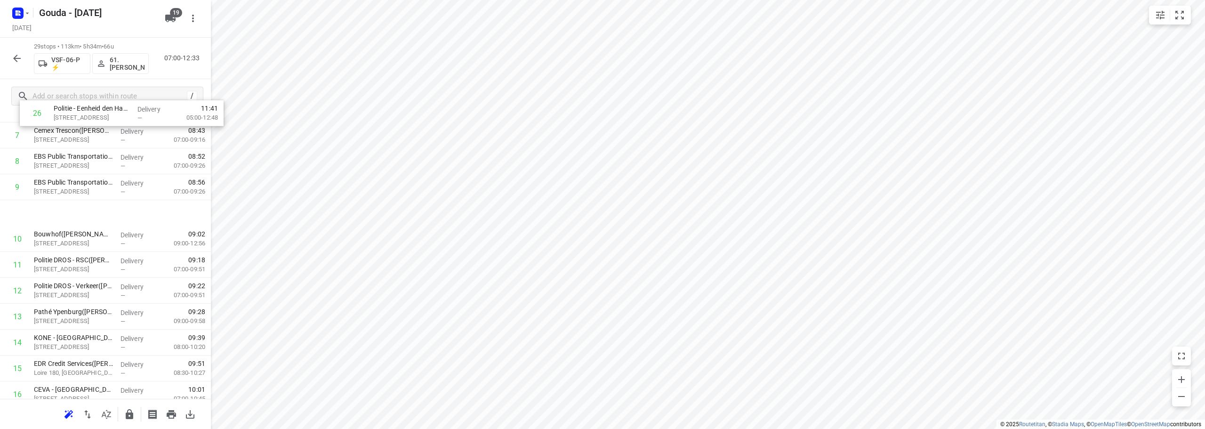
scroll to position [162, 0]
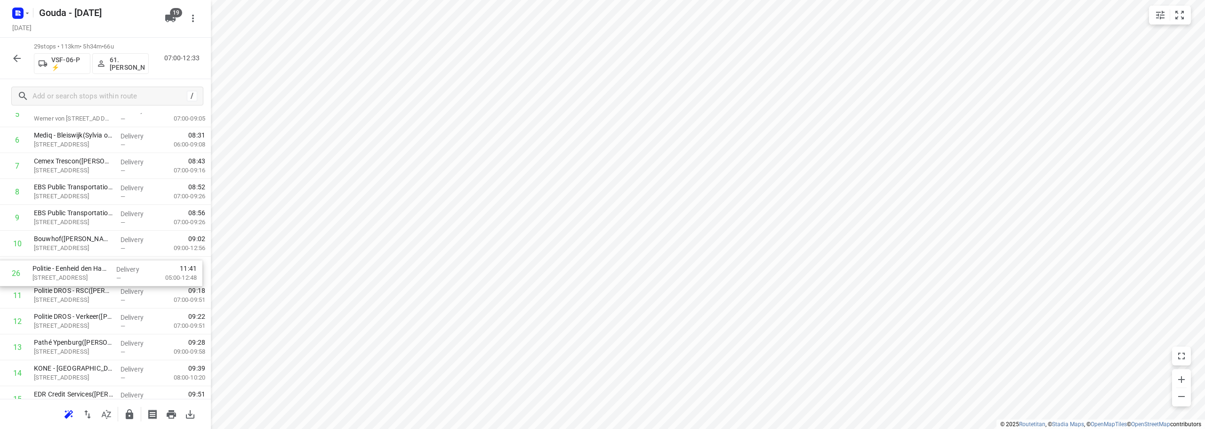
drag, startPoint x: 82, startPoint y: 283, endPoint x: 82, endPoint y: 266, distance: 17.4
click at [82, 266] on div "1 👷🏻⭐ Albron Nederland B.V. - Nutricia([PERSON_NAME]) [STREET_ADDRESS] Delivery…" at bounding box center [105, 373] width 211 height 751
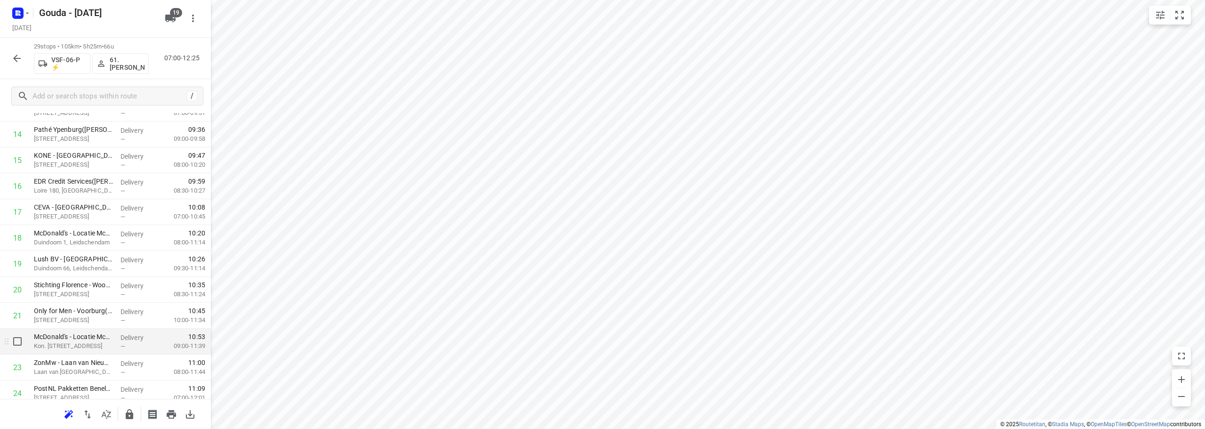
scroll to position [376, 0]
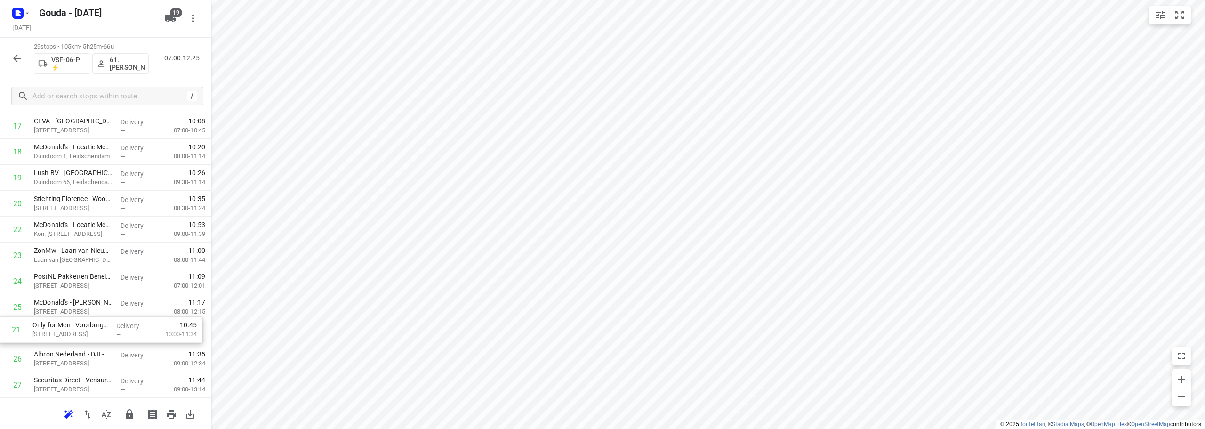
drag, startPoint x: 104, startPoint y: 318, endPoint x: 103, endPoint y: 340, distance: 22.2
click at [103, 340] on div "1 👷🏻⭐ Albron Nederland B.V. - Nutricia([PERSON_NAME]) [STREET_ADDRESS] Delivery…" at bounding box center [105, 74] width 211 height 751
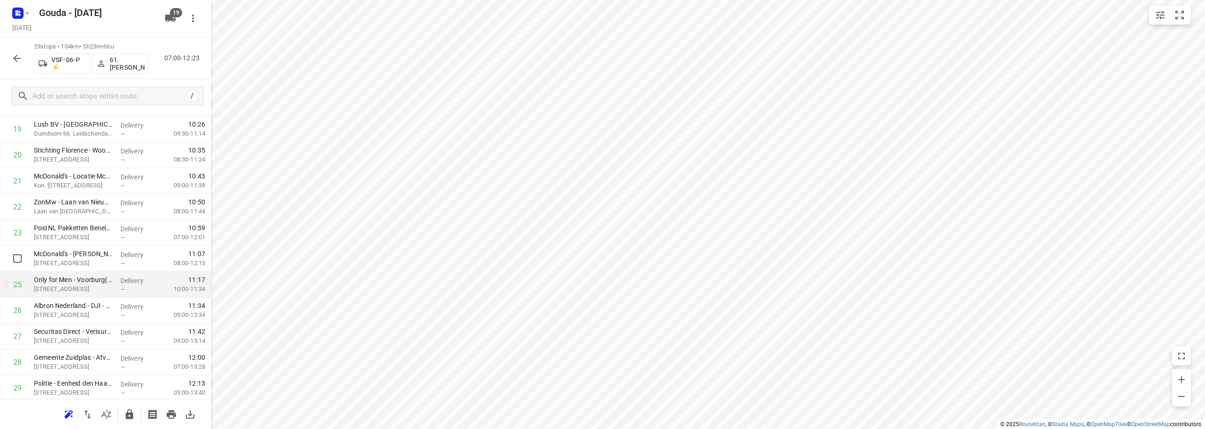
scroll to position [538, 0]
click at [135, 412] on button "button" at bounding box center [129, 414] width 19 height 19
click at [17, 60] on icon "button" at bounding box center [16, 58] width 11 height 11
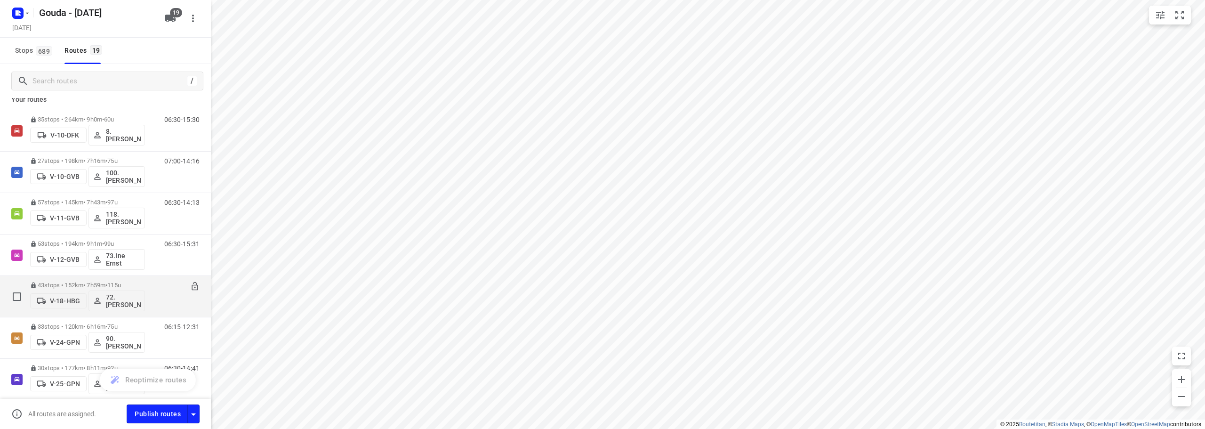
scroll to position [0, 0]
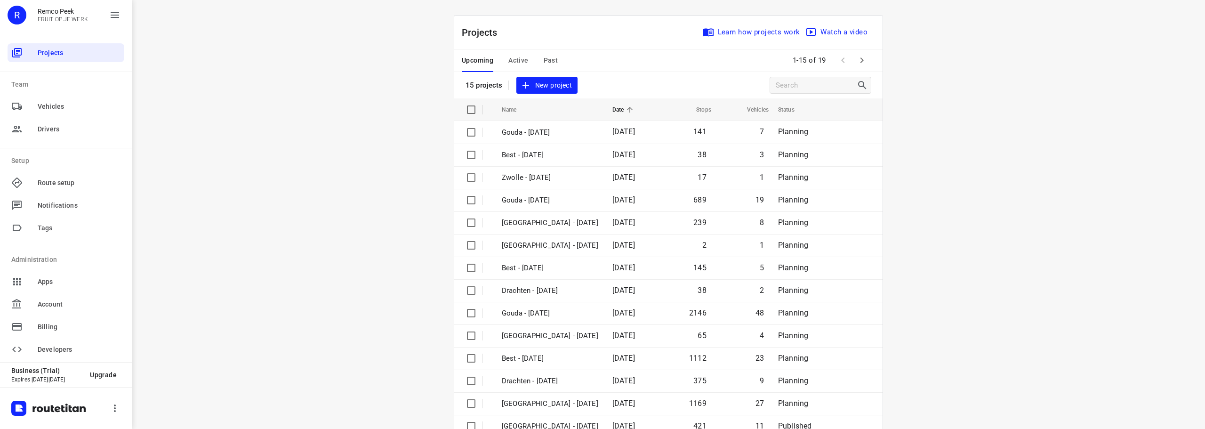
click at [552, 58] on span "Past" at bounding box center [550, 61] width 15 height 12
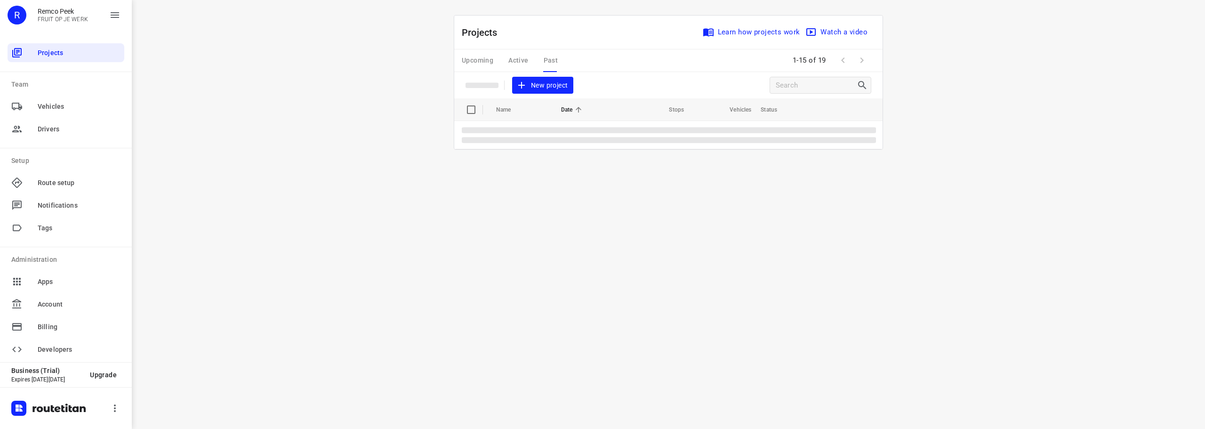
click at [552, 58] on div "Upcoming Active Past" at bounding box center [517, 60] width 111 height 23
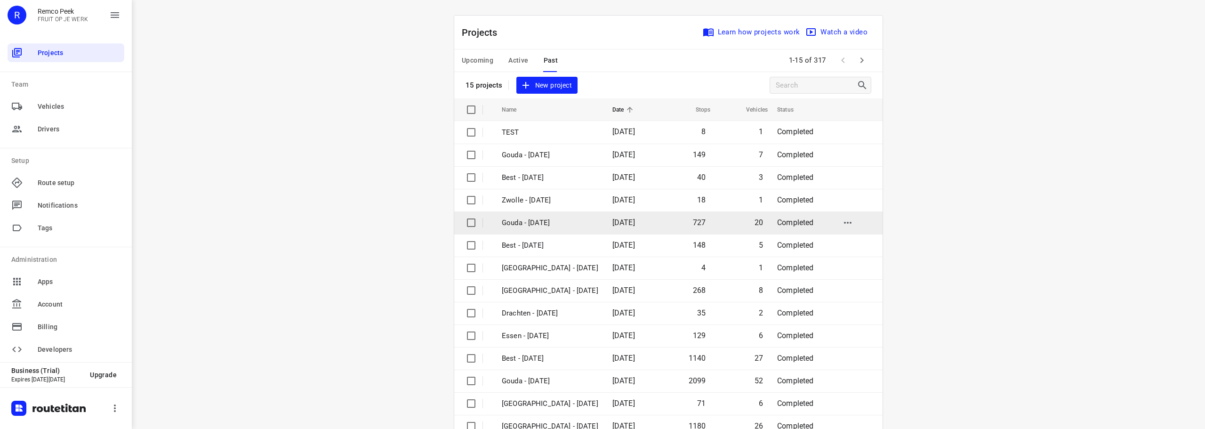
click at [544, 226] on p "Gouda - [DATE]" at bounding box center [550, 222] width 96 height 11
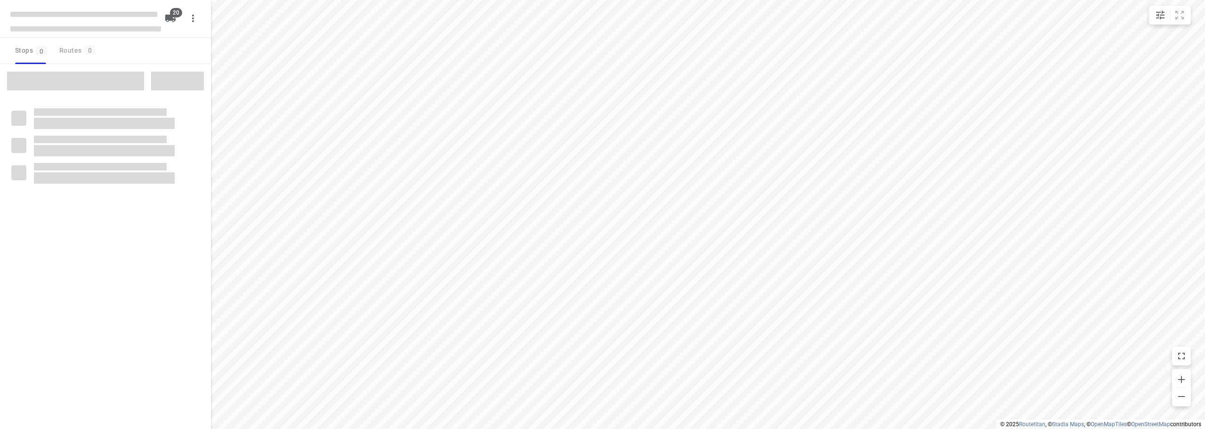
checkbox input "true"
